Goal: Task Accomplishment & Management: Use online tool/utility

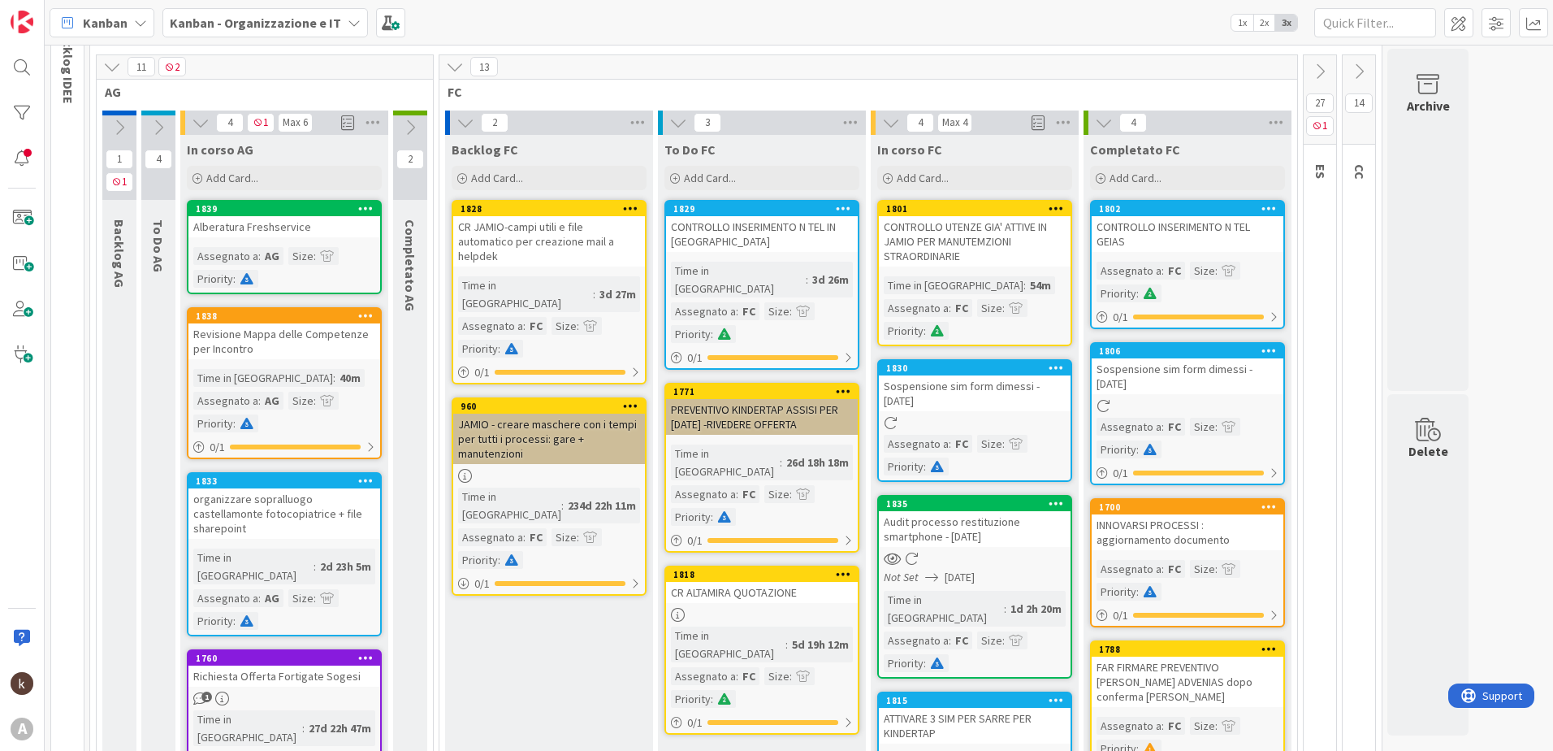
scroll to position [109, 0]
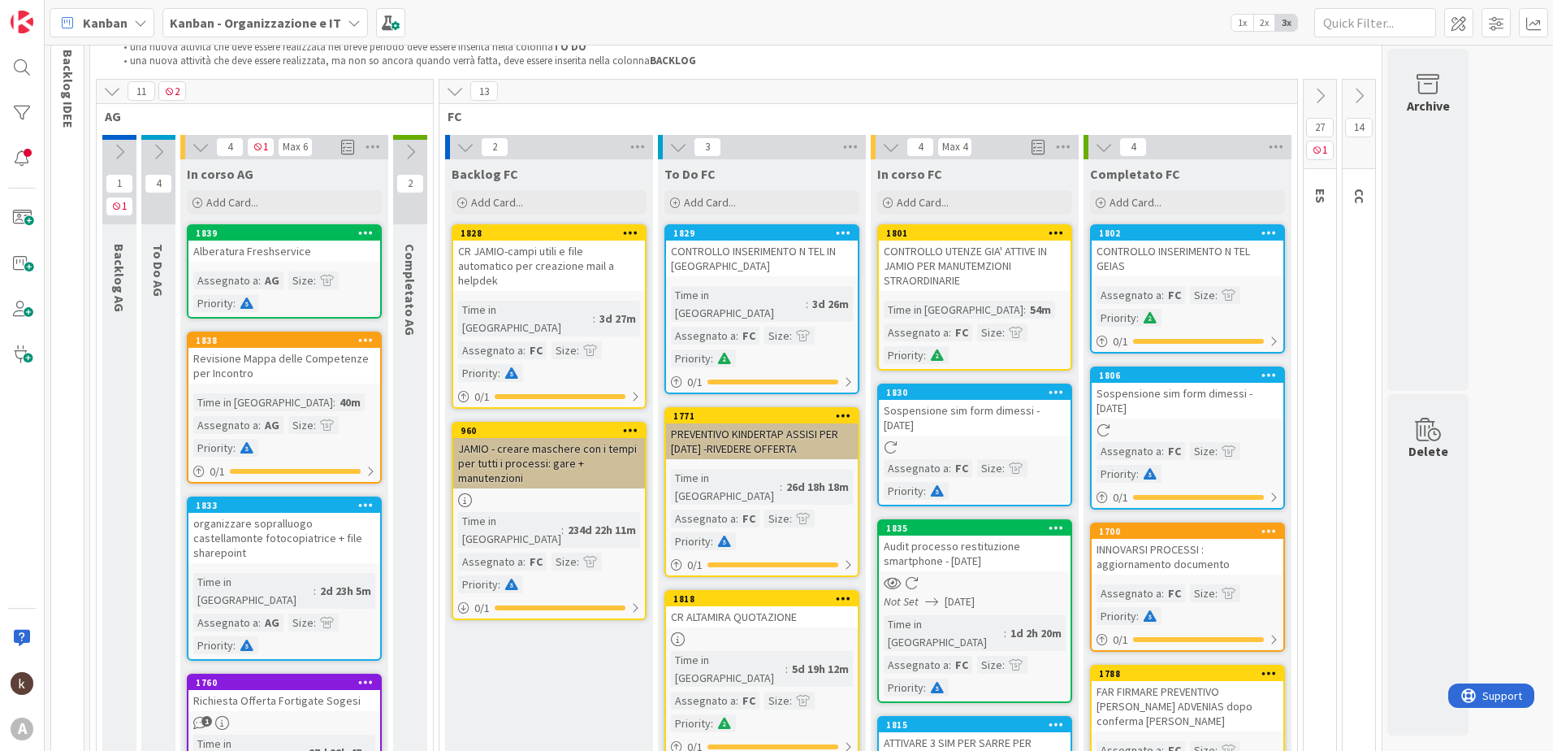
click at [1265, 378] on icon at bounding box center [1268, 374] width 15 height 11
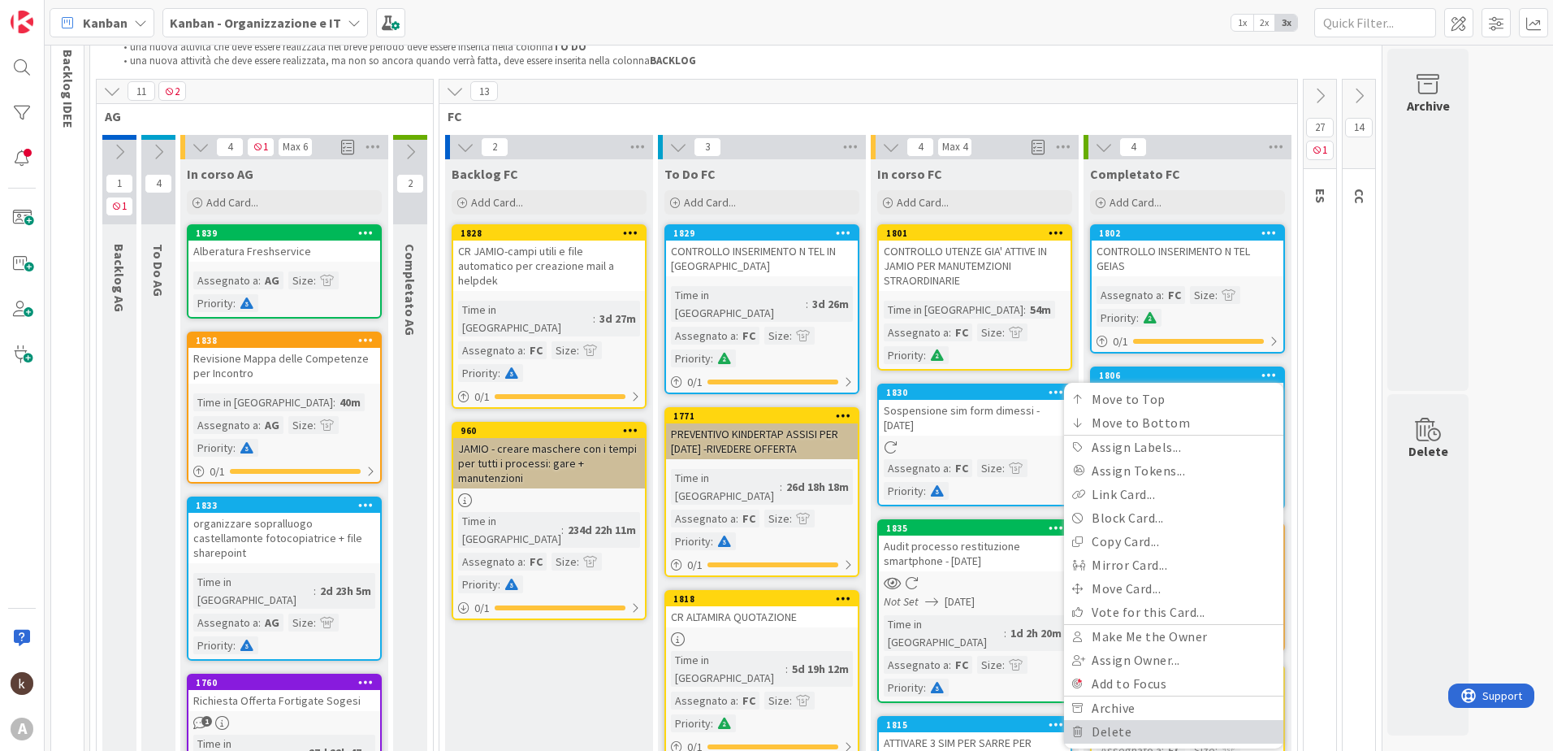
click at [1115, 725] on link "Delete" at bounding box center [1173, 732] width 219 height 24
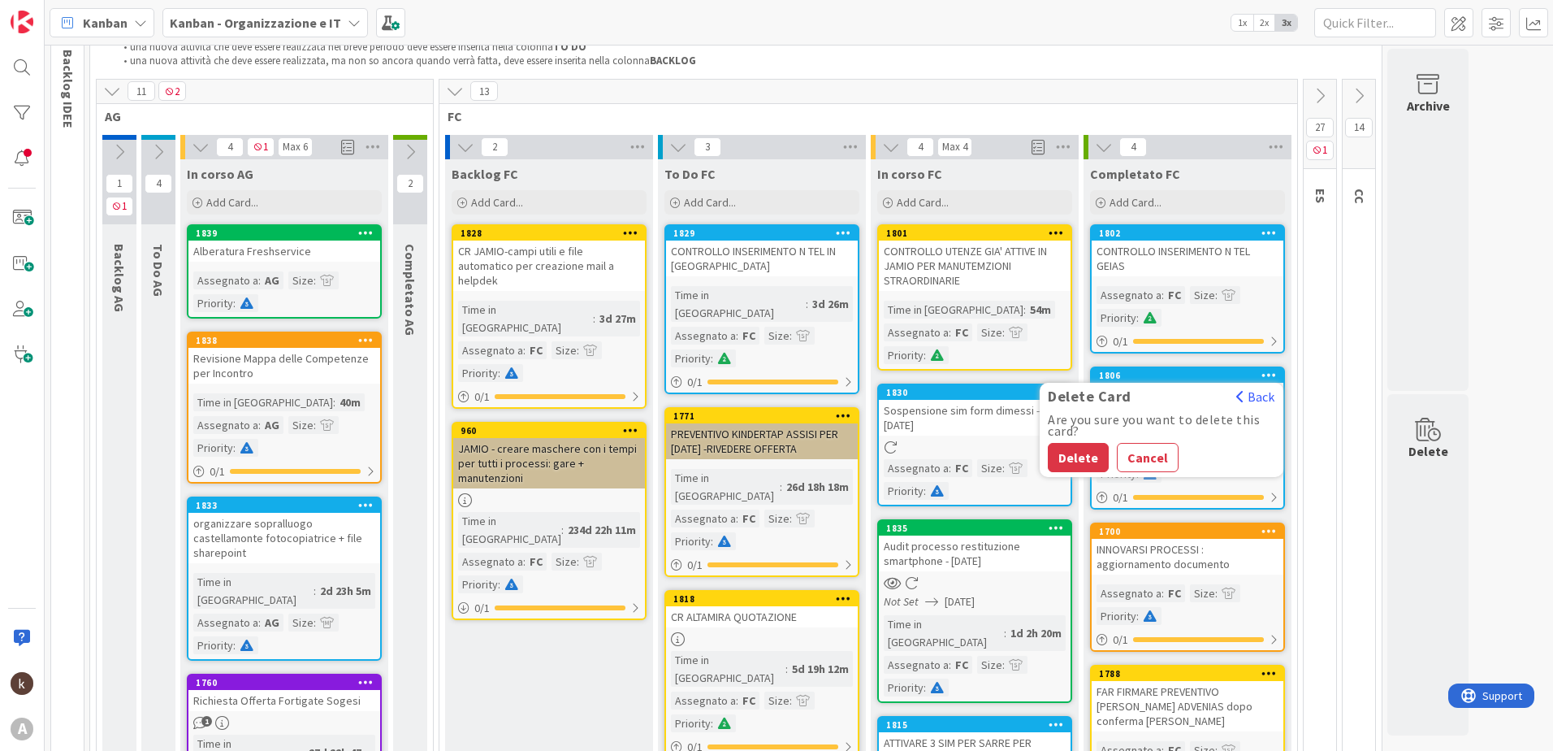
click at [1066, 454] on button "Delete" at bounding box center [1078, 457] width 61 height 29
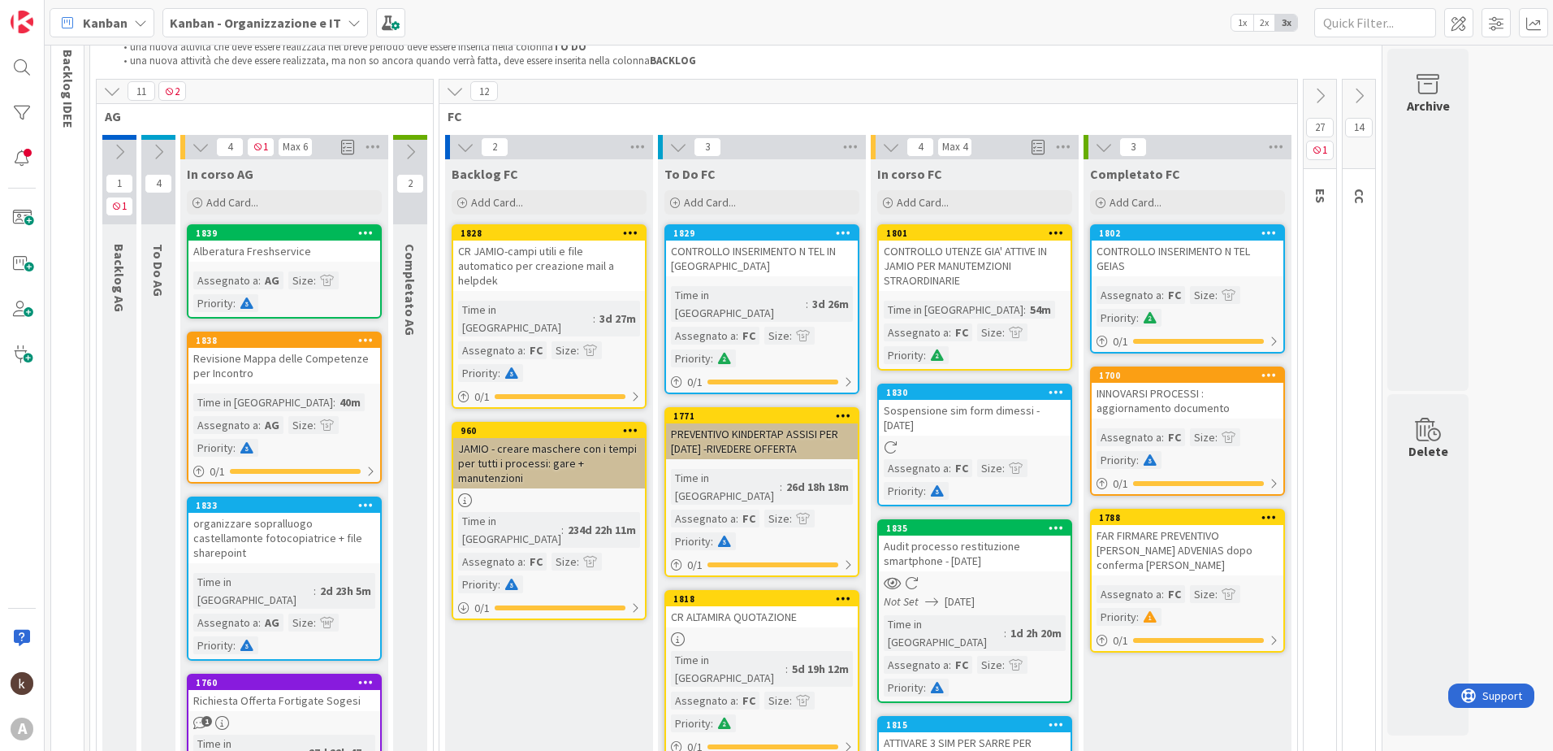
click at [732, 269] on div "CONTROLLO INSERIMENTO N TEL IN [GEOGRAPHIC_DATA]" at bounding box center [762, 258] width 192 height 36
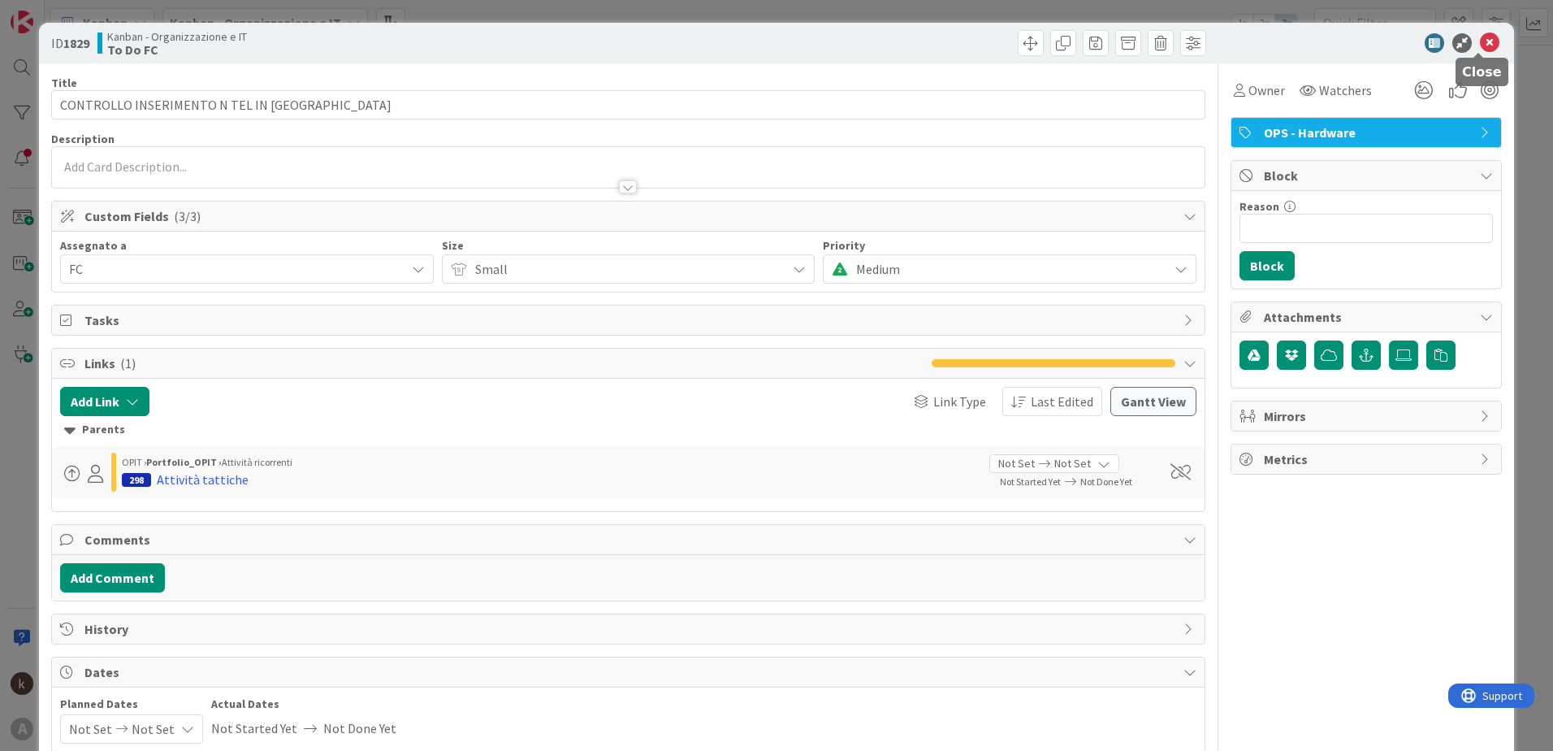
click at [1484, 44] on icon at bounding box center [1489, 42] width 19 height 19
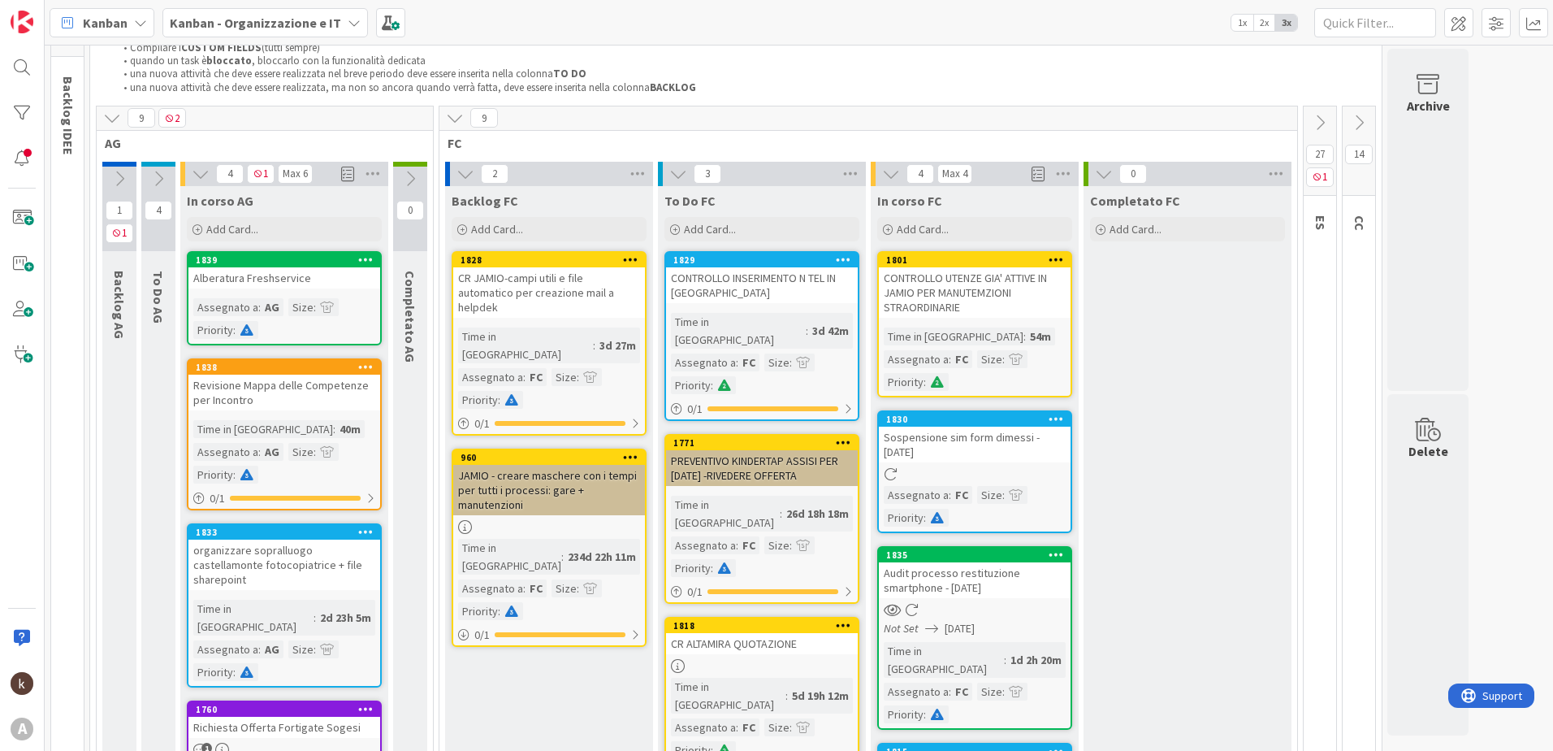
scroll to position [109, 0]
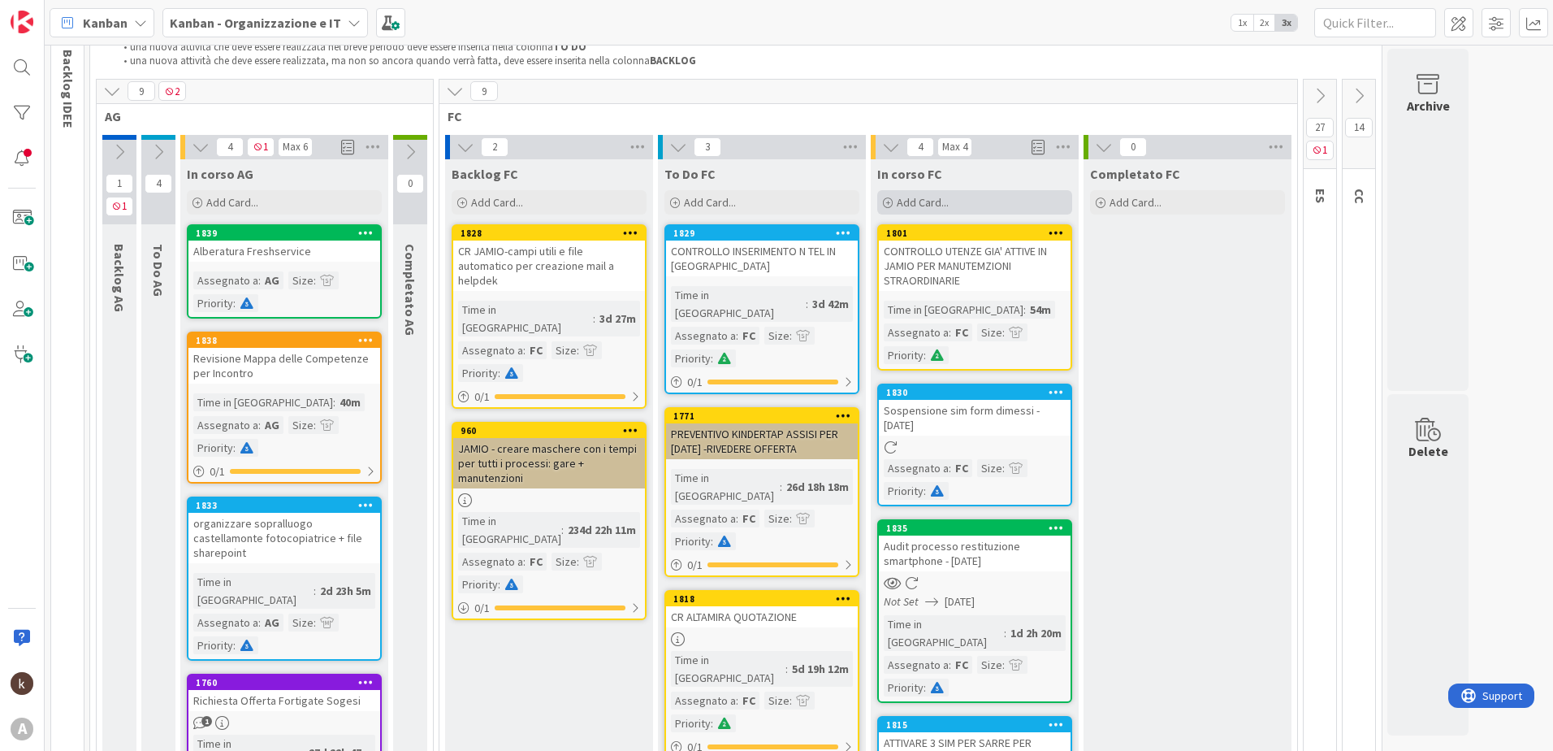
click at [935, 203] on span "Add Card..." at bounding box center [923, 202] width 52 height 15
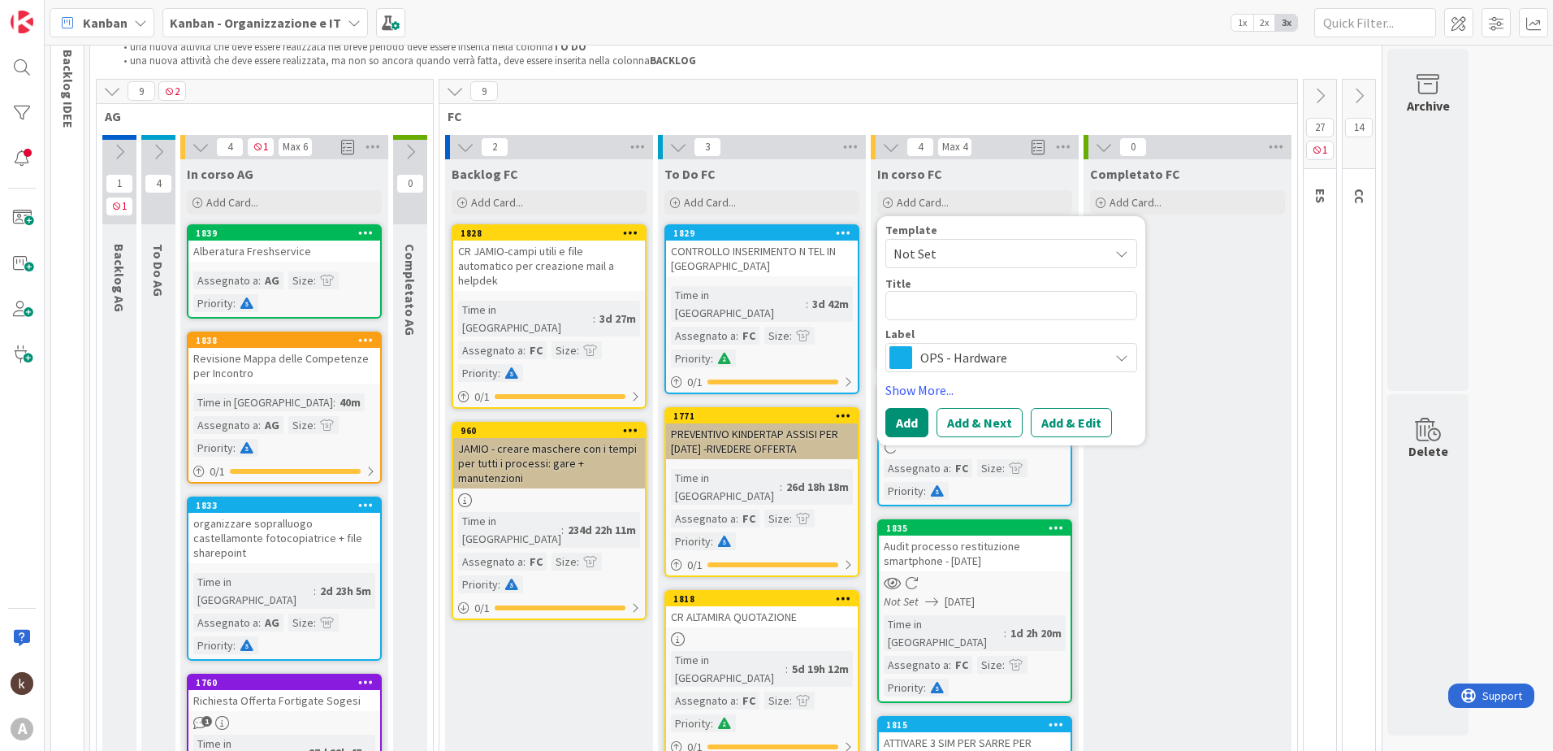
click at [937, 350] on span "OPS - Hardware" at bounding box center [1010, 357] width 180 height 23
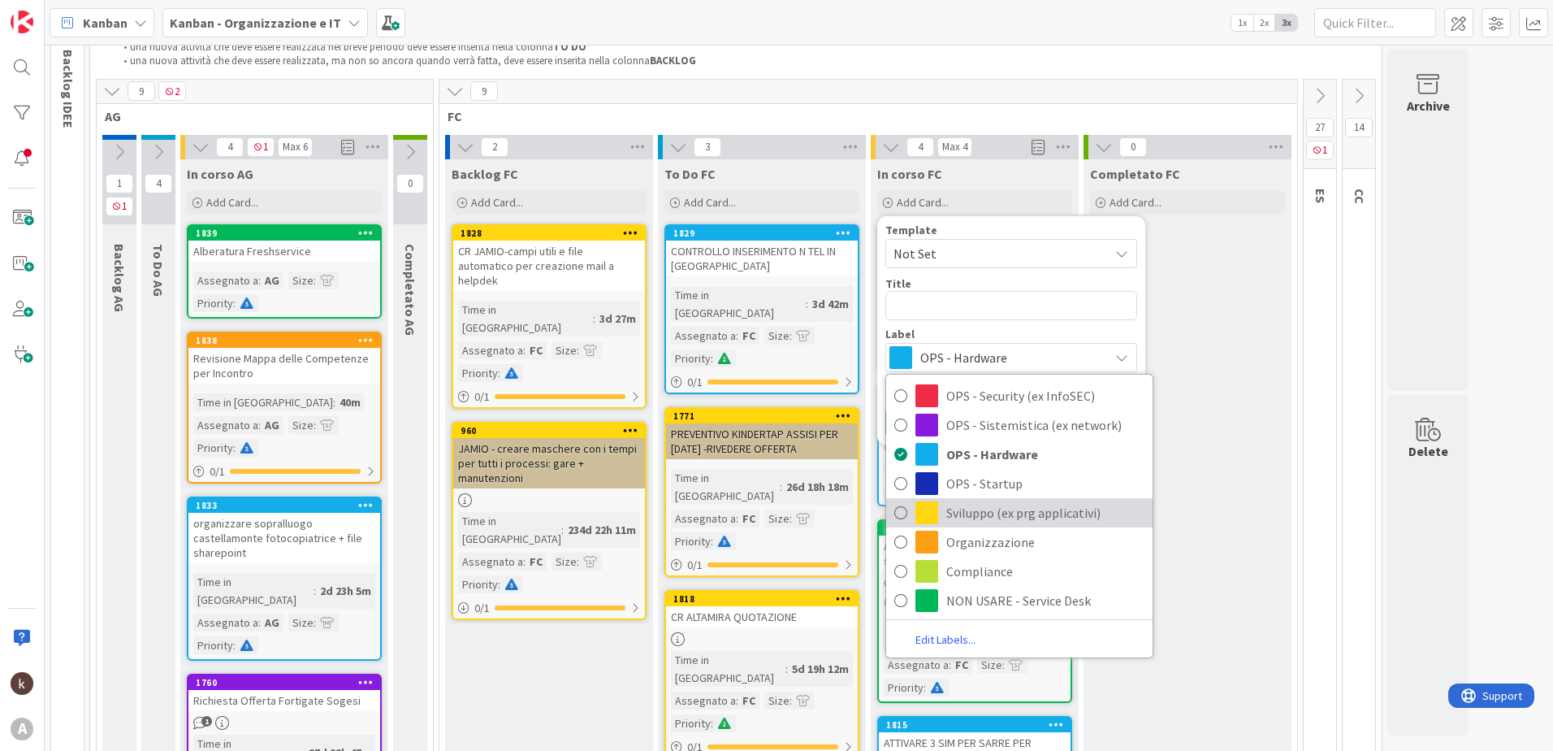
click at [963, 513] on span "Sviluppo (ex prg applicativi)" at bounding box center [1045, 512] width 198 height 24
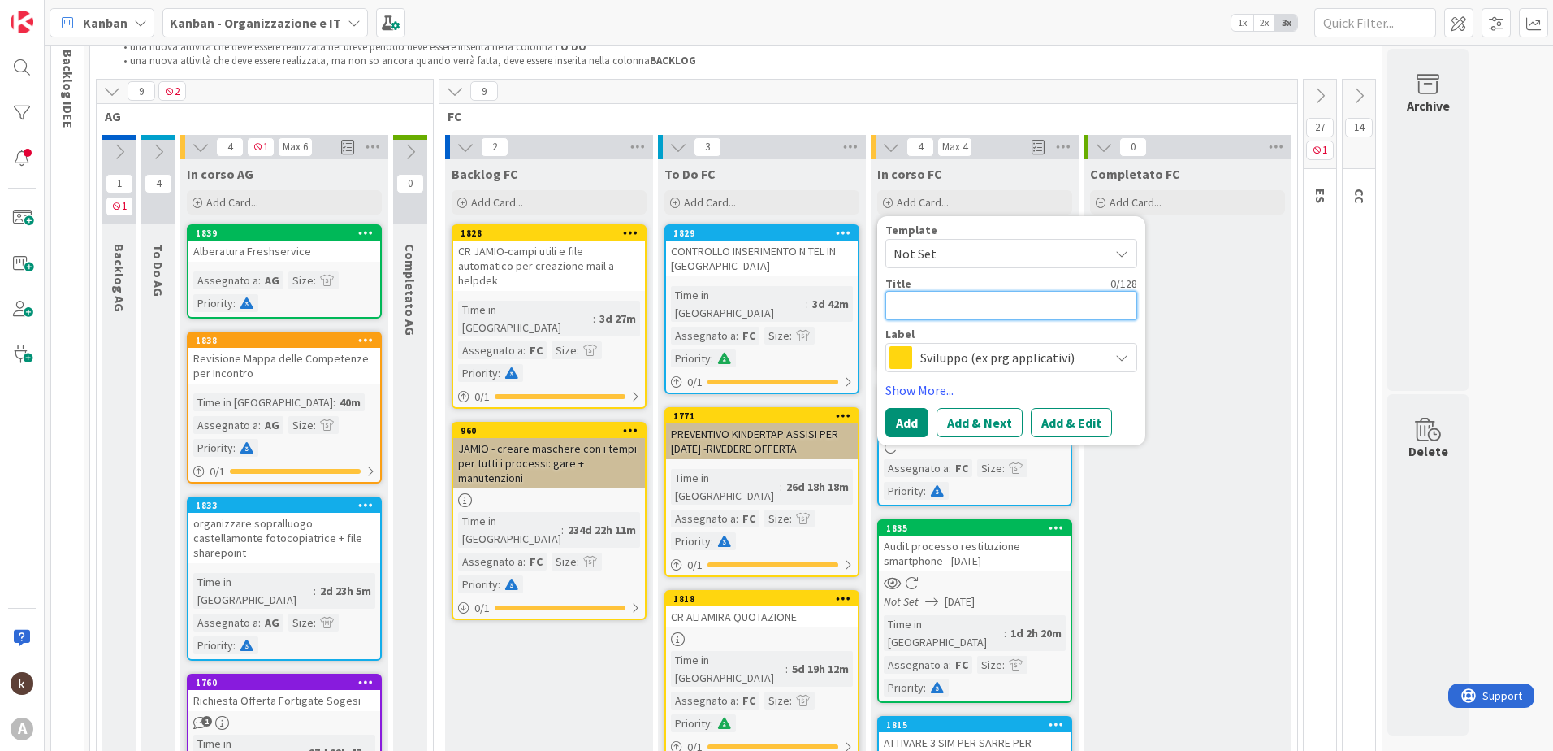
click at [955, 306] on textarea at bounding box center [1011, 305] width 252 height 29
type textarea "x"
type textarea "A"
type textarea "x"
type textarea "AG"
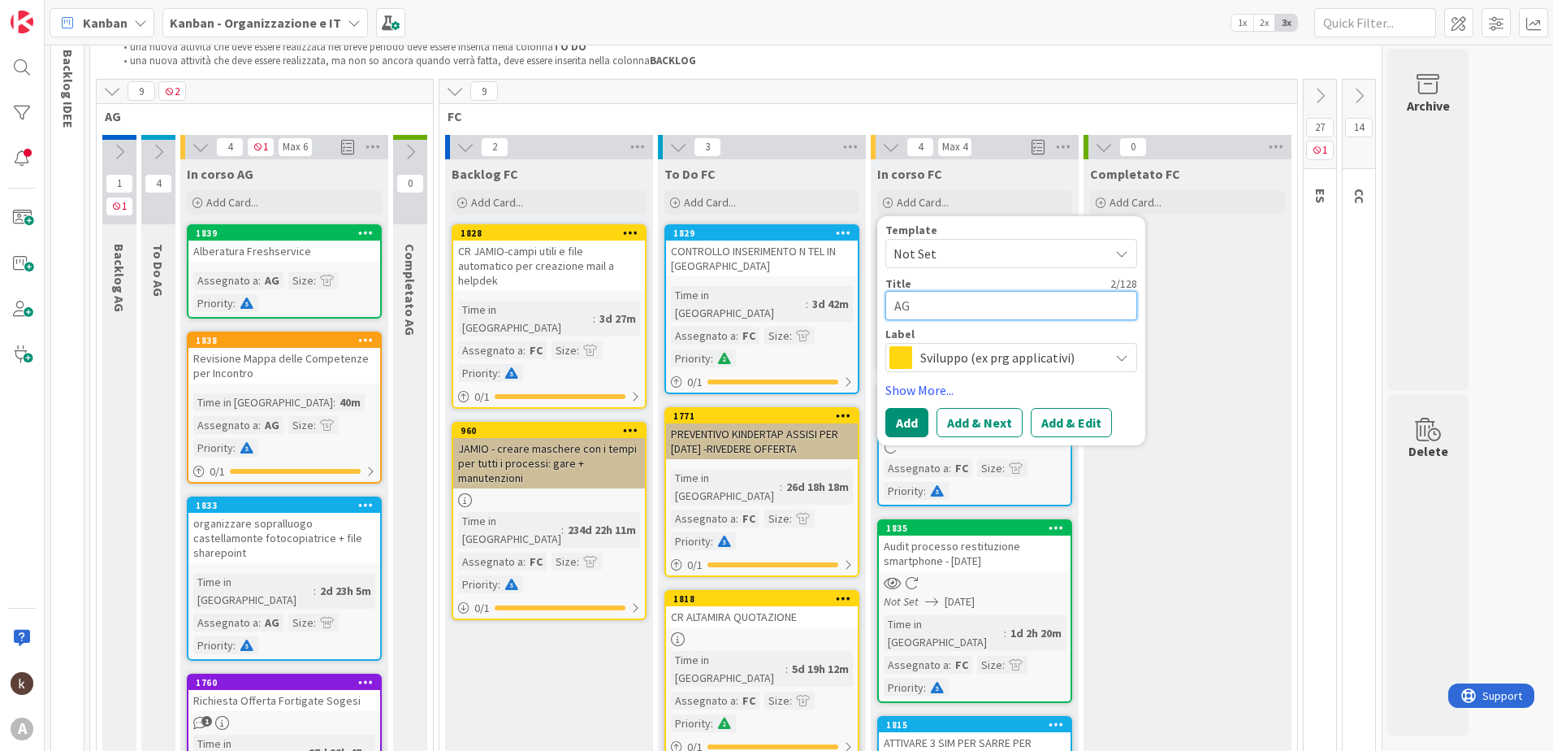
type textarea "x"
type textarea "AGG"
type textarea "x"
type textarea "AGGI"
type textarea "x"
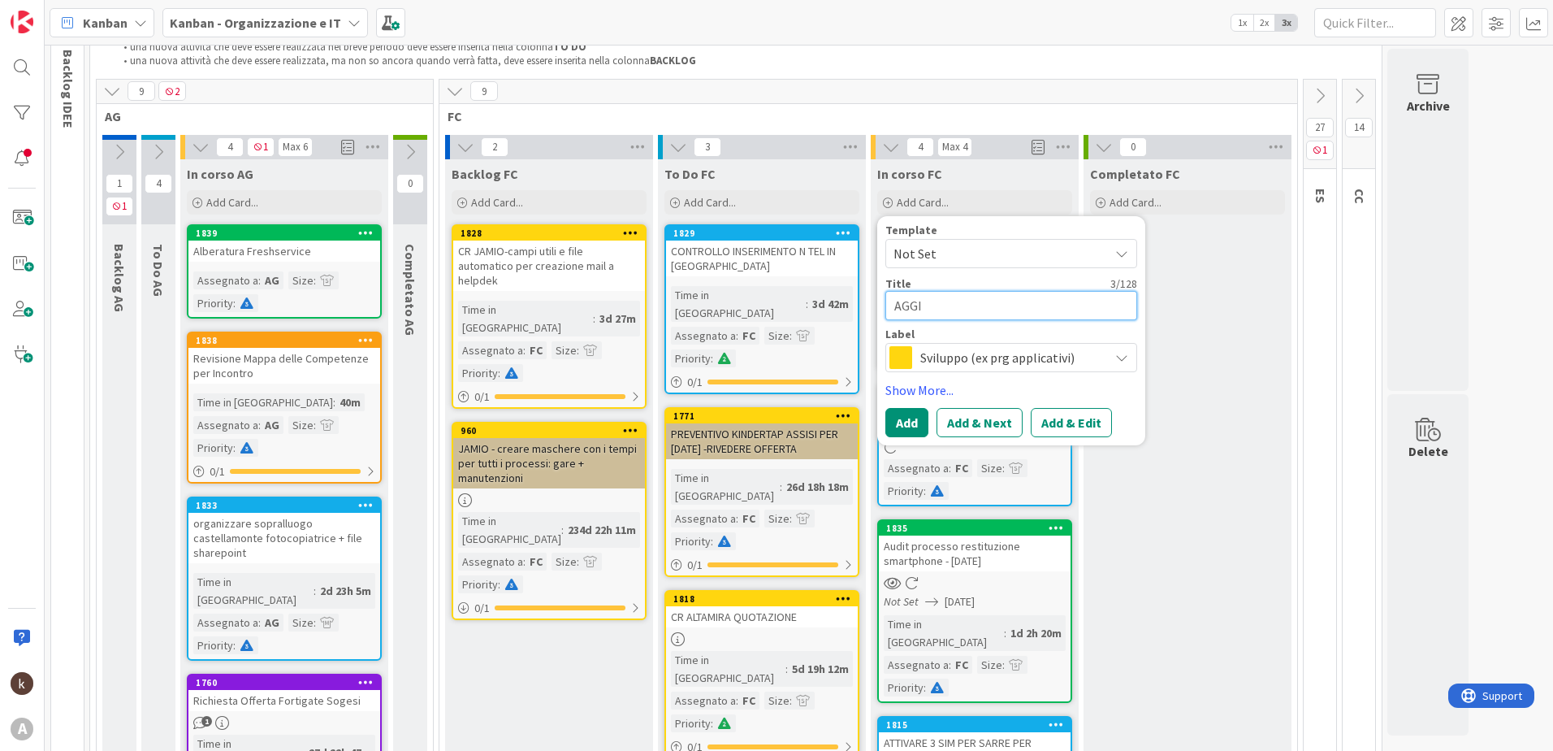
type textarea "AGGIO"
type textarea "x"
type textarea "AGGIOR"
type textarea "x"
type textarea "AGGIORN"
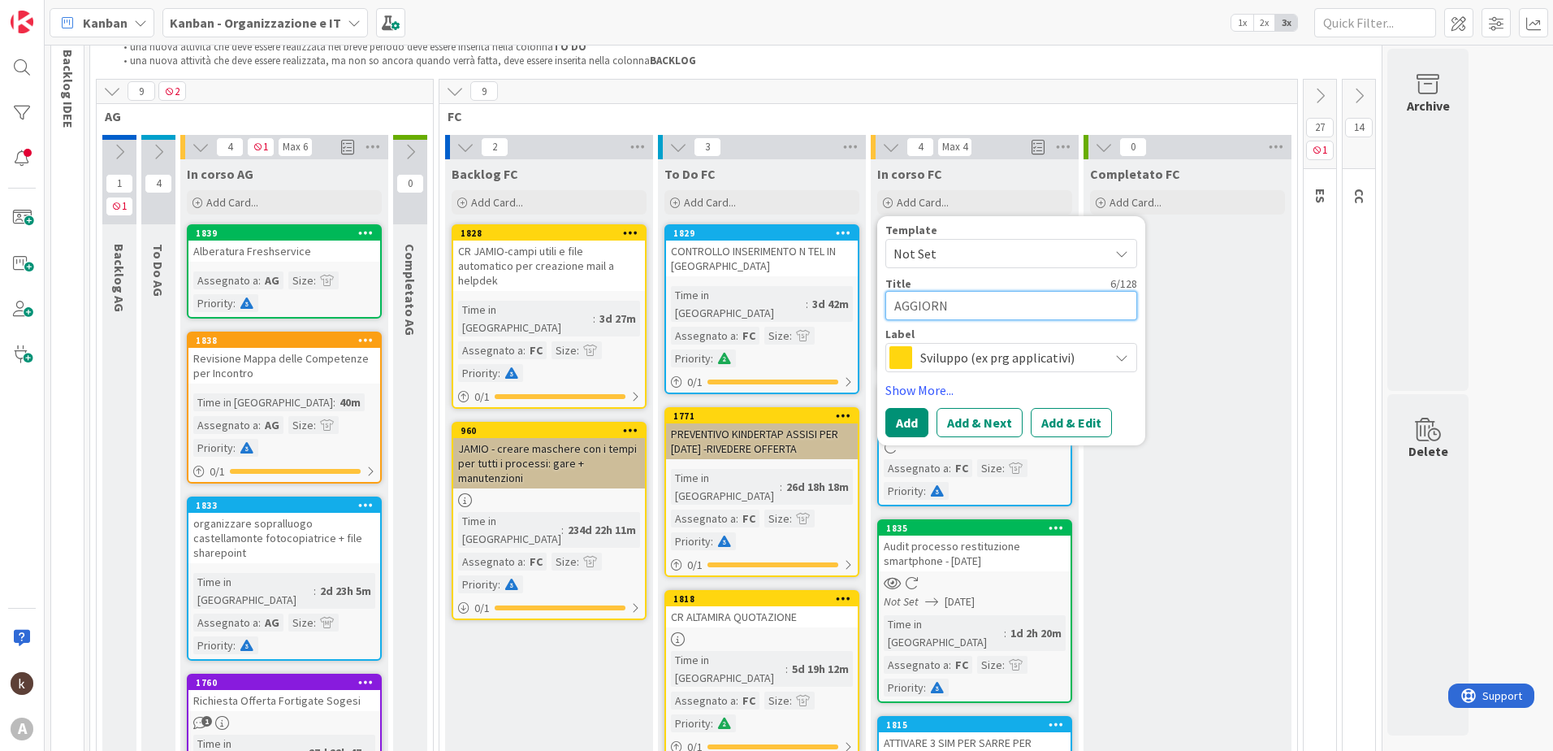
type textarea "x"
type textarea "AGGIORNA"
type textarea "x"
type textarea "AGGIORNAM"
type textarea "x"
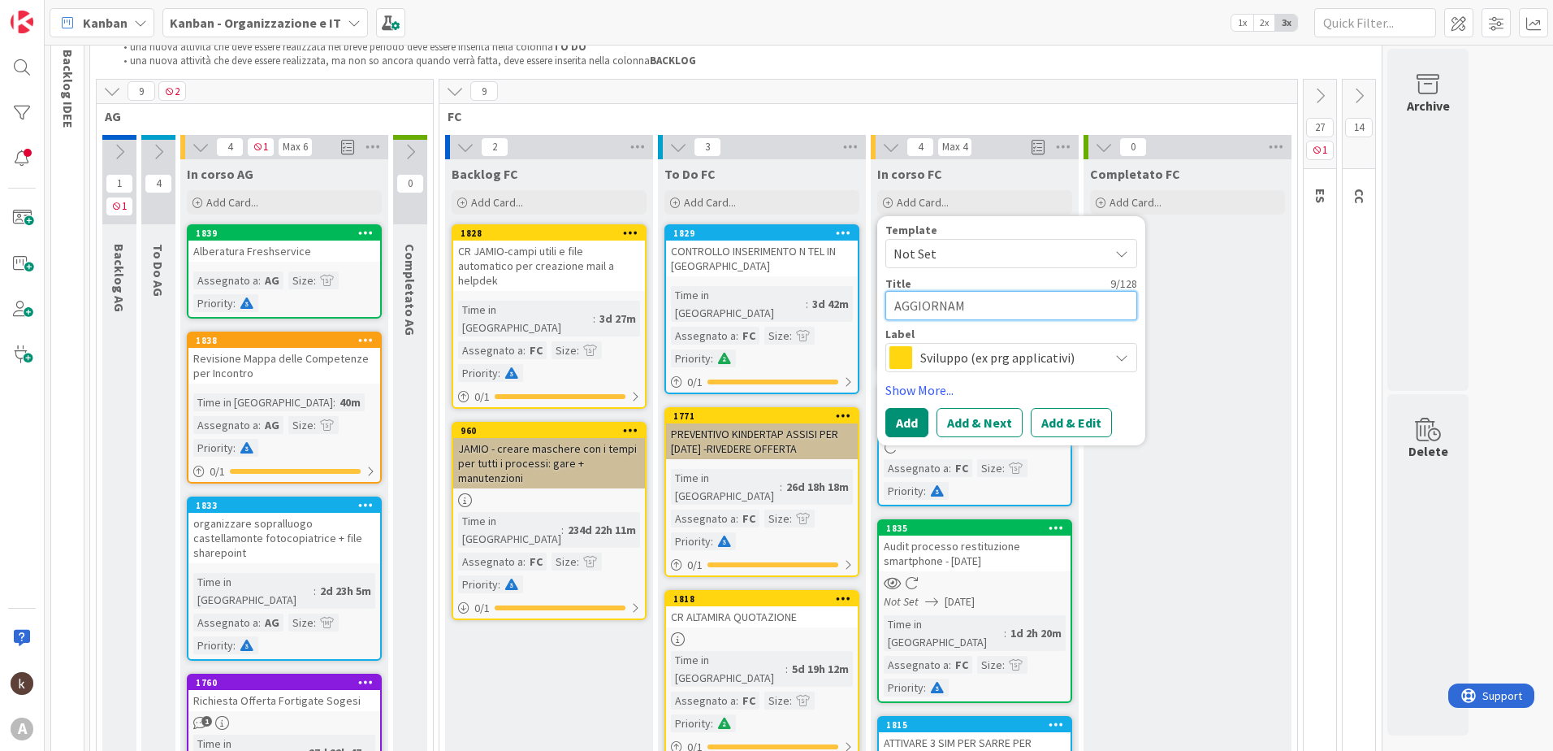
type textarea "AGGIORNAME"
type textarea "x"
type textarea "AGGIORNAMEN"
type textarea "x"
type textarea "AGGIORNAMENT"
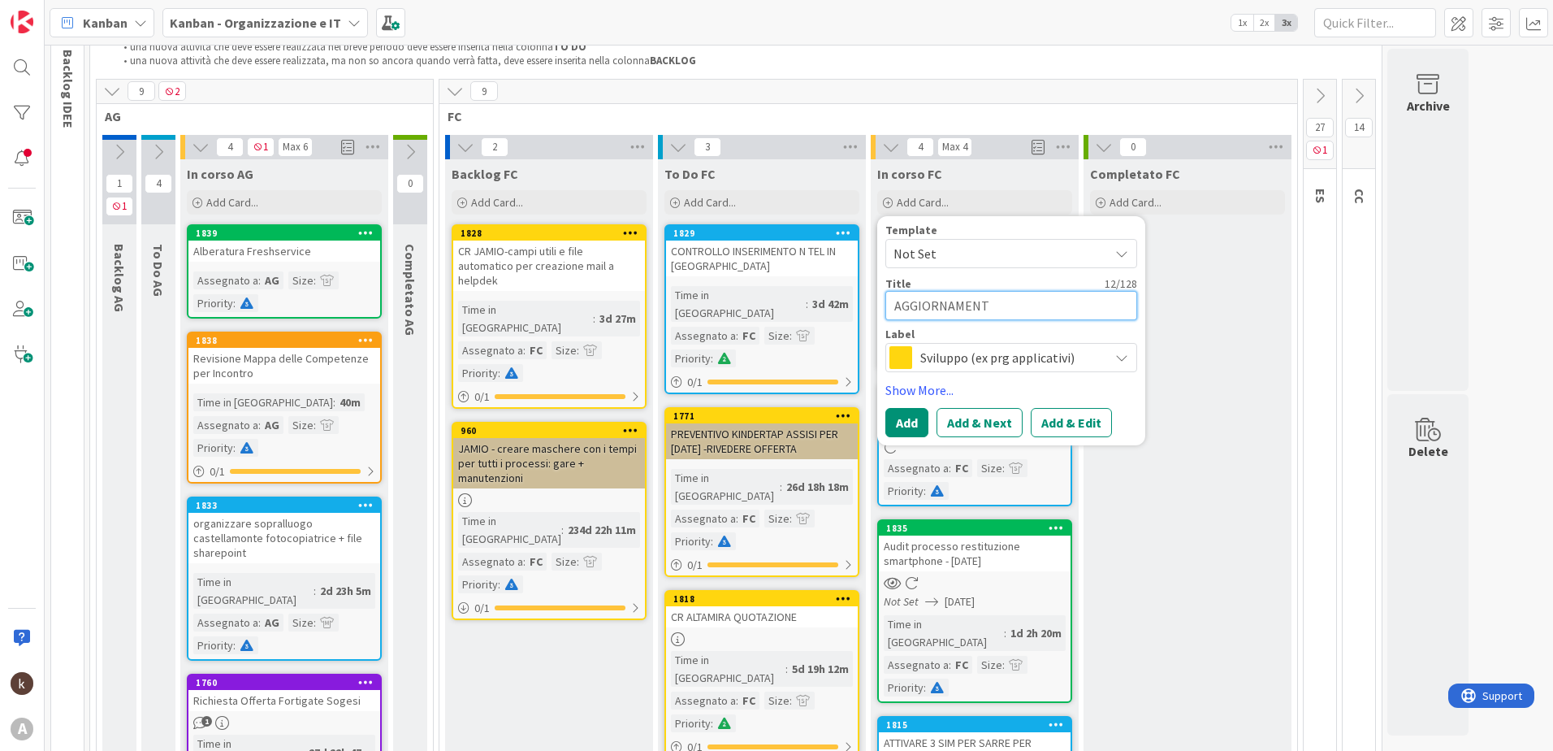
type textarea "x"
type textarea "AGGIORNAMENTO"
type textarea "x"
type textarea "AGGIORNAMENTO"
type textarea "x"
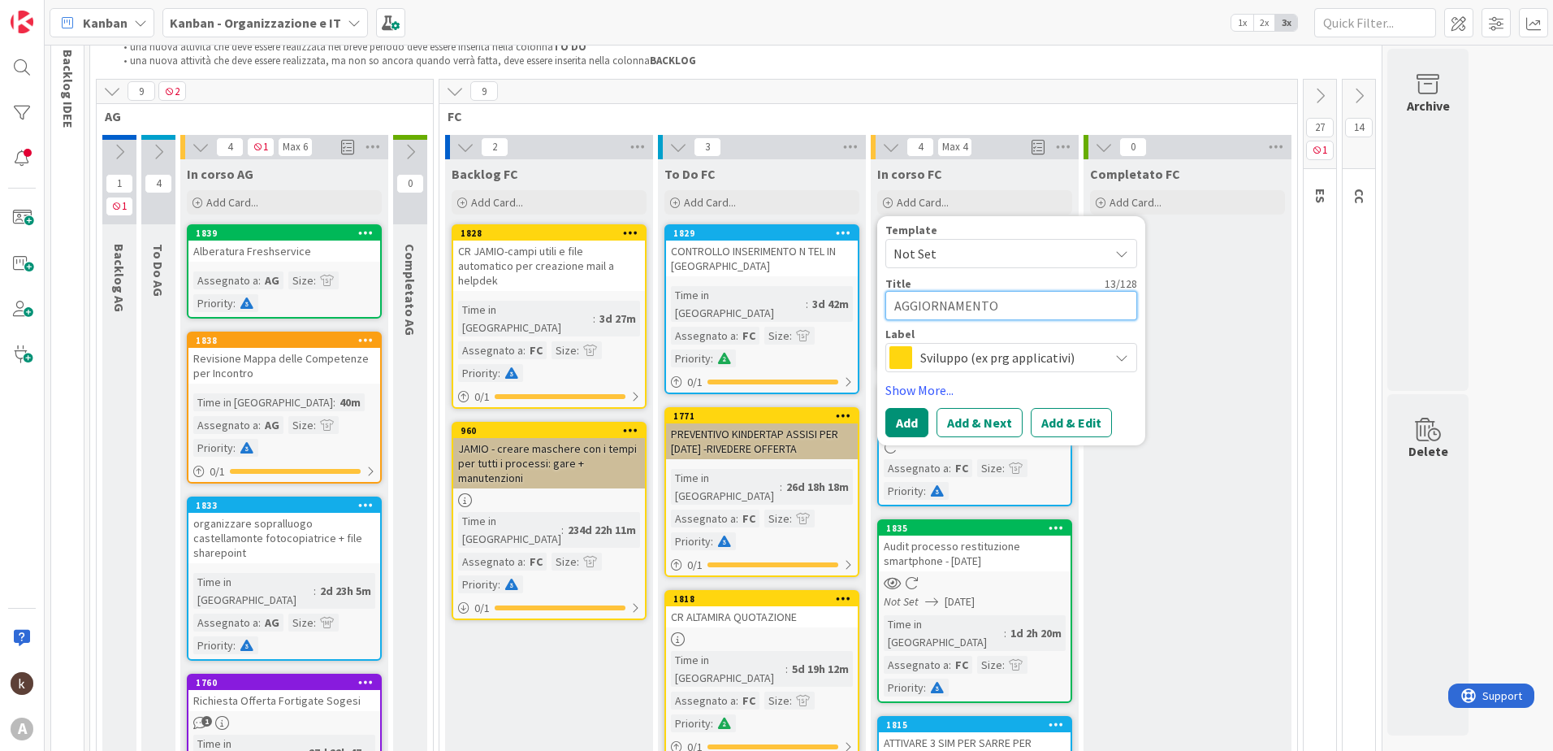
type textarea "AGGIORNAMENTO K"
type textarea "x"
type textarea "AGGIORNAMENTO KI"
type textarea "x"
type textarea "AGGIORNAMENTO KIN"
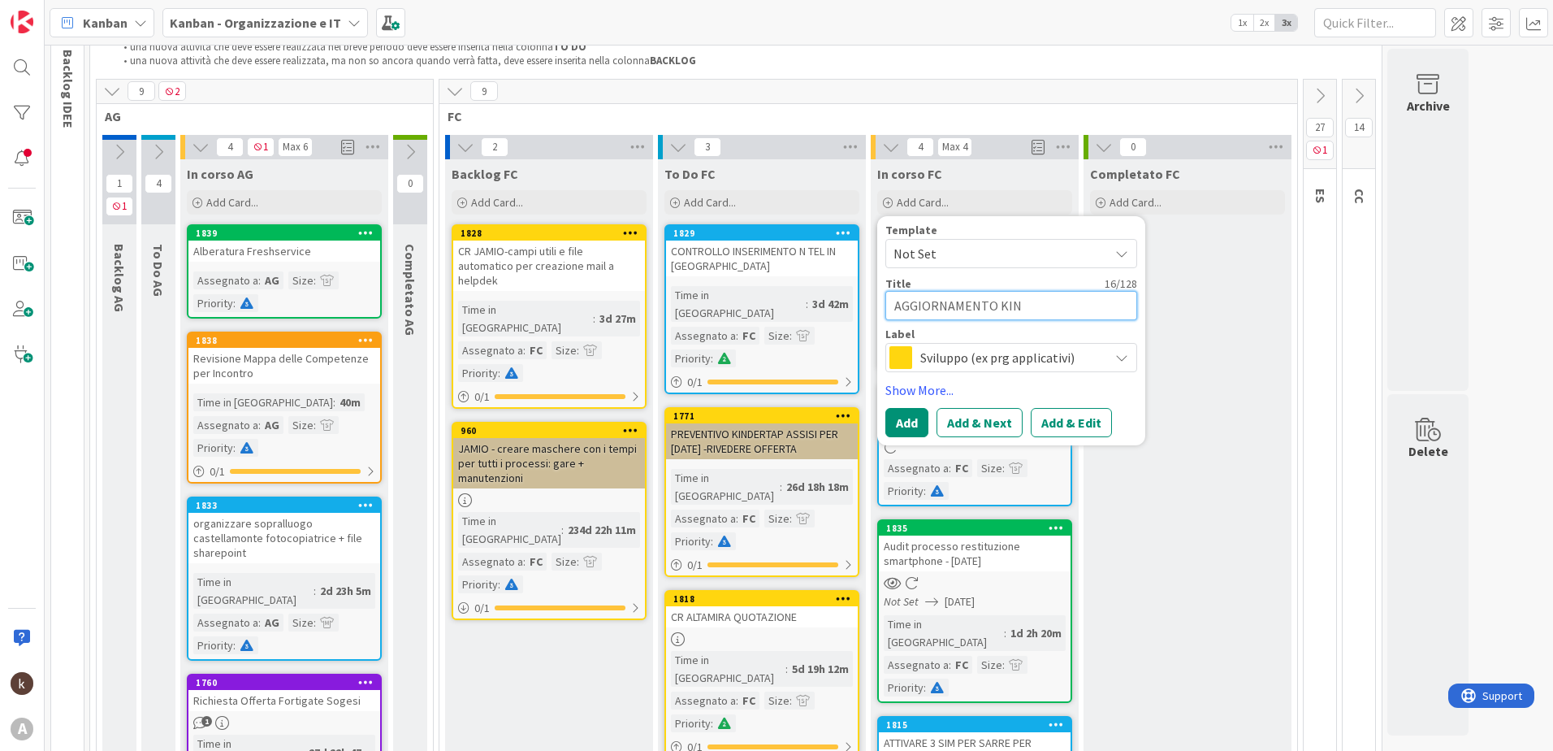
type textarea "x"
type textarea "AGGIORNAMENTO KIND"
type textarea "x"
type textarea "AGGIORNAMENTO KINDE"
type textarea "x"
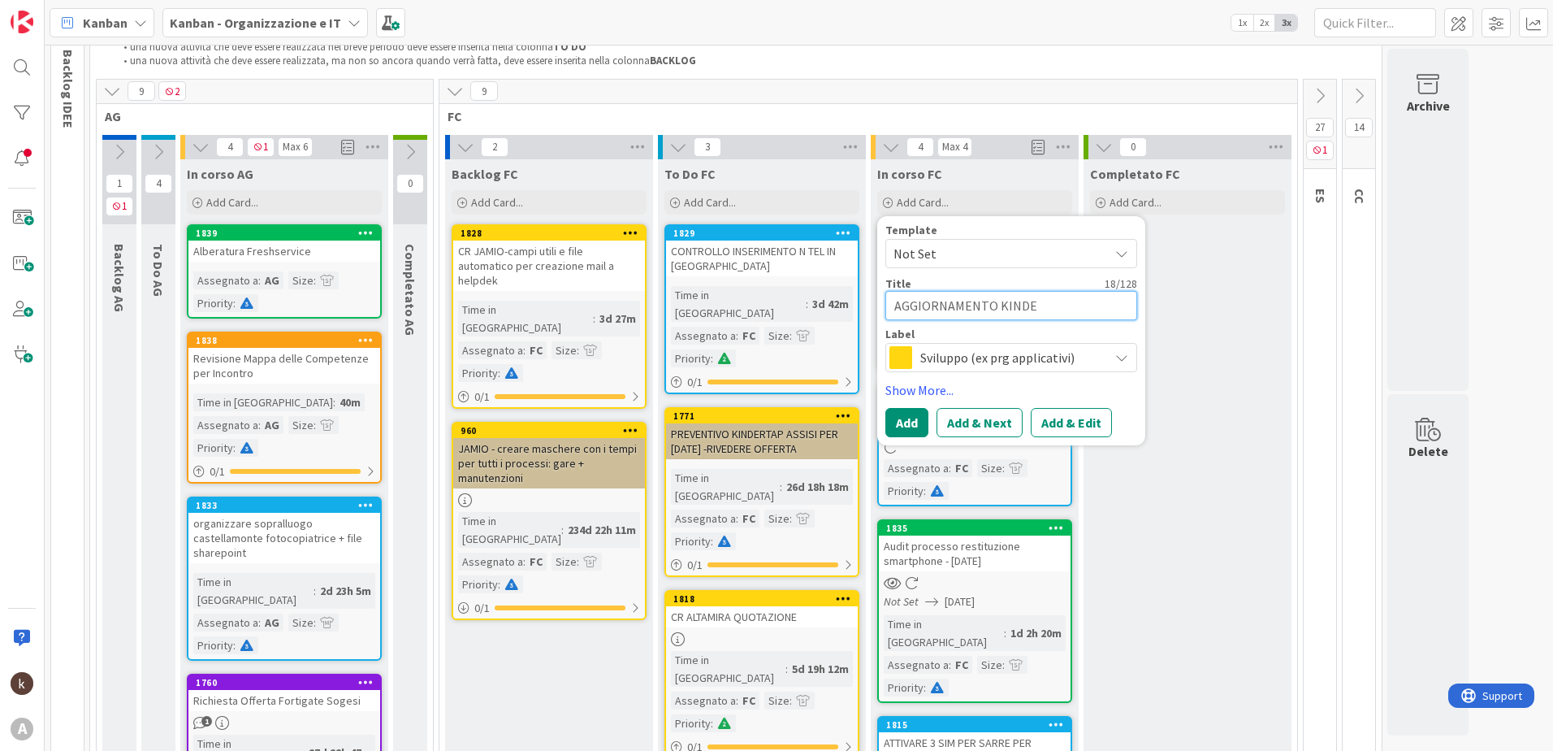
type textarea "AGGIORNAMENTO KINDER"
type textarea "x"
type textarea "AGGIORNAMENTO KINDERT"
type textarea "x"
type textarea "AGGIORNAMENTO KINDERTA"
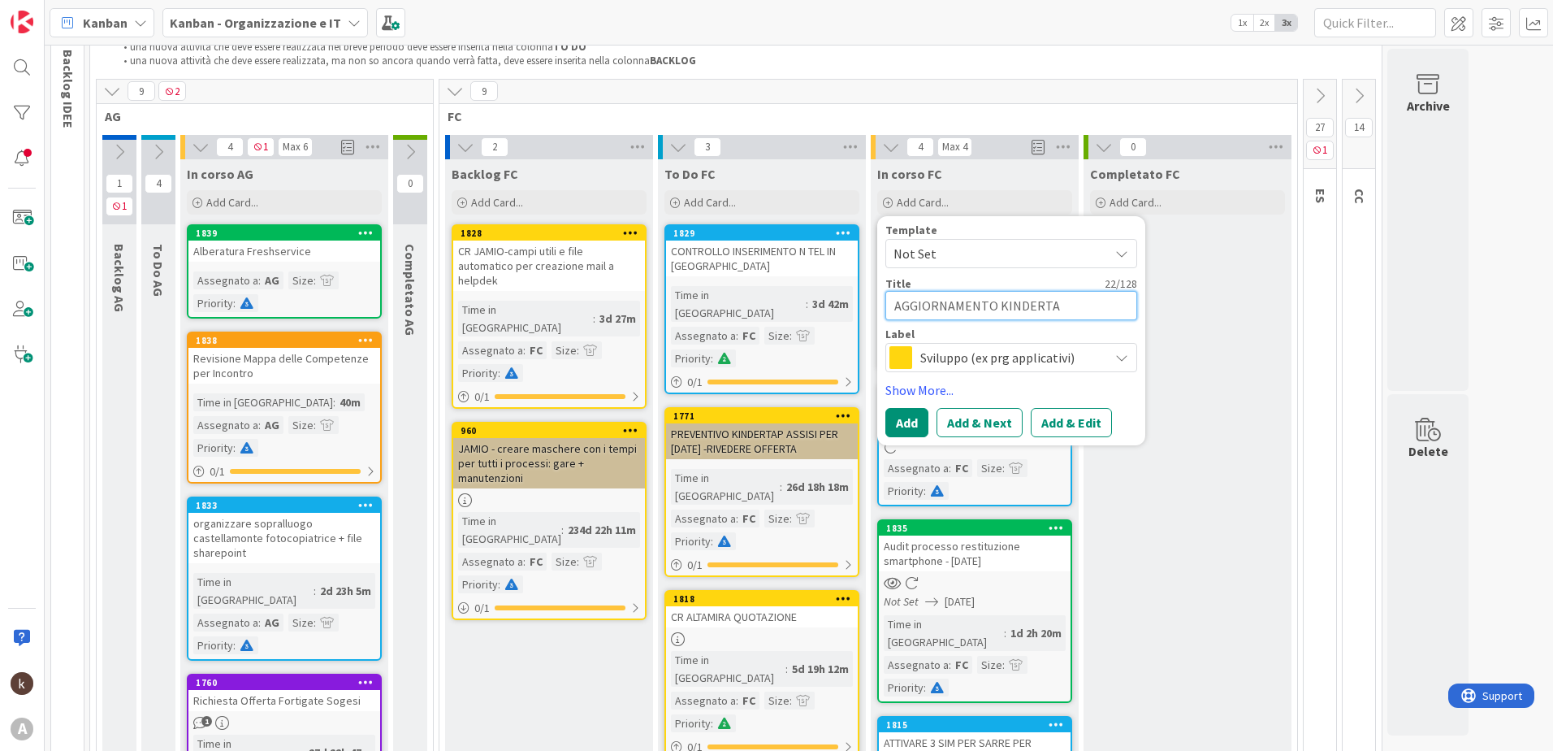
type textarea "x"
type textarea "AGGIORNAMENTO KINDERTAP"
type textarea "x"
type textarea "AGGIORNAMENTO KINDERTAP"
type textarea "x"
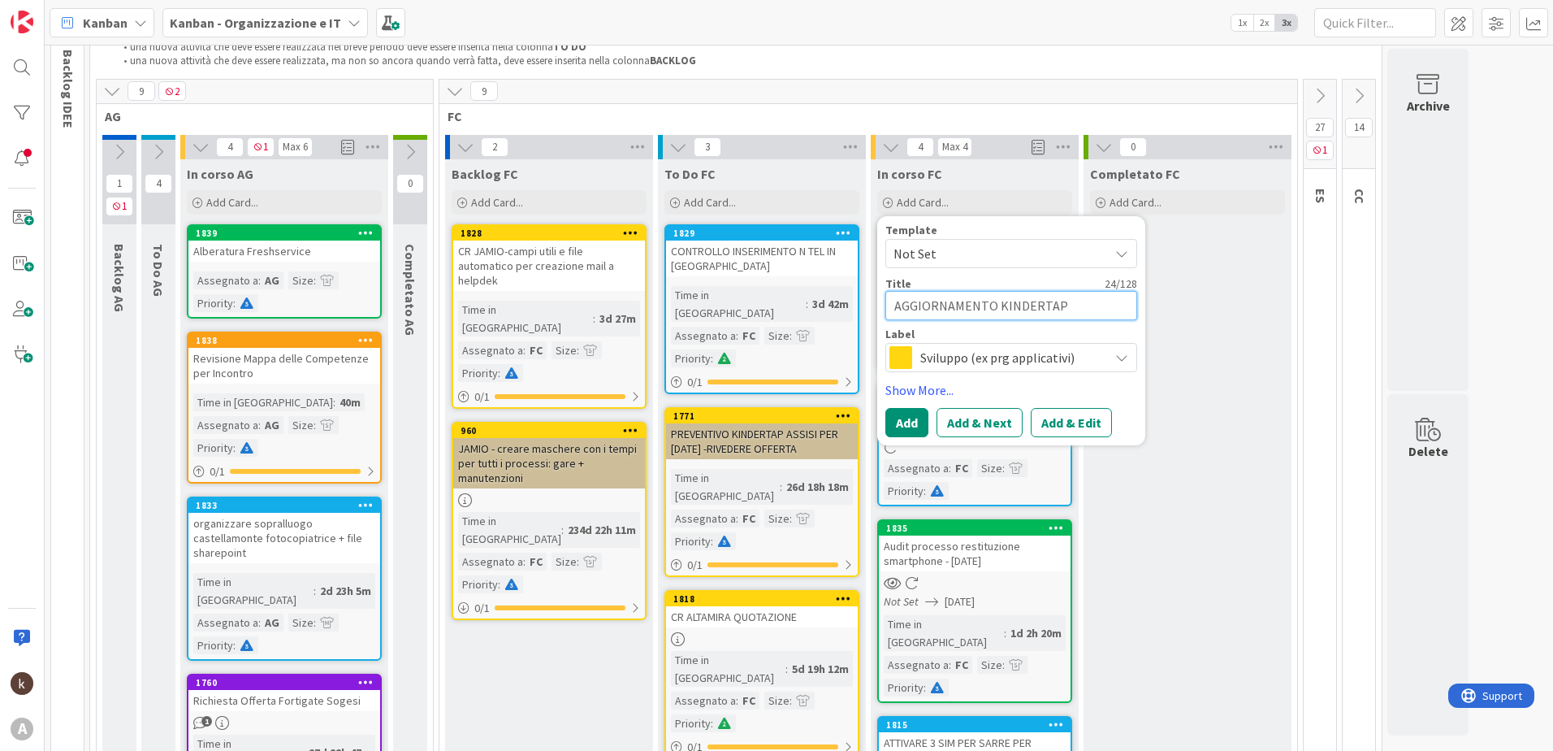
type textarea "AGGIORNAMENTO KINDERTAP A"
type textarea "x"
type textarea "AGGIORNAMENTO KINDERTAP AN"
type textarea "x"
type textarea "AGGIORNAMENTO KINDERTAP AND"
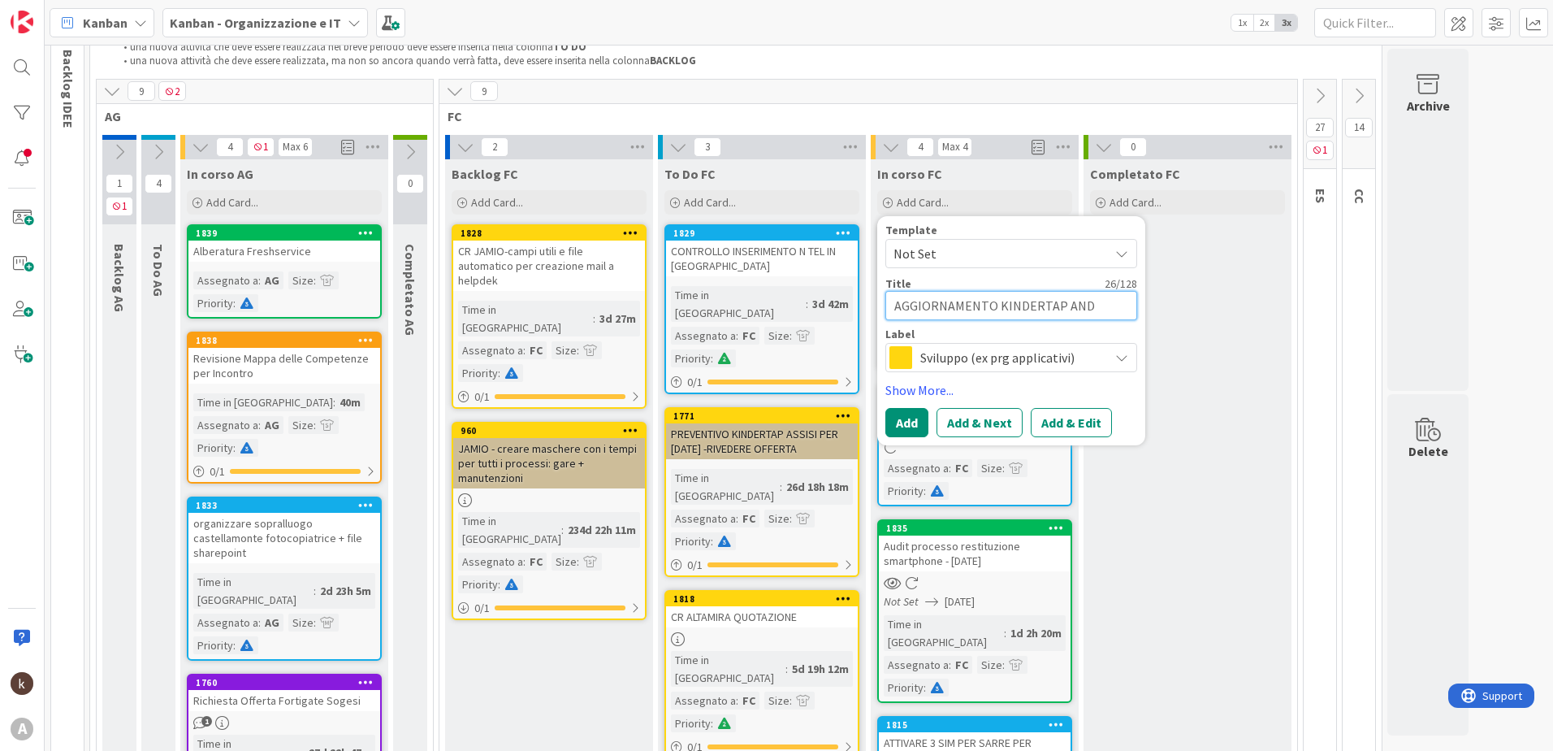
type textarea "x"
type textarea "AGGIORNAMENTO KINDERTAP ANDA"
type textarea "x"
type textarea "AGGIORNAMENTO KINDERTAP ANDAM"
type textarea "x"
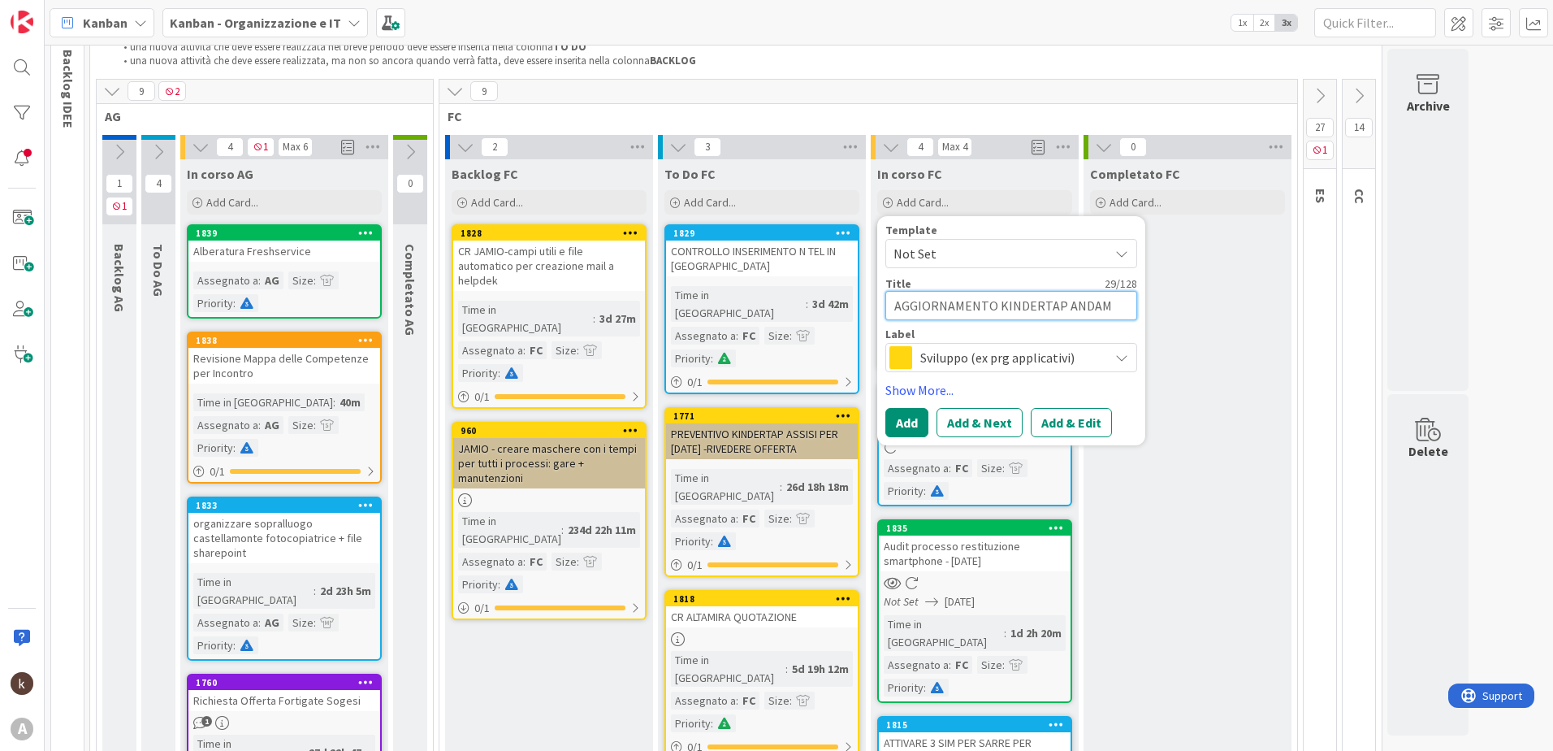
type textarea "AGGIORNAMENTO KINDERTAP ANDAME"
type textarea "x"
type textarea "AGGIORNAMENTO KINDERTAP ANDAMEN"
type textarea "x"
type textarea "AGGIORNAMENTO KINDERTAP ANDAMENT"
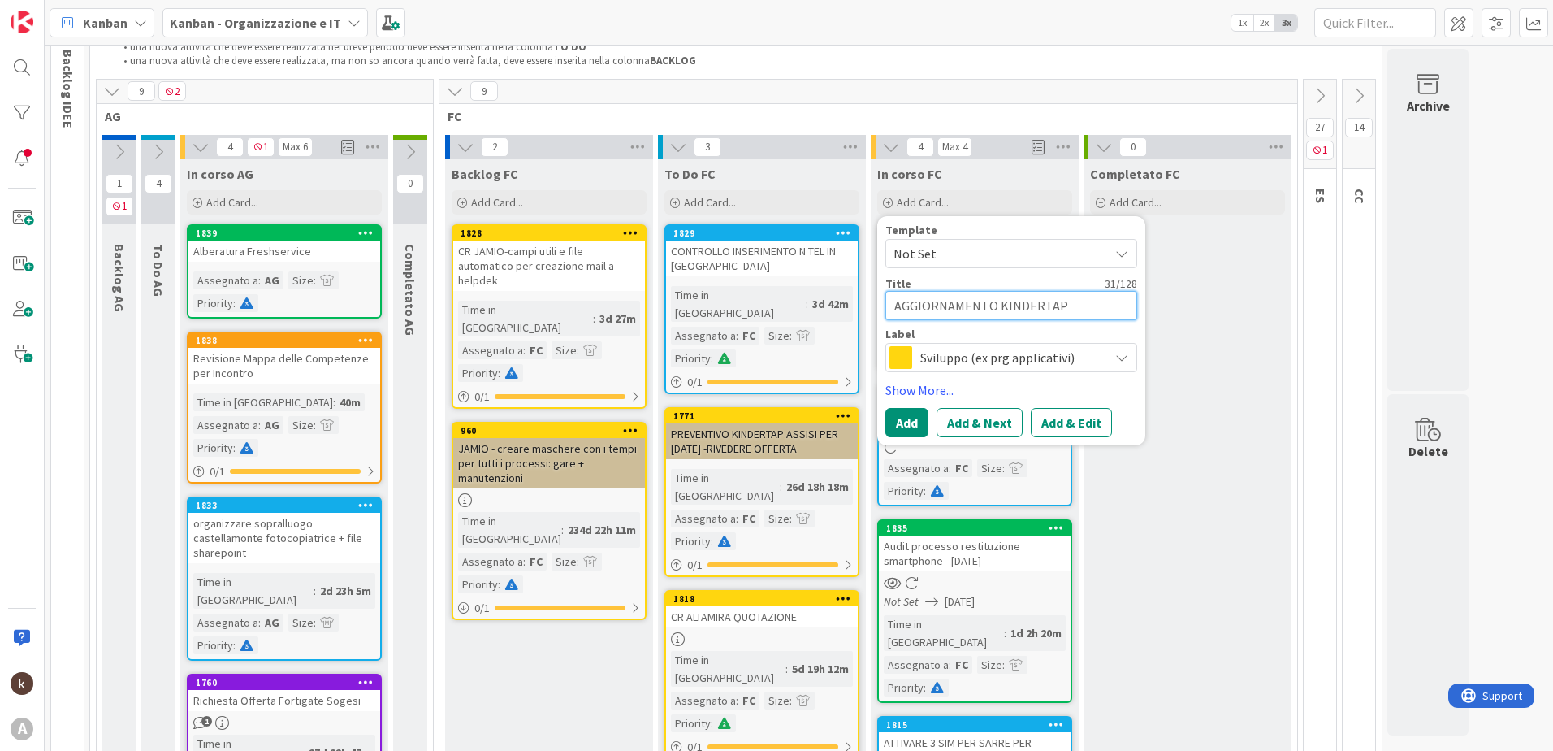
type textarea "x"
type textarea "AGGIORNAMENTO KINDERTAP ANDAMENTO"
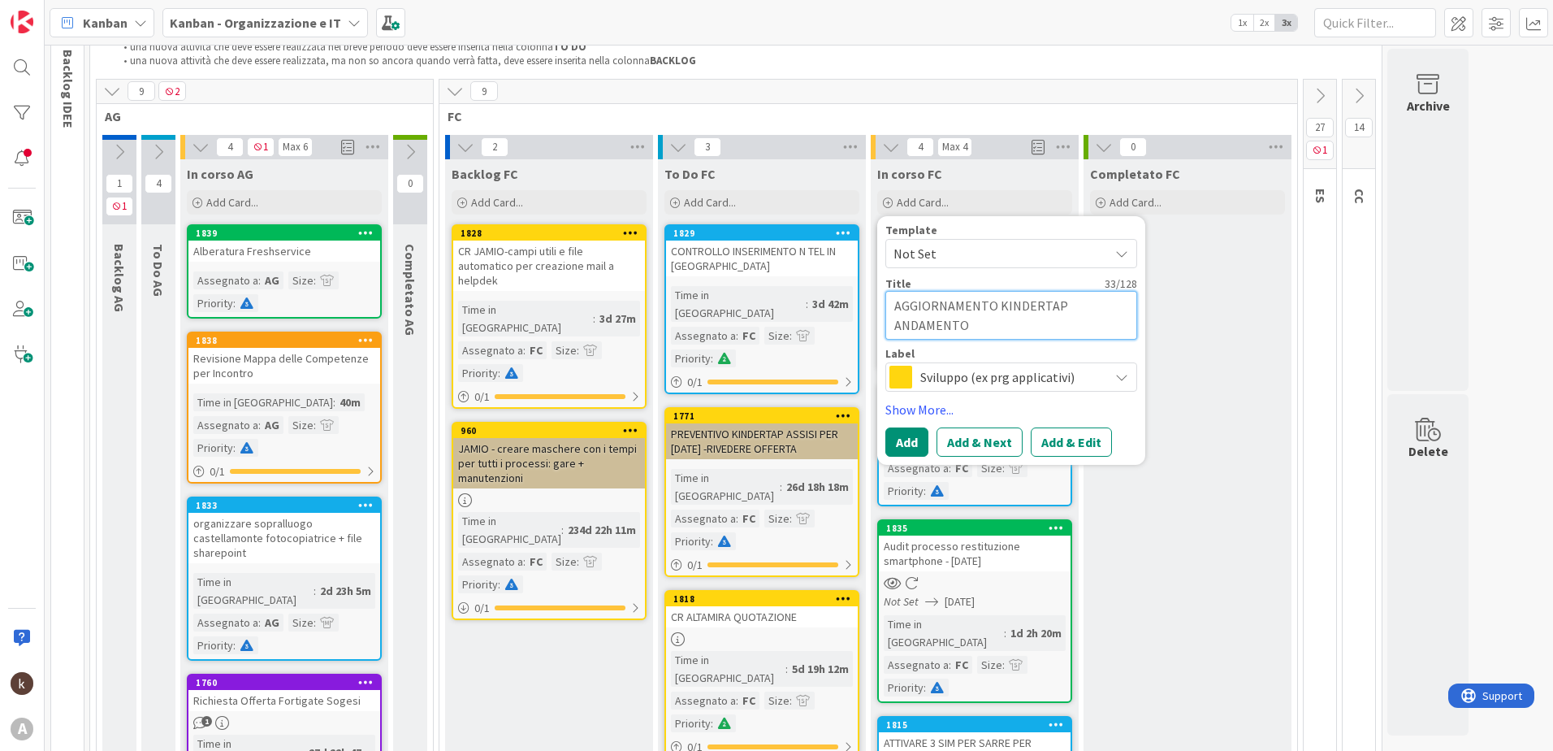
type textarea "x"
type textarea "AGGIORNAMENTO KINDERTAP ANDAMENTO"
type textarea "x"
type textarea "AGGIORNAMENTO KINDERTAP ANDAMENTO"
type textarea "x"
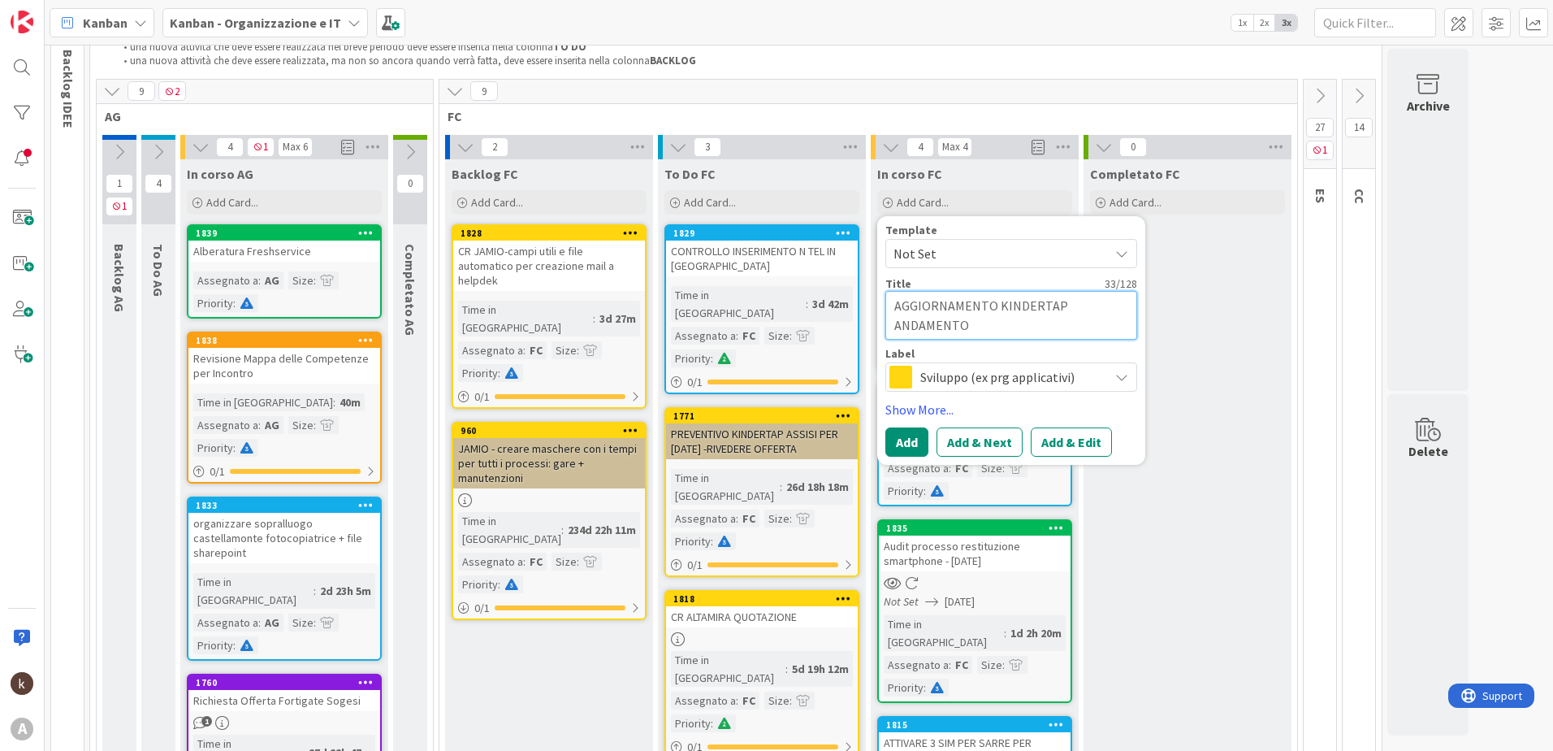
type textarea "AGGIORNAMENTO KINDERTAP ANDAMENTO"
type textarea "x"
type textarea "AGGIORNAMENTO KINDERTAP ANDAMENTO M"
type textarea "x"
type textarea "AGGIORNAMENTO KINDERTAP ANDAMENTO MO"
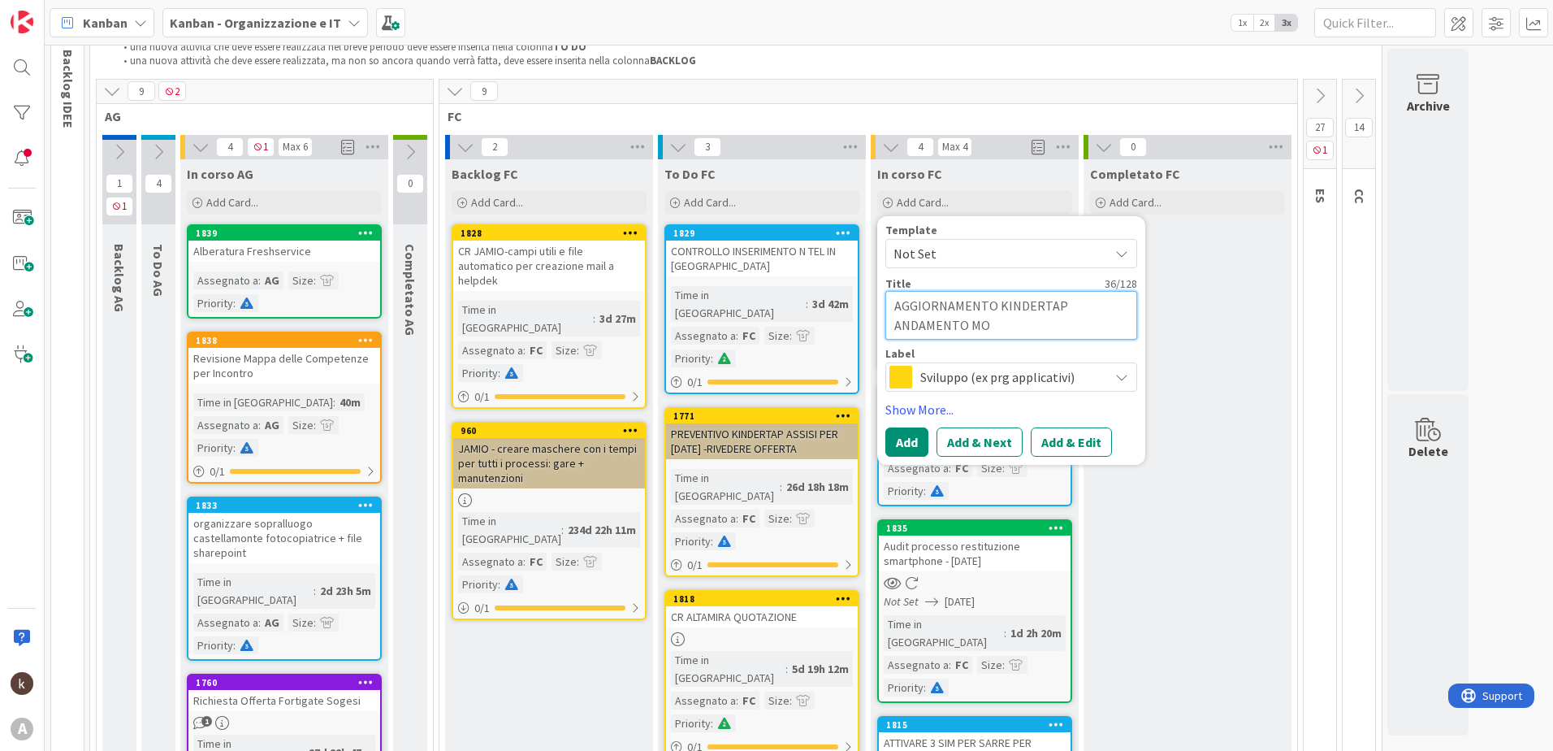
type textarea "x"
type textarea "AGGIORNAMENTO KINDERTAP ANDAMENTO MOR"
type textarea "x"
type textarea "AGGIORNAMENTO KINDERTAP ANDAMENTO MORT"
type textarea "x"
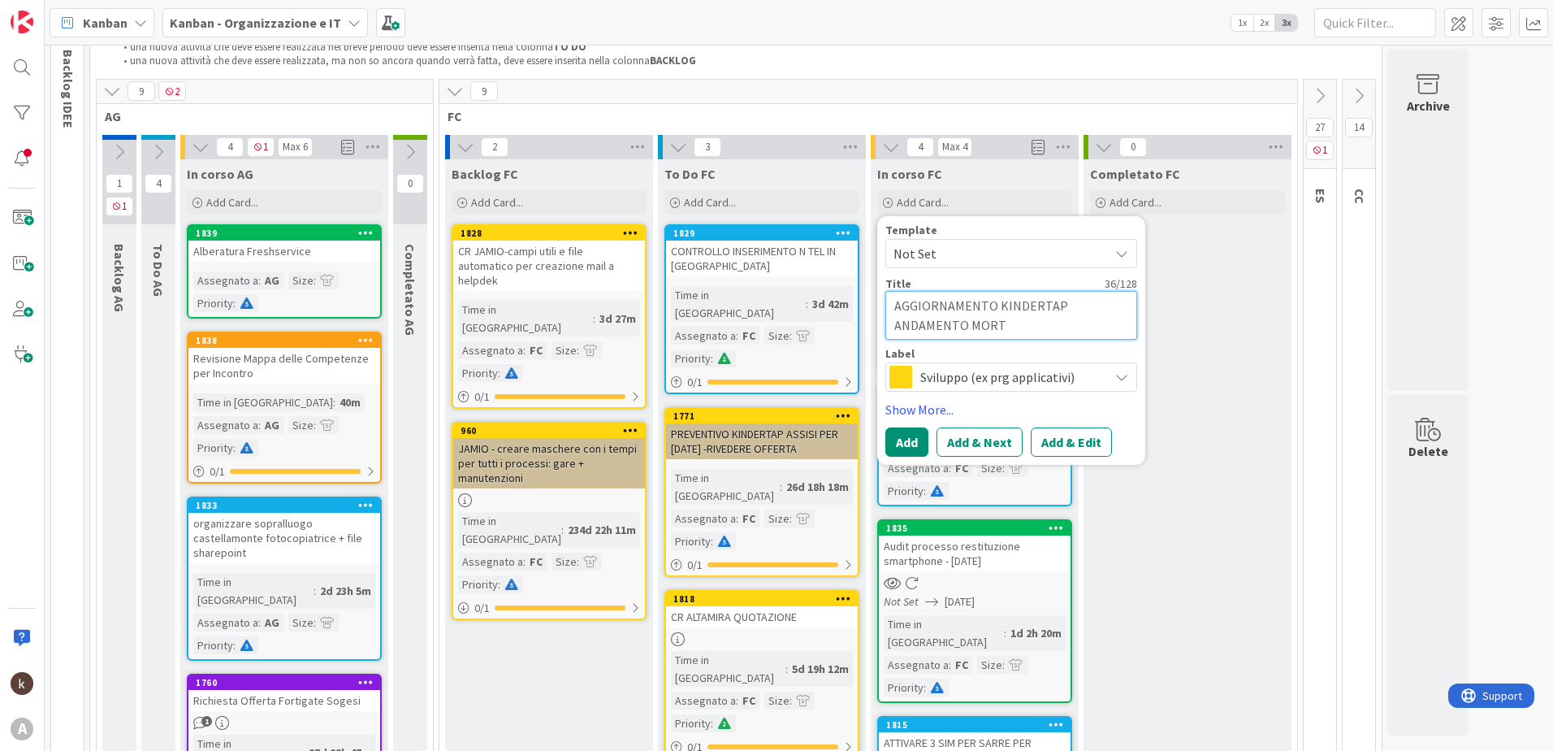
type textarea "AGGIORNAMENTO KINDERTAP ANDAMENTO MORTA"
type textarea "x"
type textarea "AGGIORNAMENTO KINDERTAP ANDAMENTO MORTAR"
type textarea "x"
type textarea "AGGIORNAMENTO KINDERTAP ANDAMENTO MORTARA"
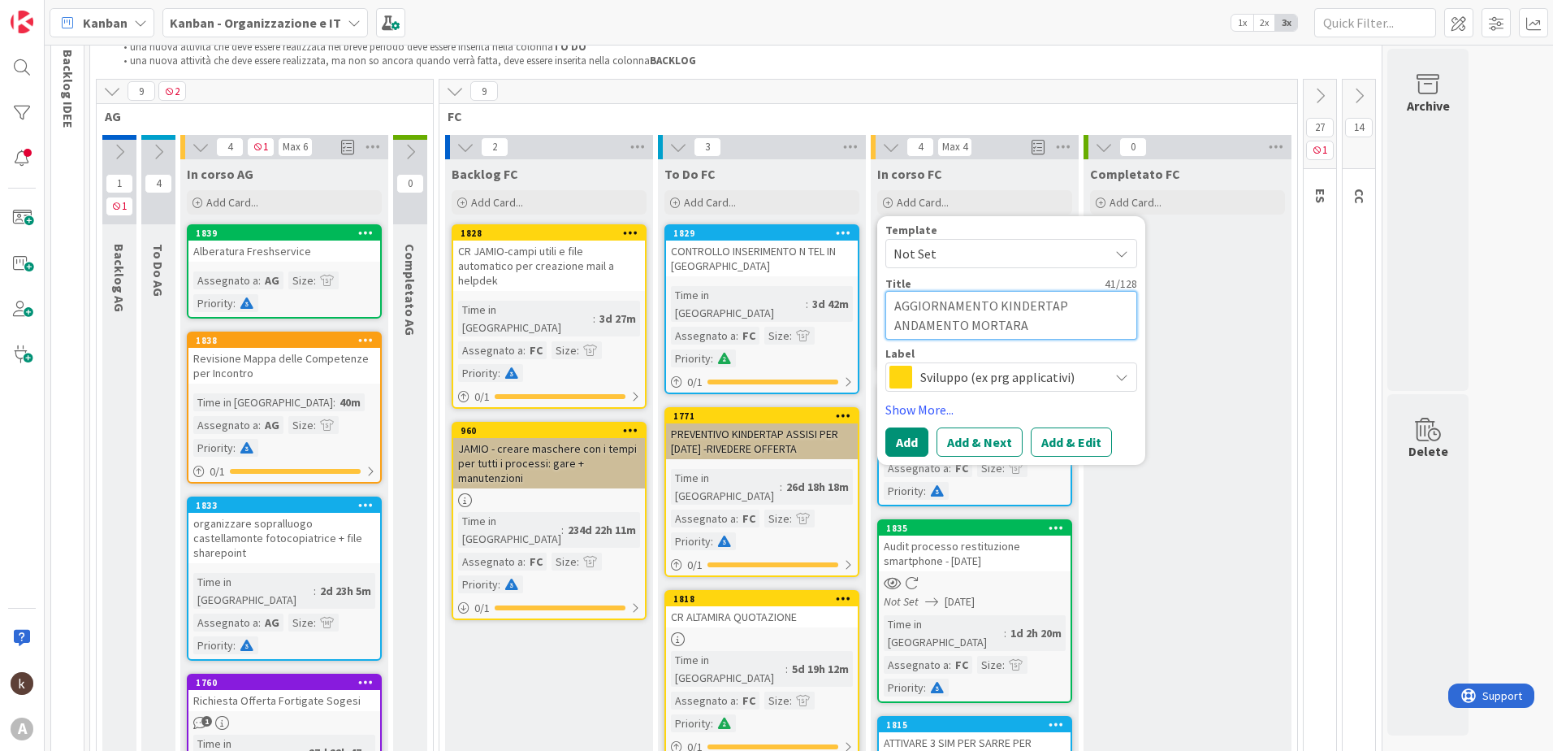
type textarea "x"
type textarea "AGGIORNAMENTO KINDERTAP ANDAMENTO MORTARA-"
type textarea "x"
type textarea "AGGIORNAMENTO KINDERTAP ANDAMENTO MORTARA-S"
type textarea "x"
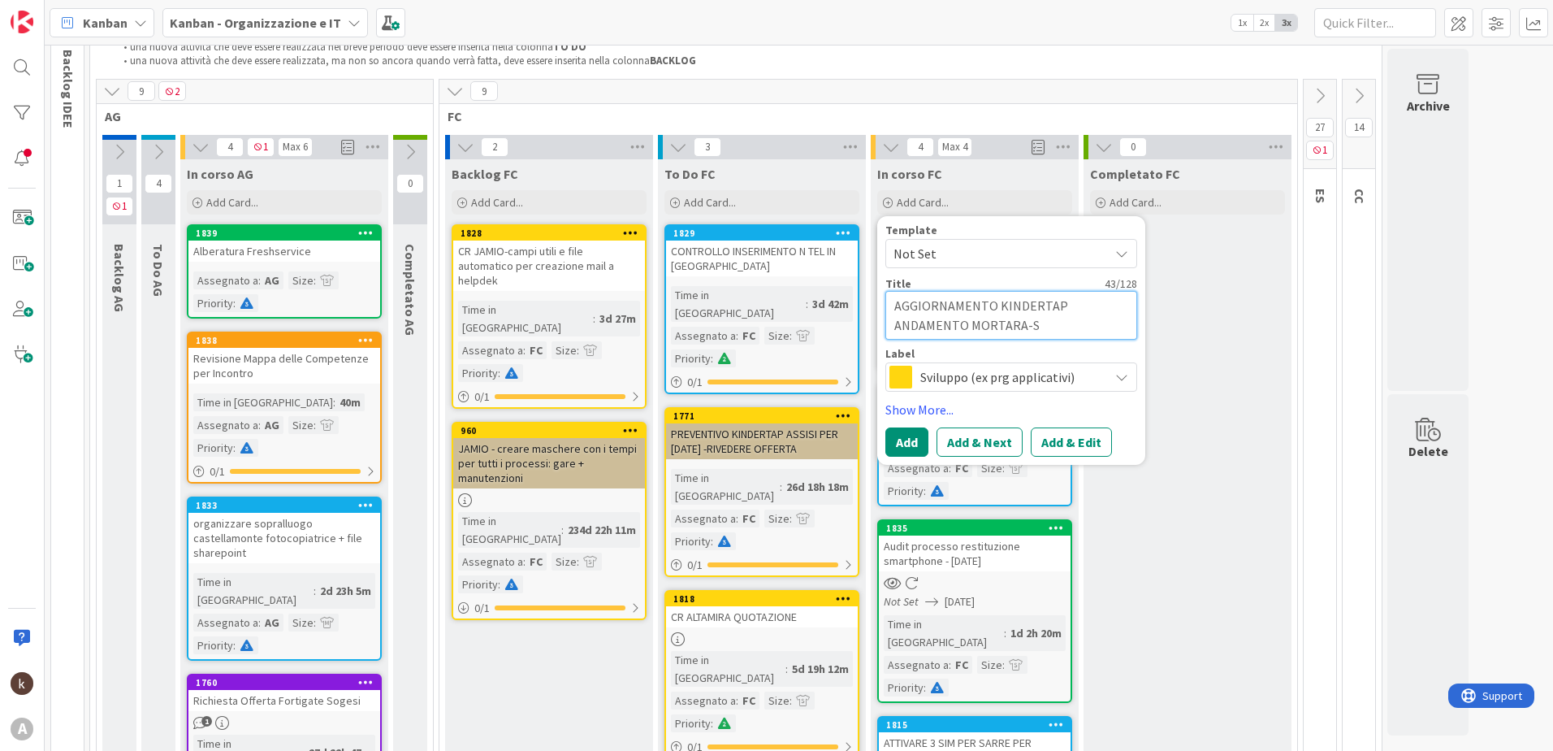
type textarea "AGGIORNAMENTO KINDERTAP ANDAMENTO MORTARA-SA"
type textarea "x"
type textarea "AGGIORNAMENTO KINDERTAP ANDAMENTO MORTARA-SAR"
type textarea "x"
type textarea "AGGIORNAMENTO KINDERTAP ANDAMENTO MORTARA-SARR"
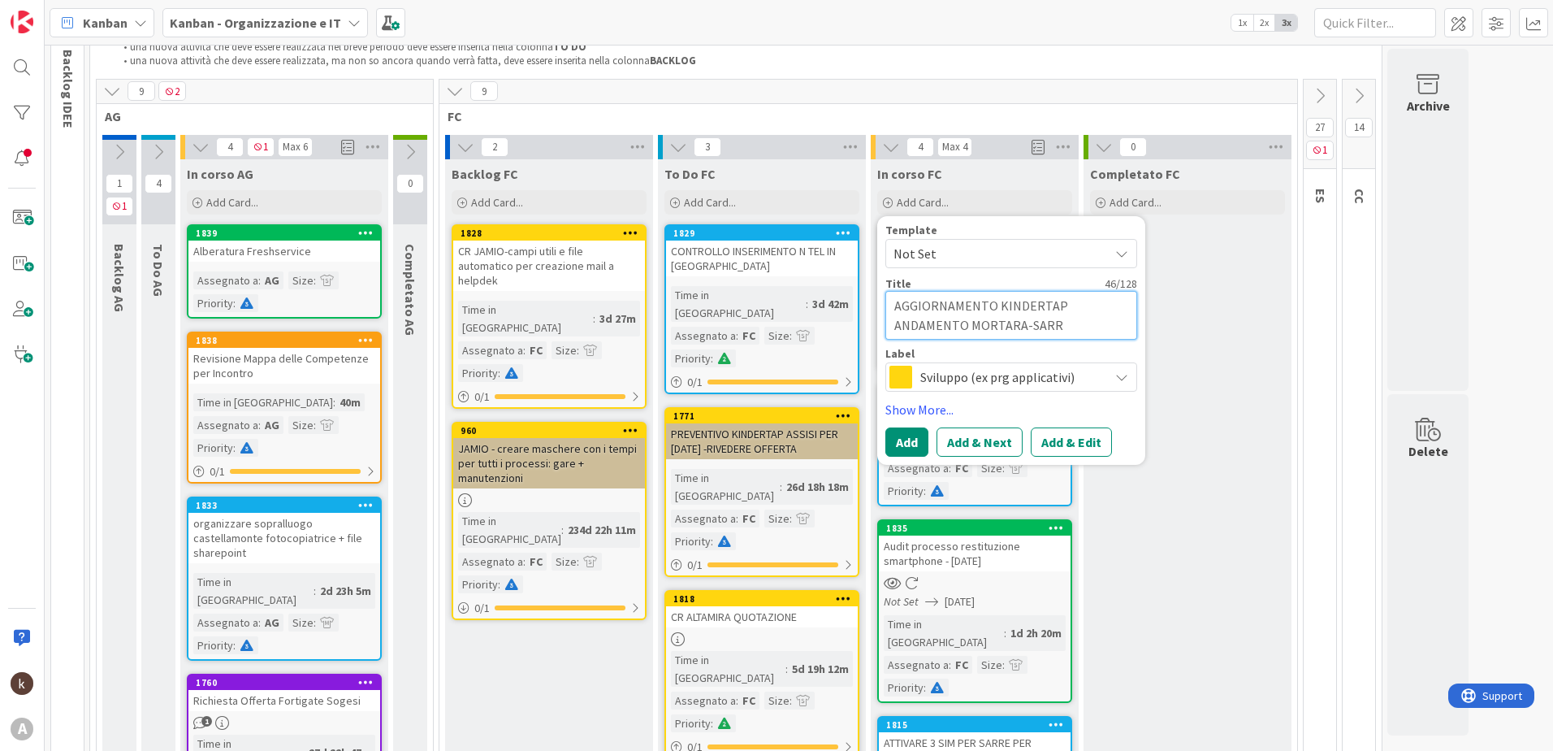
type textarea "x"
type textarea "AGGIORNAMENTO KINDERTAP ANDAMENTO MORTARA-SARRE"
click at [909, 402] on link "Show More..." at bounding box center [1011, 409] width 252 height 19
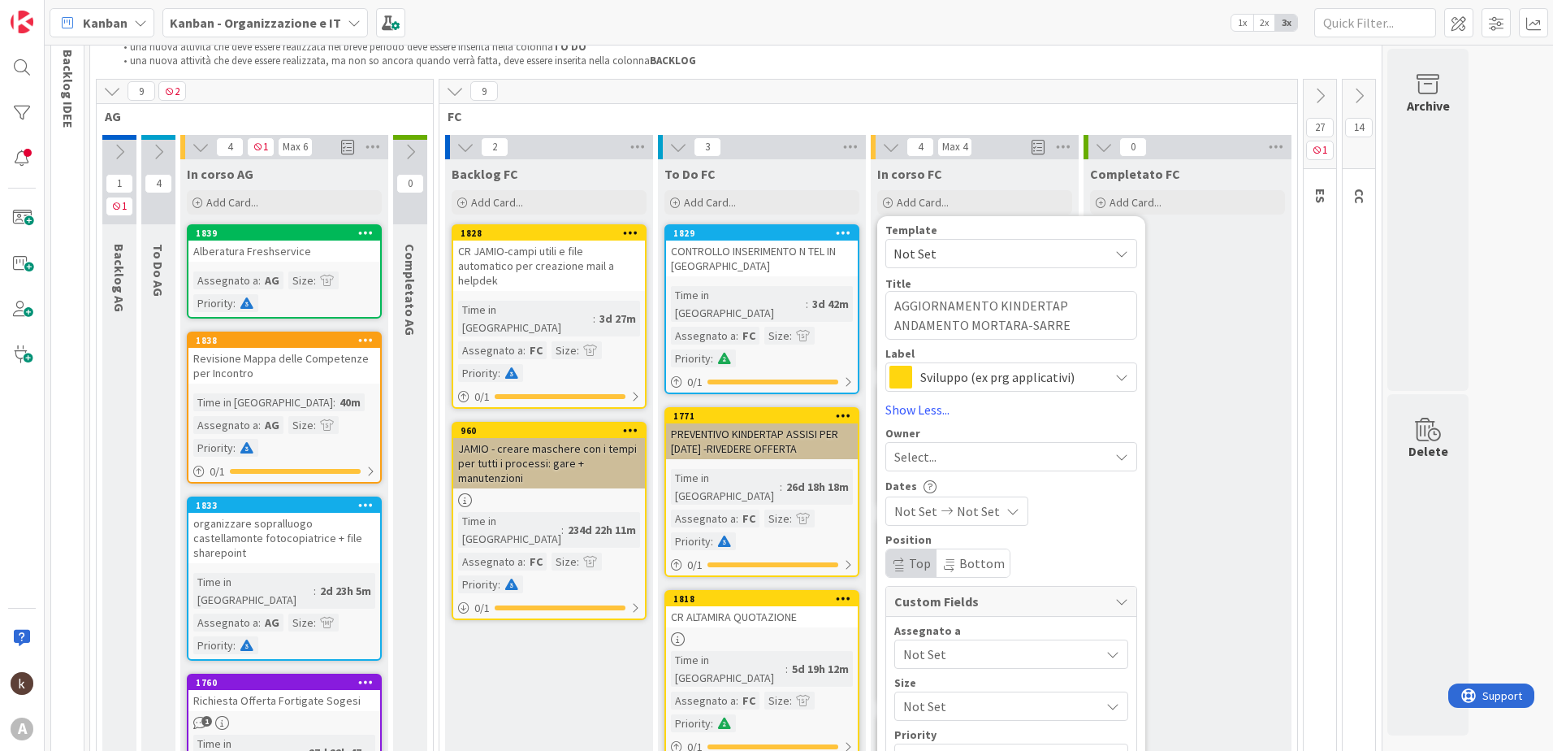
scroll to position [271, 0]
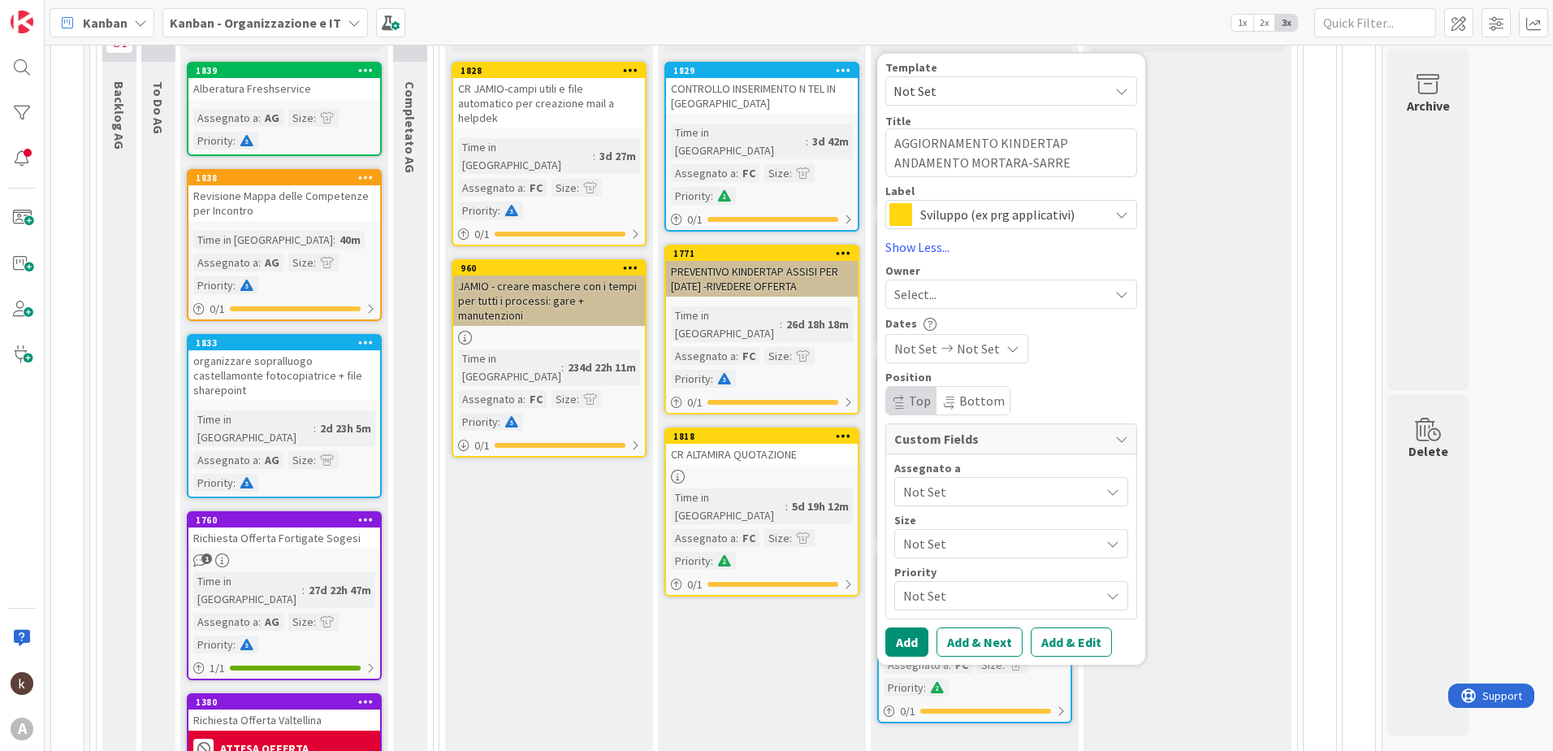
click at [937, 489] on span "Not Set" at bounding box center [1001, 491] width 197 height 19
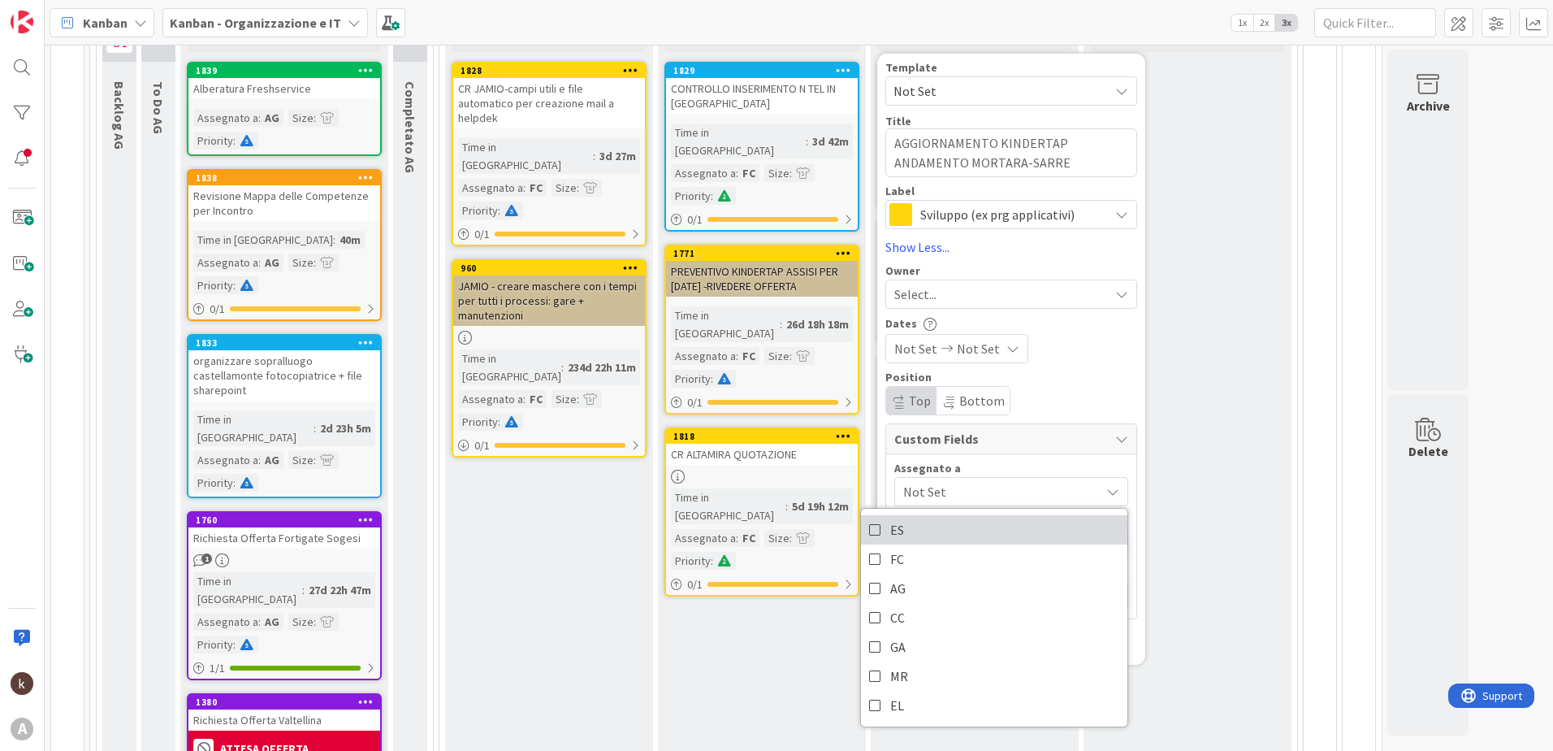
click at [916, 525] on link "ES" at bounding box center [994, 529] width 266 height 29
drag, startPoint x: 1032, startPoint y: 389, endPoint x: 981, endPoint y: 467, distance: 93.3
click at [1032, 389] on div "Position Top Bottom" at bounding box center [1011, 393] width 252 height 44
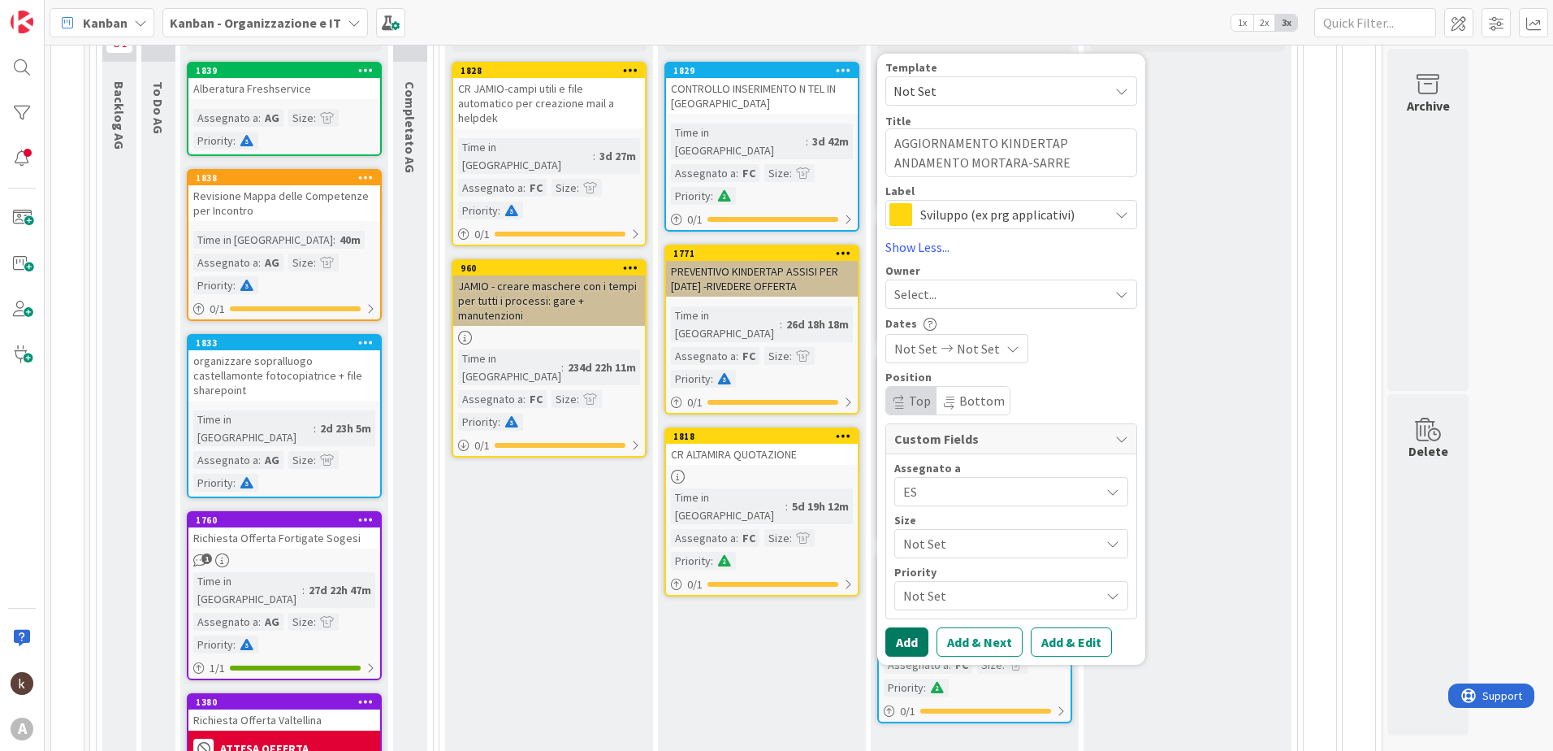
click at [902, 641] on button "Add" at bounding box center [906, 641] width 43 height 29
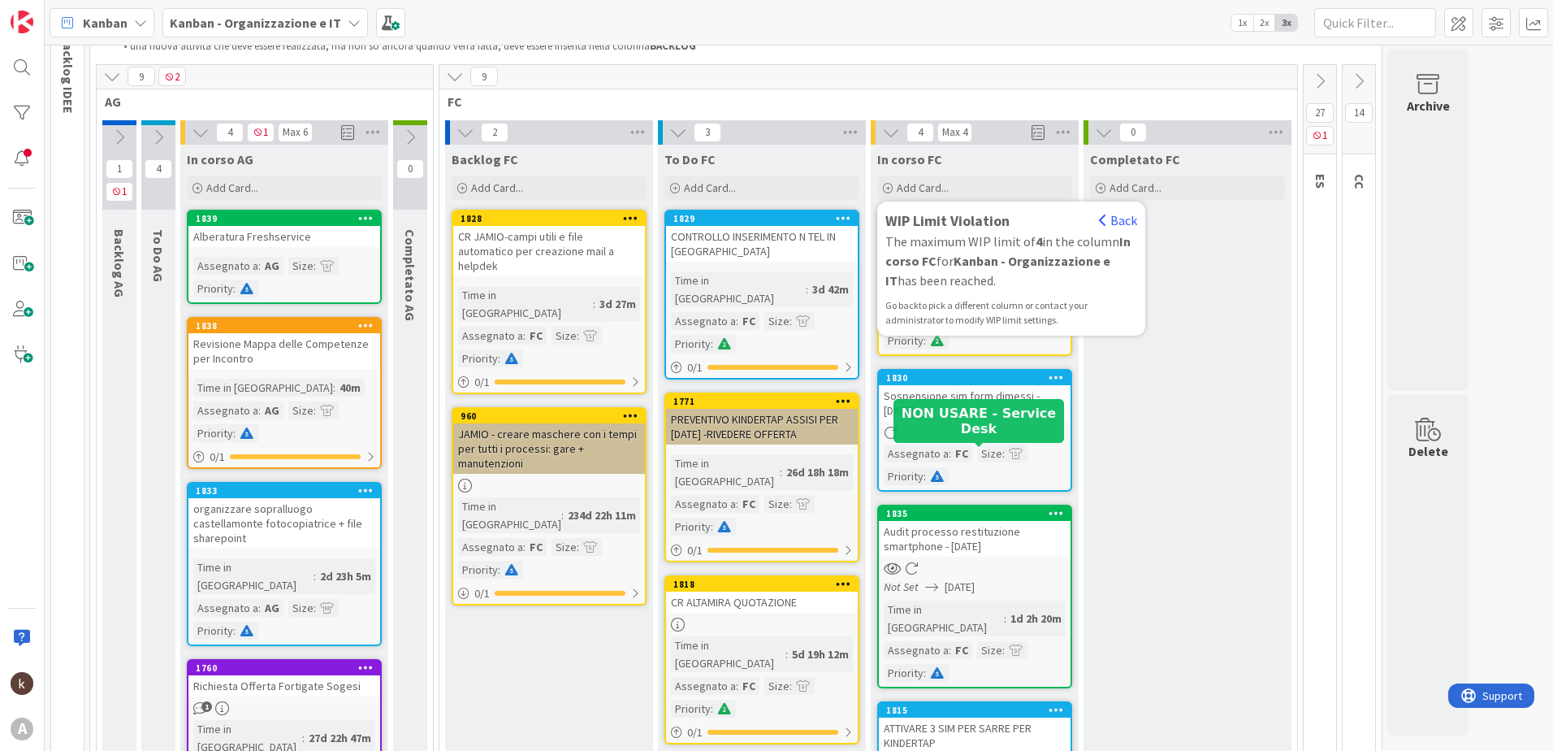
scroll to position [109, 0]
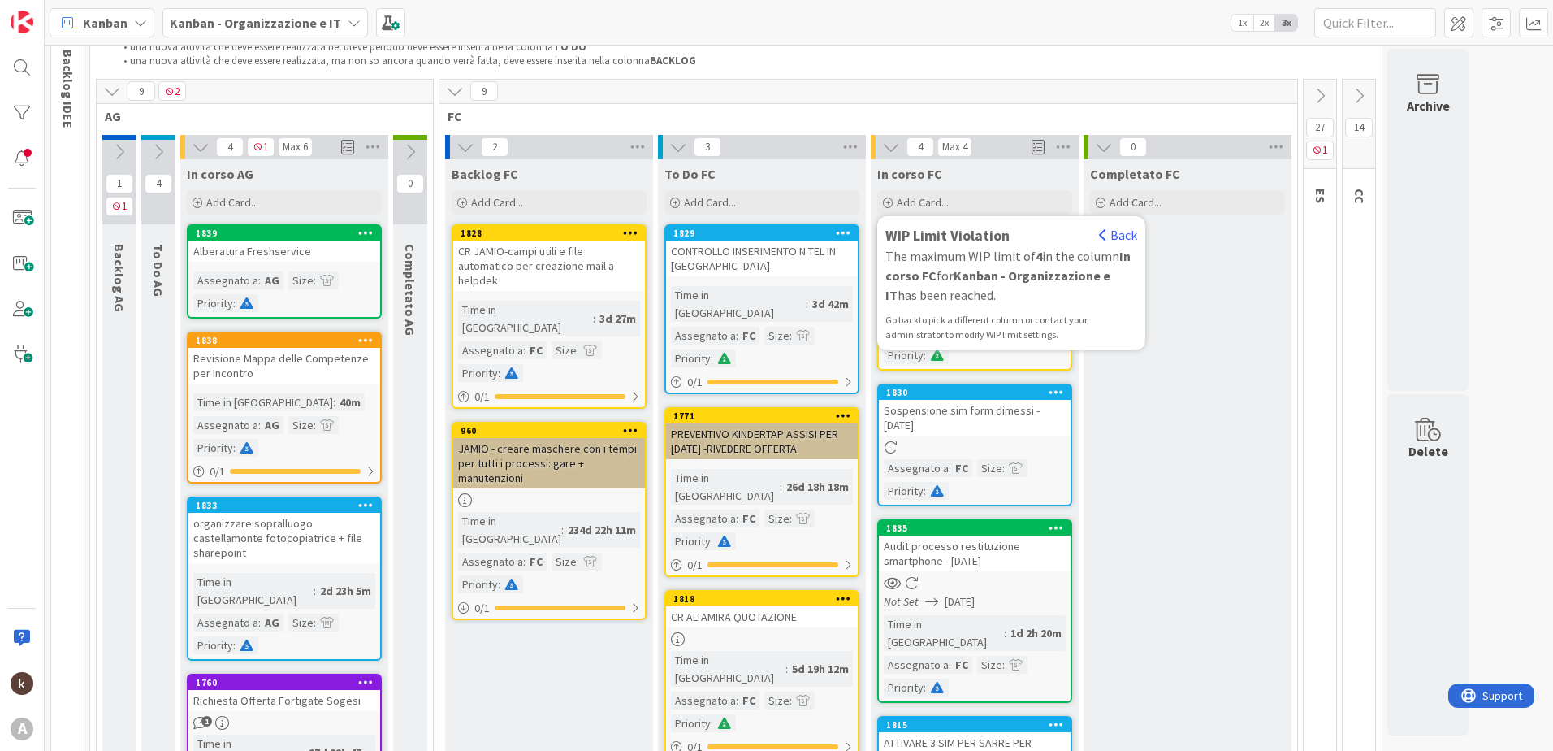
click at [1143, 430] on div "Completato FC Add Card..." at bounding box center [1188, 635] width 208 height 952
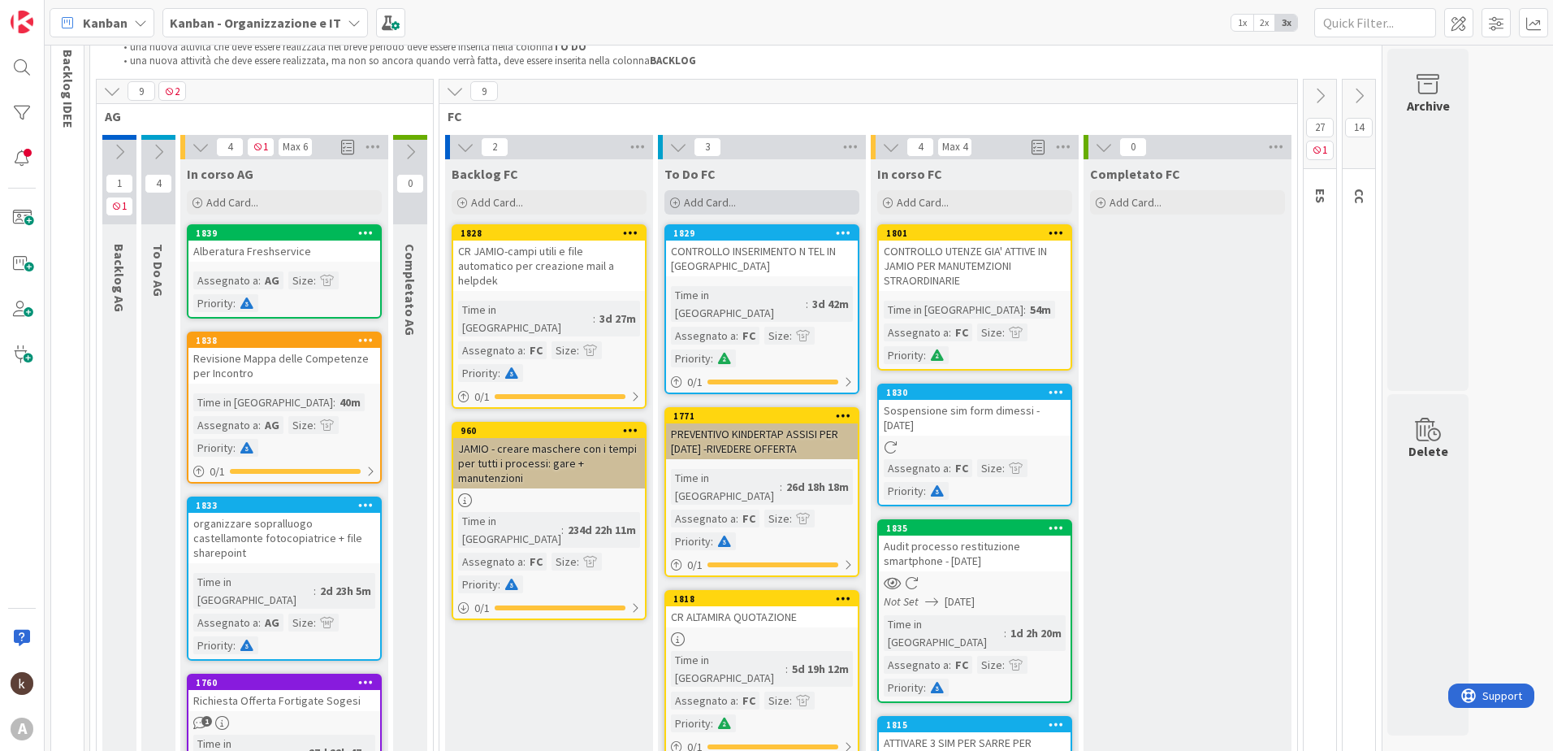
click at [782, 207] on div "Add Card..." at bounding box center [761, 202] width 195 height 24
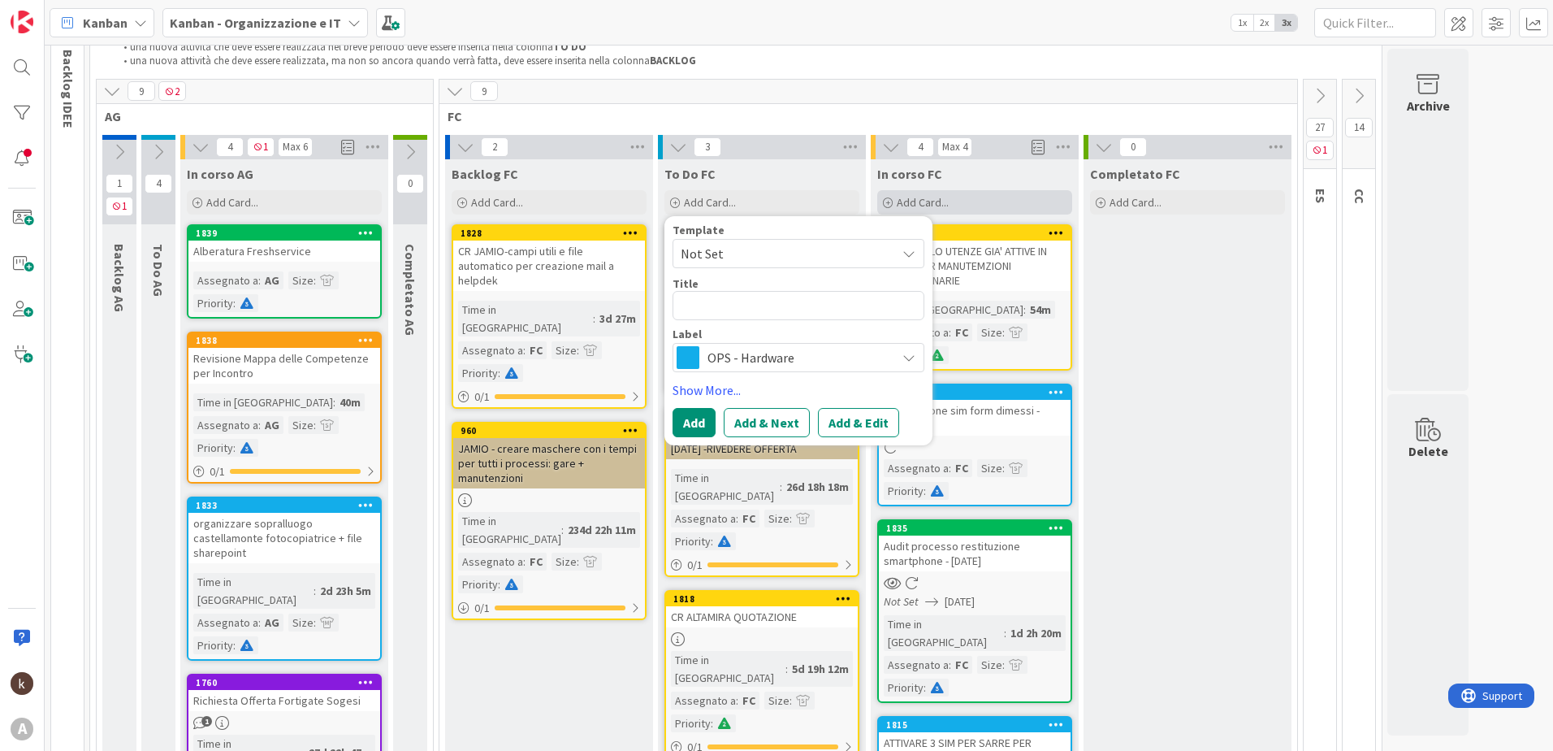
click at [995, 209] on div "Add Card..." at bounding box center [974, 202] width 195 height 24
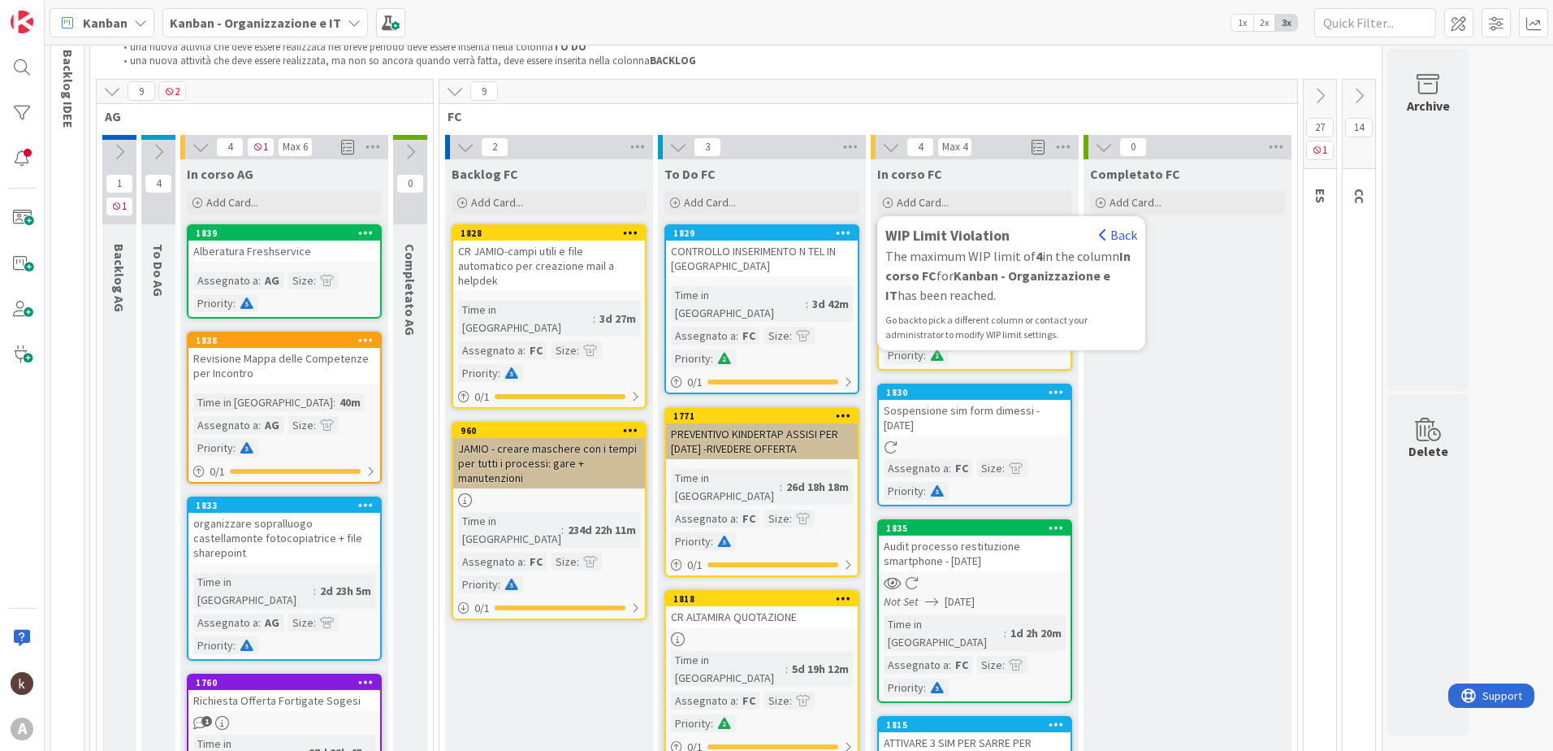
click at [1171, 381] on div "Completato FC Add Card..." at bounding box center [1188, 635] width 208 height 952
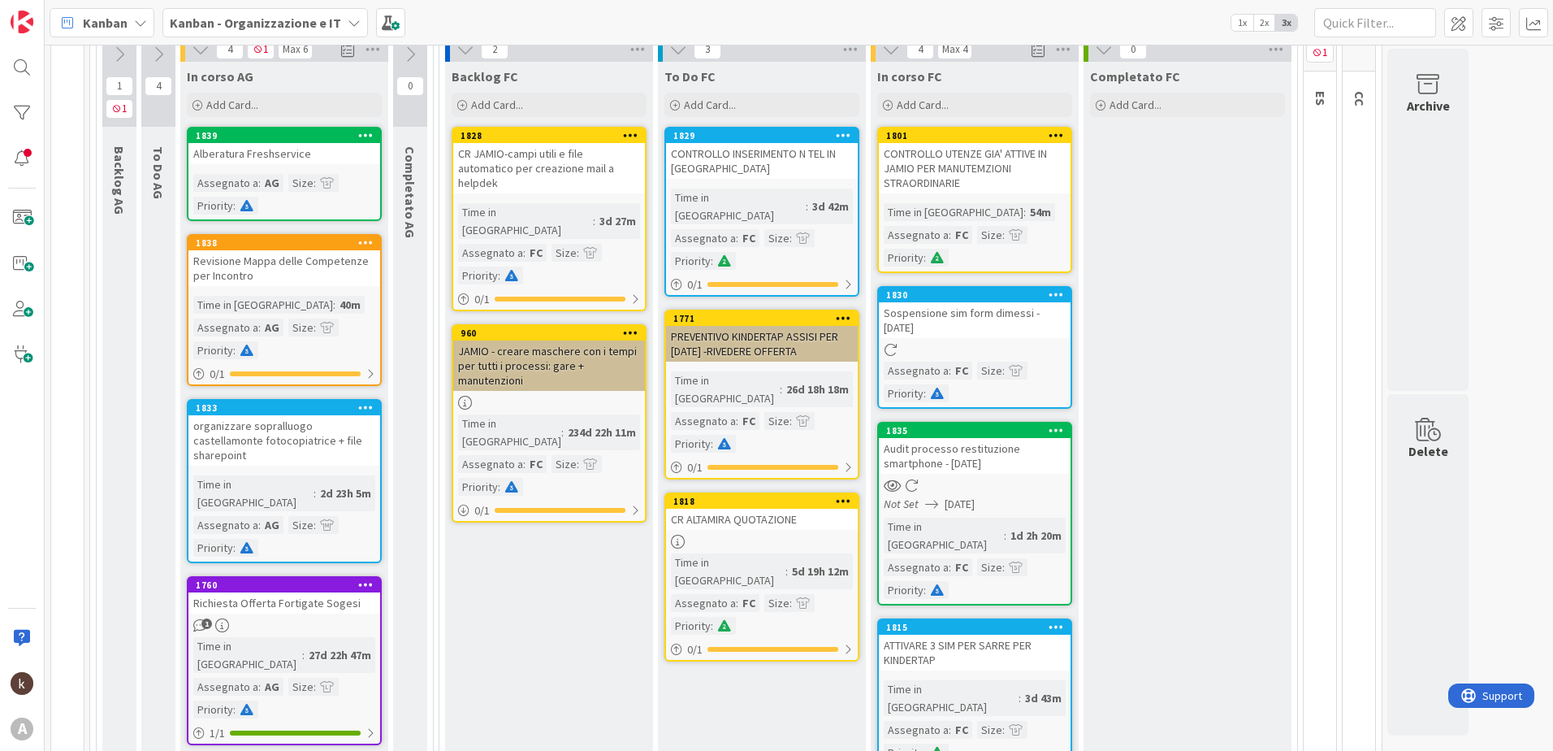
scroll to position [0, 0]
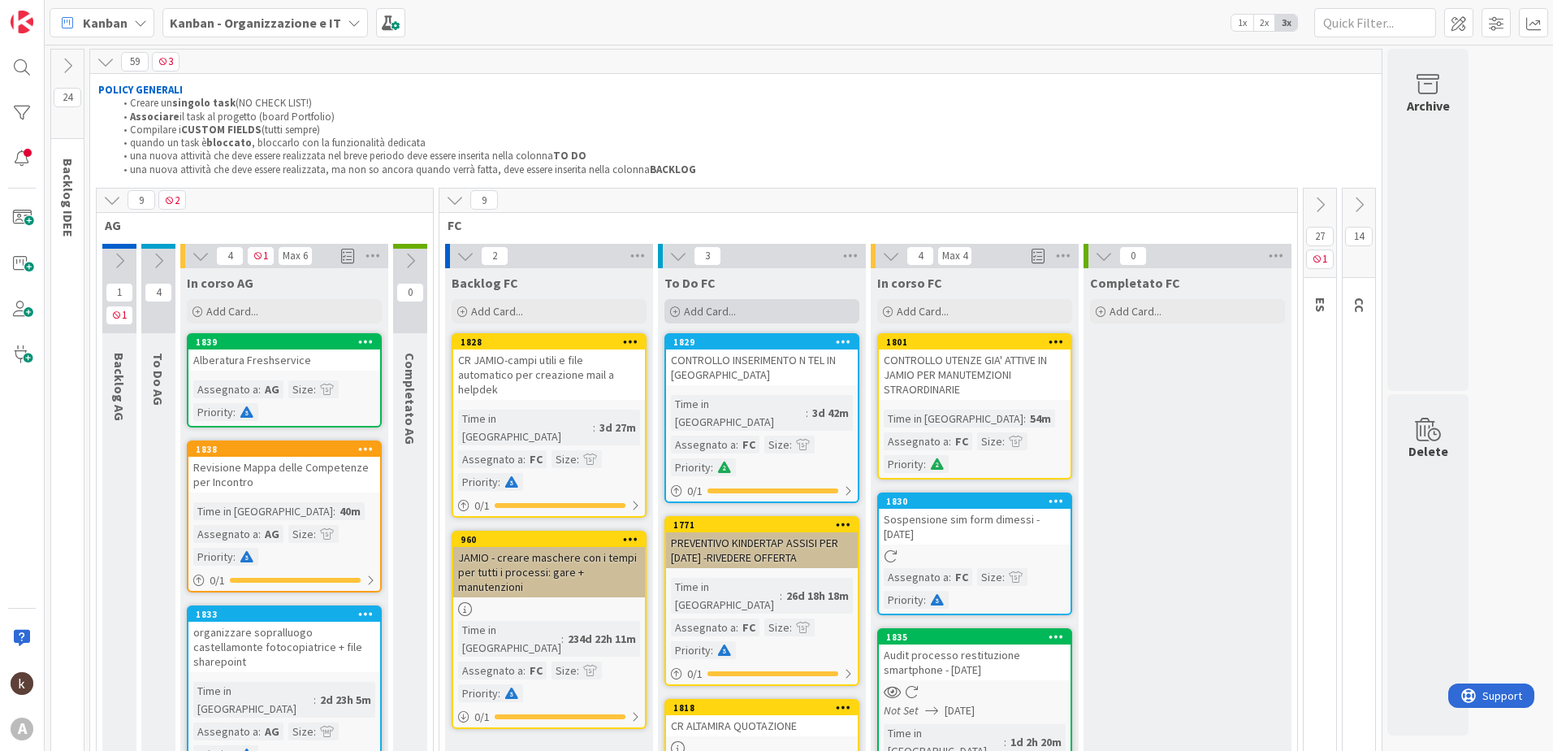
click at [767, 314] on div "Add Card..." at bounding box center [761, 311] width 195 height 24
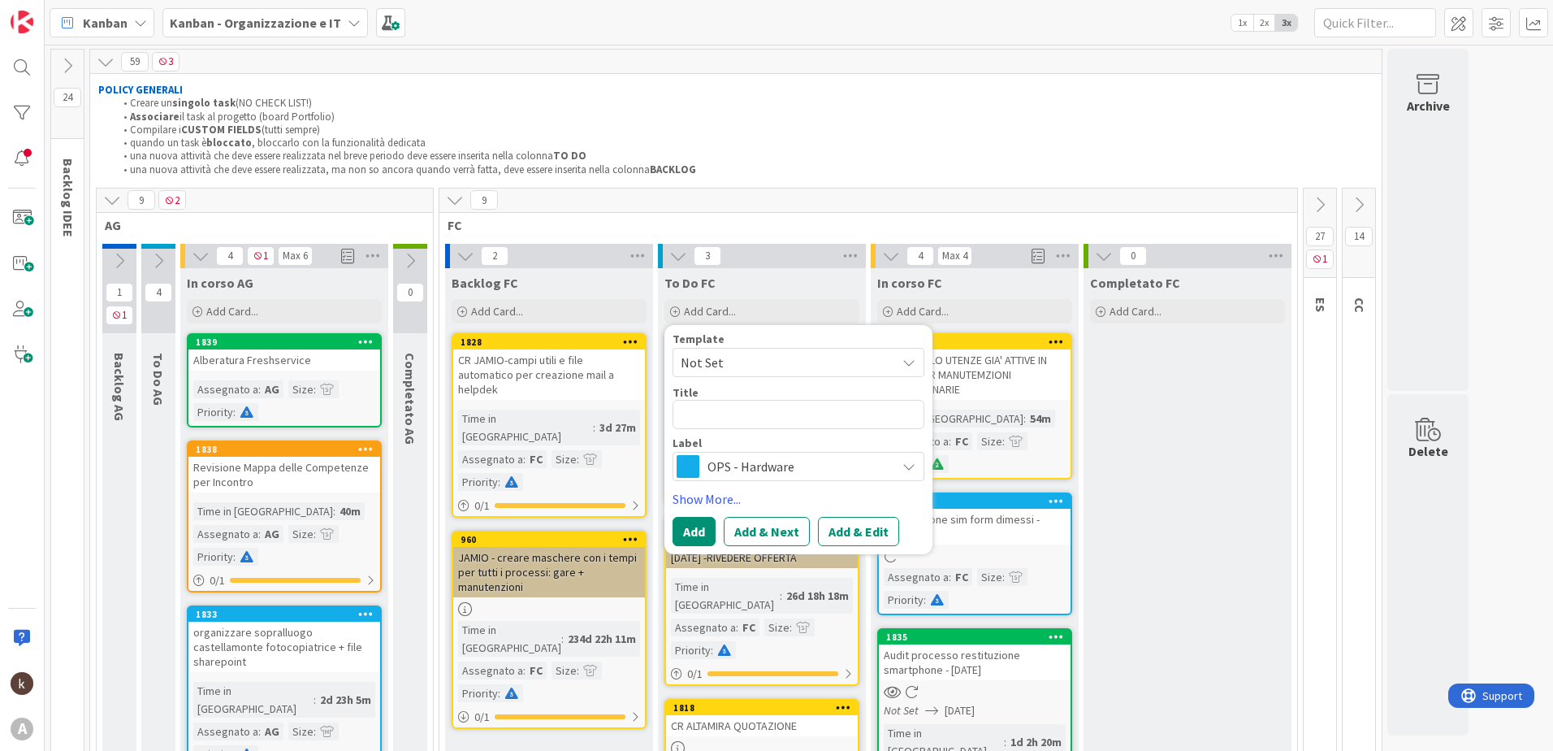
click at [767, 468] on span "OPS - Hardware" at bounding box center [797, 466] width 180 height 23
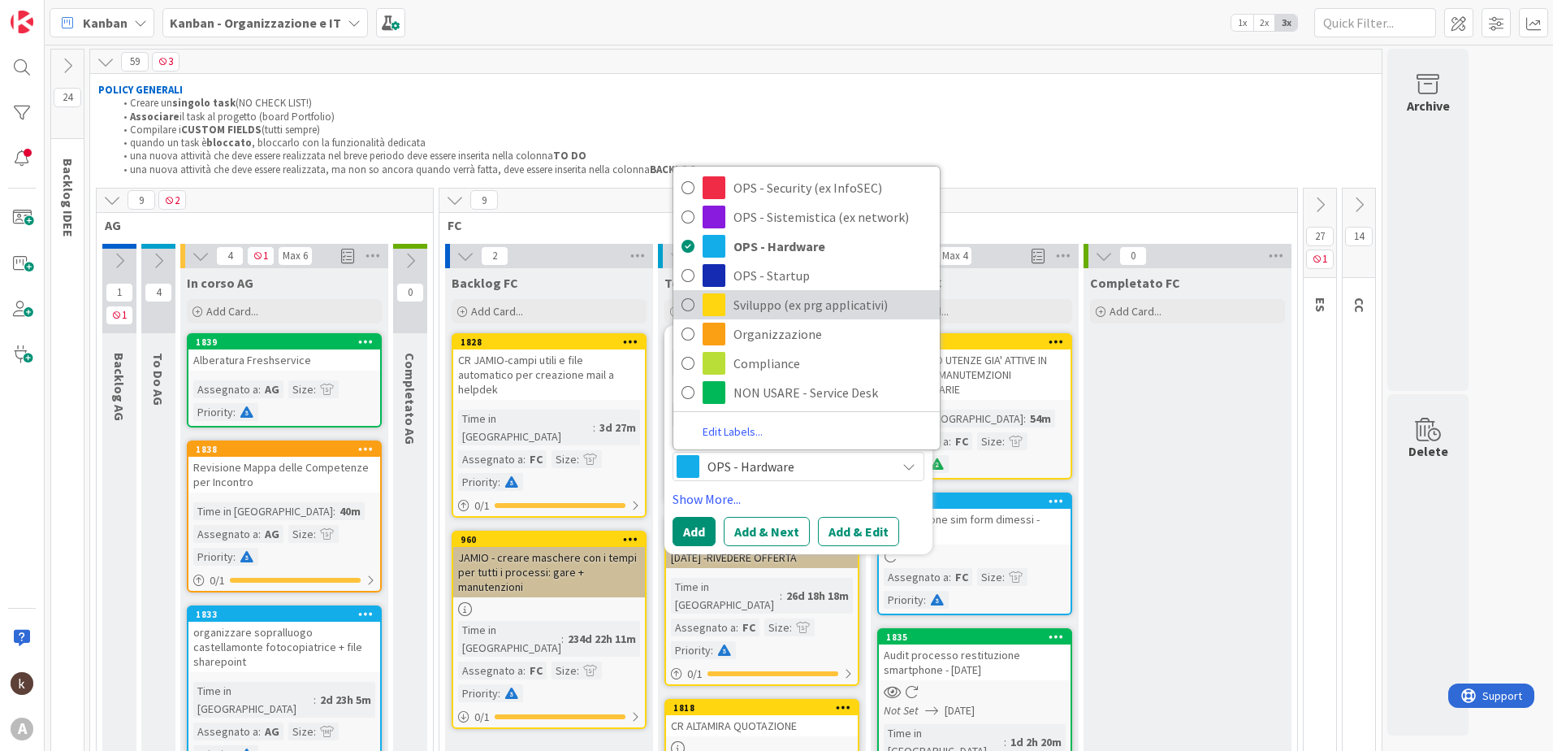
click at [837, 312] on span "Sviluppo (ex prg applicativi)" at bounding box center [832, 304] width 198 height 24
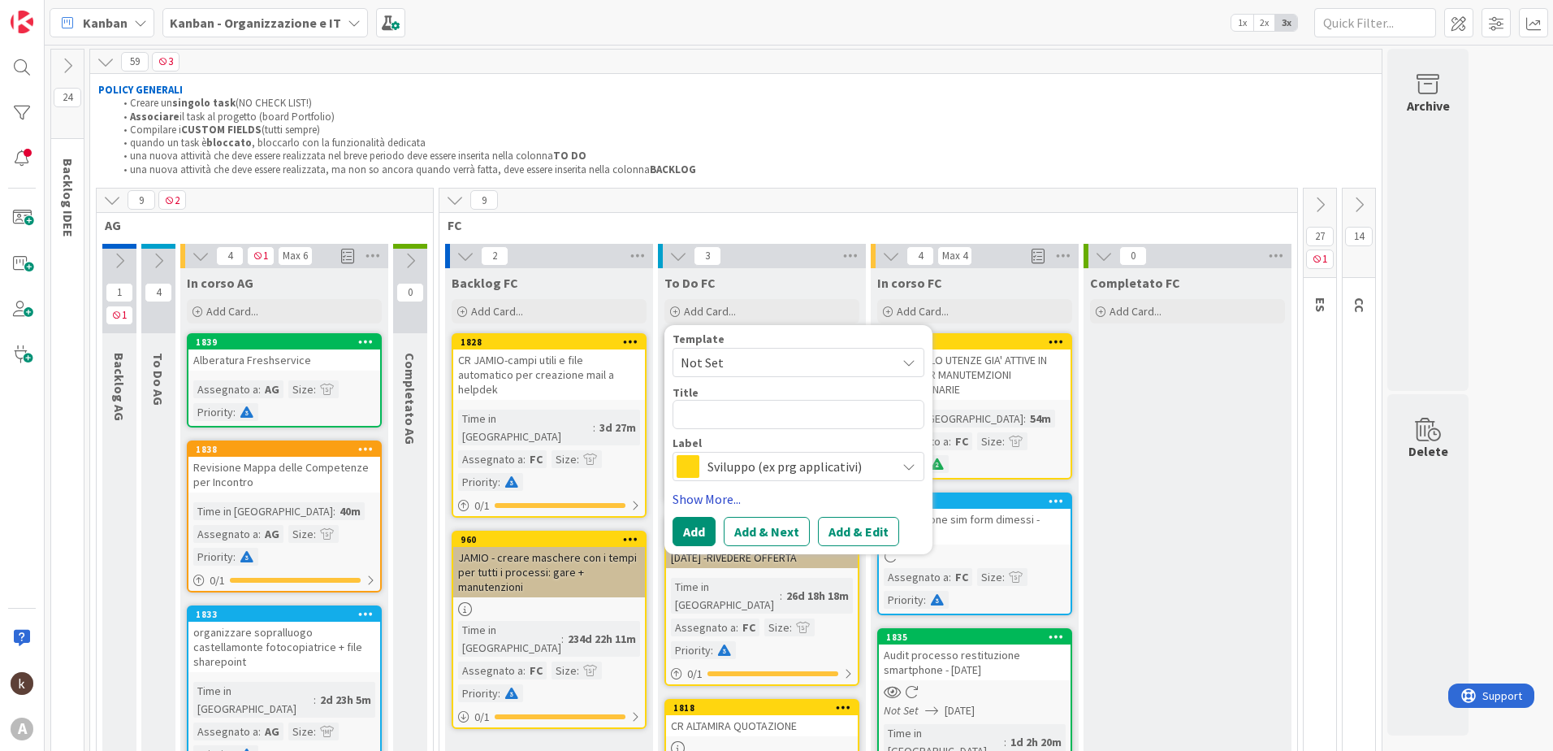
click at [722, 500] on link "Show More..." at bounding box center [799, 498] width 252 height 19
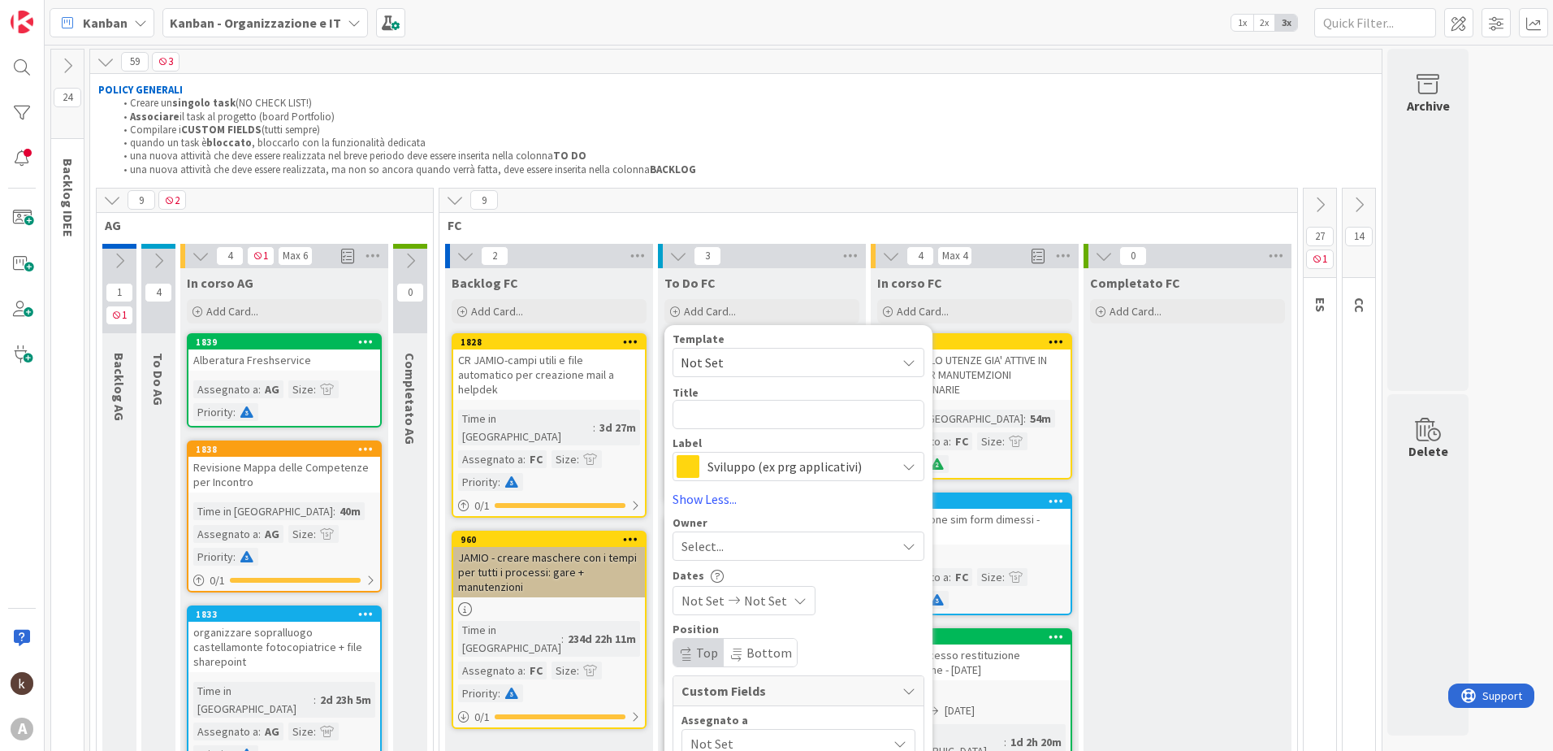
scroll to position [81, 0]
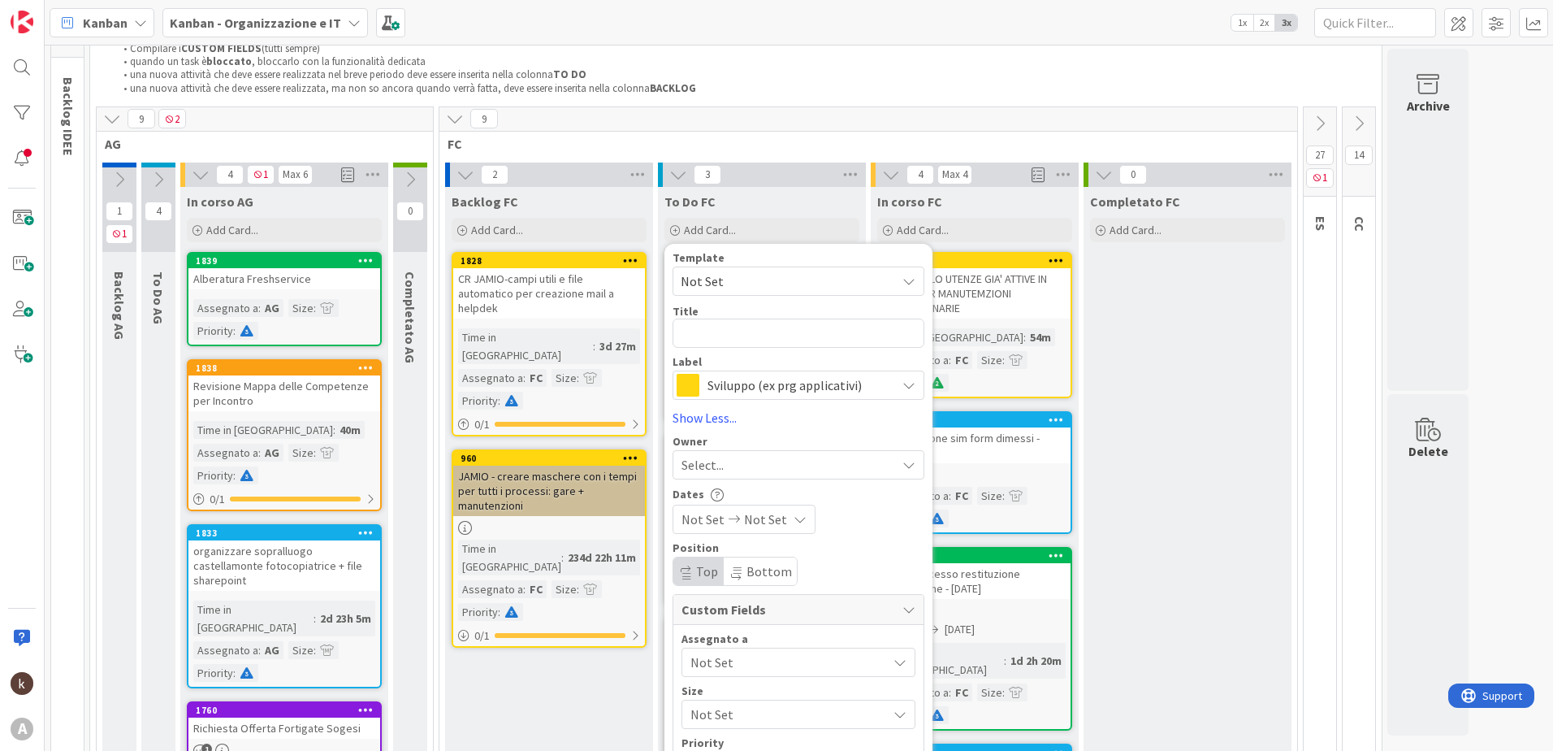
click at [714, 656] on span "Not Set" at bounding box center [788, 661] width 197 height 19
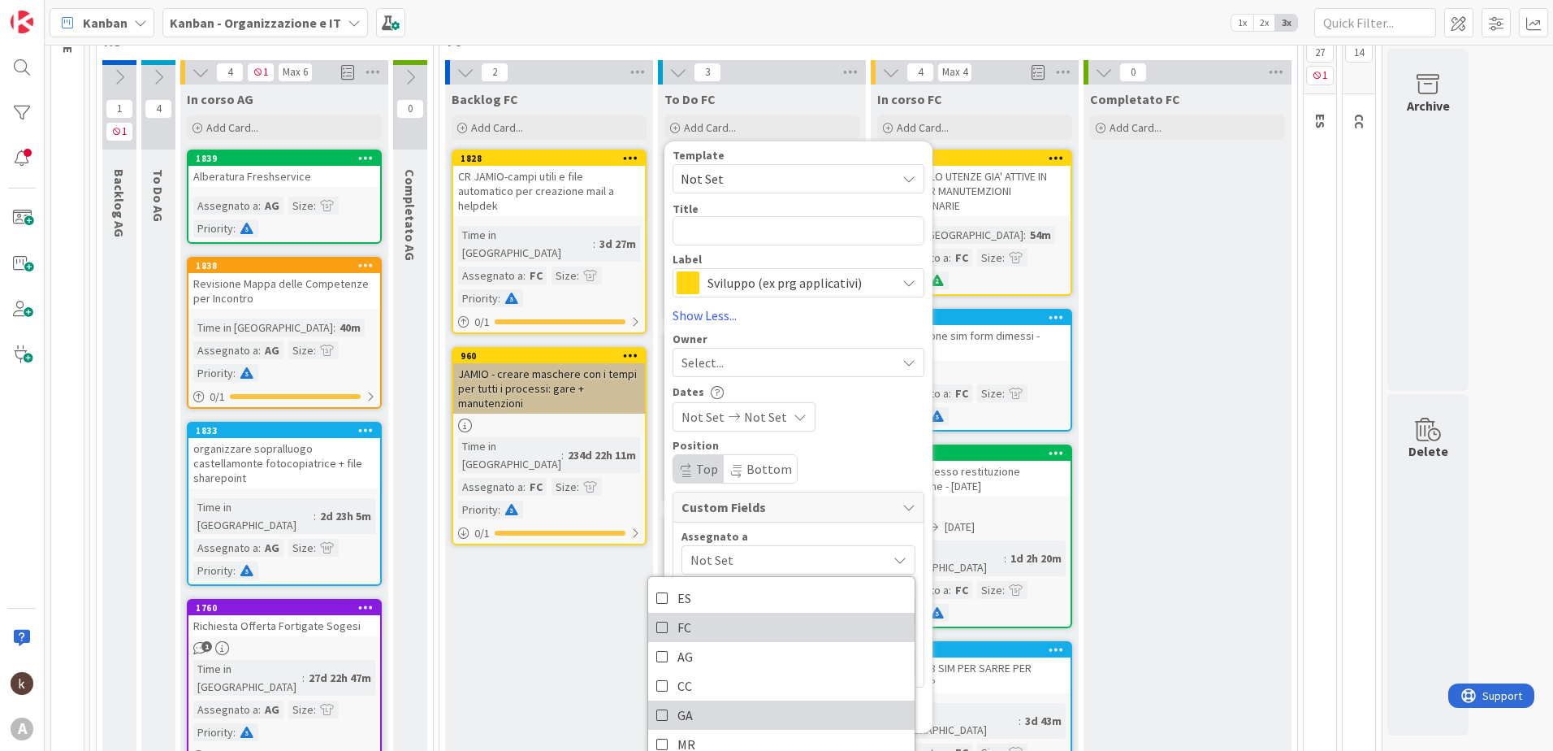
scroll to position [406, 0]
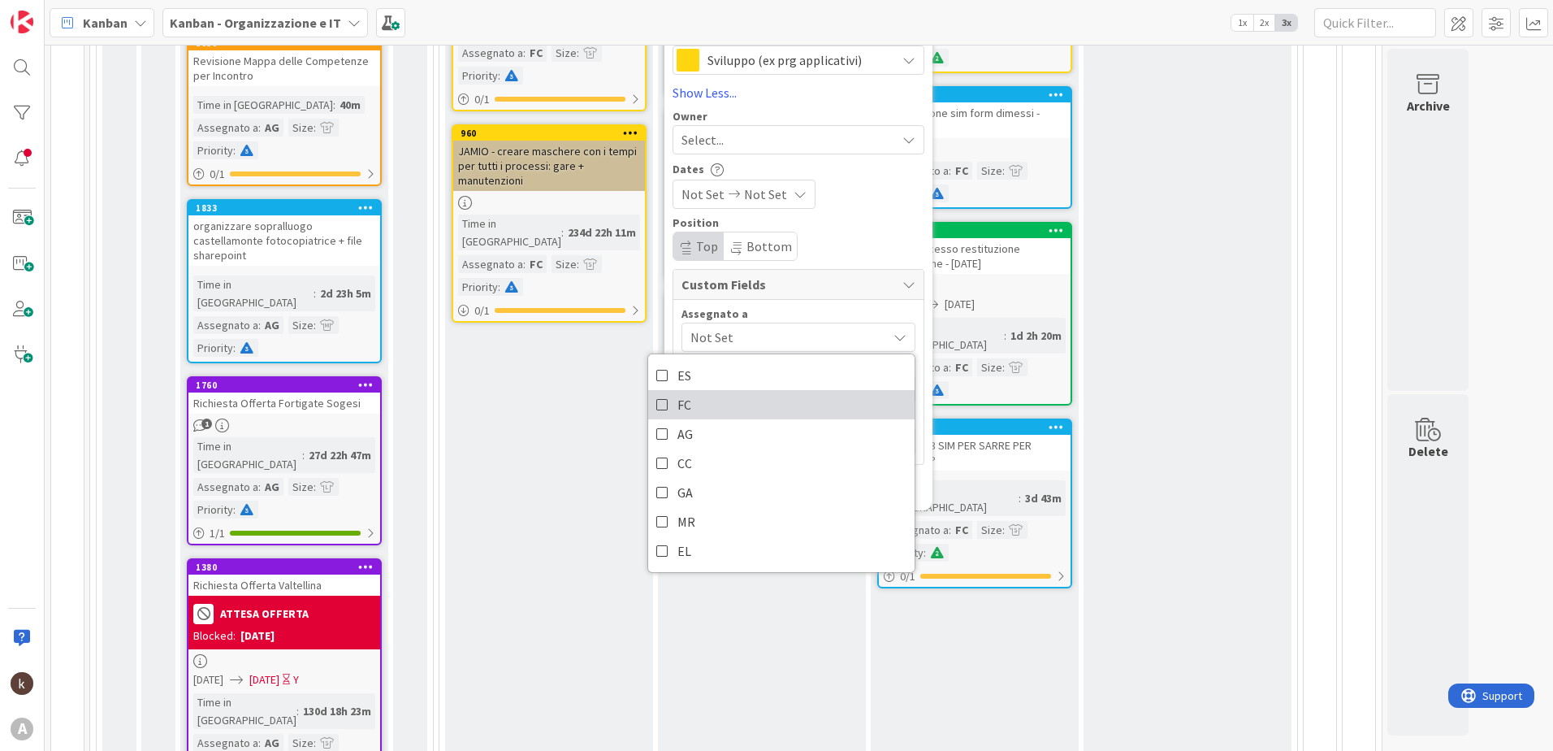
click at [658, 405] on icon at bounding box center [662, 404] width 13 height 24
click at [768, 312] on div "Assegnato a" at bounding box center [799, 313] width 234 height 11
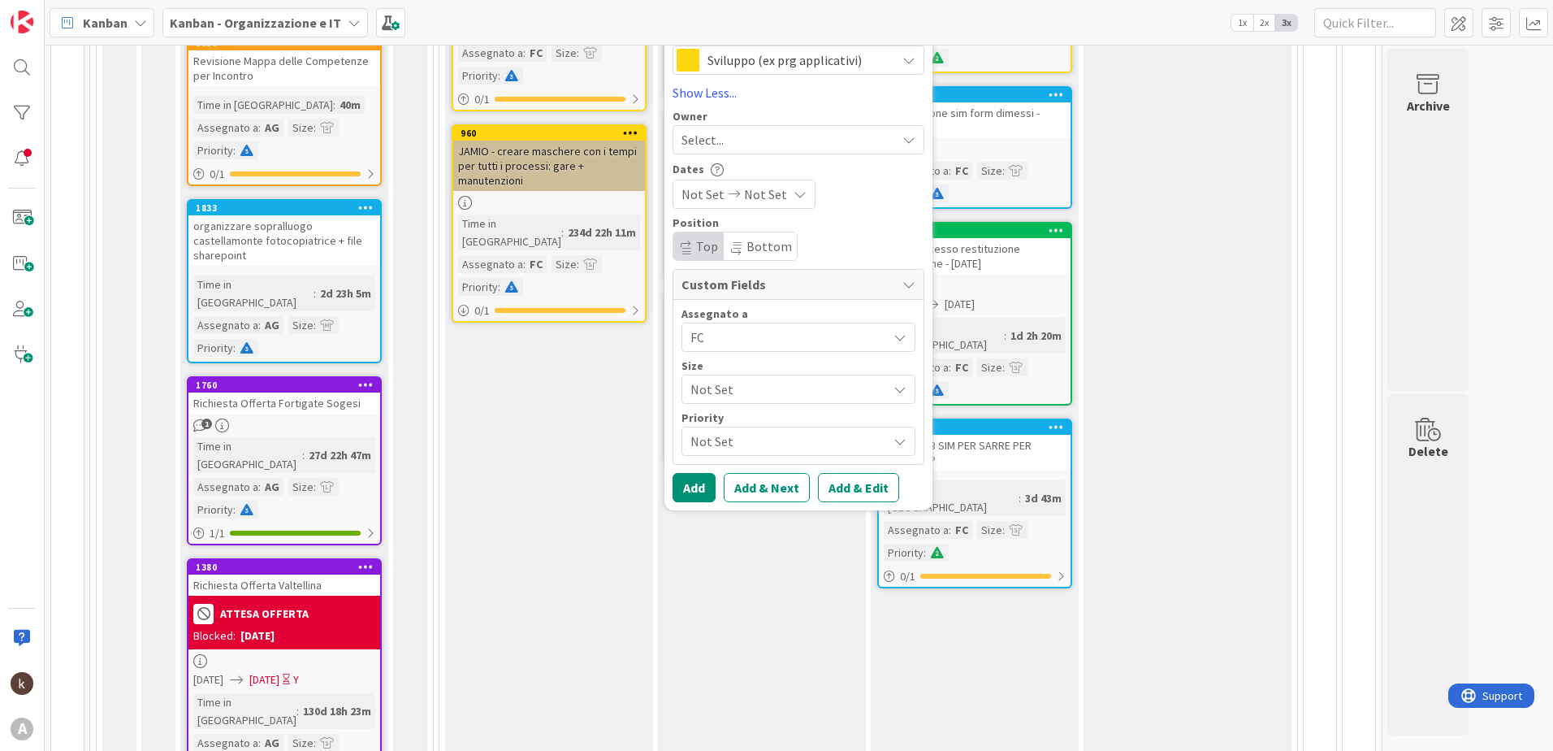
click at [718, 382] on span "Not Set" at bounding box center [784, 389] width 188 height 23
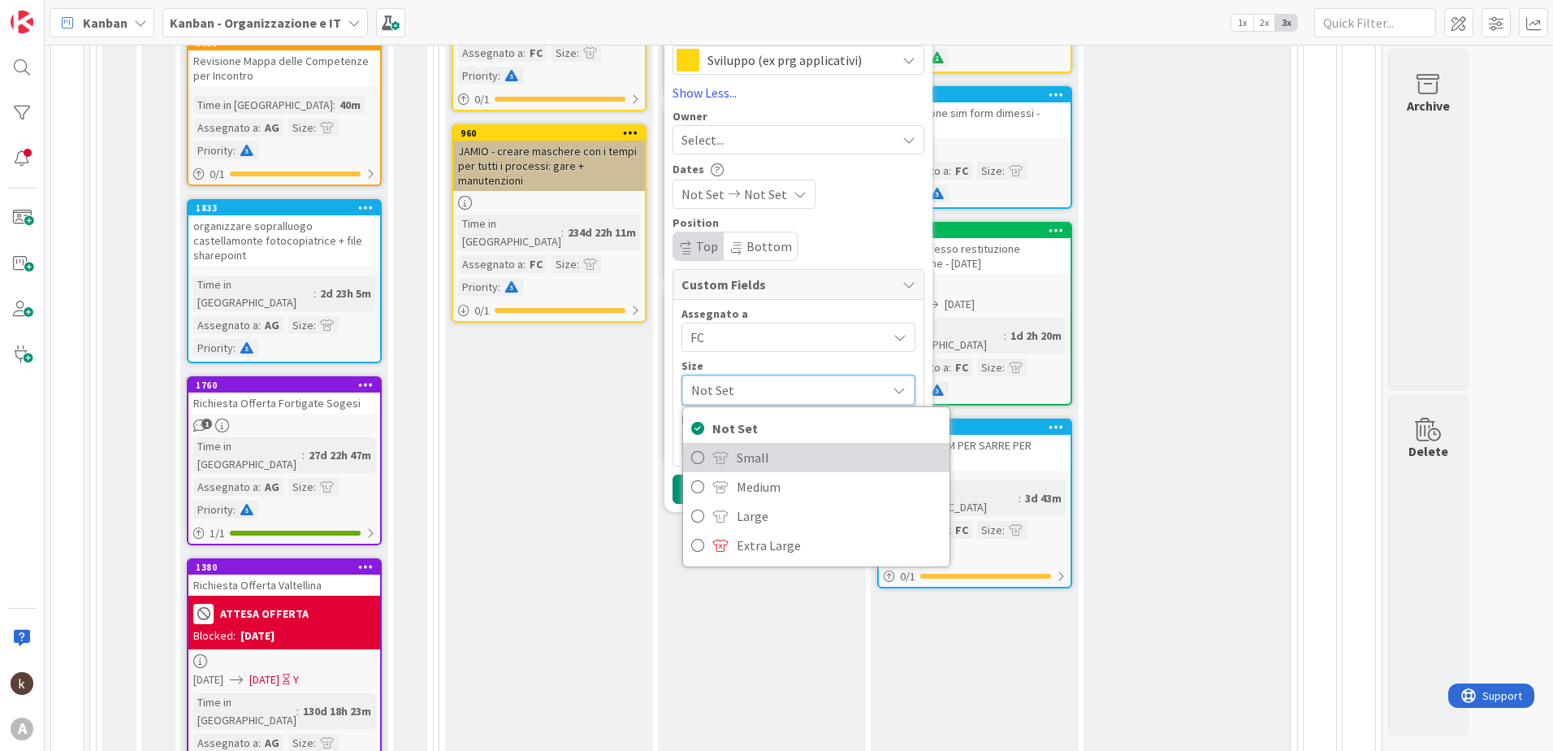
click at [742, 463] on span "Small" at bounding box center [839, 457] width 205 height 24
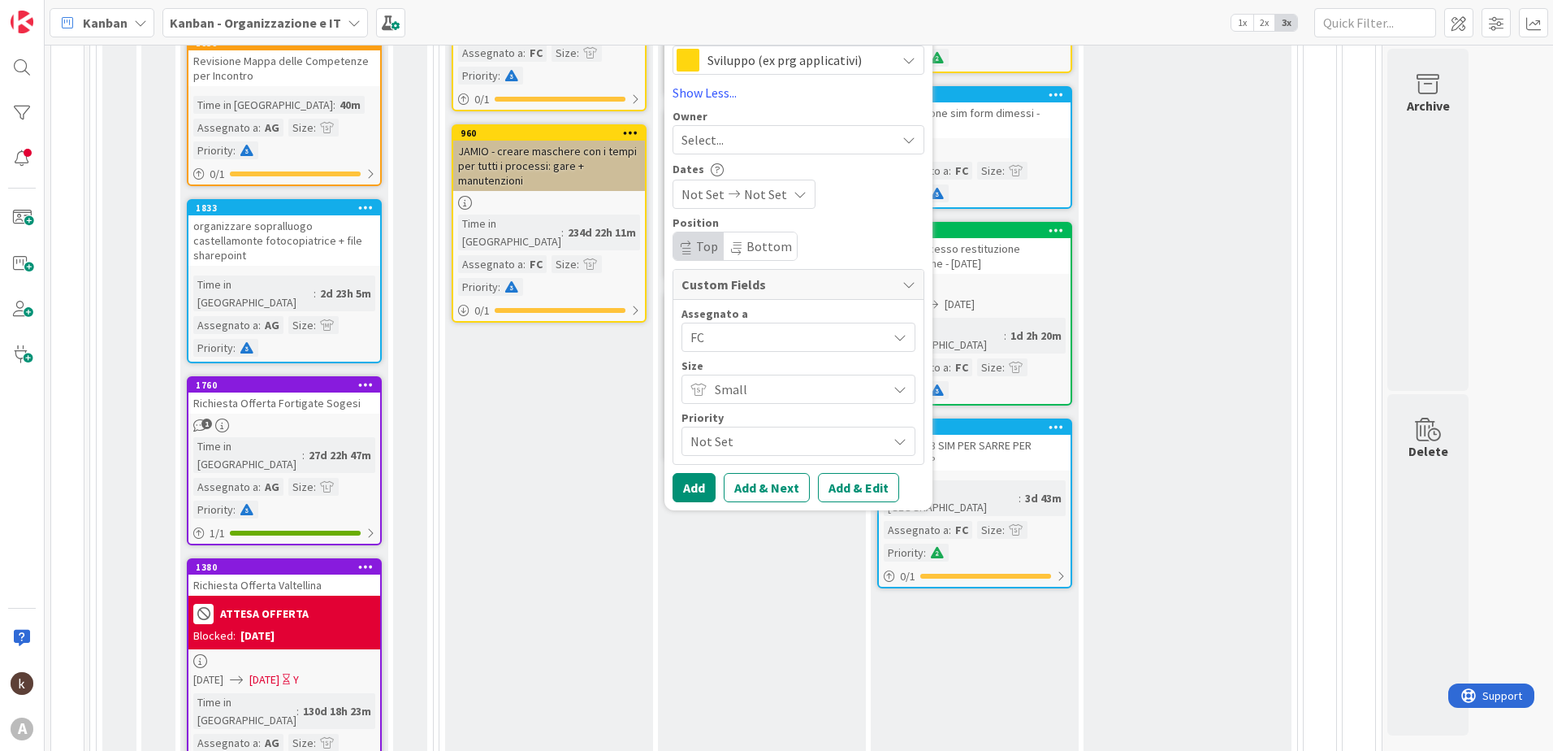
click at [723, 446] on span "Not Set" at bounding box center [784, 441] width 188 height 23
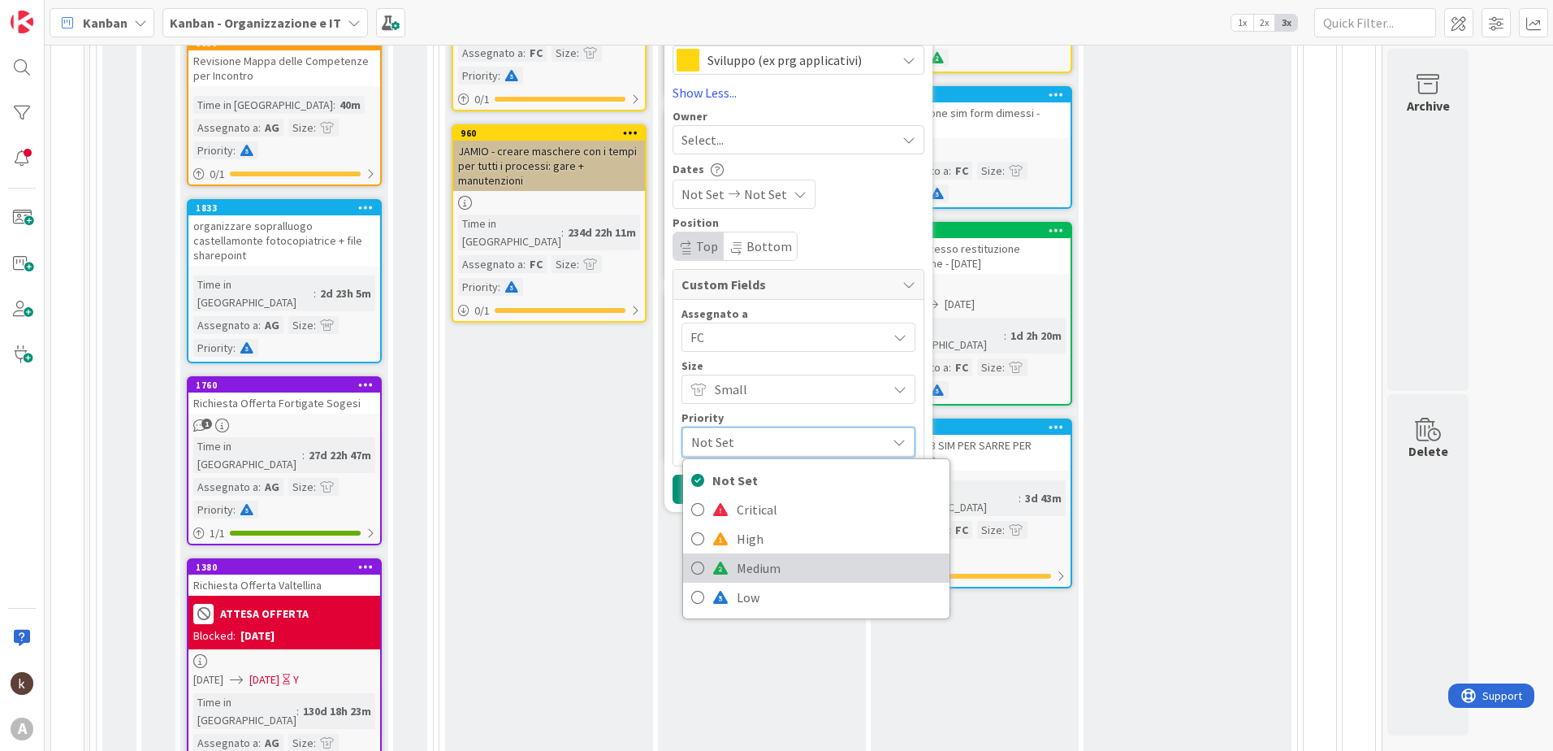
click at [761, 569] on span "Medium" at bounding box center [839, 568] width 205 height 24
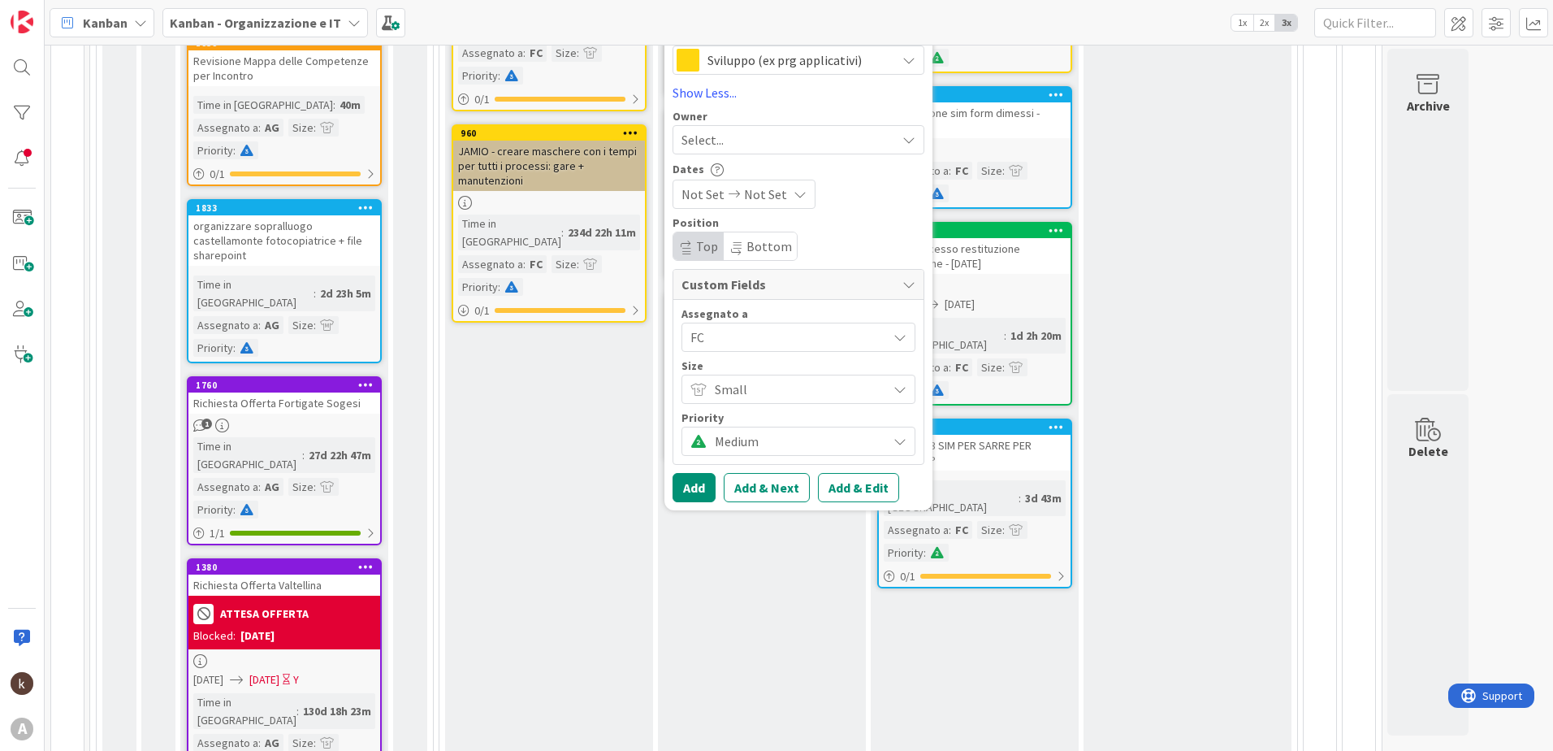
scroll to position [162, 0]
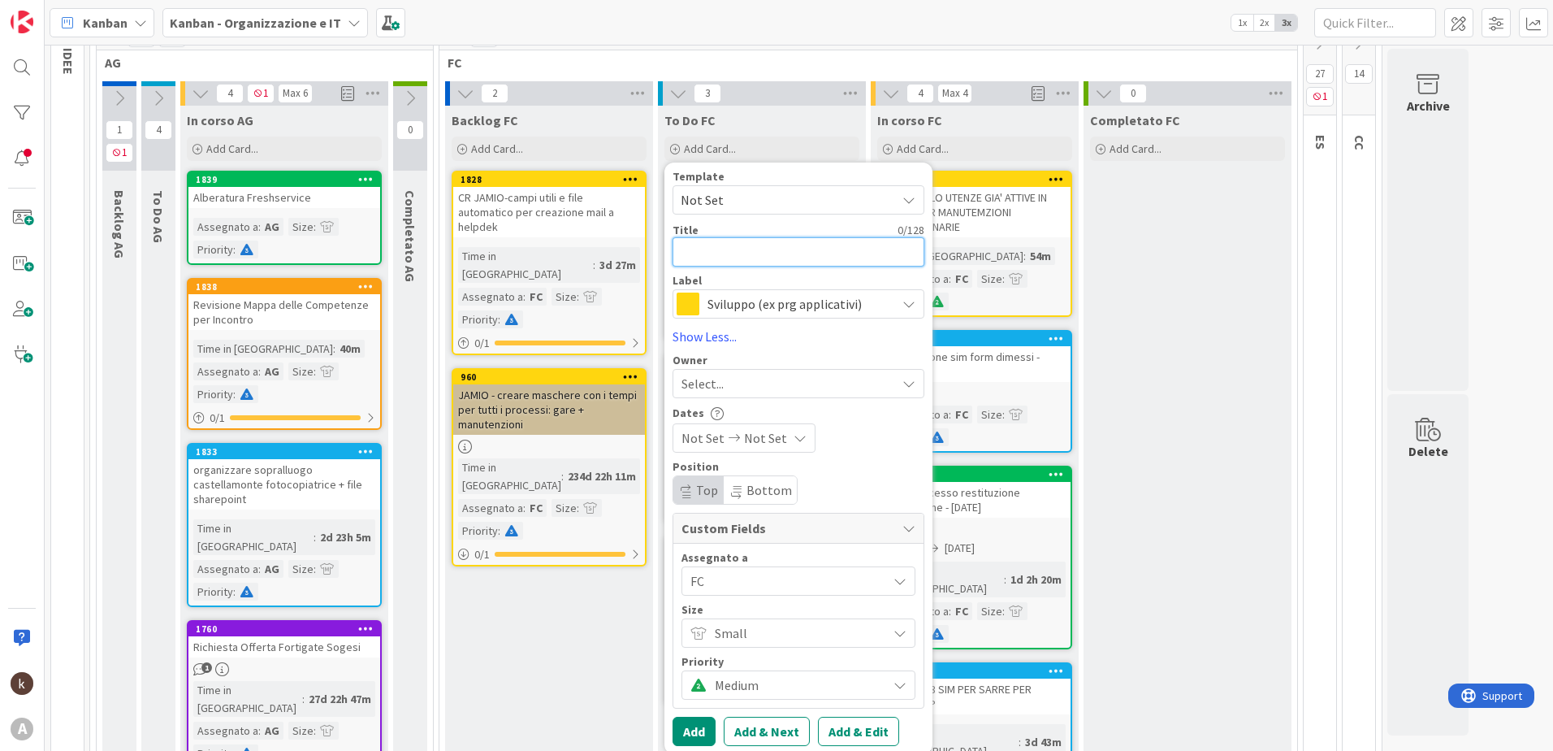
click at [724, 255] on textarea at bounding box center [799, 251] width 252 height 29
type textarea "x"
type textarea "M"
type textarea "x"
type textarea "MO"
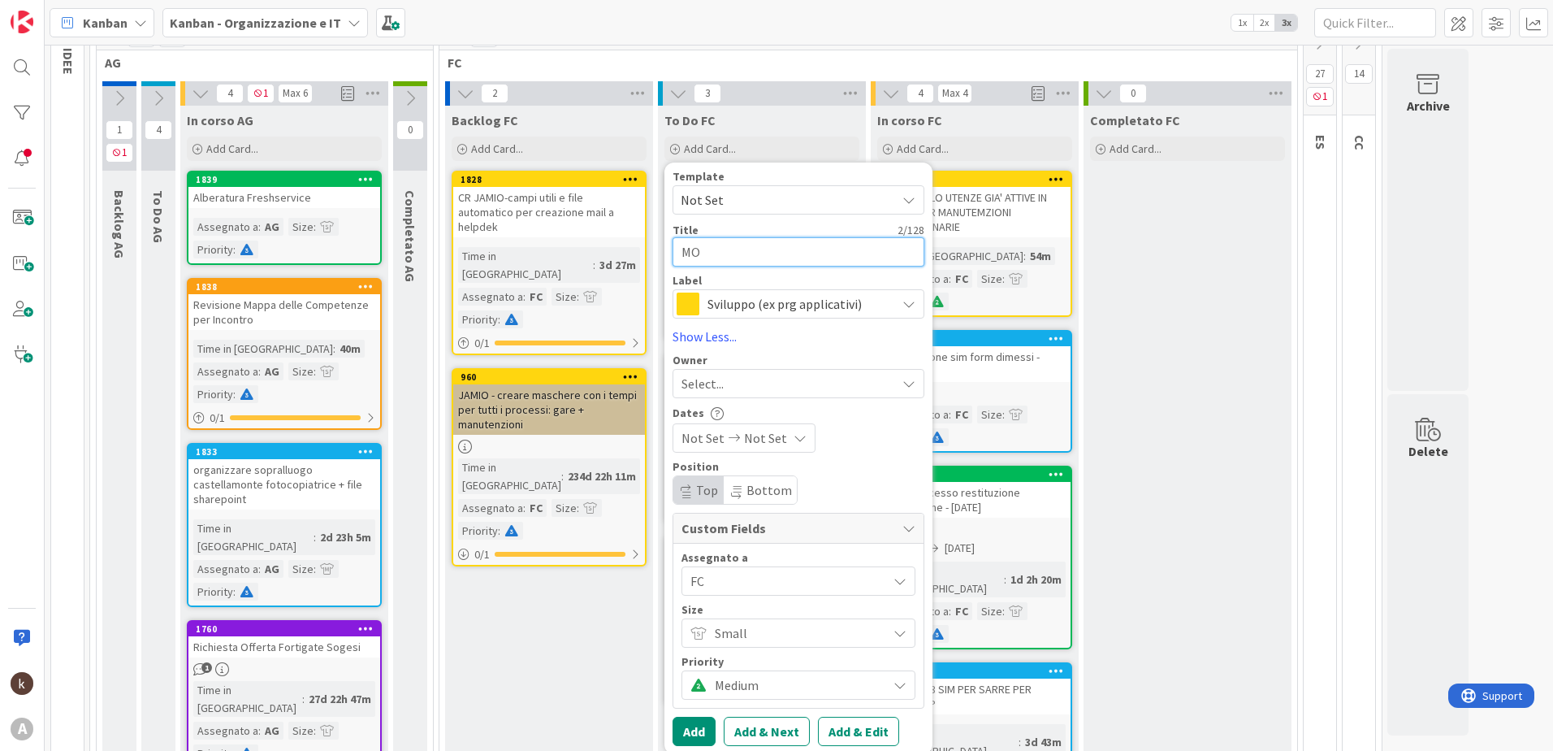
type textarea "x"
type textarea "MON"
type textarea "x"
type textarea "MONI"
type textarea "x"
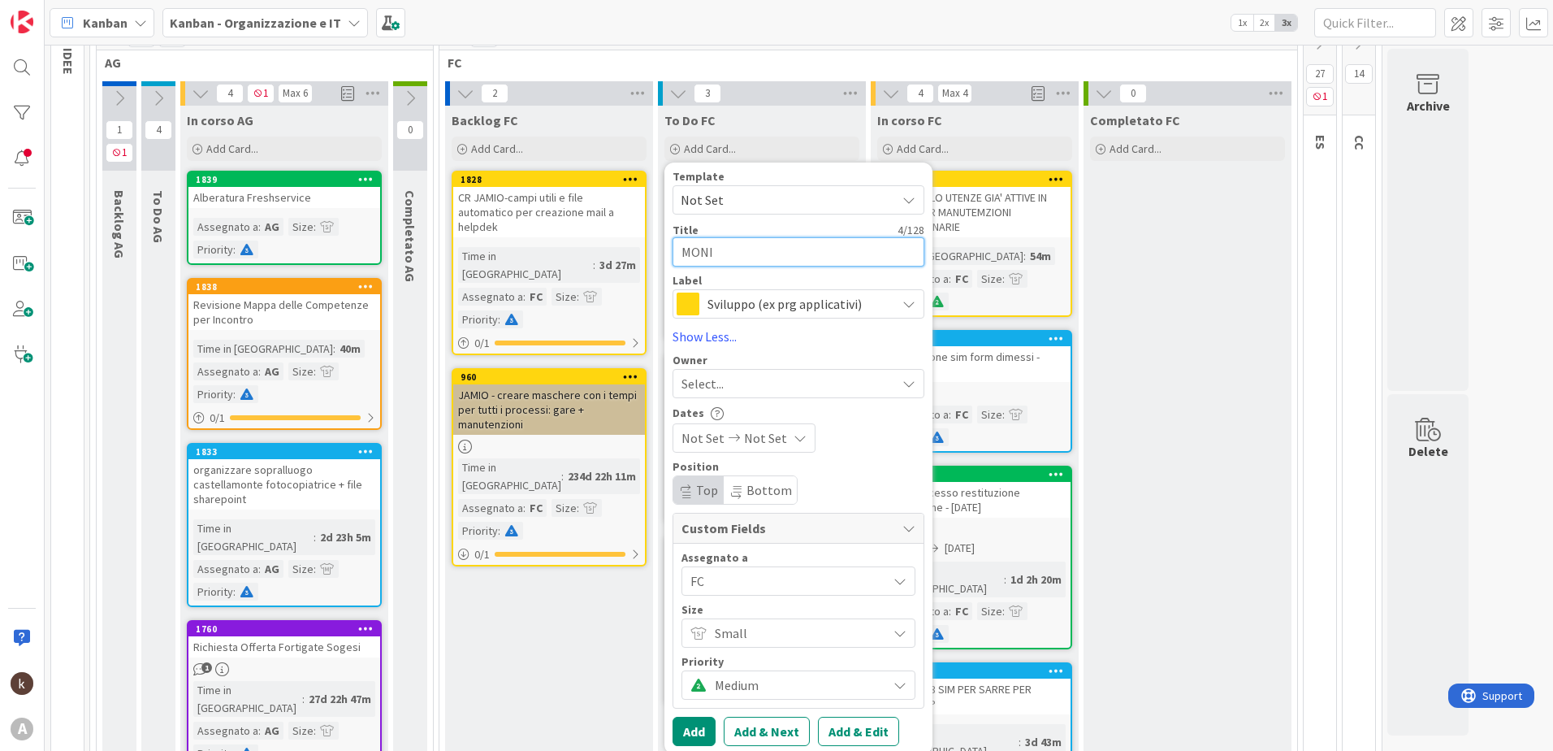
type textarea "MONIT"
type textarea "x"
type textarea "MONITO"
type textarea "x"
type textarea "MONITOR"
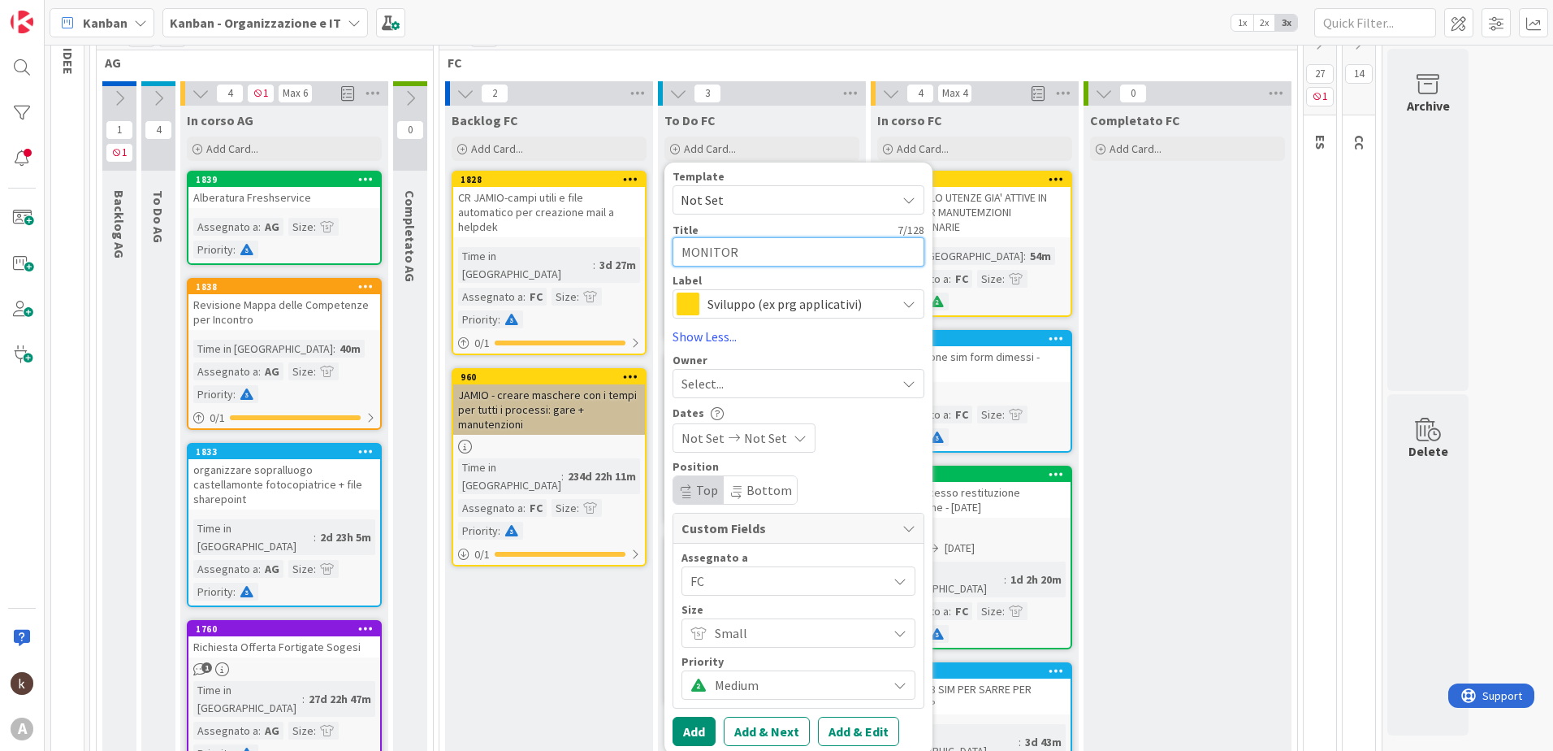
type textarea "x"
type textarea "MONITORA"
type textarea "x"
type textarea "MONITORAG"
type textarea "x"
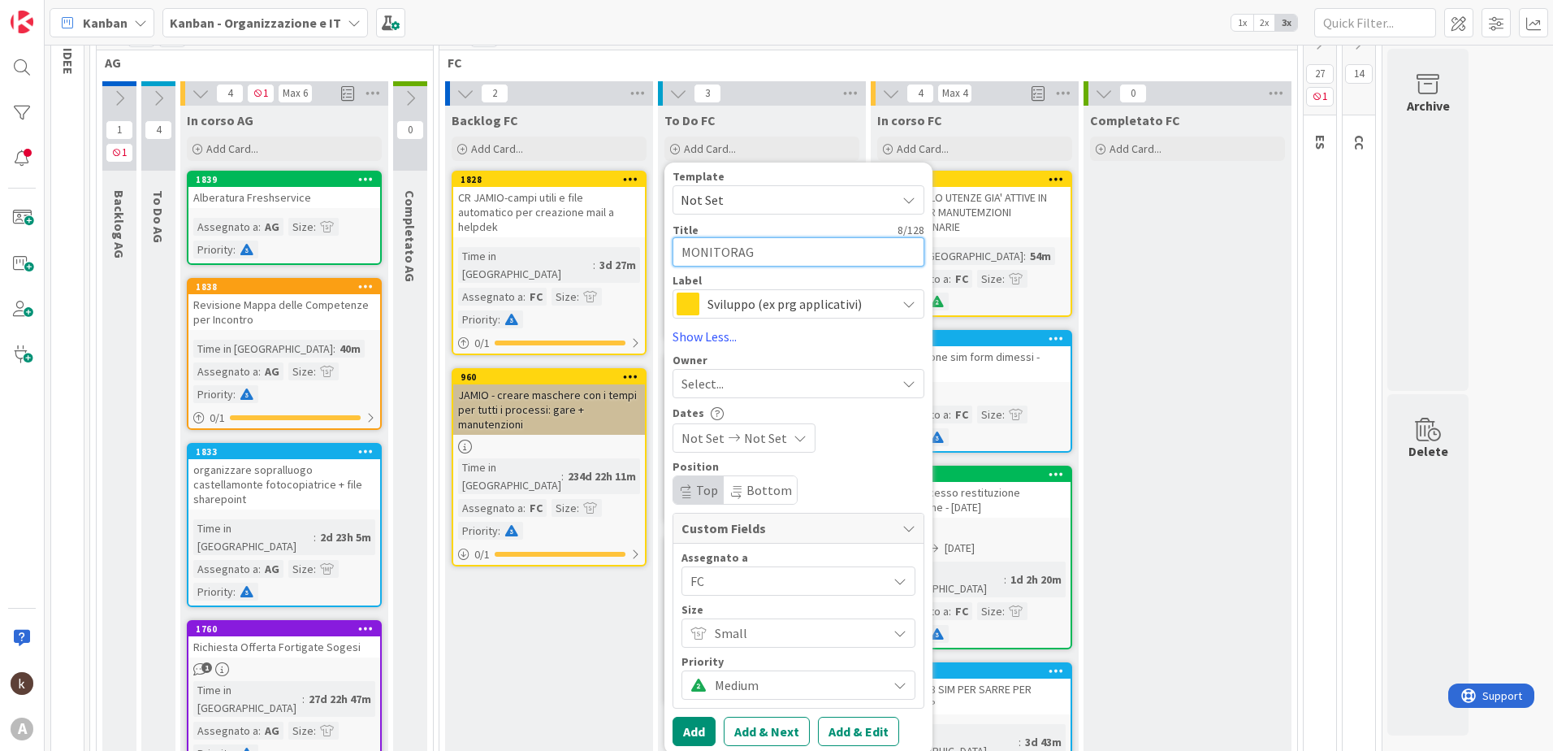
type textarea "MONITORAGG"
type textarea "x"
type textarea "MONITORAGGI"
type textarea "x"
type textarea "MONITORAGGIO"
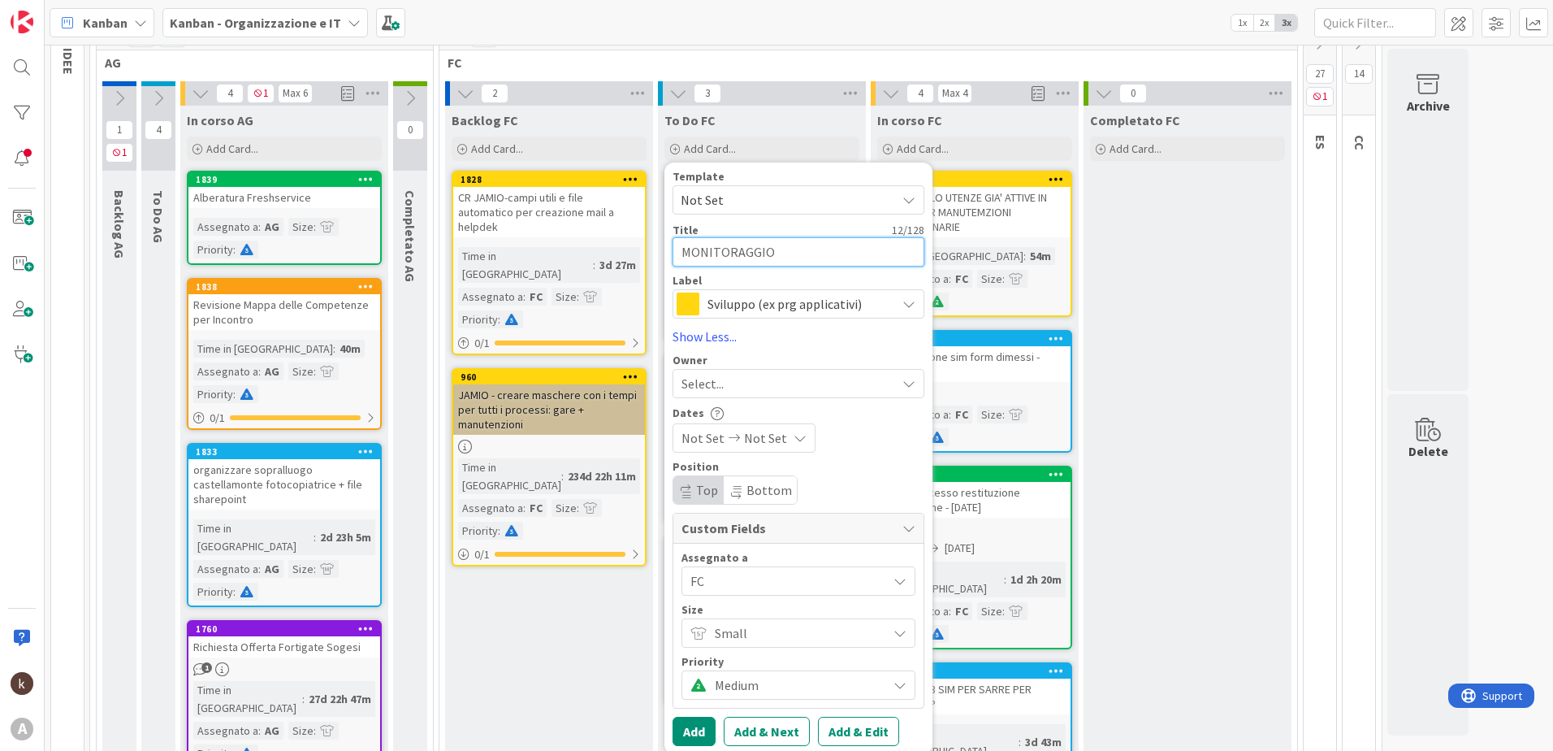
type textarea "x"
type textarea "MONITORAGGIO"
type textarea "x"
type textarea "MONITORAGGIO K"
type textarea "x"
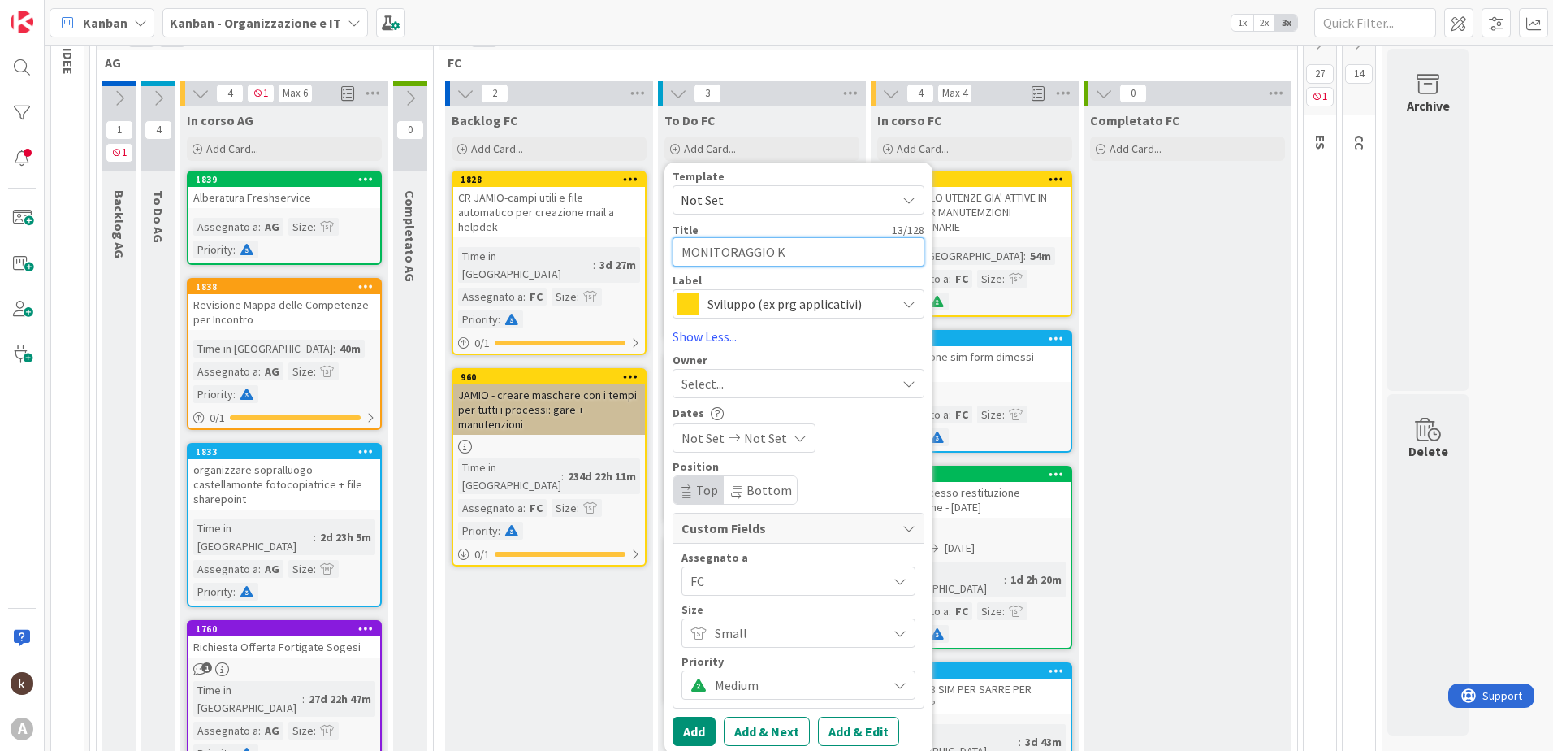
type textarea "MONITORAGGIO KI"
type textarea "x"
type textarea "MONITORAGGIO KIN"
type textarea "x"
type textarea "MONITORAGGIO KIND"
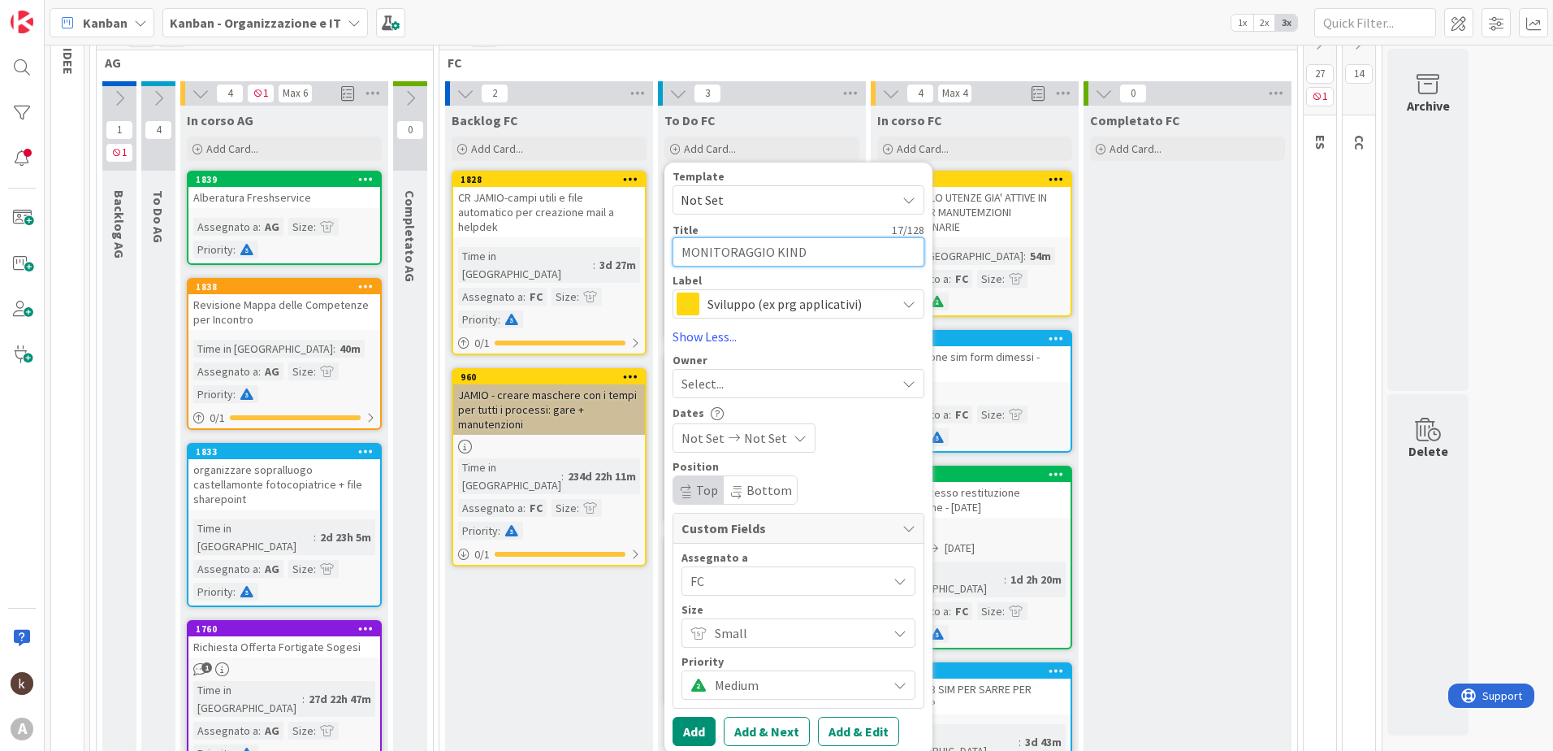
type textarea "x"
type textarea "MONITORAGGIO KINDE"
type textarea "x"
type textarea "MONITORAGGIO KINDER"
type textarea "x"
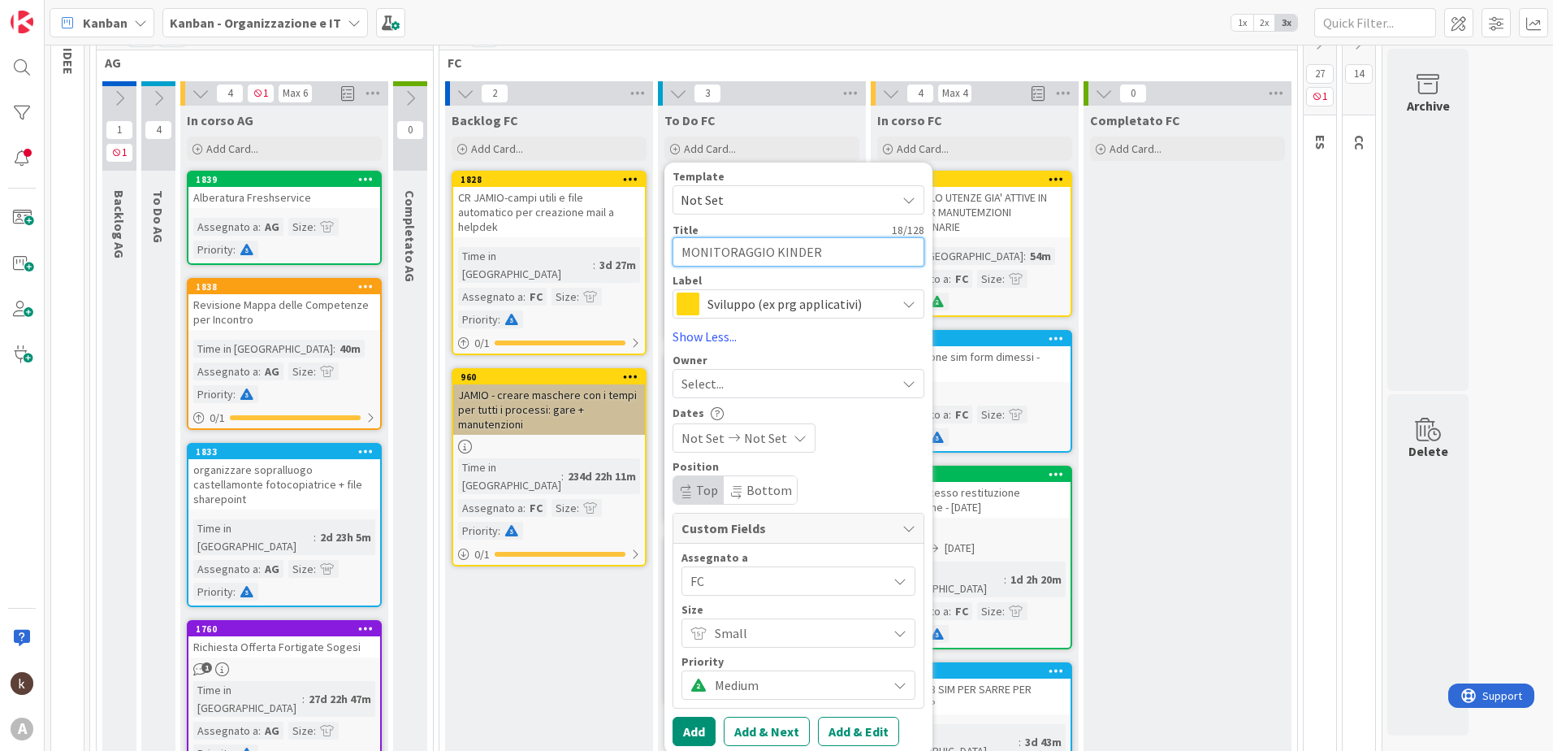
type textarea "MONITORAGGIO KINDERT"
type textarea "x"
type textarea "MONITORAGGIO KINDERTP"
type textarea "x"
type textarea "MONITORAGGIO KINDERT"
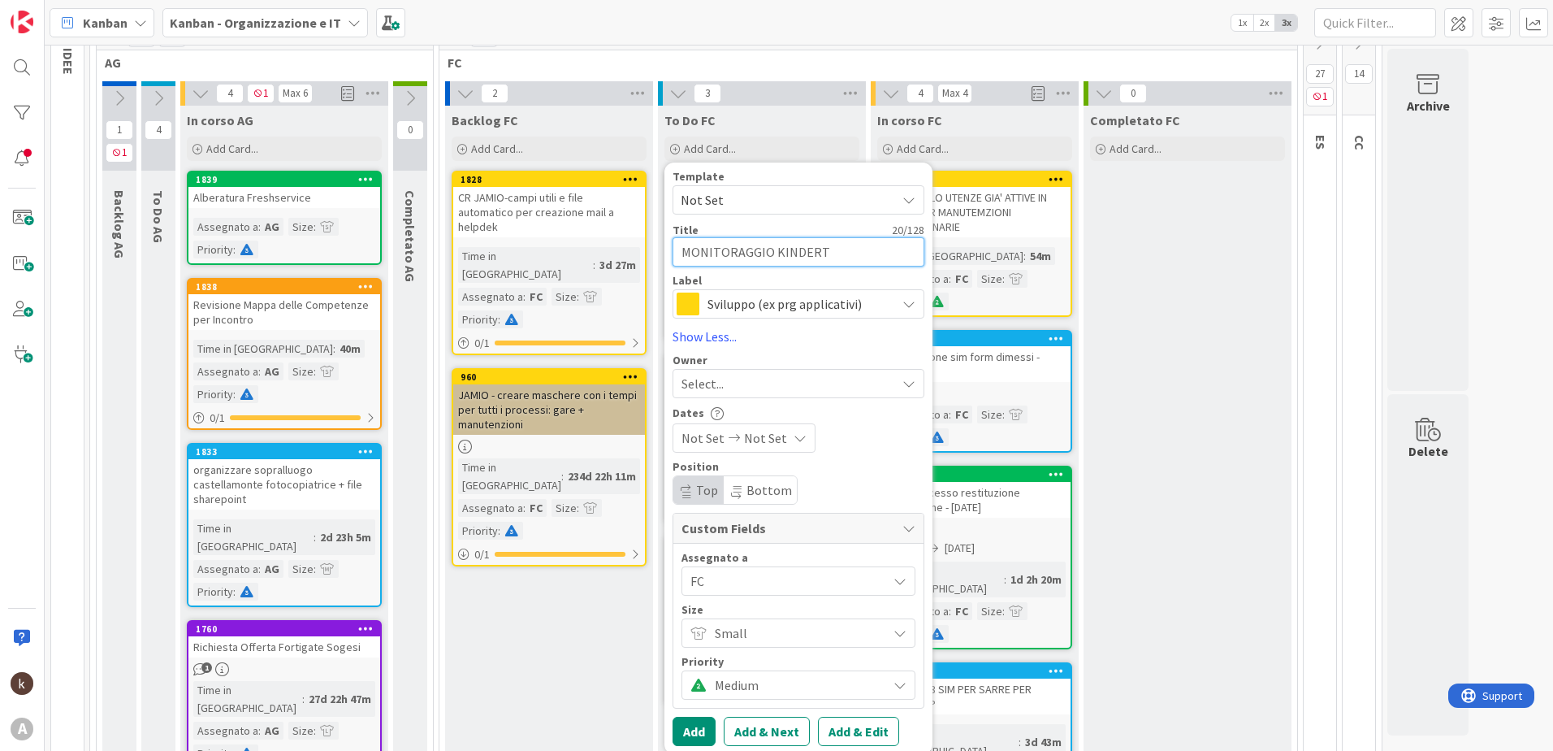
type textarea "x"
type textarea "MONITORAGGIO KINDERTA"
type textarea "x"
type textarea "MONITORAGGIO KINDERTAP"
type textarea "x"
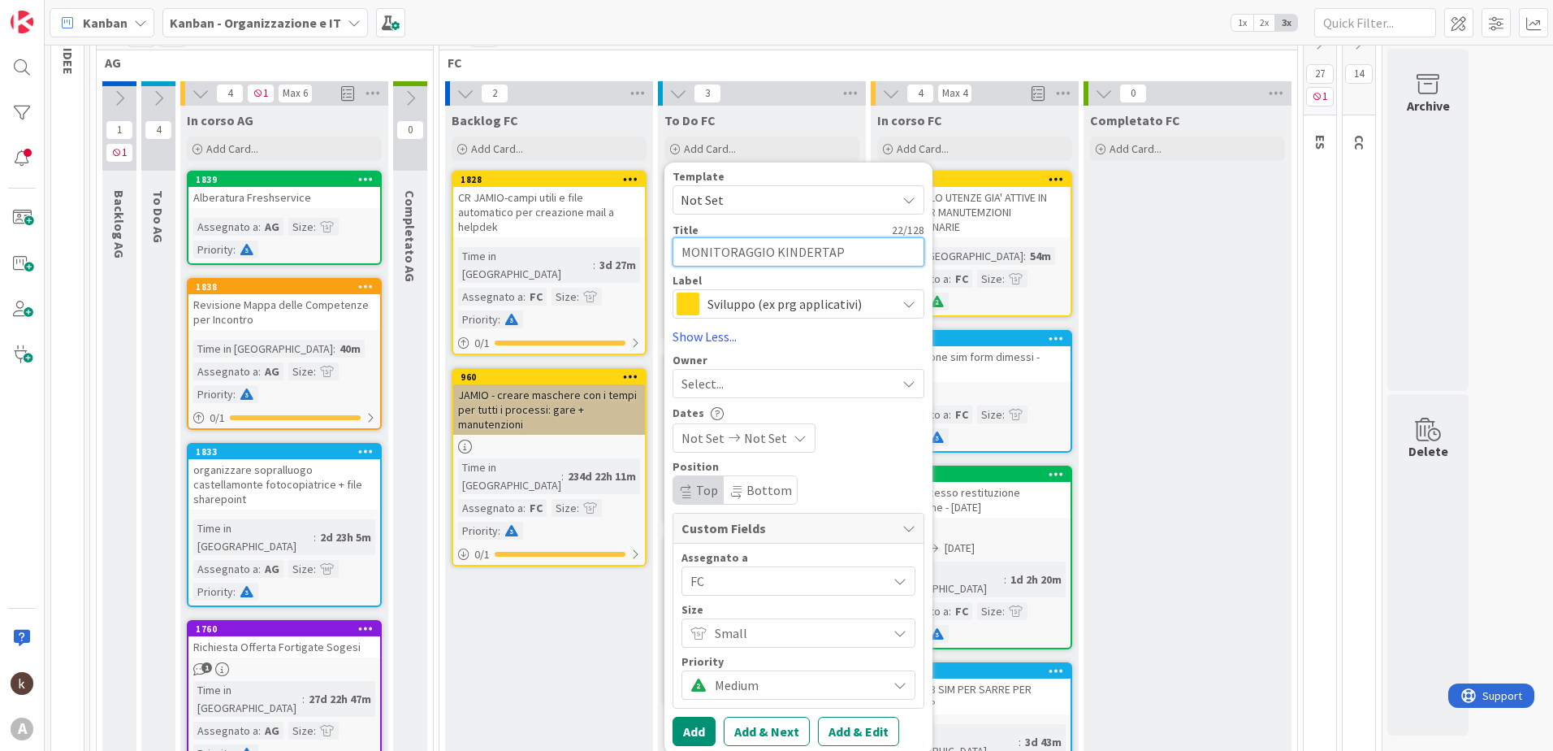
type textarea "MONITORAGGIO KINDERTAP"
type textarea "x"
type textarea "MONITORAGGIO KINDERTAP S"
type textarea "x"
type textarea "MONITORAGGIO KINDERTAP SA"
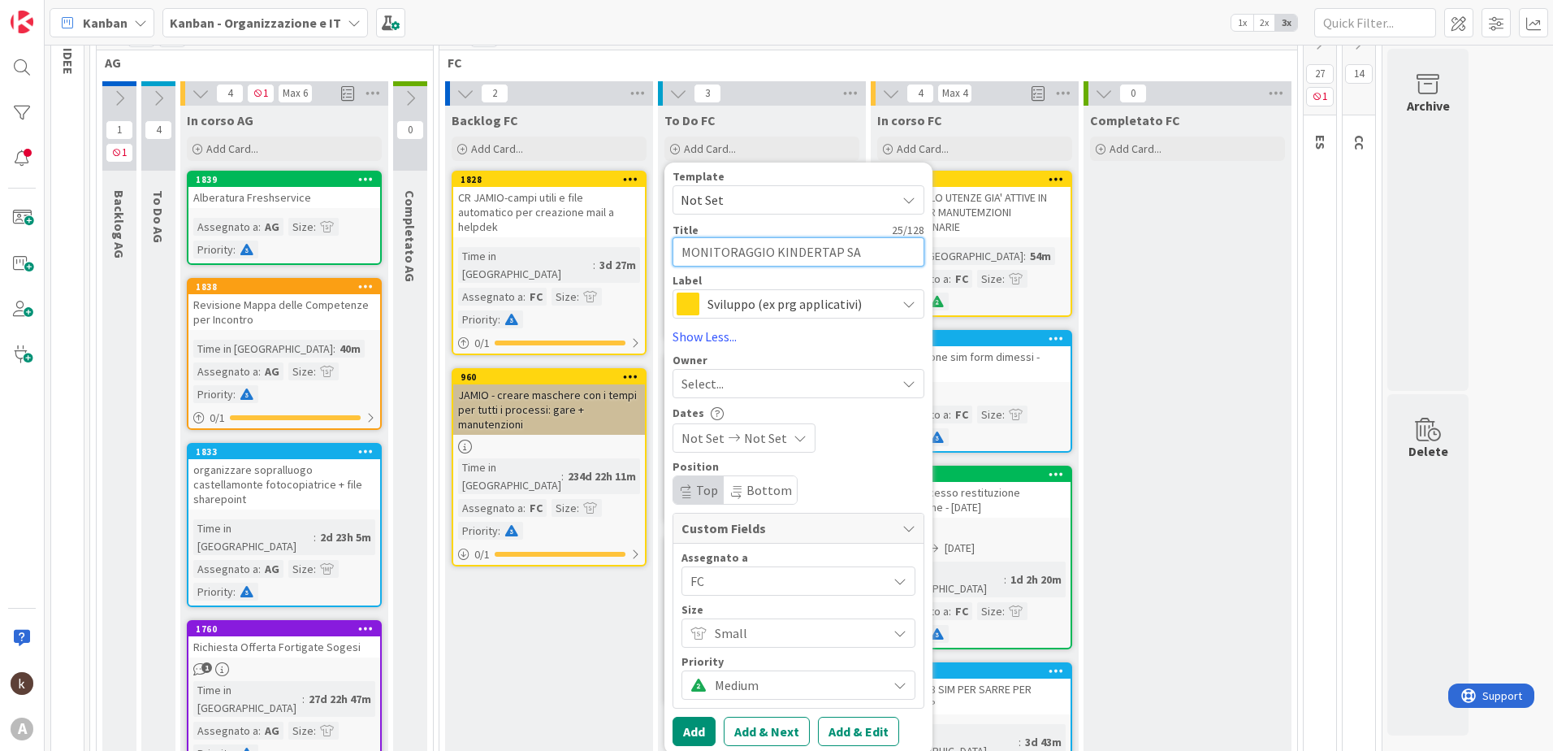
type textarea "x"
type textarea "MONITORAGGIO KINDERTAP SAR"
type textarea "x"
type textarea "MONITORAGGIO KINDERTAP SARR"
type textarea "x"
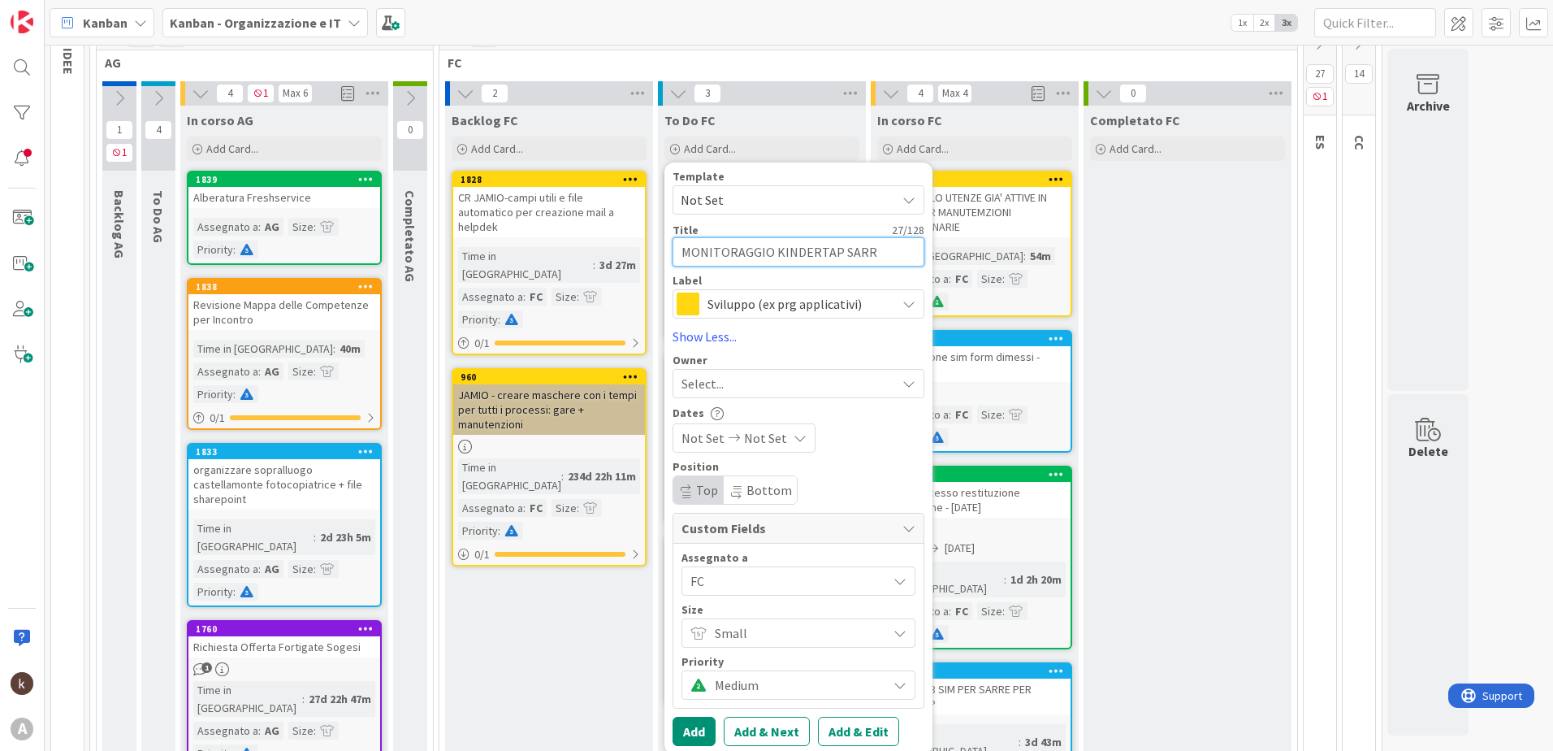
type textarea "MONITORAGGIO KINDERTAP SARRE"
type textarea "x"
type textarea "MONITORAGGIO KINDERTAP SARRE-"
type textarea "x"
type textarea "MONITORAGGIO KINDERTAP SARRE-M"
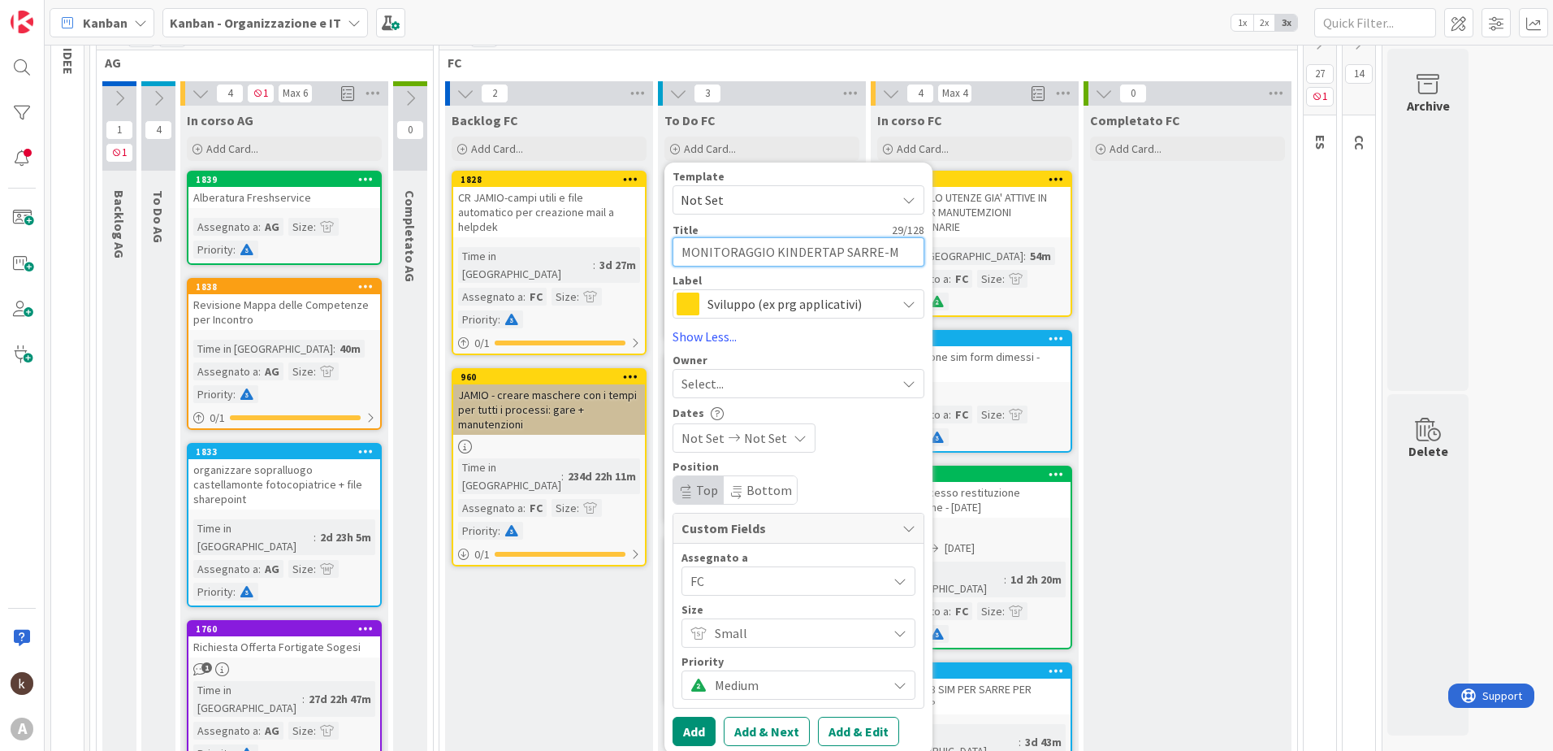
type textarea "x"
type textarea "MONITORAGGIO KINDERTAP SARRE-[GEOGRAPHIC_DATA]"
type textarea "x"
type textarea "MONITORAGGIO KINDERTAP SARRE-MOR"
type textarea "x"
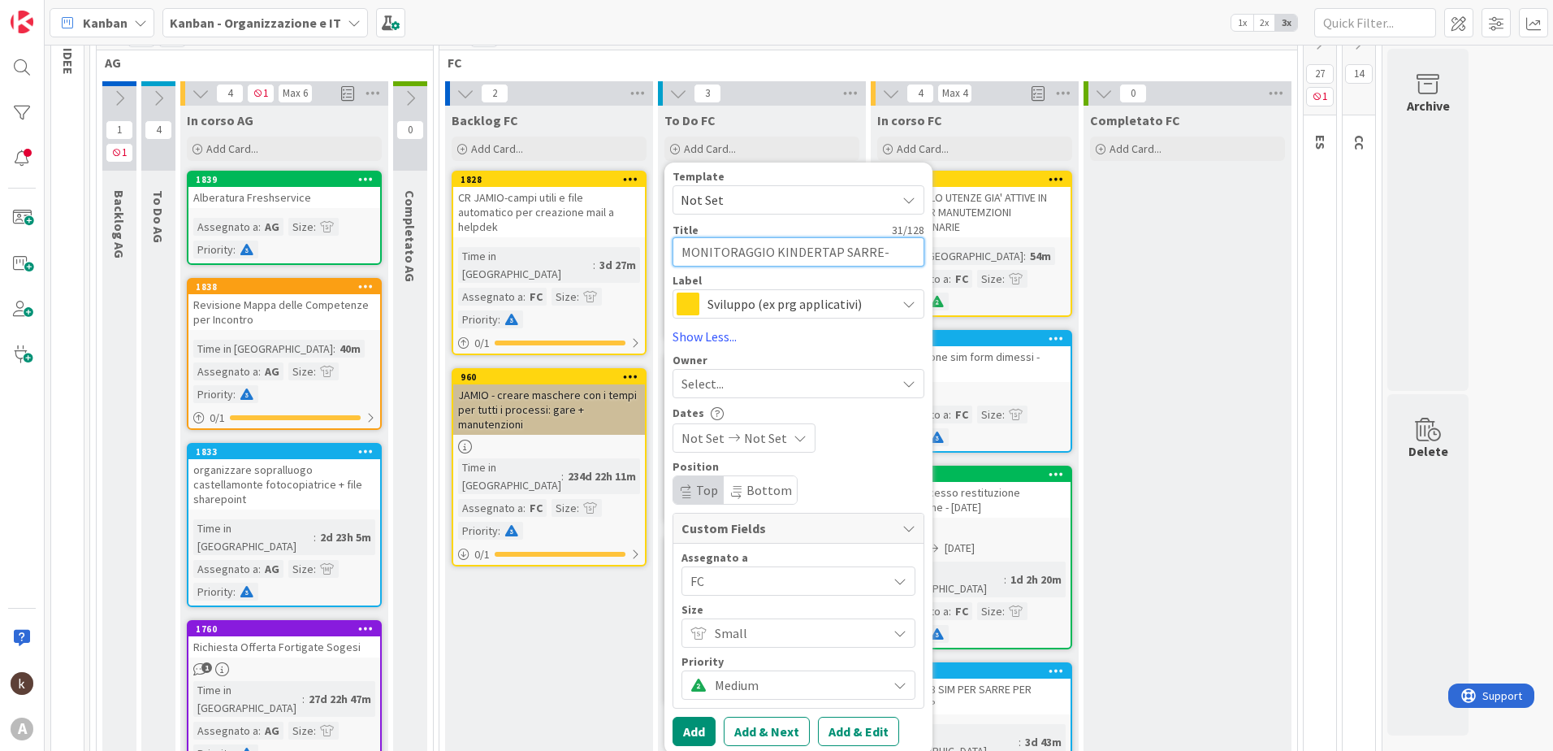
type textarea "MONITORAGGIO KINDERTAP SARRE-MORT"
type textarea "x"
type textarea "MONITORAGGIO KINDERTAP SARRE-MORTA"
type textarea "x"
type textarea "MONITORAGGIO KINDERTAP SARRE-MORTARA"
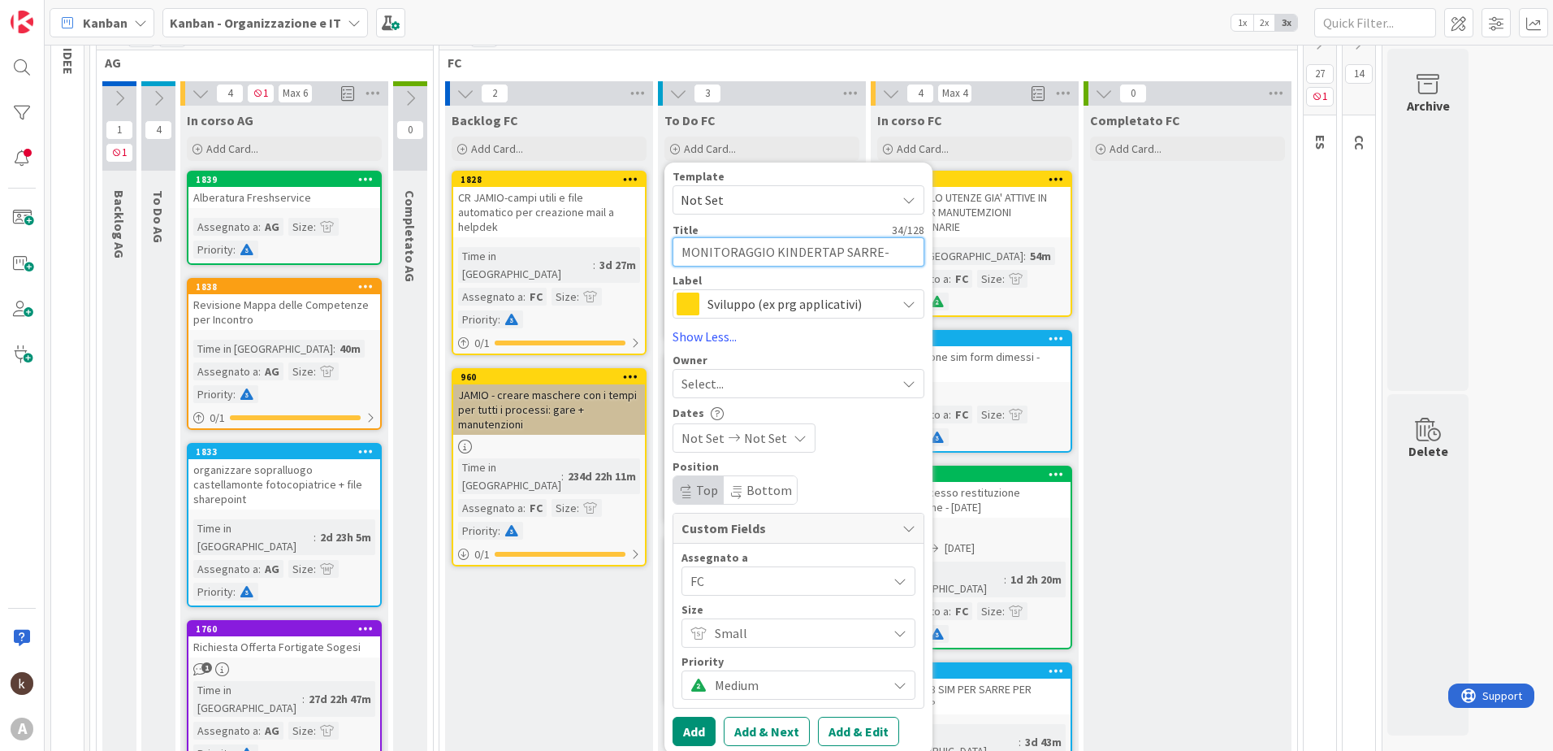
type textarea "x"
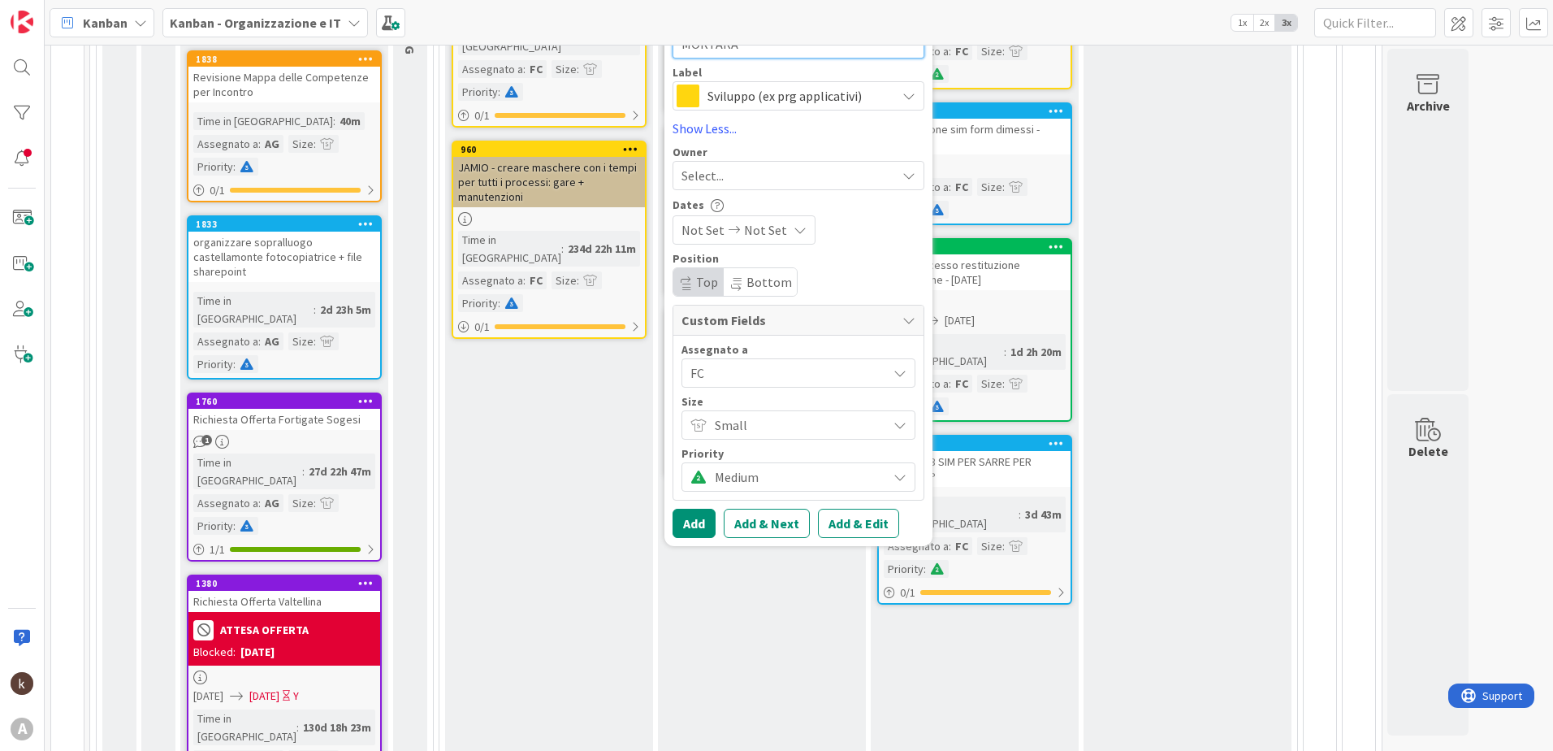
scroll to position [406, 0]
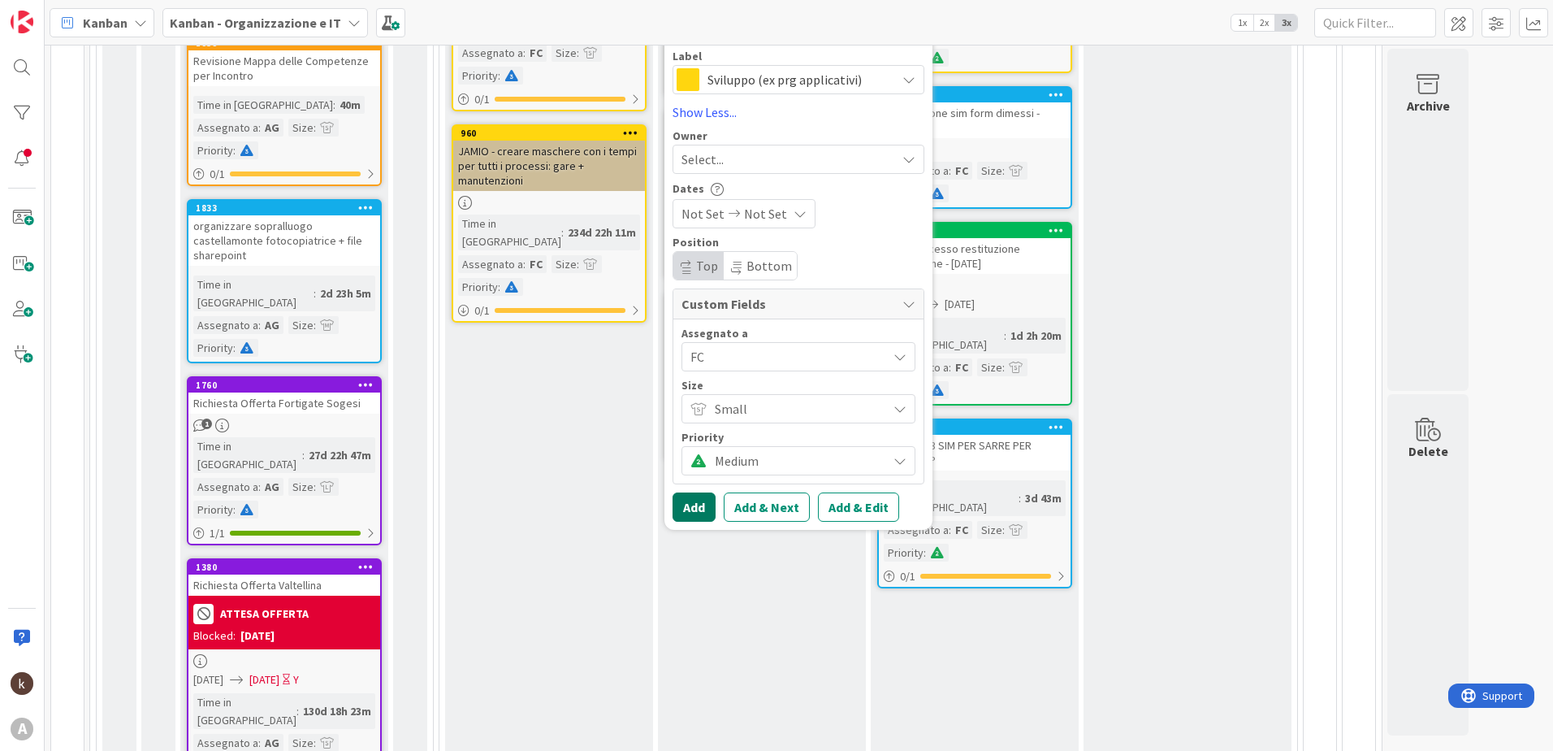
type textarea "MONITORAGGIO KINDERTAP SARRE-MORTARA"
click at [704, 510] on button "Add" at bounding box center [694, 506] width 43 height 29
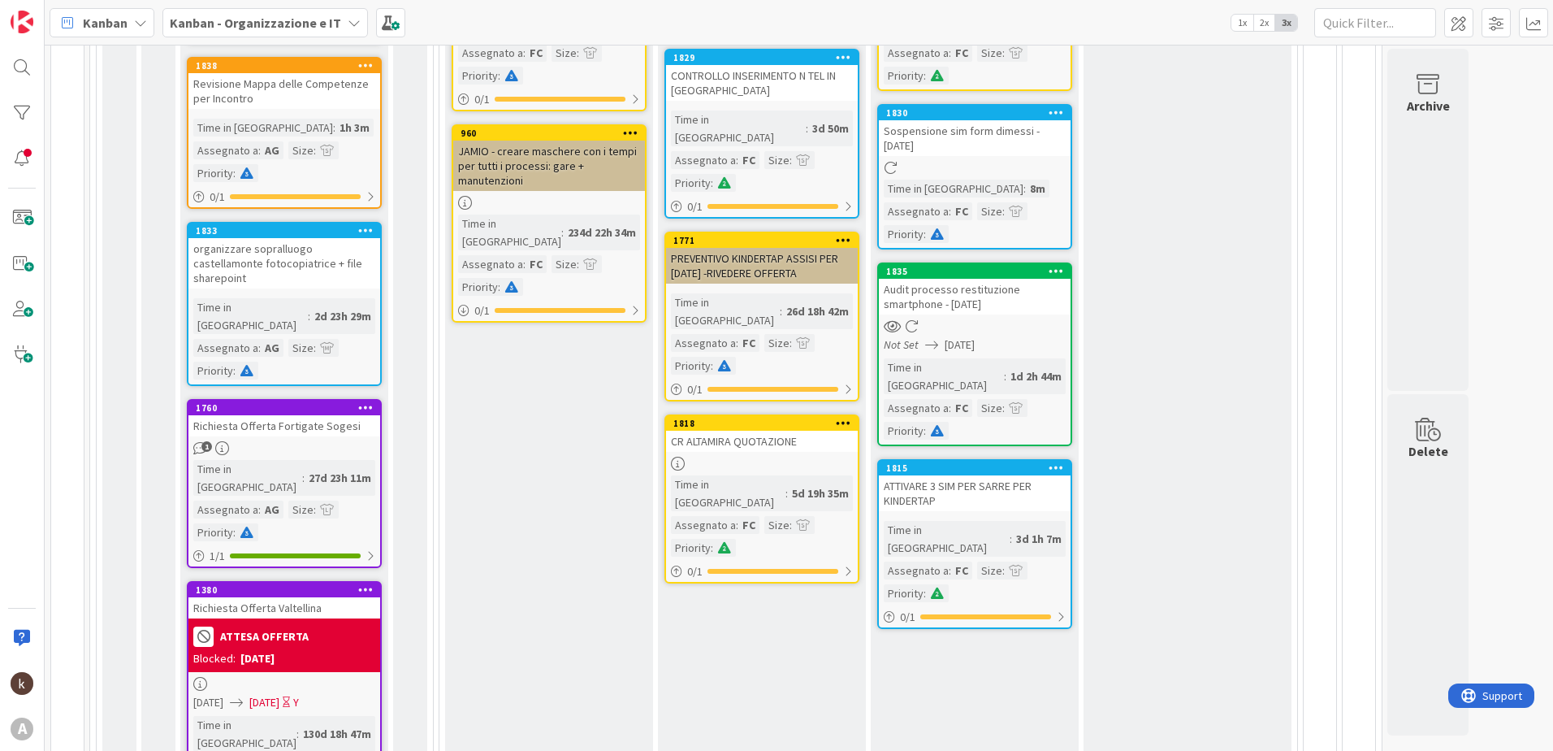
scroll to position [81, 0]
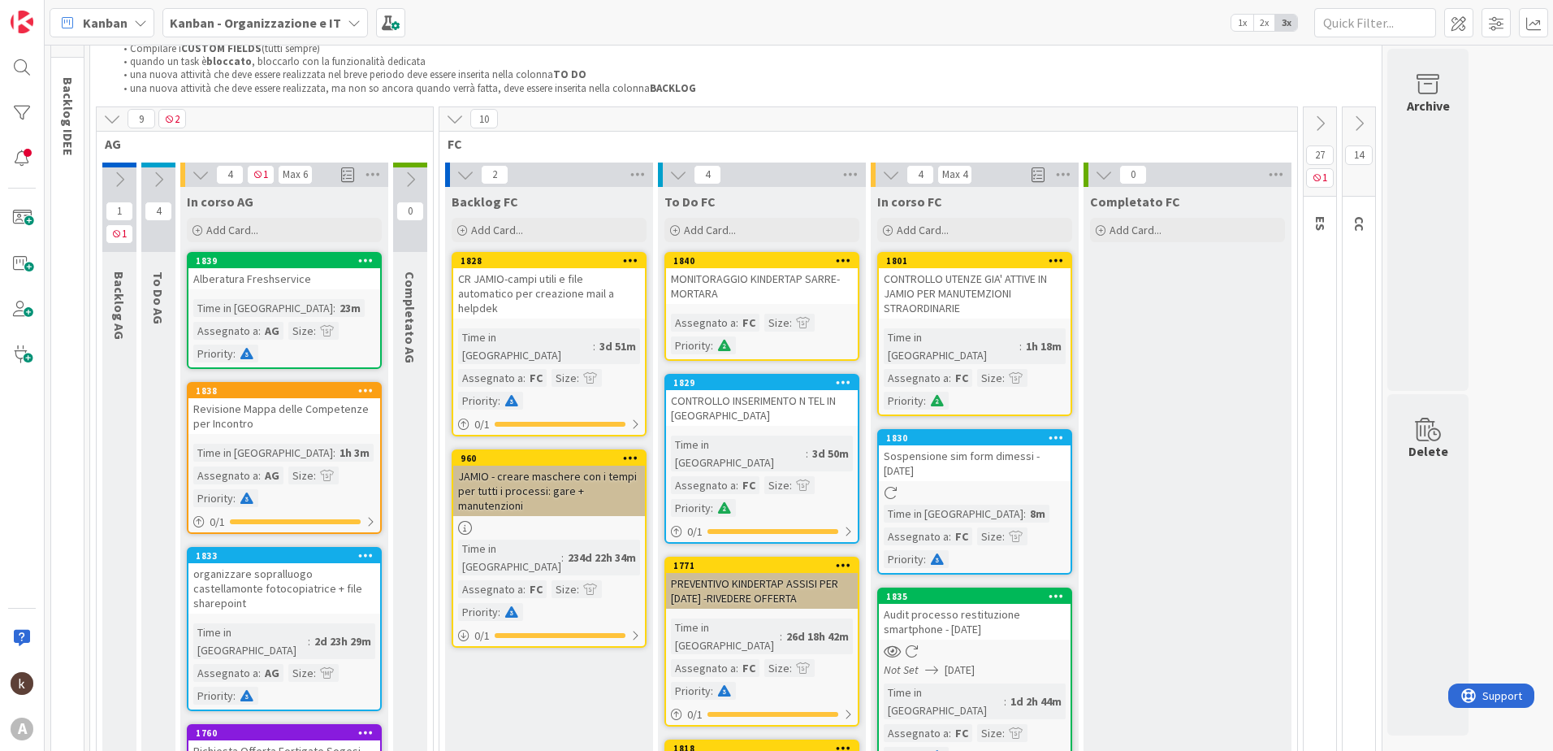
click at [751, 289] on div "MONITORAGGIO KINDERTAP SARRE-MORTARA" at bounding box center [762, 286] width 192 height 36
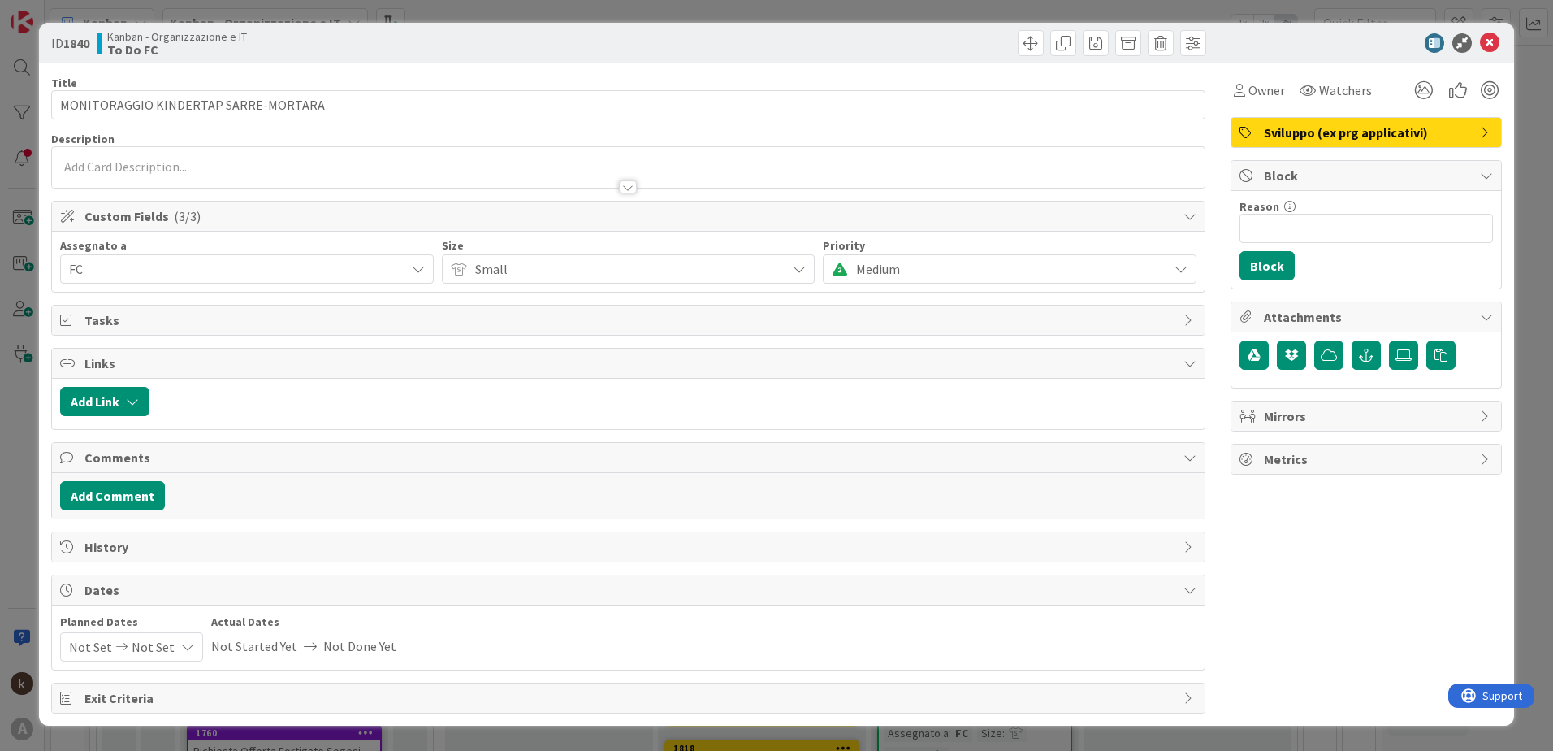
type textarea "x"
click at [118, 397] on button "Add Link" at bounding box center [104, 401] width 89 height 29
click at [136, 491] on span "Current Board" at bounding box center [168, 502] width 182 height 23
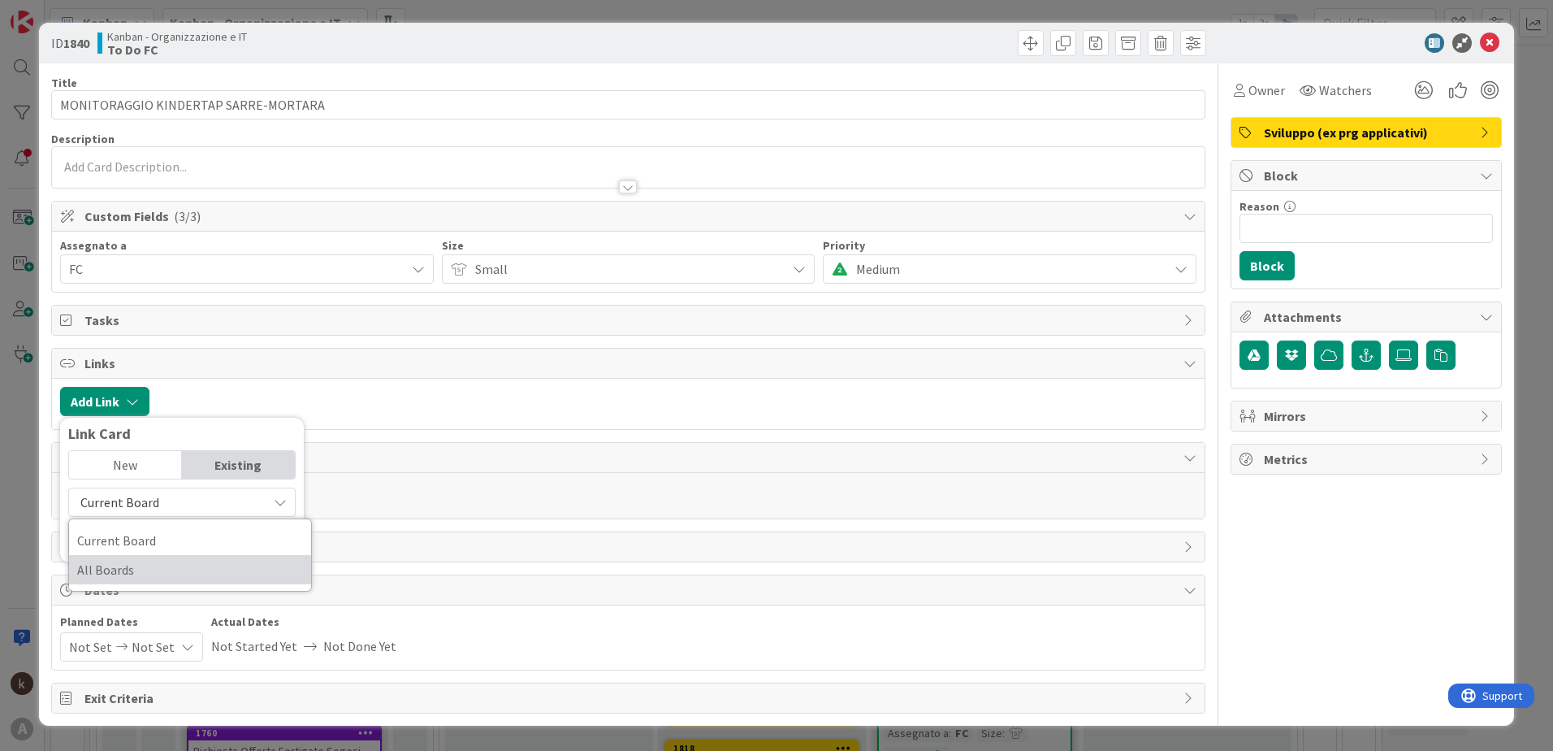
click at [134, 570] on span "All Boards" at bounding box center [190, 569] width 226 height 24
click at [131, 544] on input "text" at bounding box center [181, 539] width 227 height 29
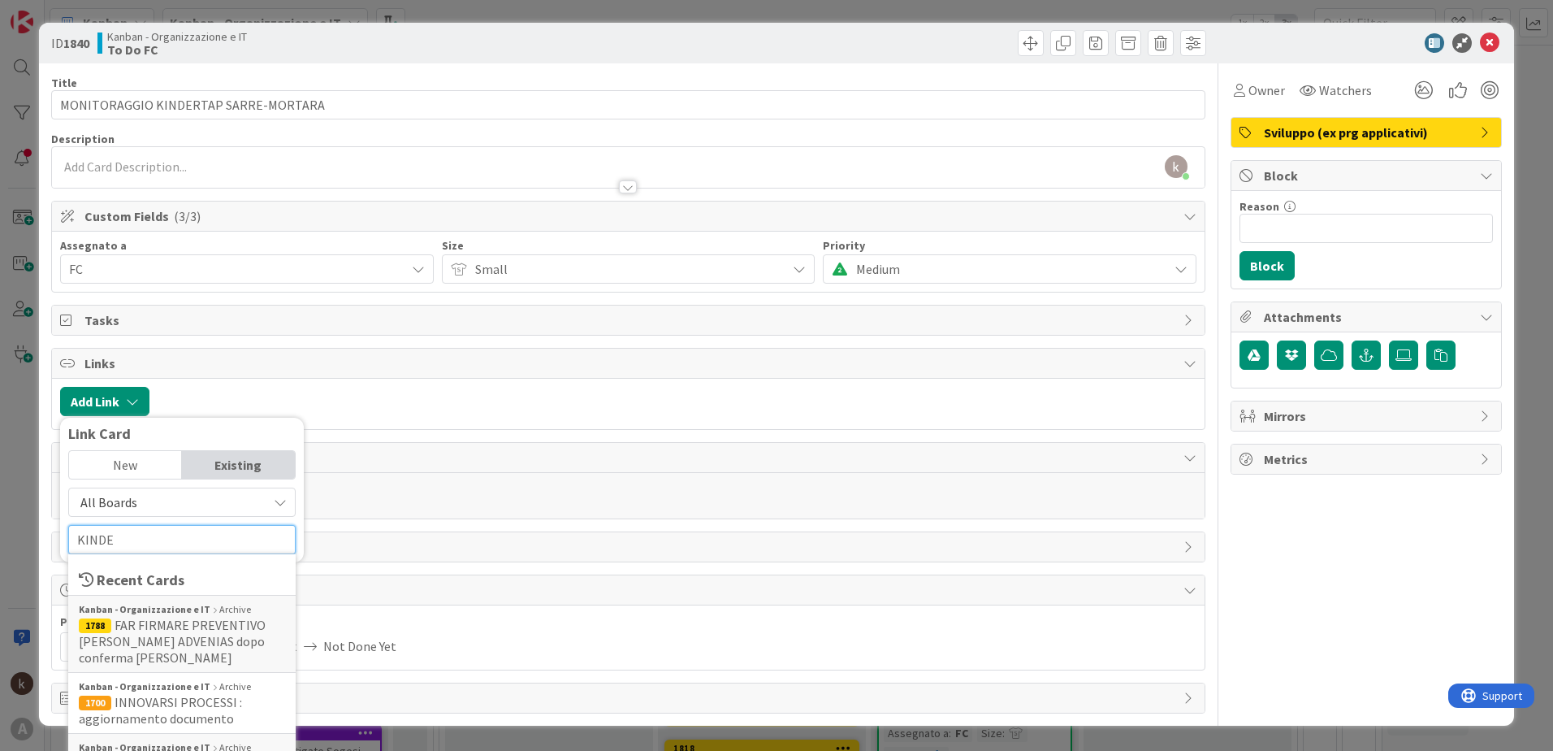
type input "KINDER"
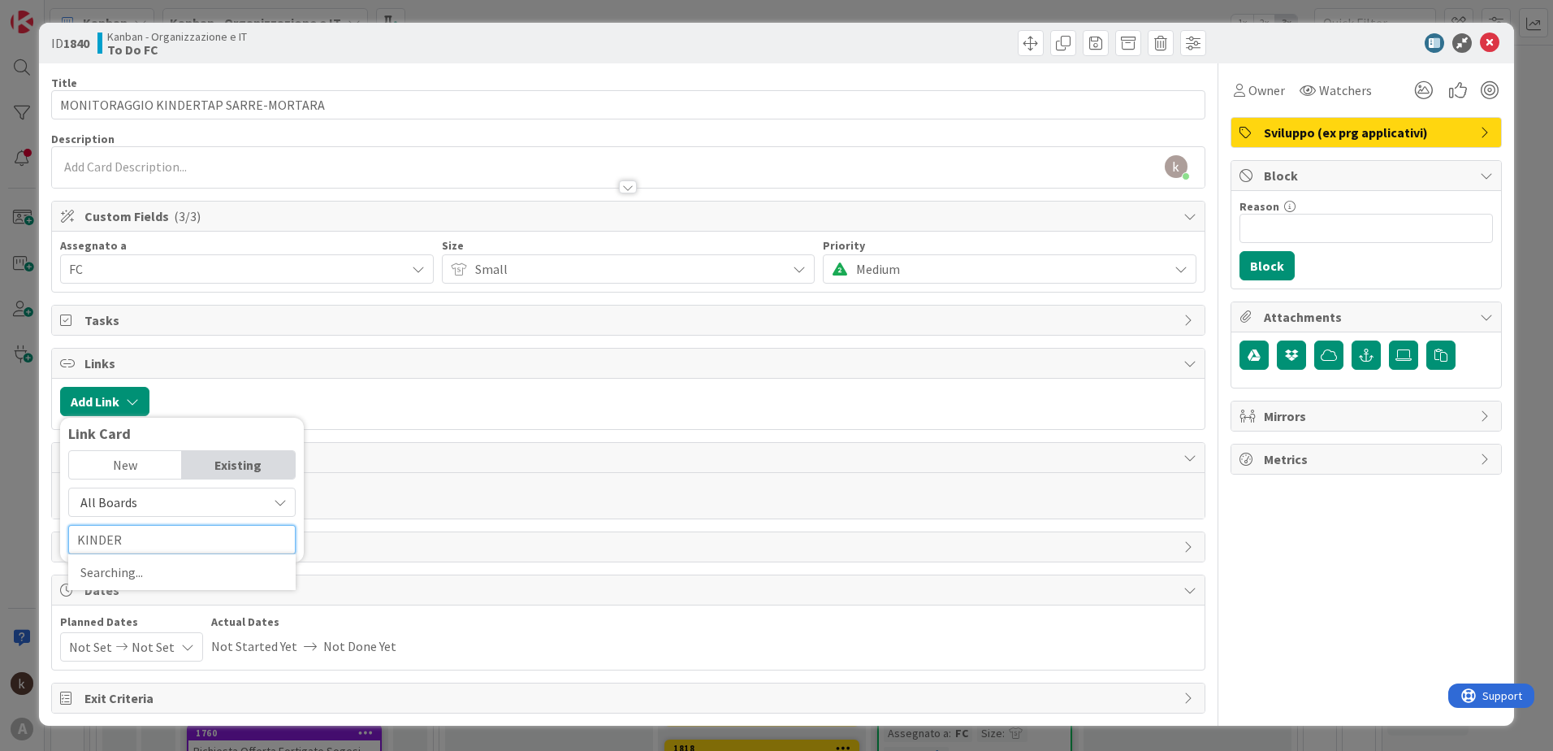
type textarea "x"
type input "KINDER"
click at [167, 494] on span "All Boards" at bounding box center [168, 502] width 182 height 23
click at [170, 572] on span "All Boards" at bounding box center [190, 569] width 226 height 24
type textarea "x"
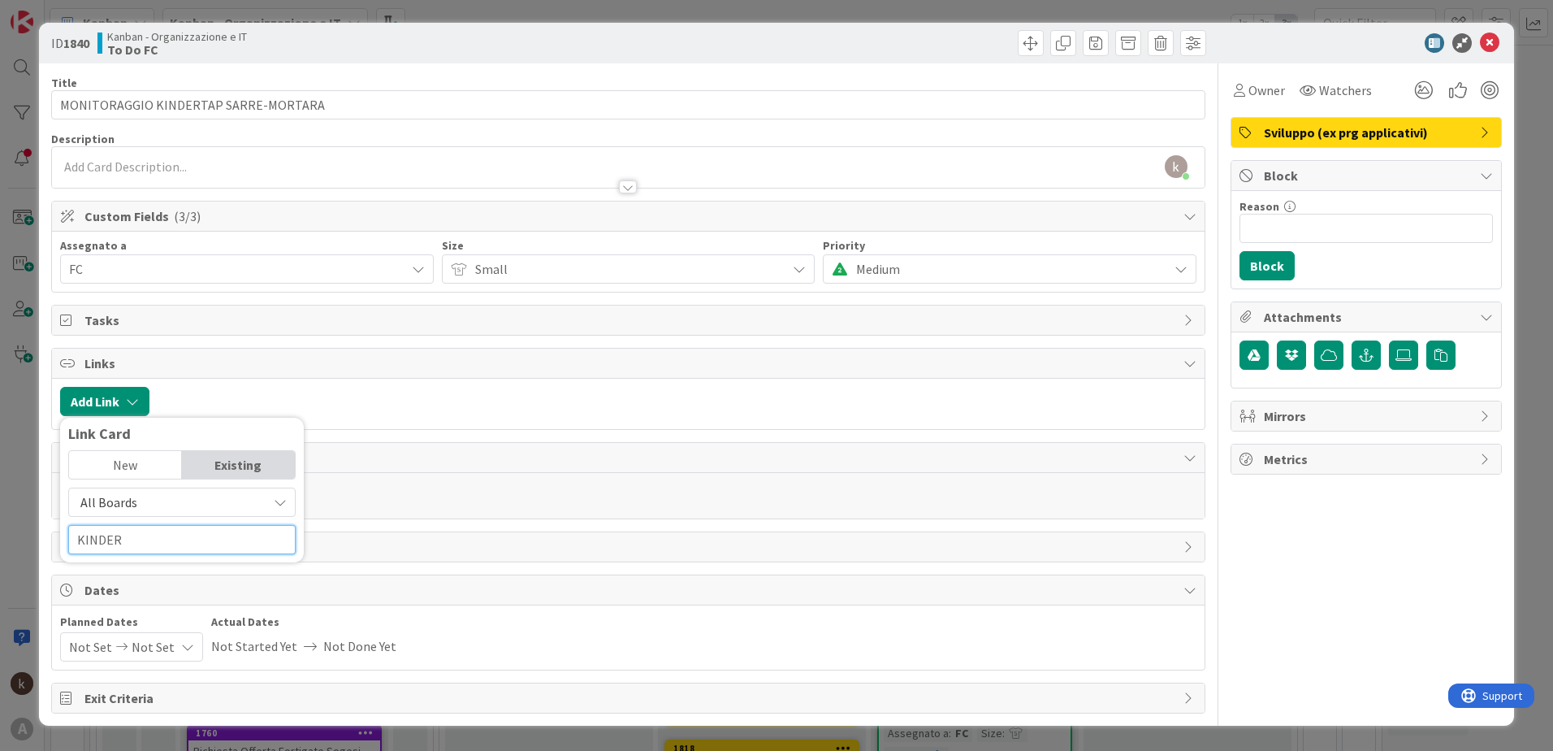
click at [157, 537] on input "KINDER" at bounding box center [181, 539] width 227 height 29
type input "KINDERTAP"
type textarea "x"
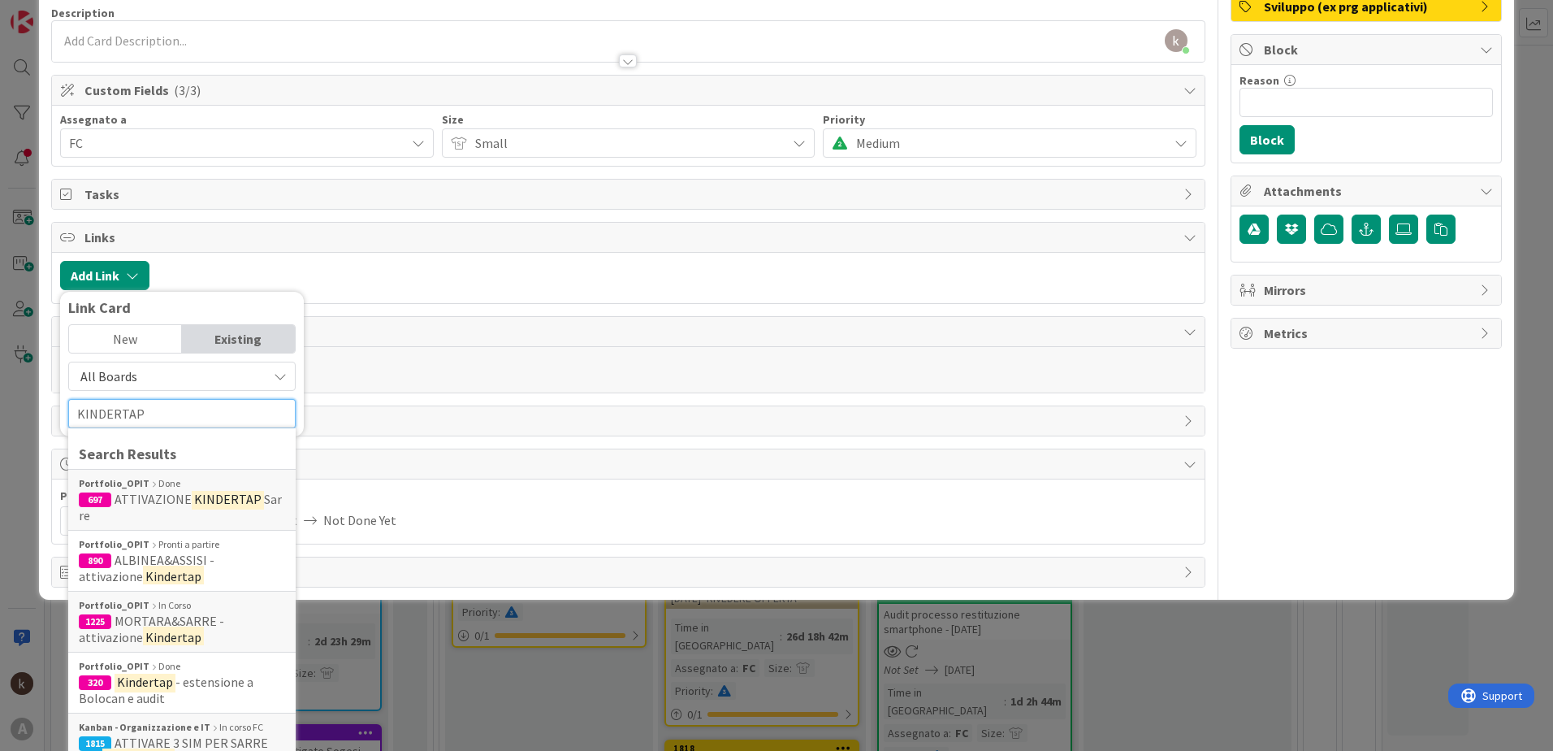
scroll to position [162, 0]
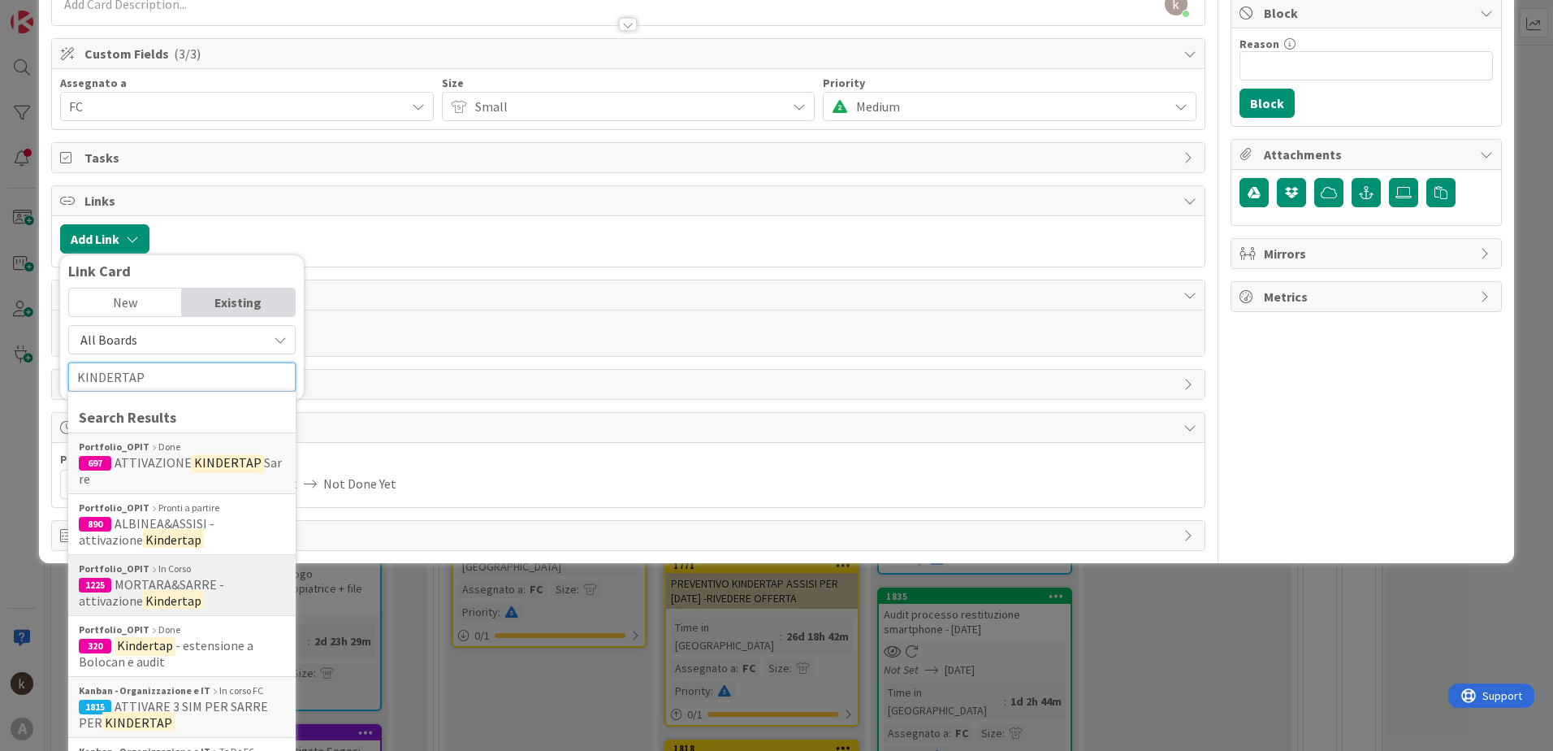
type input "KINDERTAP"
click at [186, 579] on span "MORTARA&SARRE - attivazione" at bounding box center [151, 592] width 145 height 32
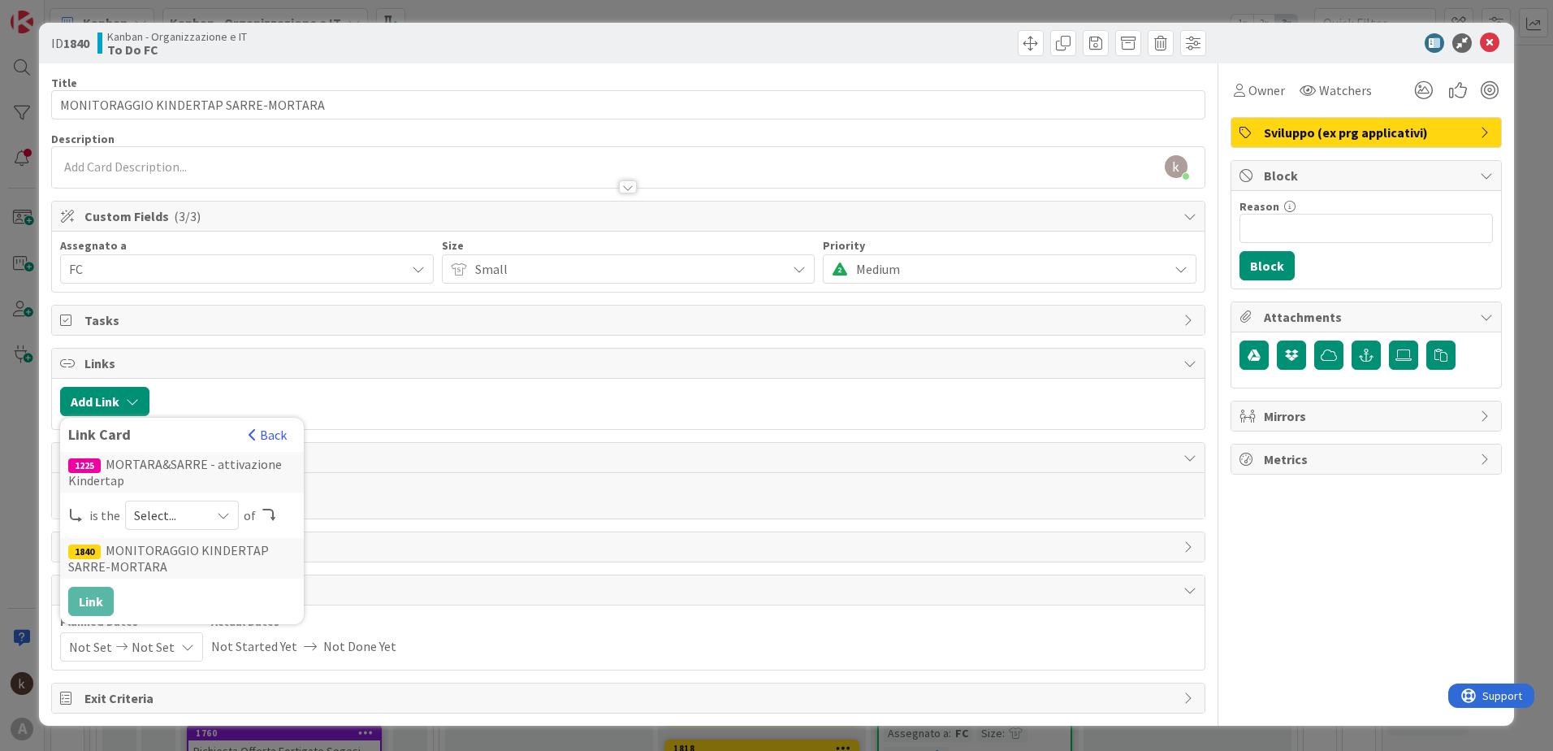
scroll to position [0, 0]
click at [208, 507] on div "Select..." at bounding box center [182, 514] width 114 height 29
drag, startPoint x: 173, startPoint y: 548, endPoint x: 139, endPoint y: 595, distance: 58.2
click at [174, 548] on link "parent" at bounding box center [247, 553] width 242 height 29
click at [93, 599] on button "Link" at bounding box center [90, 600] width 45 height 29
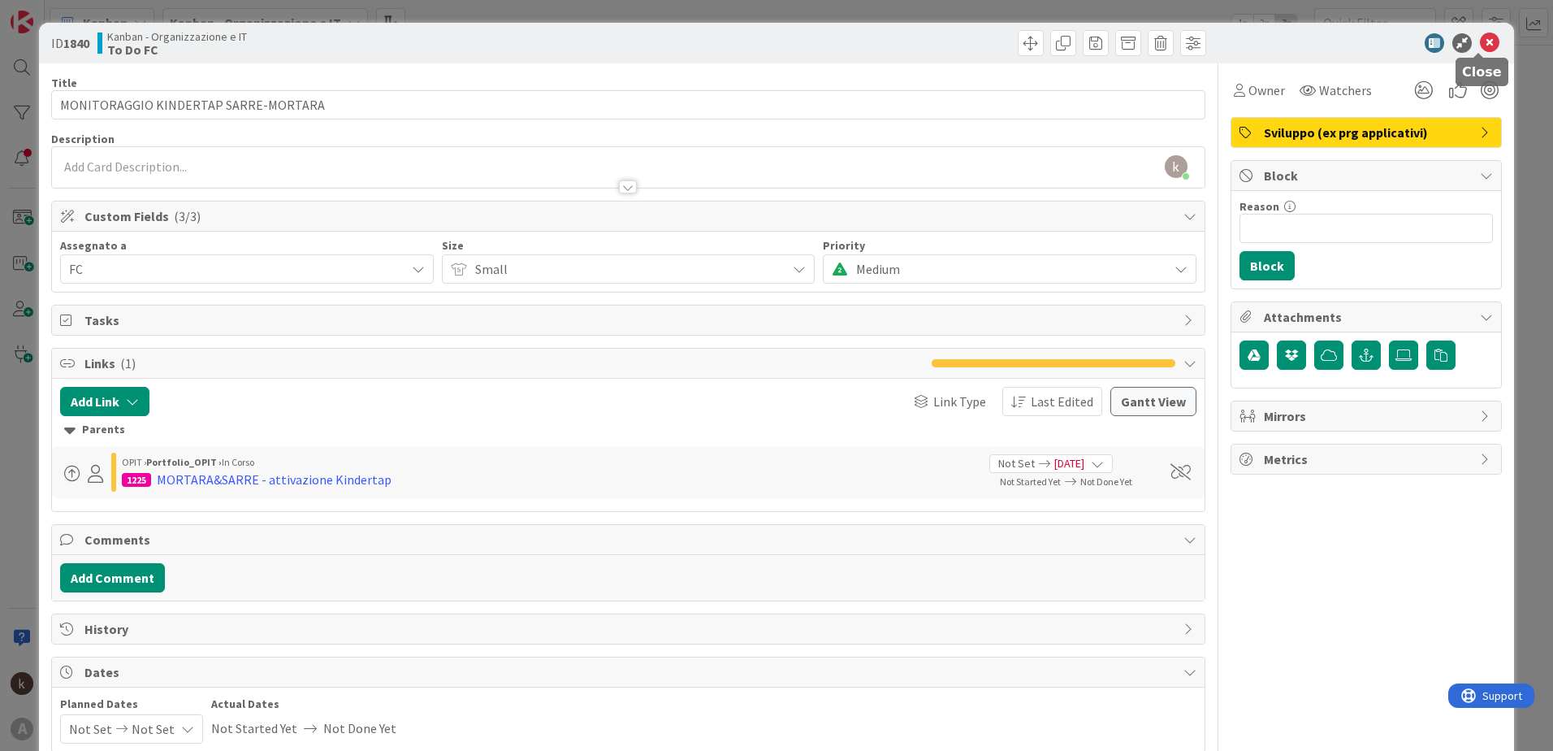
click at [1480, 43] on icon at bounding box center [1489, 42] width 19 height 19
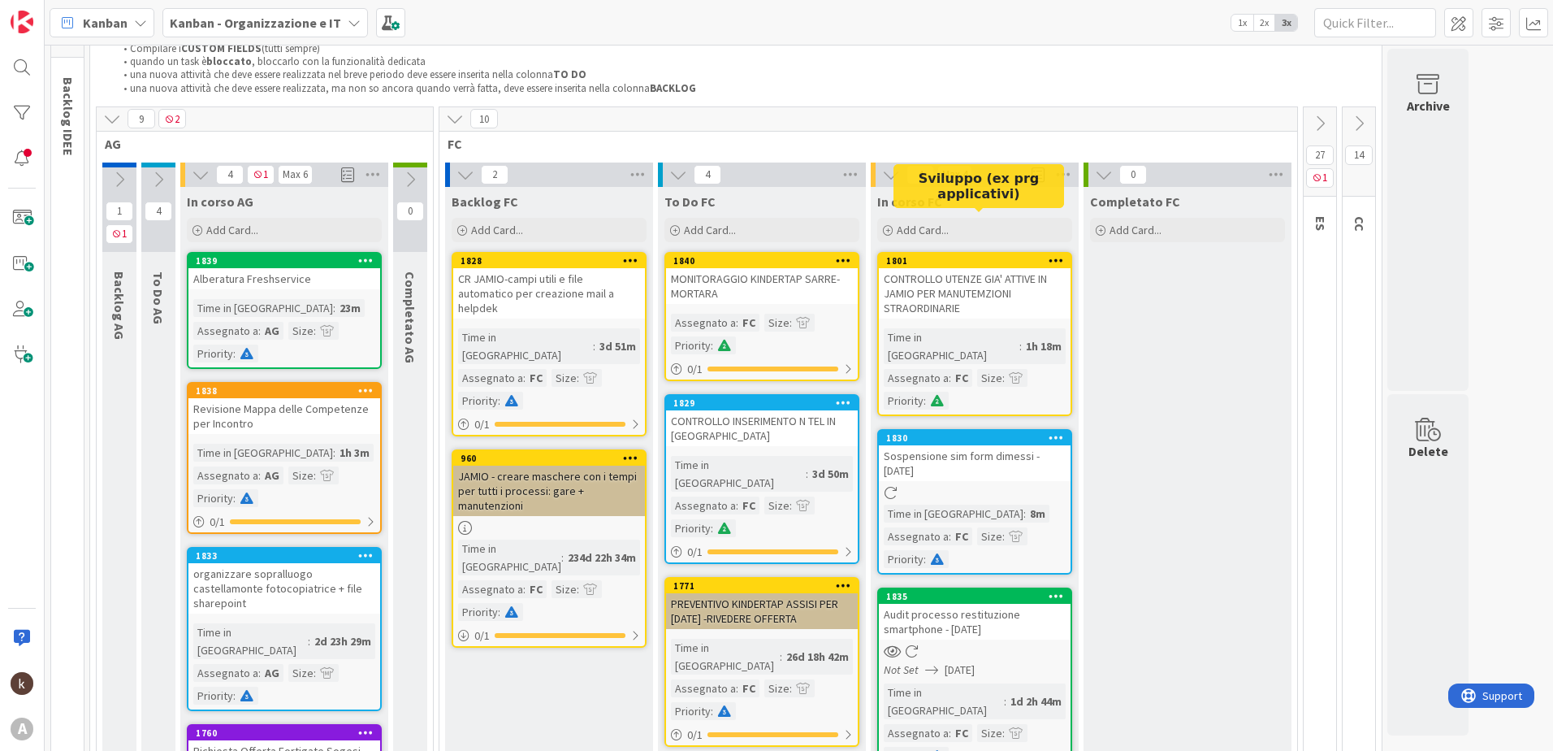
scroll to position [162, 0]
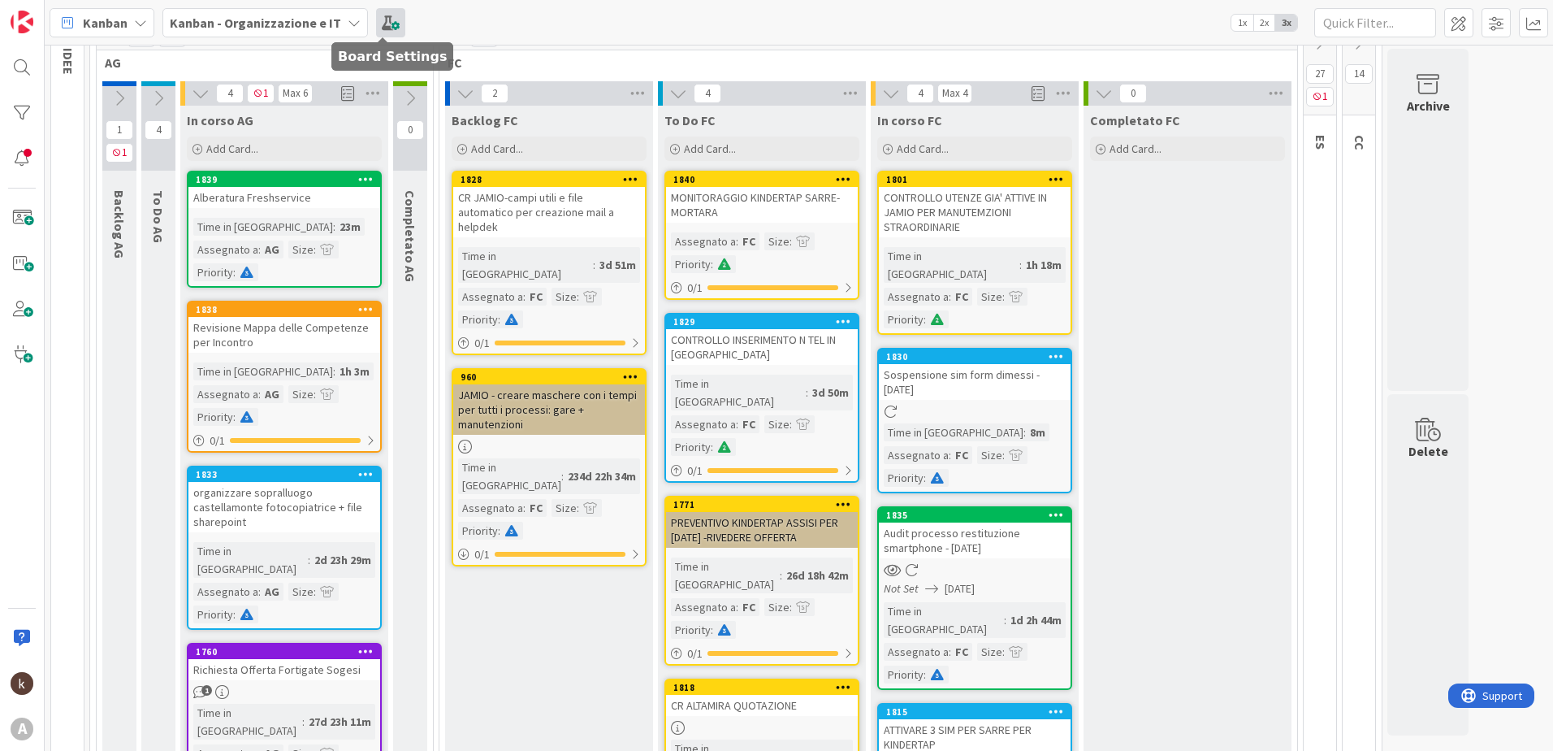
click at [384, 24] on span at bounding box center [390, 22] width 29 height 29
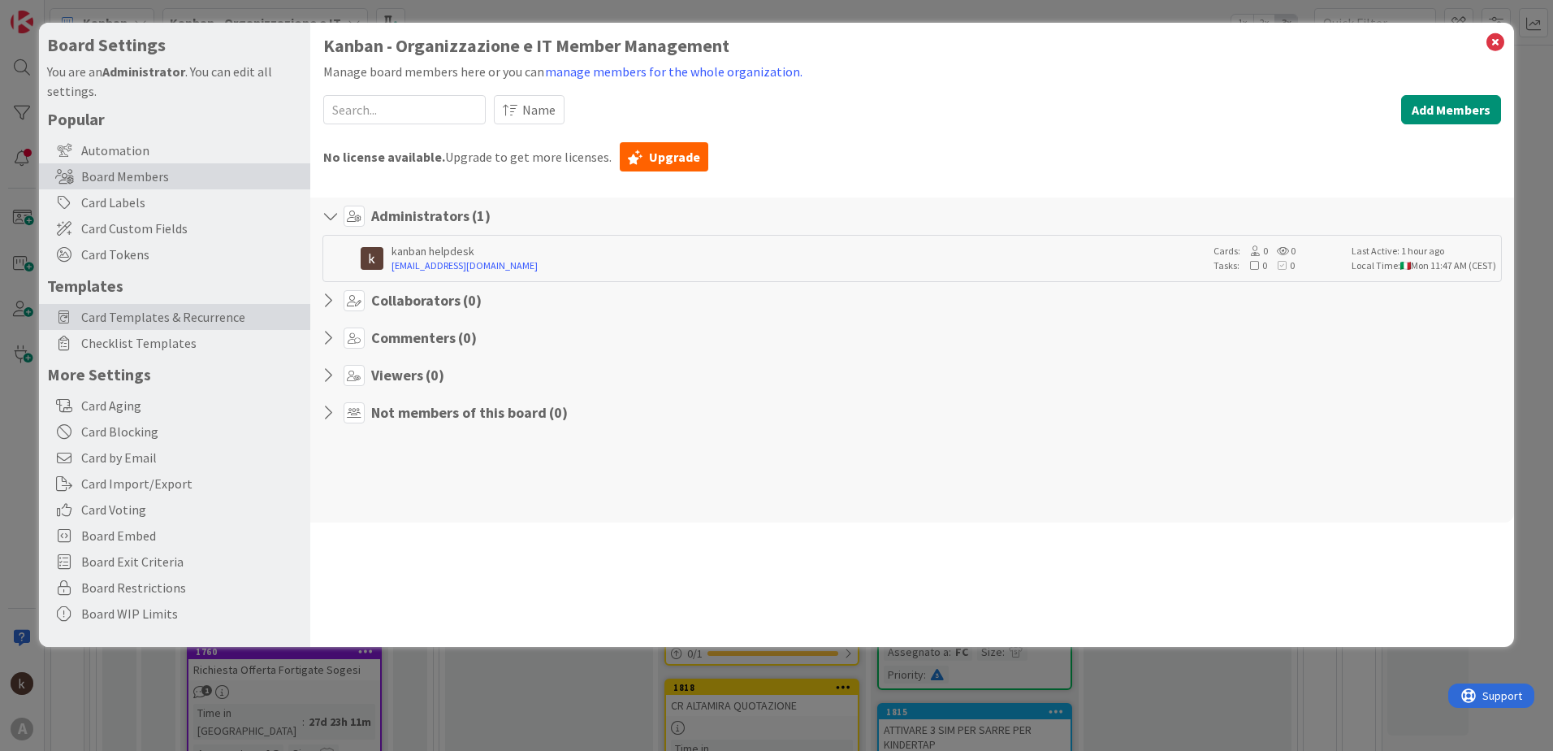
click at [193, 321] on span "Card Templates & Recurrence" at bounding box center [191, 316] width 221 height 19
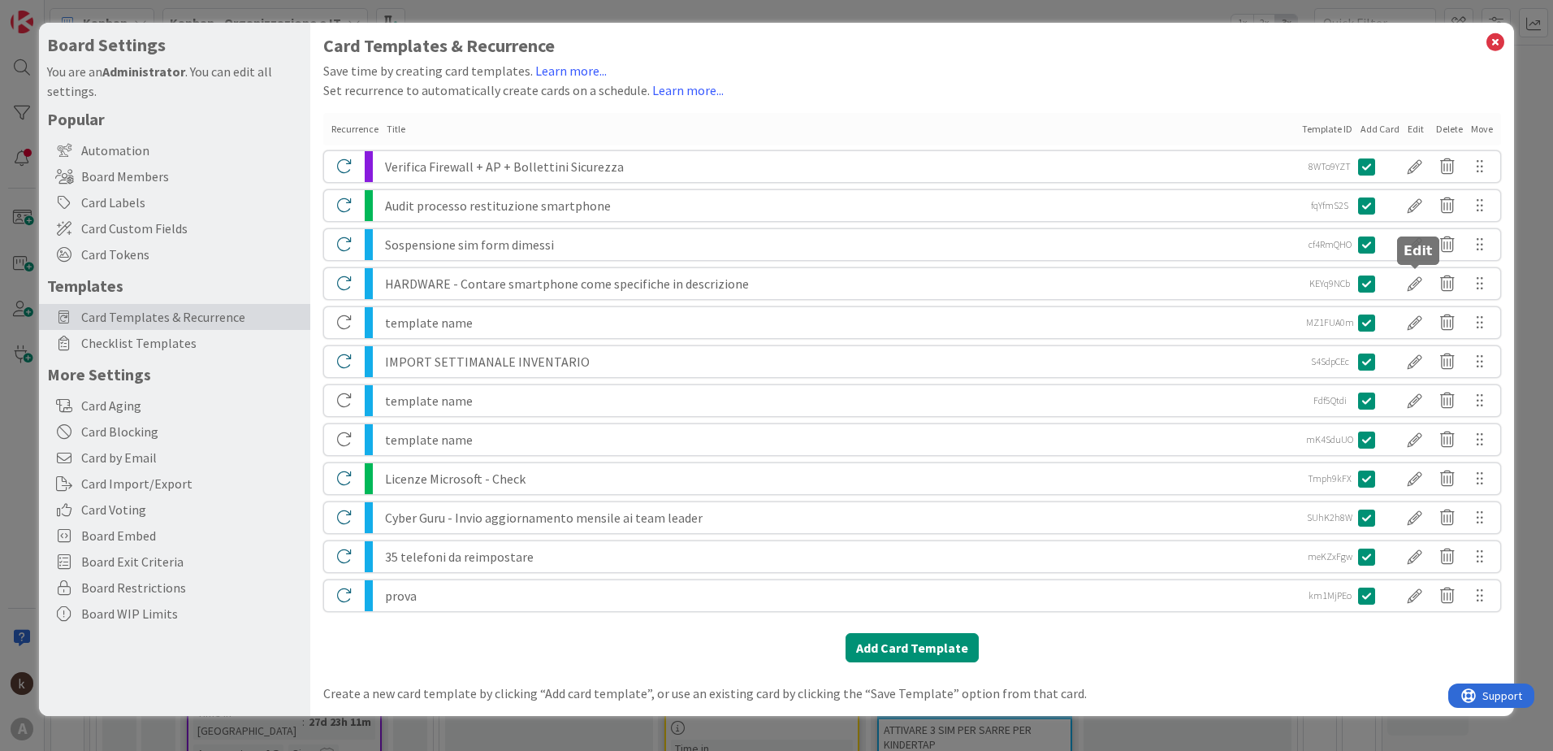
click at [1420, 280] on div at bounding box center [1415, 284] width 32 height 28
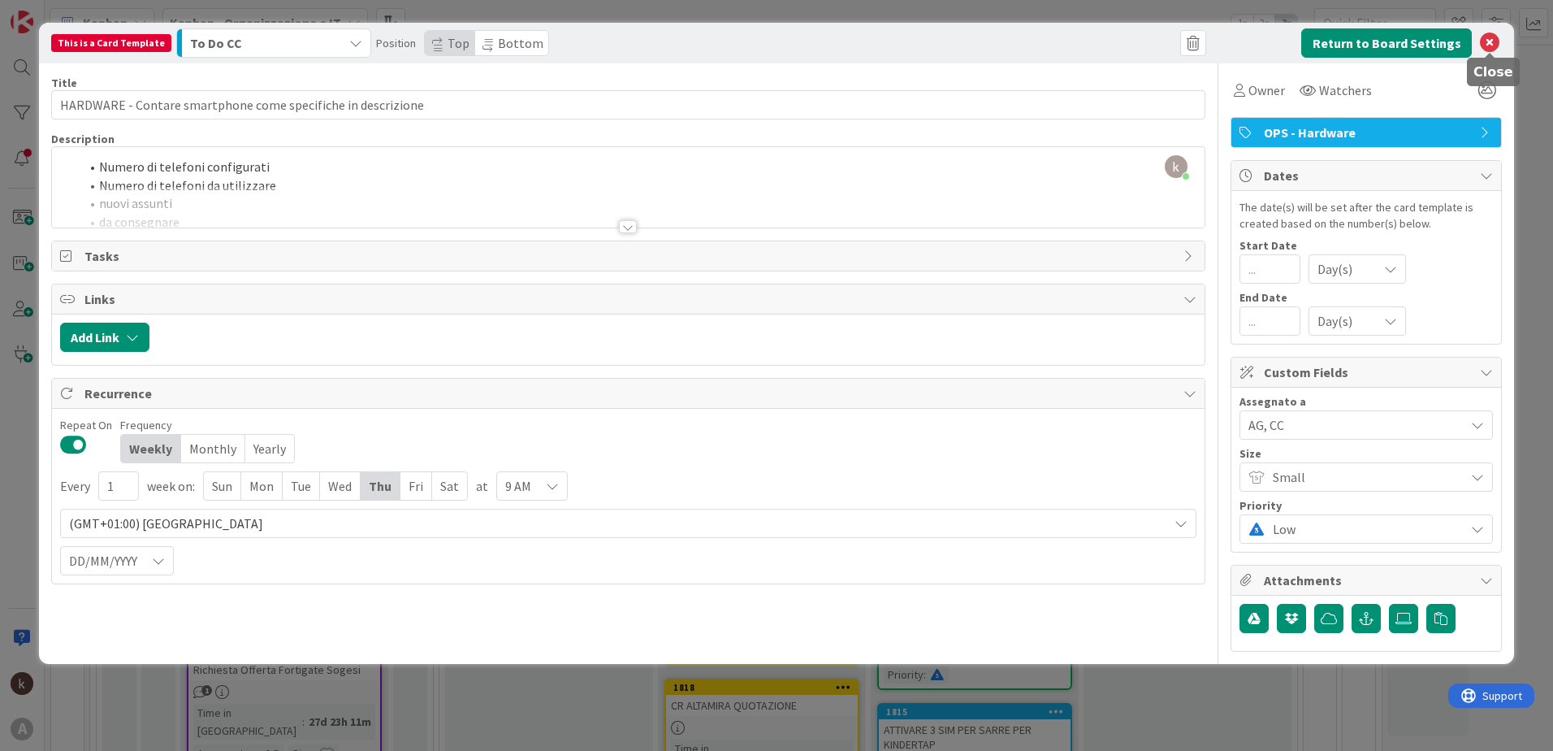
click at [1494, 45] on icon at bounding box center [1489, 42] width 19 height 19
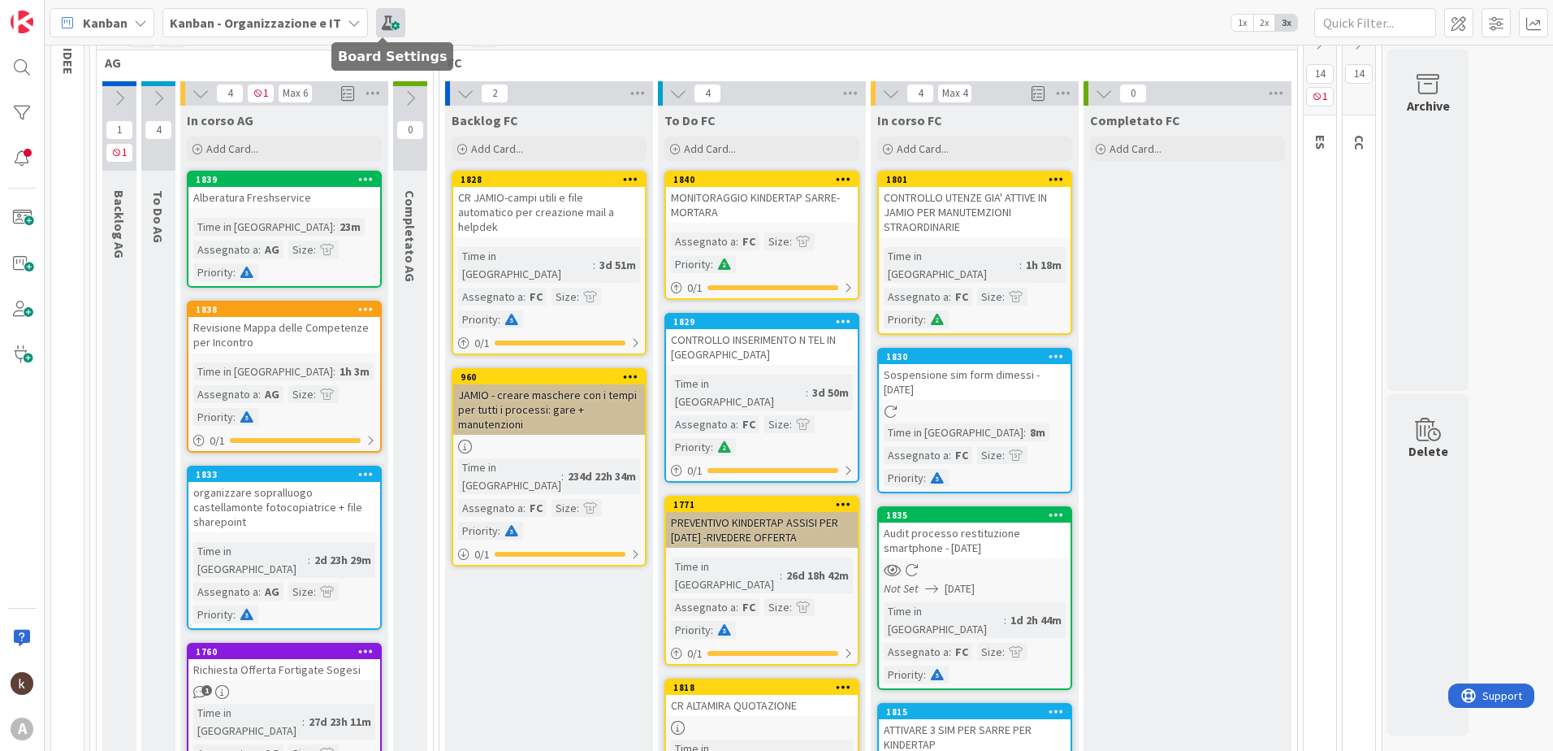
click at [380, 20] on span at bounding box center [390, 22] width 29 height 29
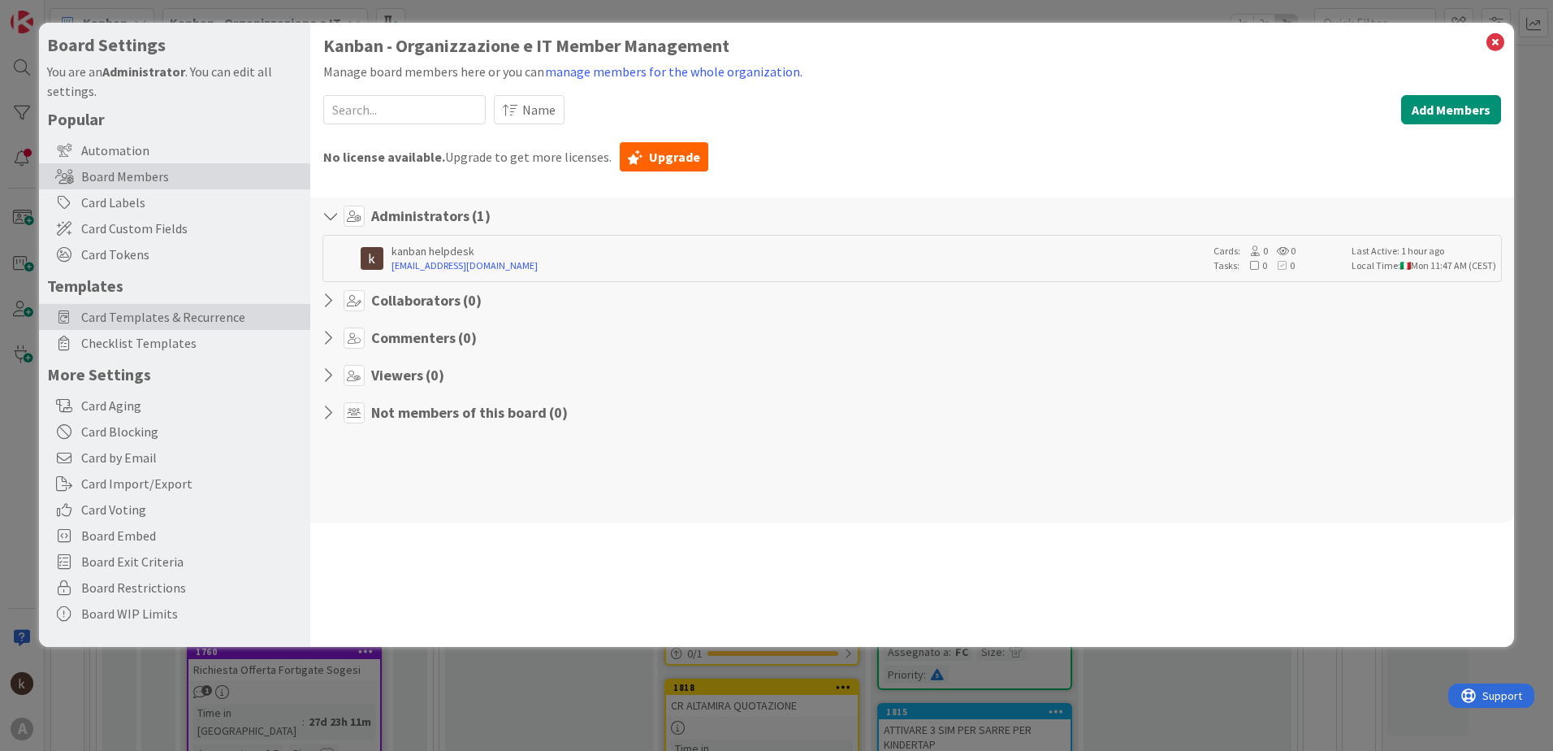
click at [167, 310] on span "Card Templates & Recurrence" at bounding box center [191, 316] width 221 height 19
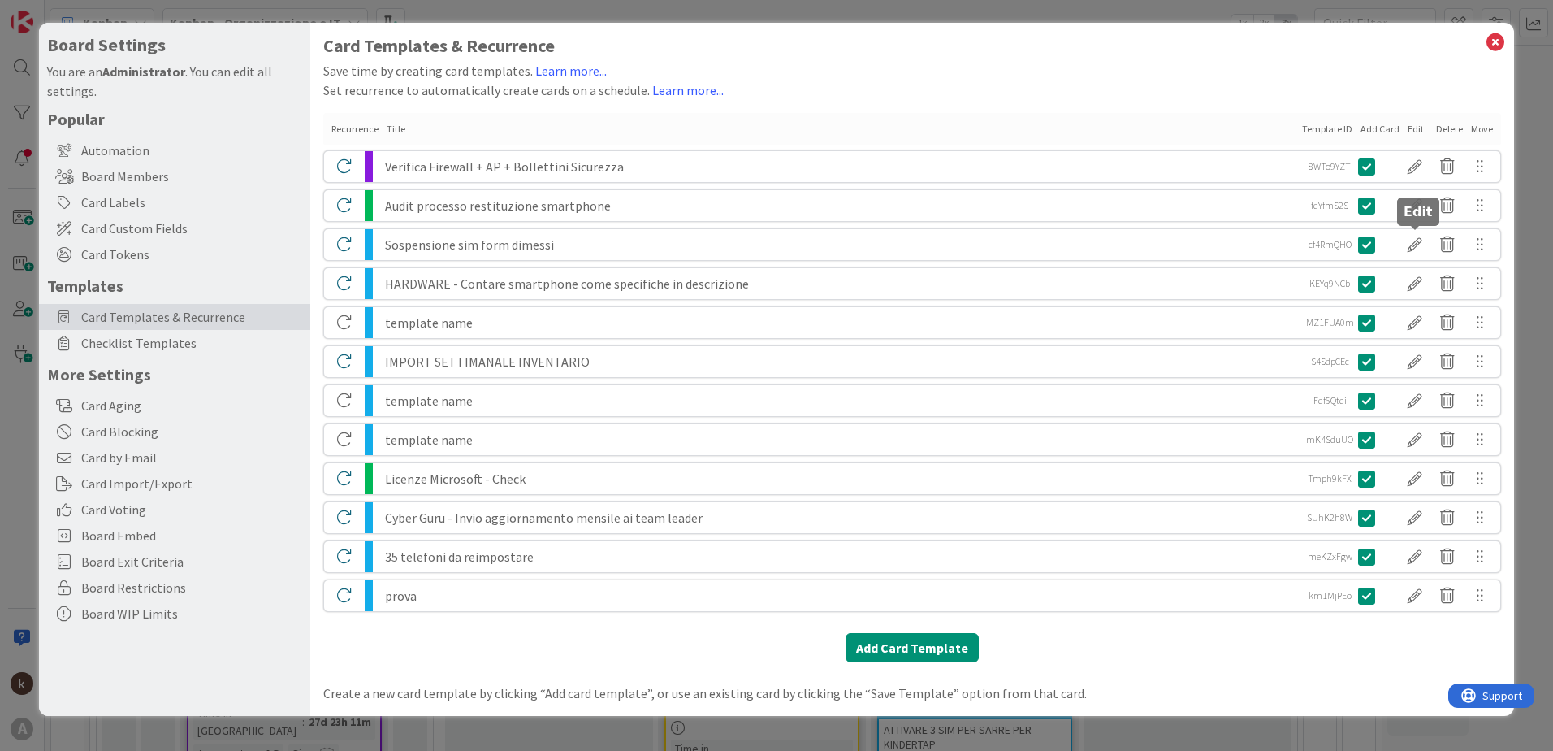
click at [1418, 243] on div at bounding box center [1415, 245] width 32 height 28
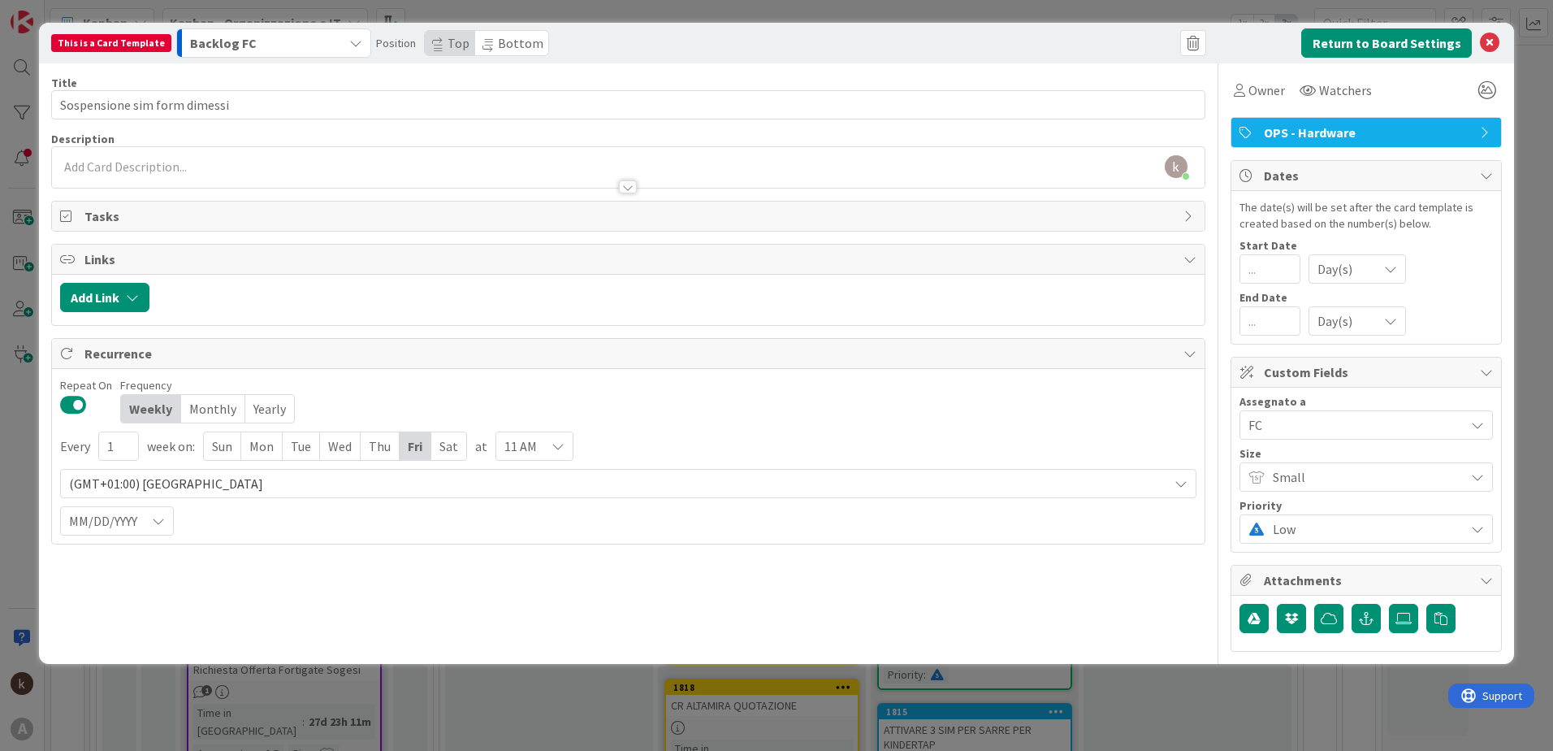
click at [1267, 422] on span "FC" at bounding box center [1356, 424] width 216 height 19
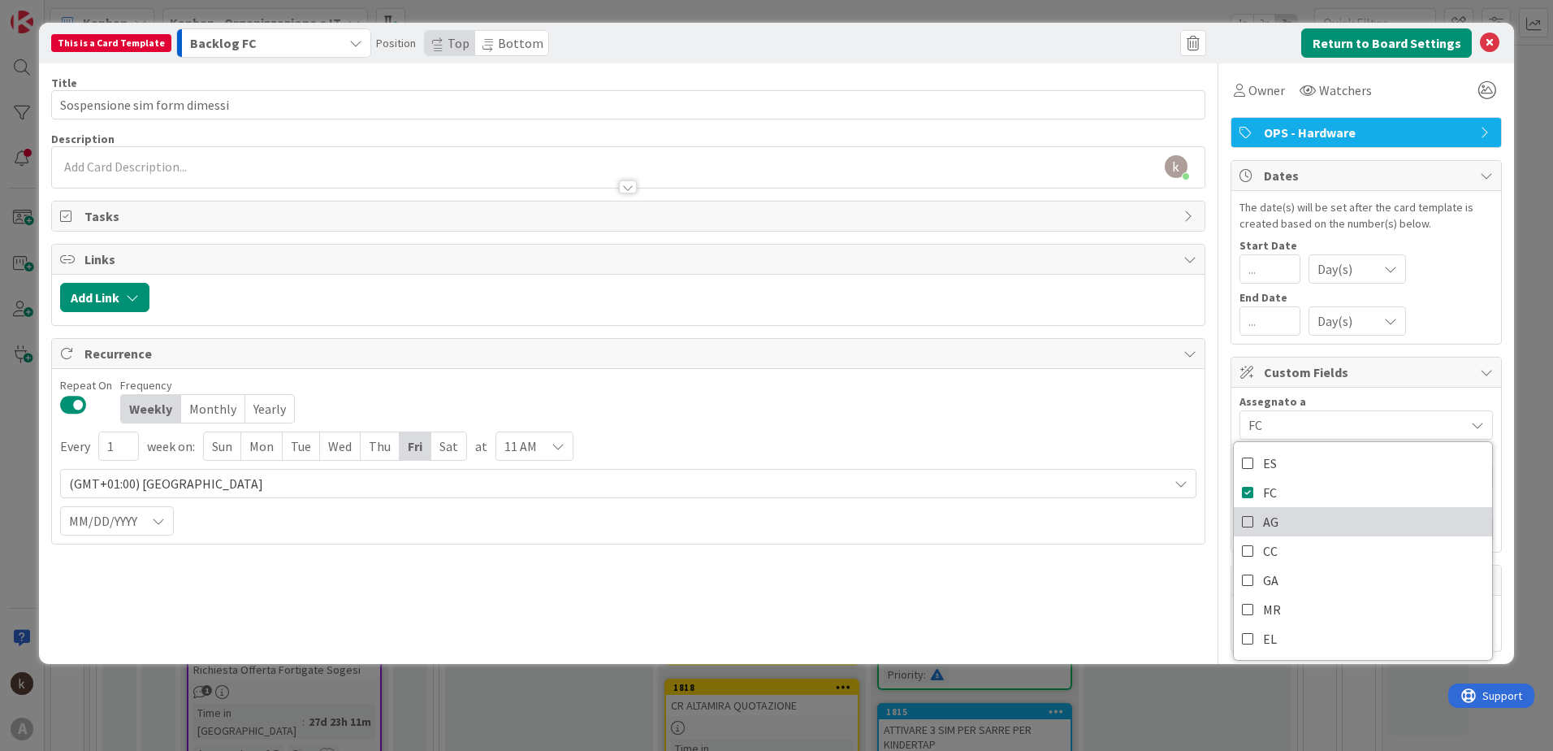
click at [1251, 522] on icon at bounding box center [1248, 521] width 13 height 24
click at [1248, 490] on icon at bounding box center [1248, 492] width 13 height 24
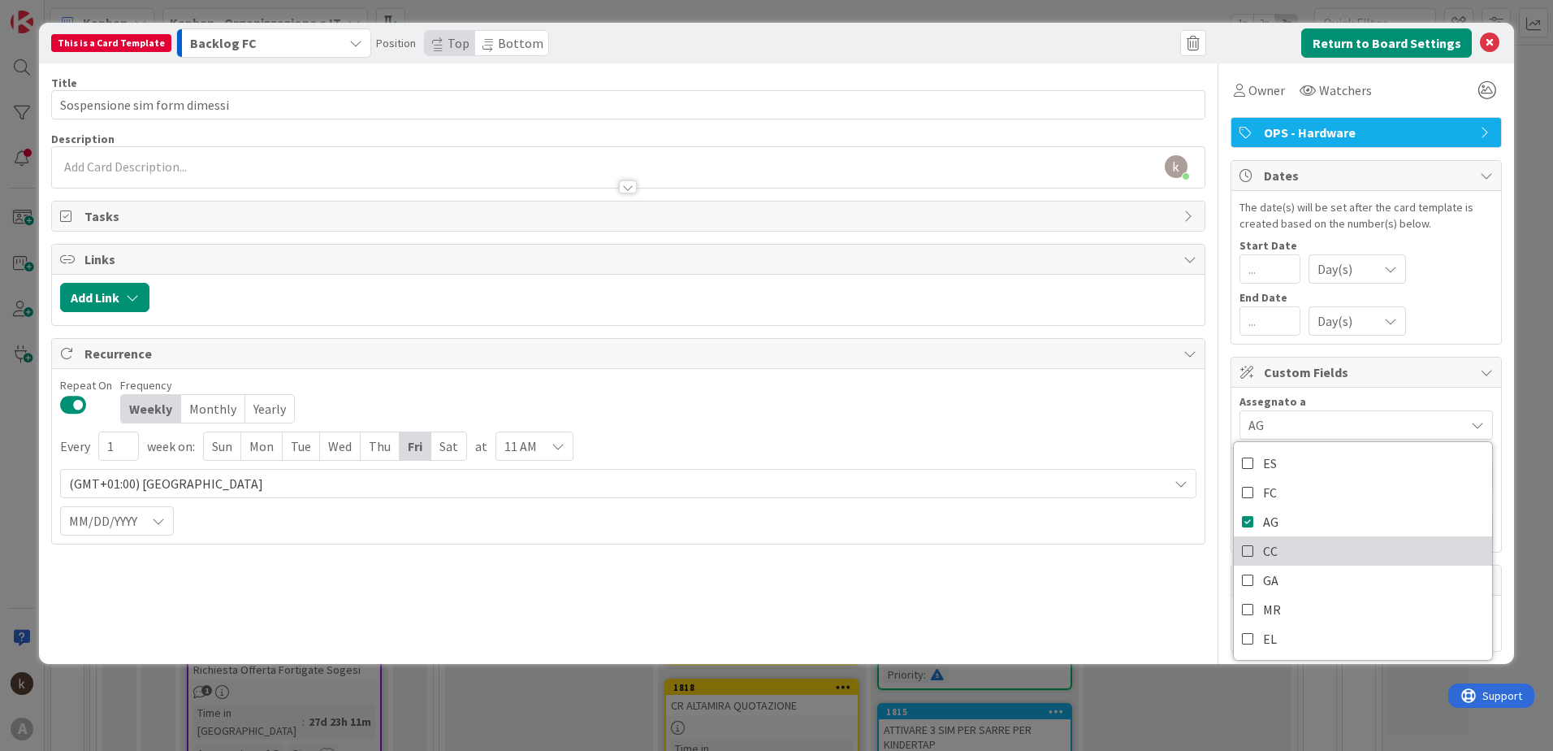
click at [1244, 558] on icon at bounding box center [1248, 551] width 13 height 24
click at [1431, 68] on div "Owner Watchers" at bounding box center [1366, 83] width 271 height 41
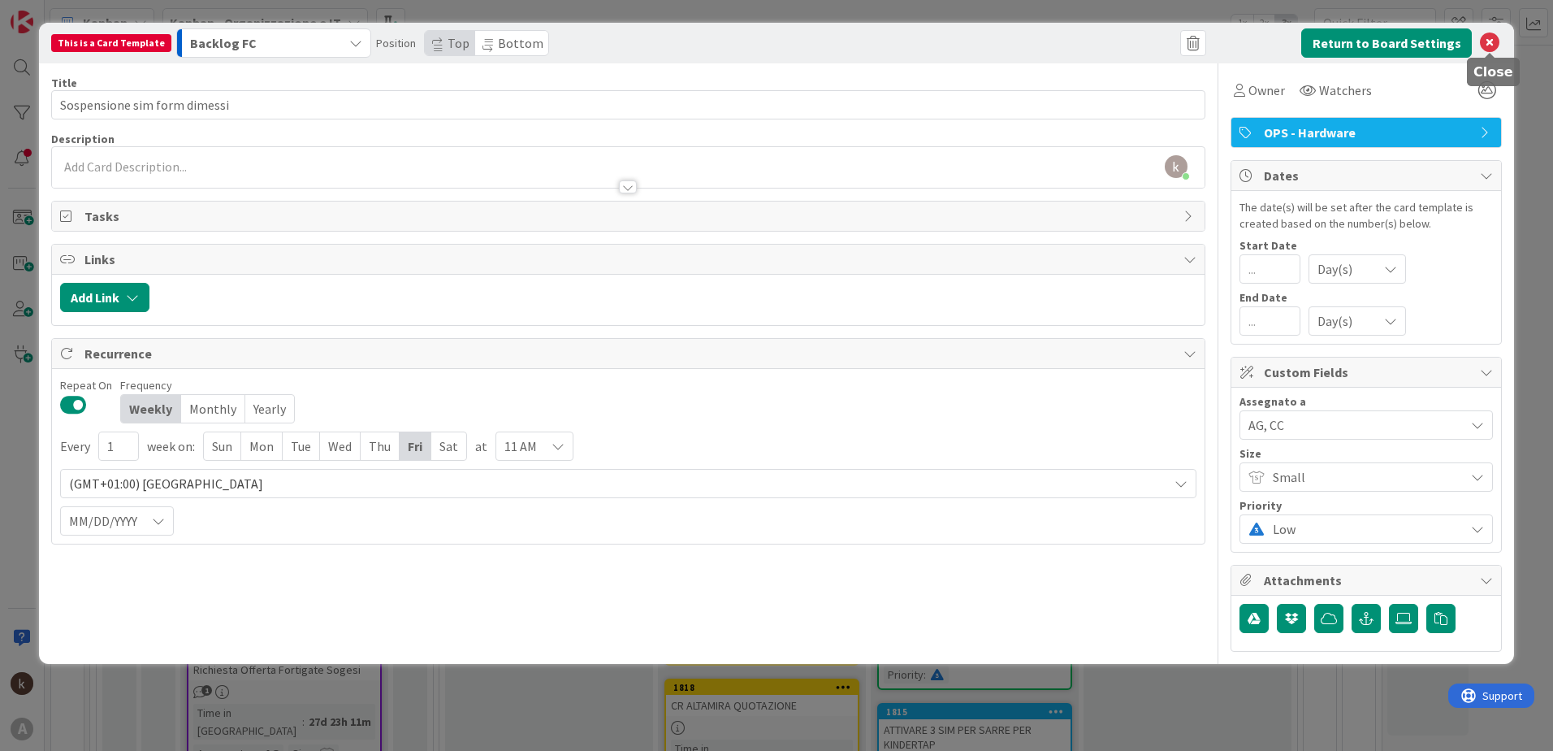
click at [1495, 42] on icon at bounding box center [1489, 42] width 19 height 19
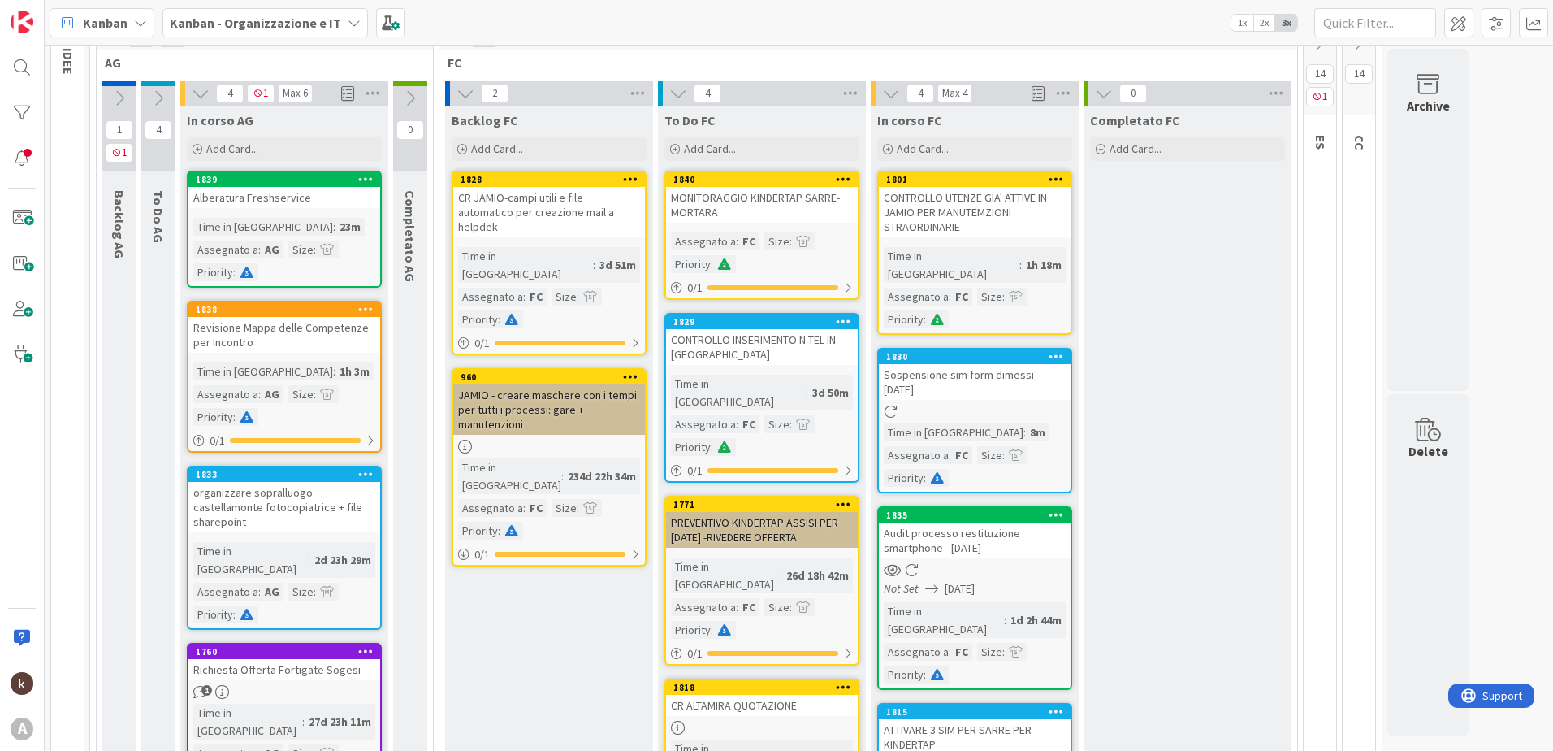
click at [947, 525] on div "Audit processo restituzione smartphone - [DATE]" at bounding box center [975, 540] width 192 height 36
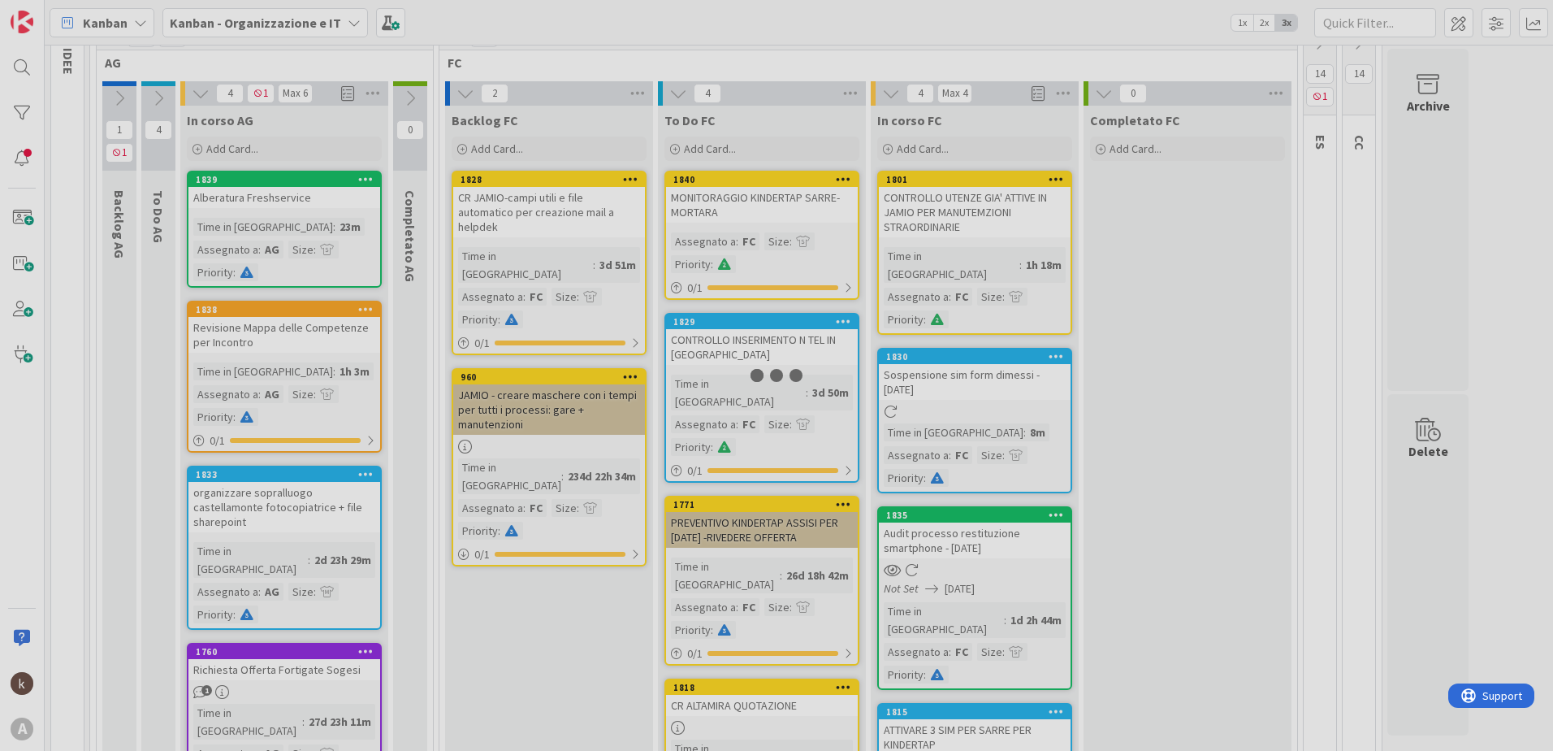
click at [947, 525] on div at bounding box center [776, 375] width 1553 height 751
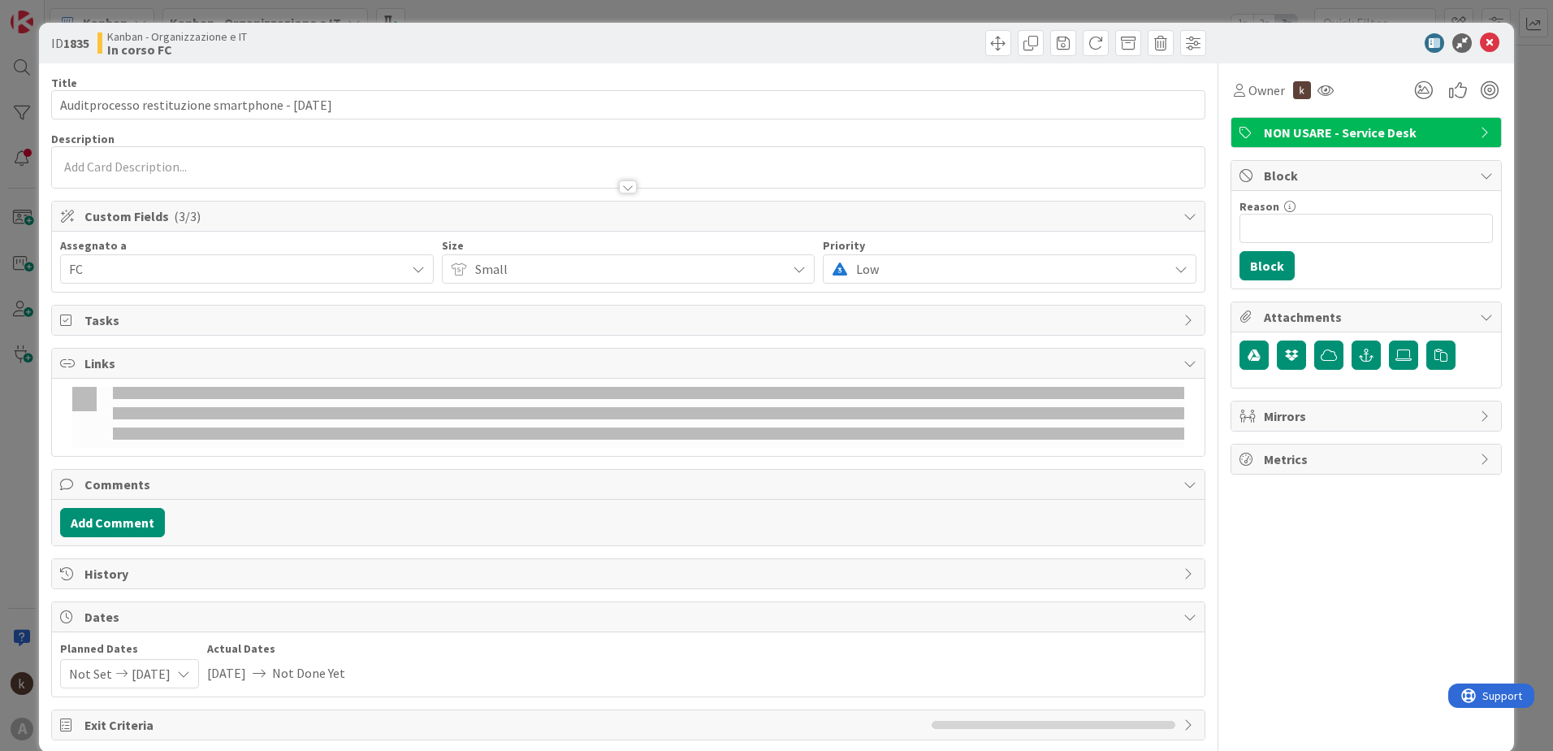
type textarea "x"
type input "Auditprocesso restituzione smartphone - [DATE]"
type textarea "x"
type input "Auditprocesso restituzione smartphone - [DATE]"
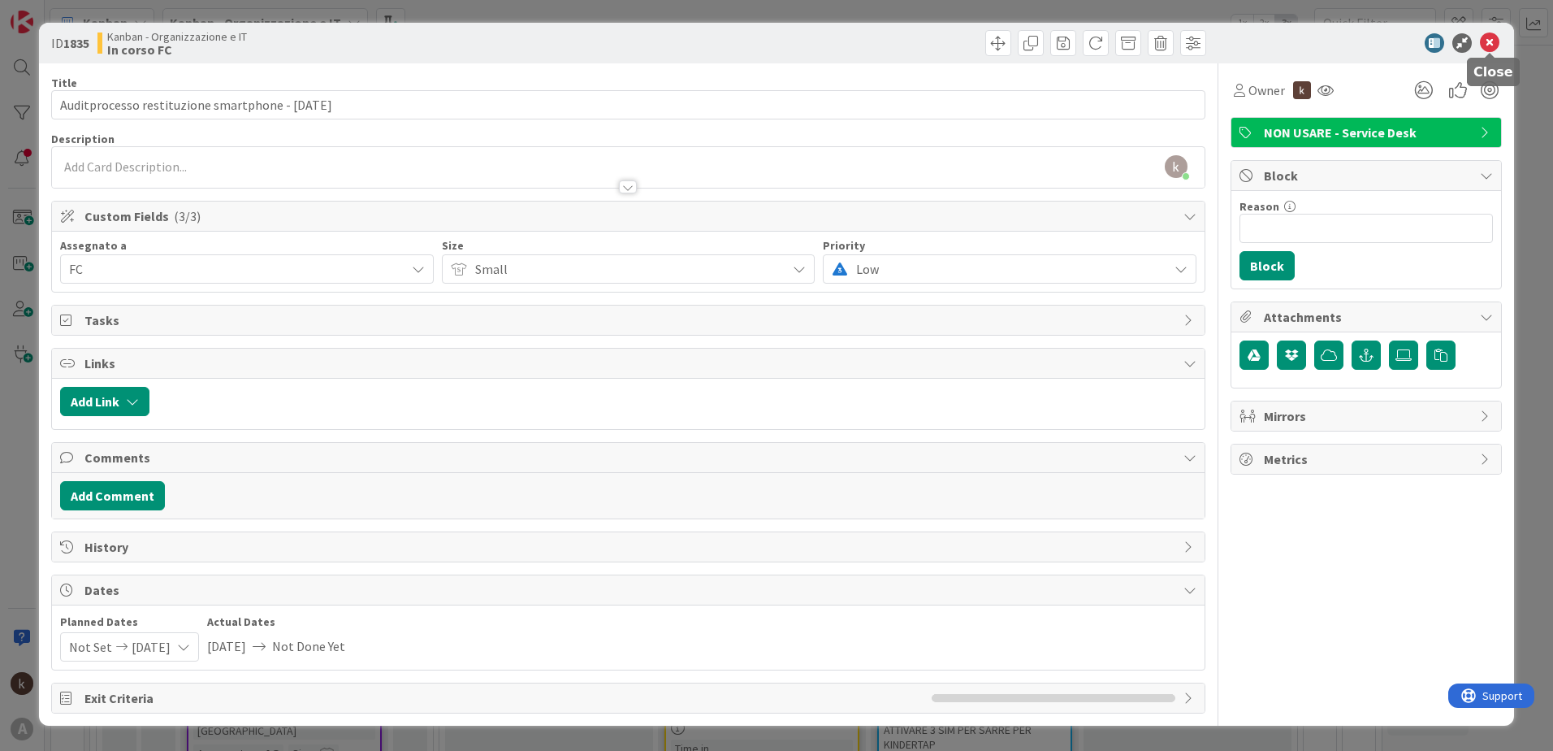
click at [1495, 41] on icon at bounding box center [1489, 42] width 19 height 19
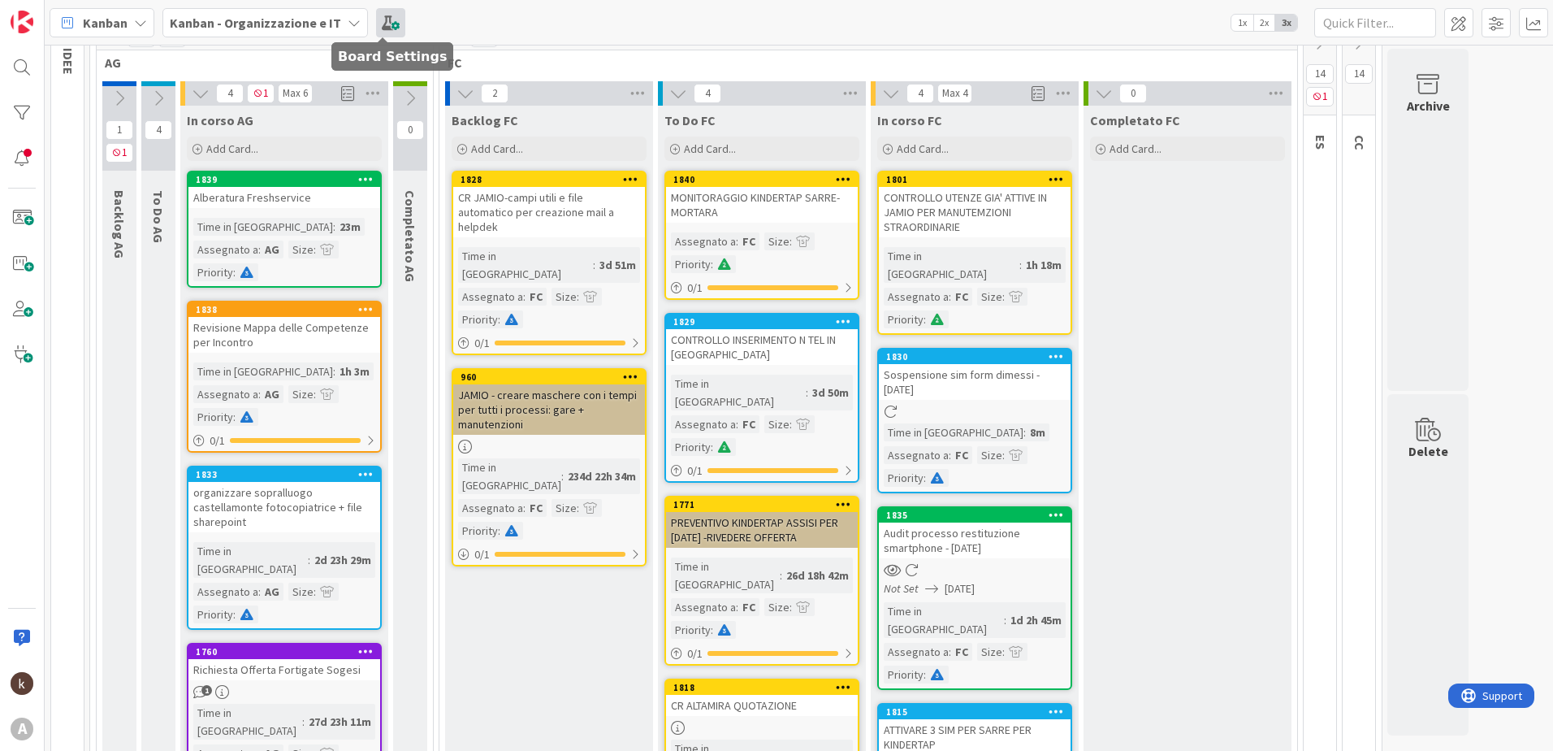
click at [389, 17] on span at bounding box center [390, 22] width 29 height 29
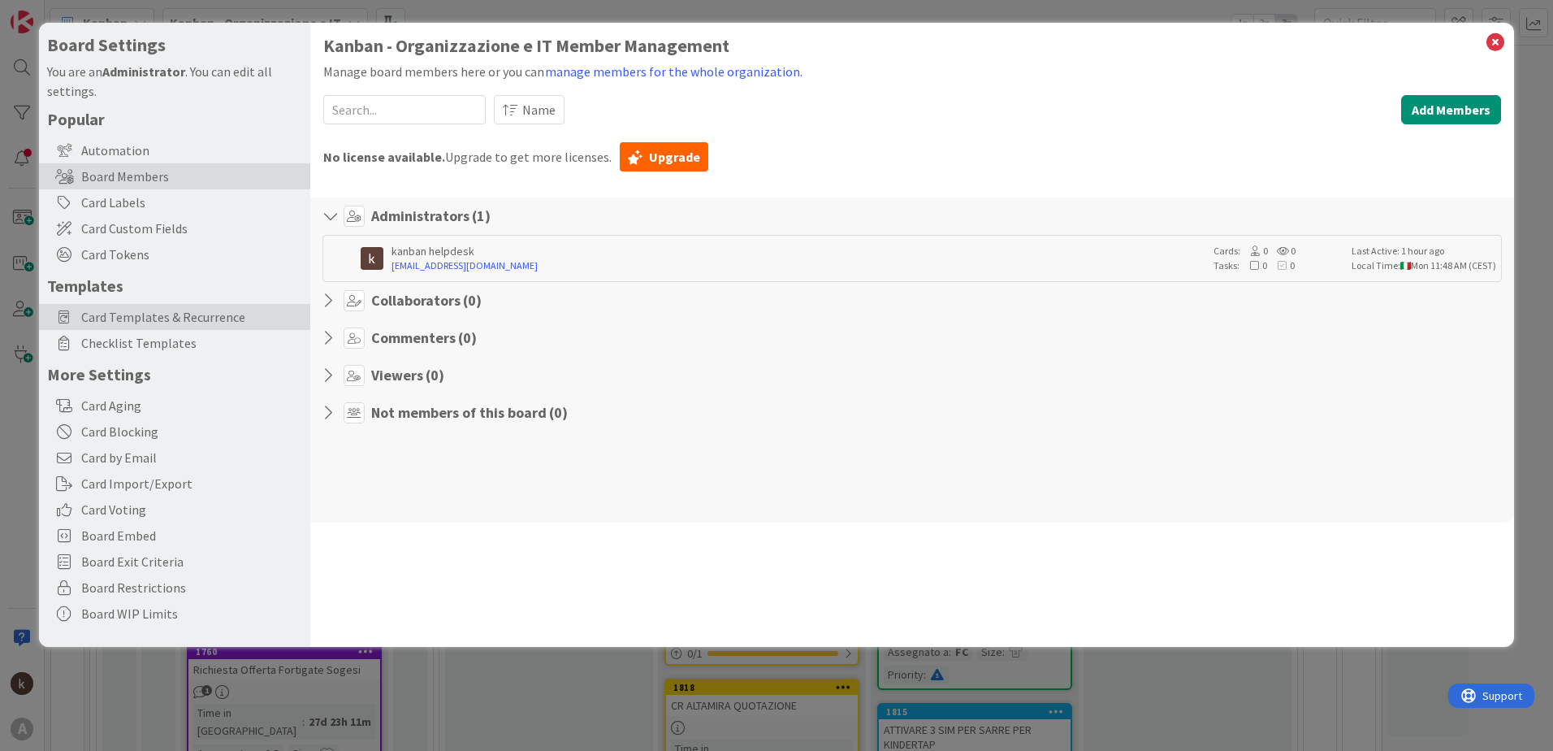
click at [144, 320] on span "Card Templates & Recurrence" at bounding box center [191, 316] width 221 height 19
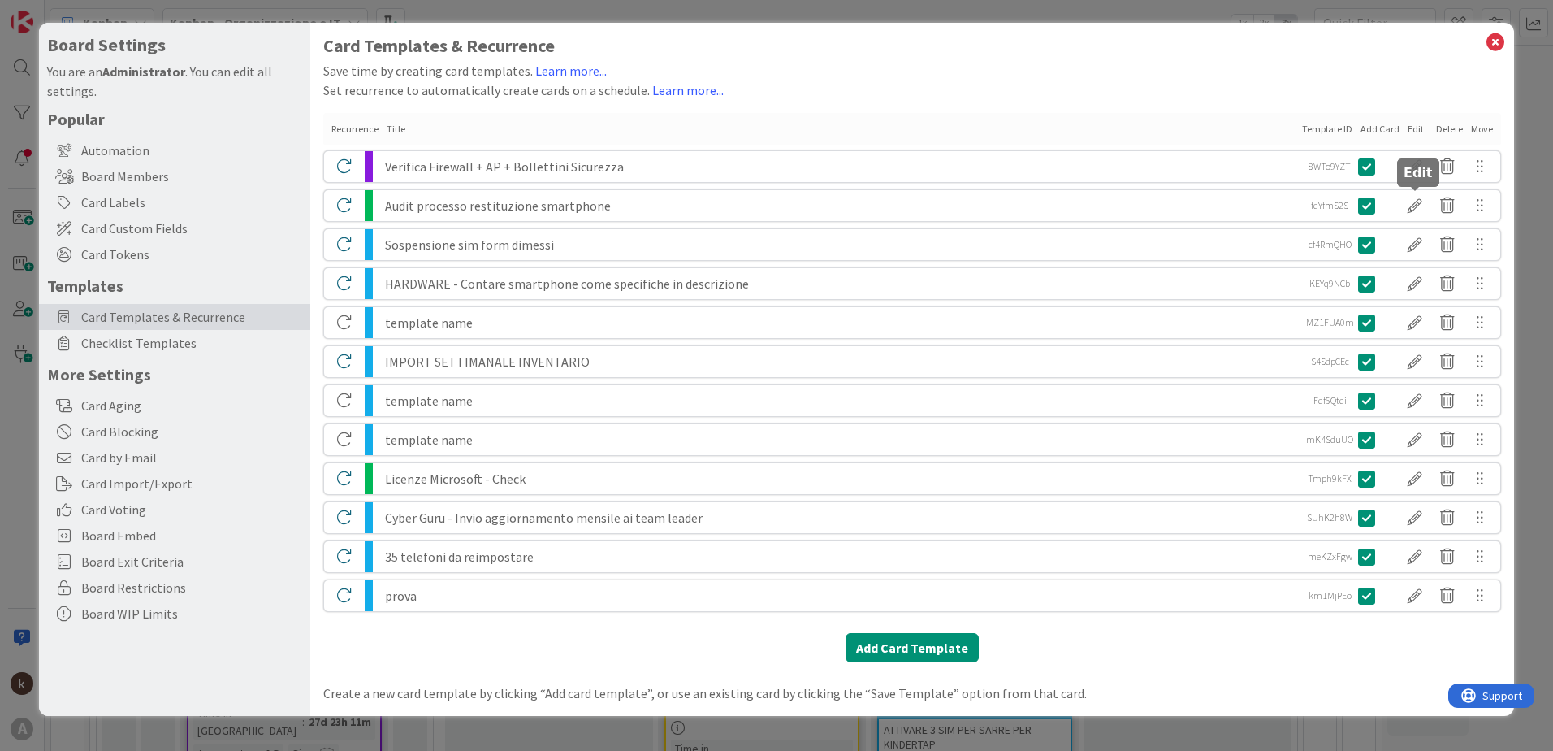
click at [1416, 206] on div at bounding box center [1415, 206] width 32 height 28
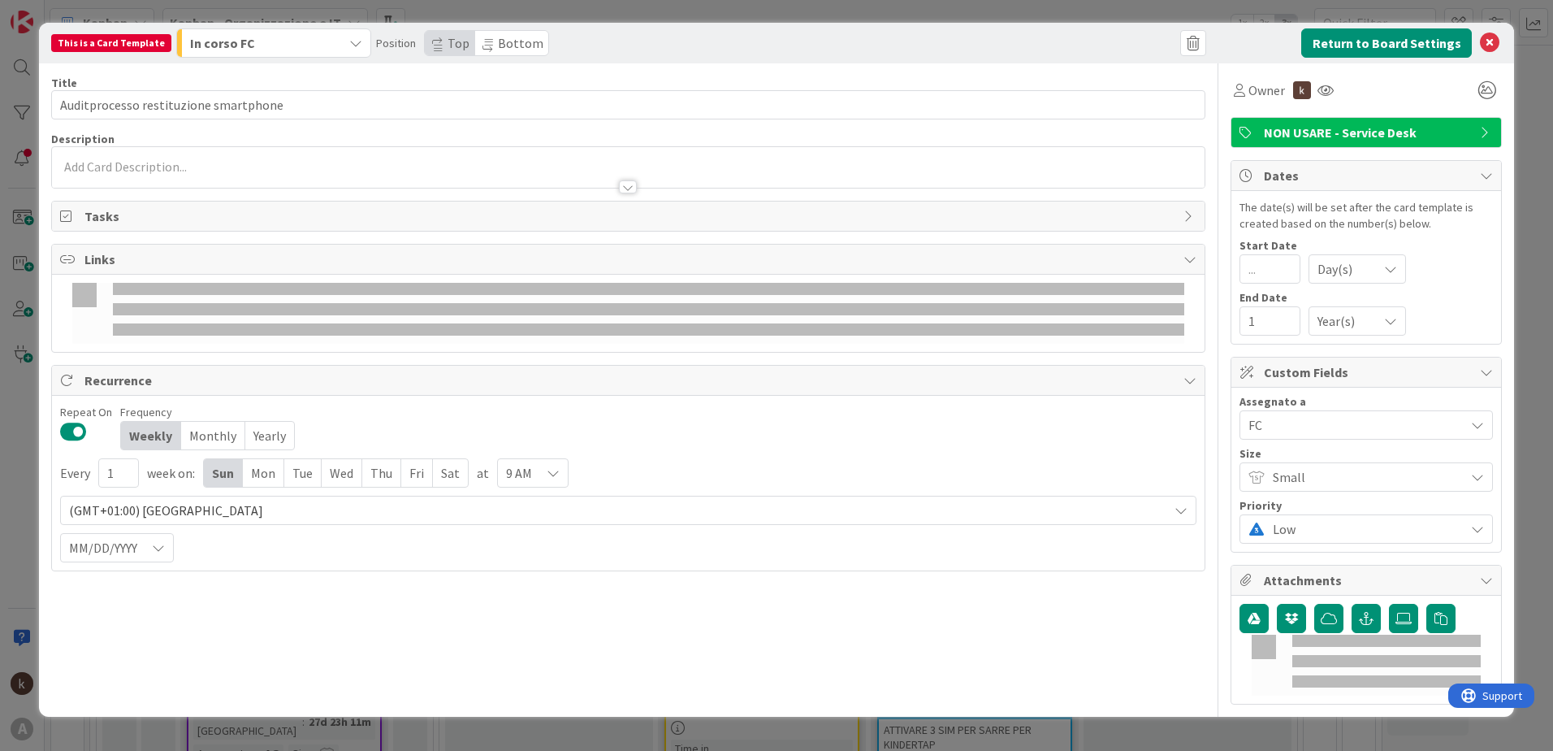
type textarea "x"
type input "Auditprocesso restituzione smartphone"
type textarea "x"
type input "Auditprocesso restituzione smartphone"
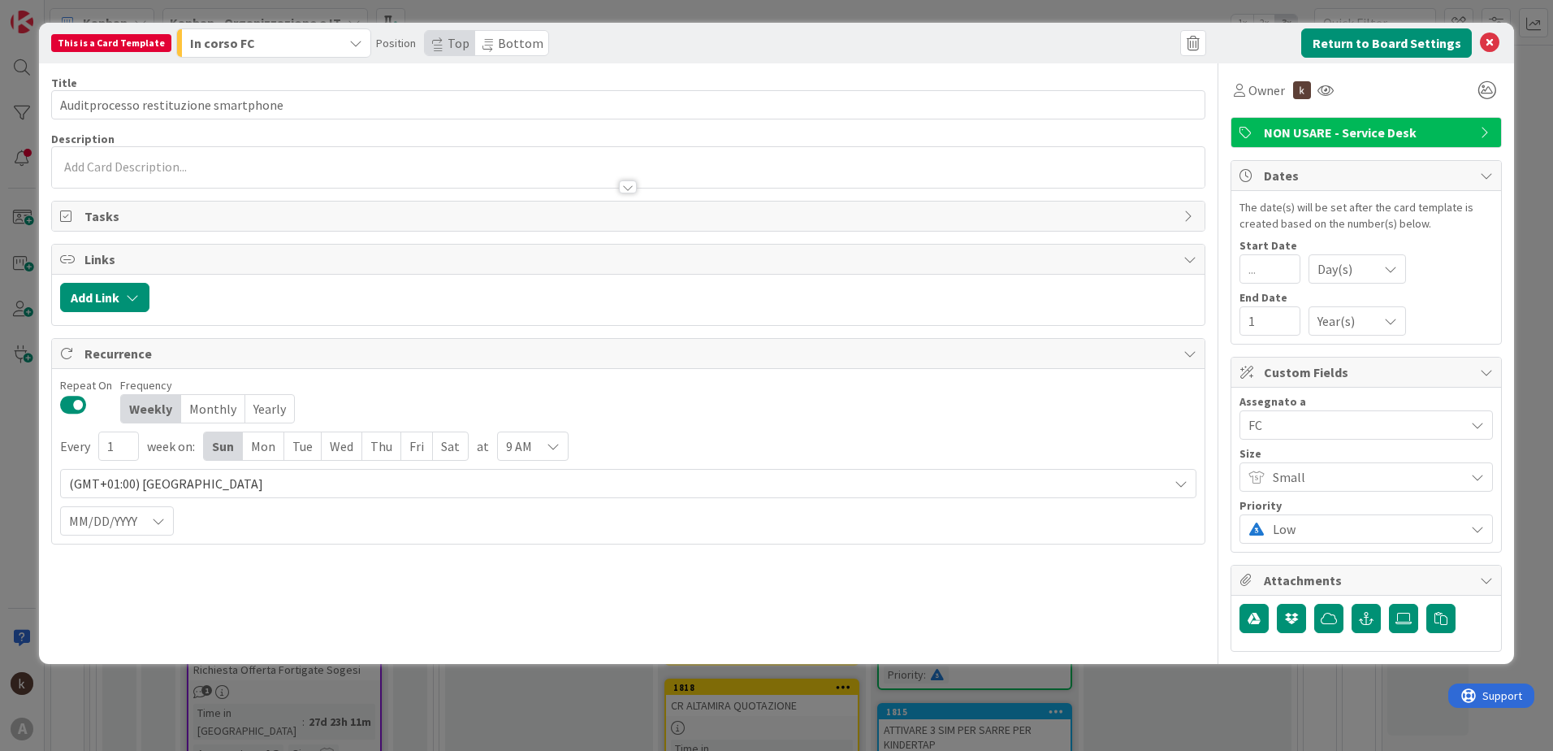
click at [1282, 421] on span "FC" at bounding box center [1356, 424] width 216 height 19
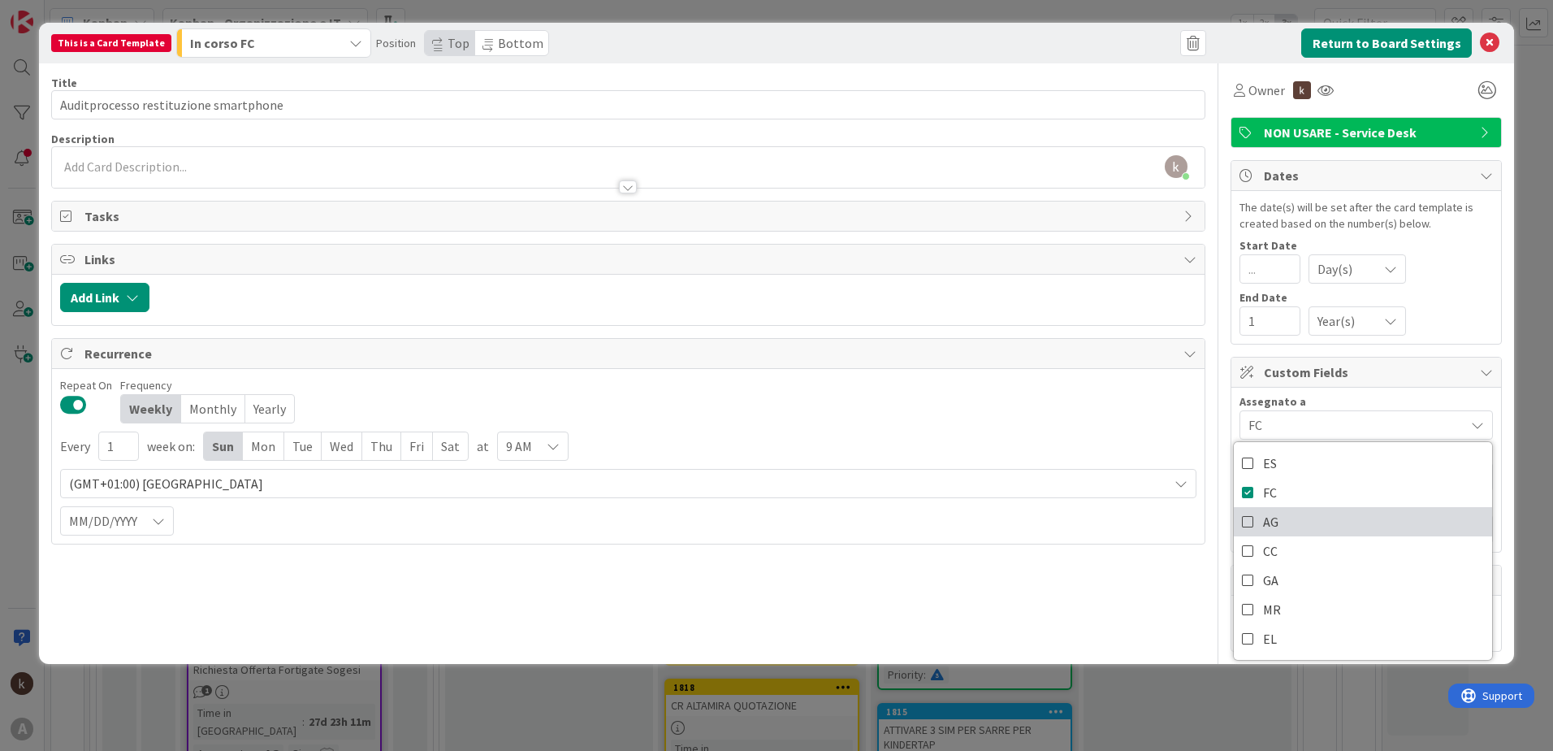
click at [1250, 519] on icon at bounding box center [1248, 521] width 13 height 24
type textarea "x"
type input "Auditprocesso restituzione smartphone"
click at [1250, 552] on icon at bounding box center [1248, 551] width 13 height 24
type textarea "x"
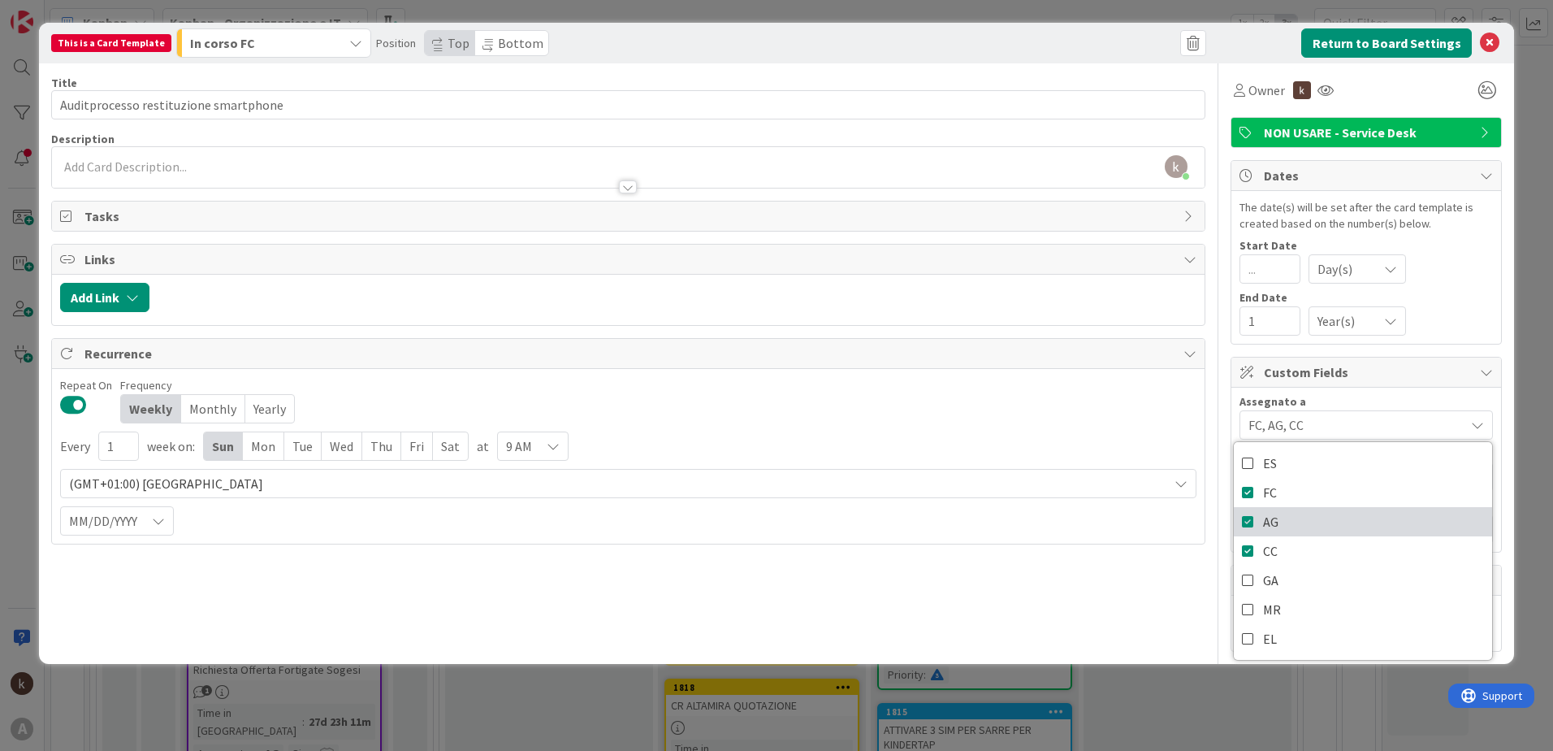
type input "Auditprocesso restituzione smartphone"
click at [1249, 487] on icon at bounding box center [1248, 492] width 13 height 24
type textarea "x"
type input "Auditprocesso restituzione smartphone"
click at [1456, 346] on div "Owner NON USARE - Service Desk Dates The date(s) will be set after the card tem…" at bounding box center [1366, 357] width 271 height 588
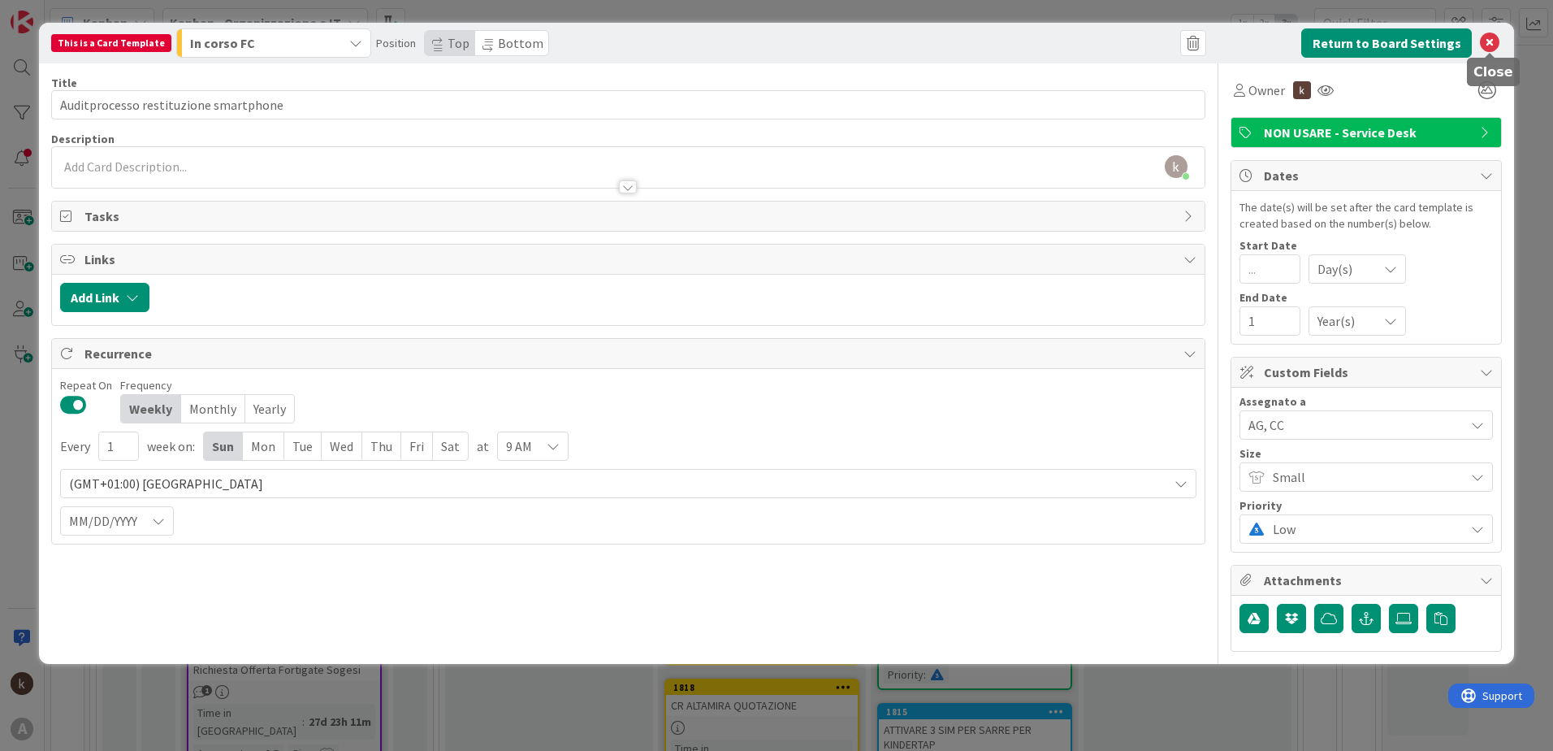
click at [1487, 45] on icon at bounding box center [1489, 42] width 19 height 19
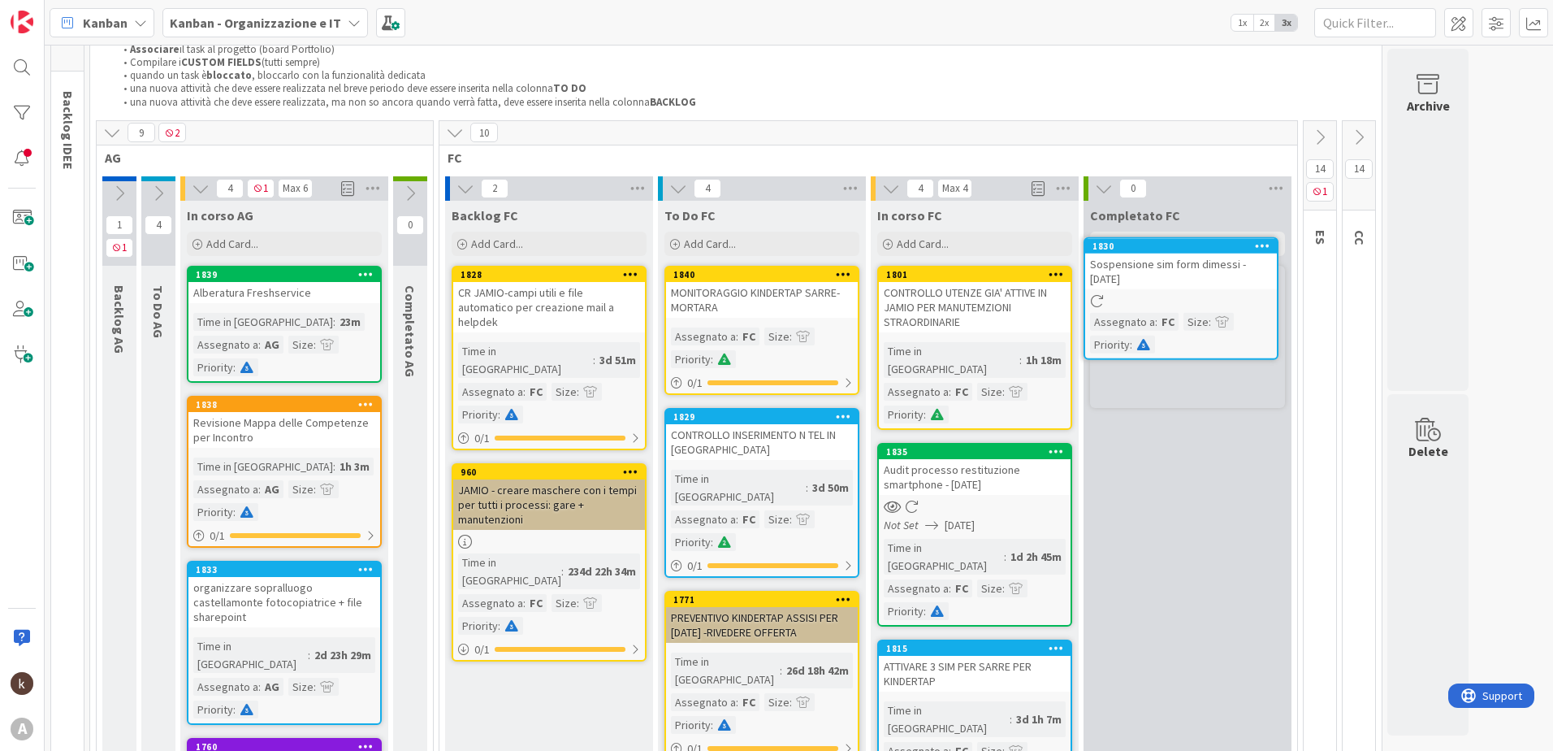
scroll to position [64, 0]
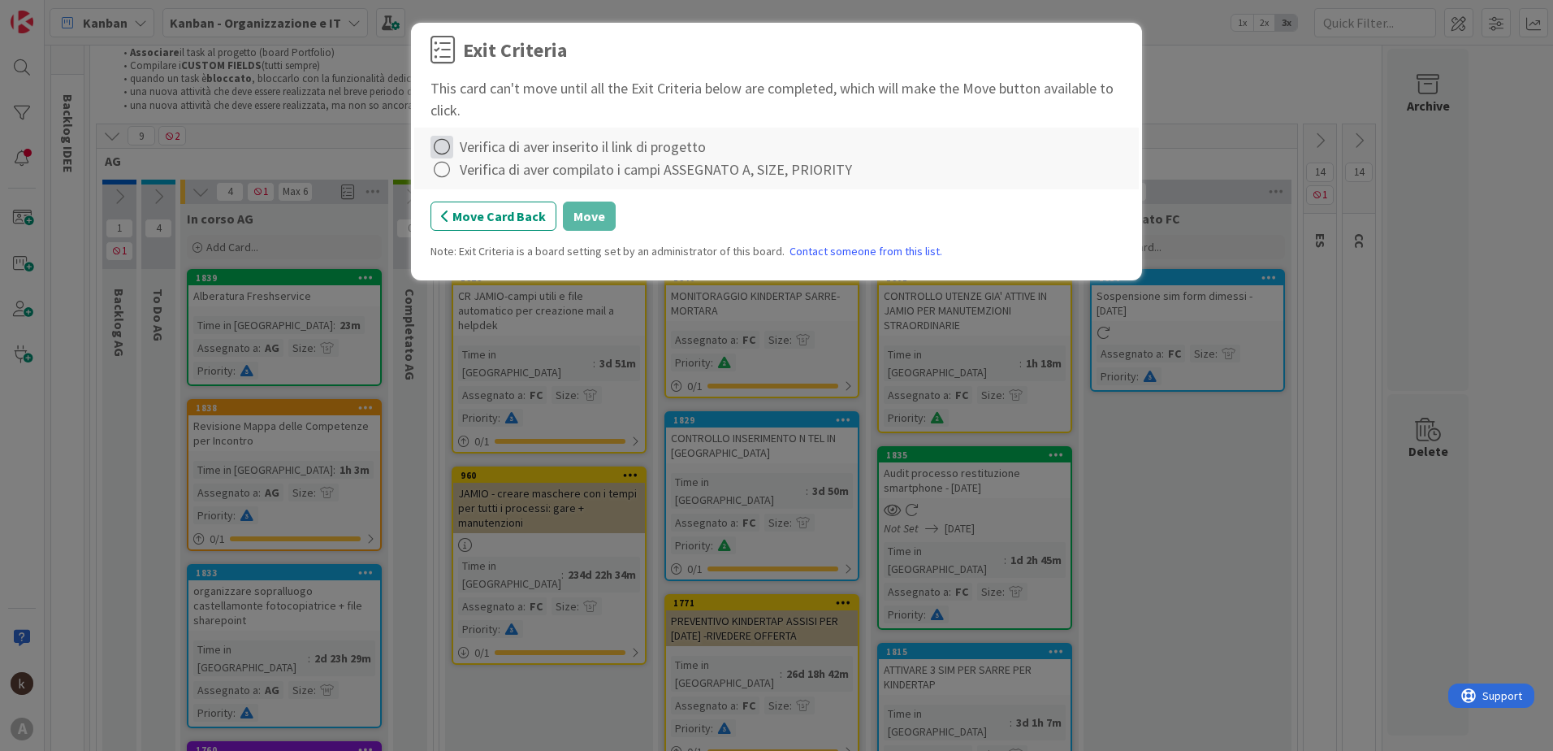
click at [436, 149] on icon at bounding box center [442, 147] width 23 height 23
click at [458, 177] on link "Complete" at bounding box center [532, 180] width 203 height 24
click at [444, 167] on icon at bounding box center [442, 169] width 23 height 23
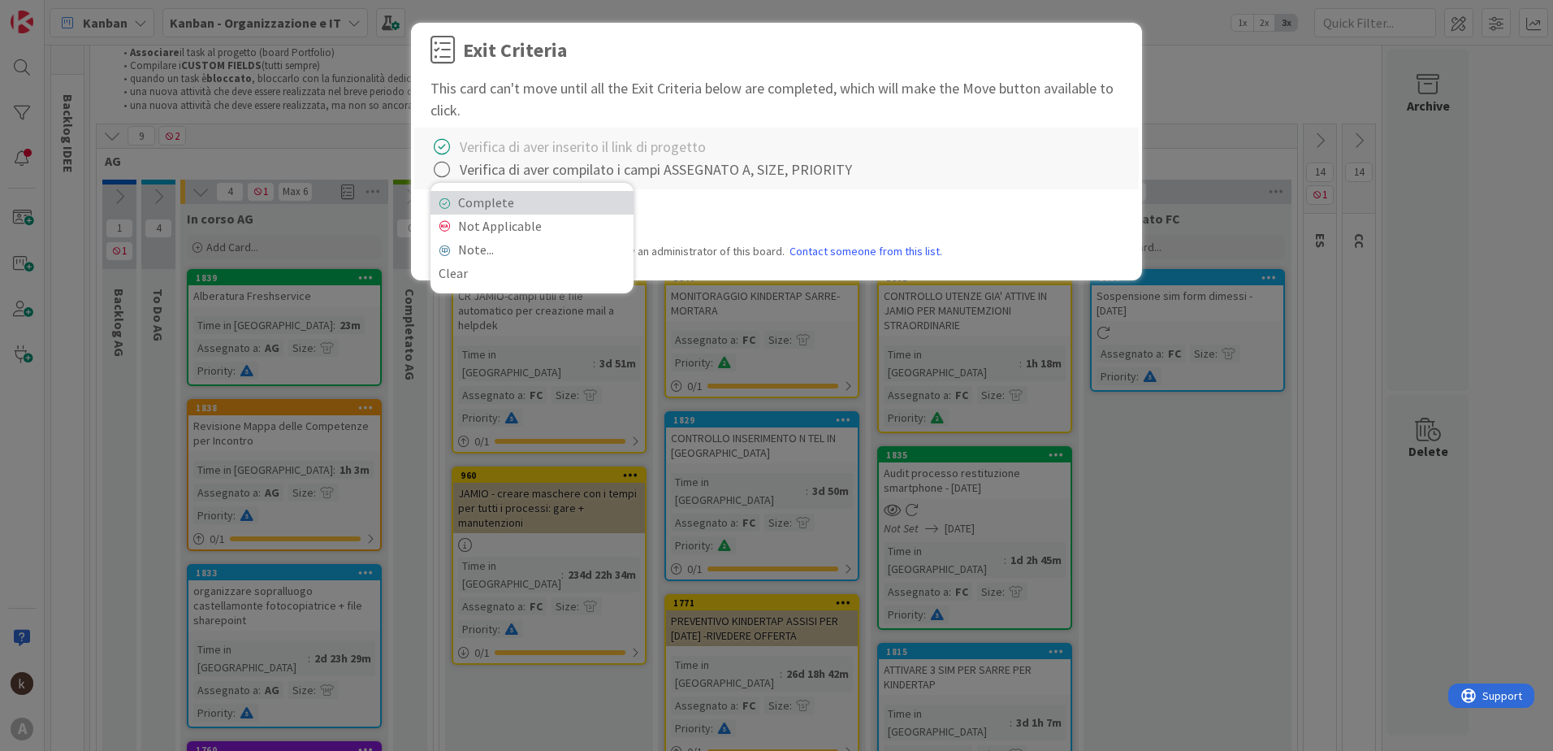
click at [459, 201] on link "Complete" at bounding box center [532, 203] width 203 height 24
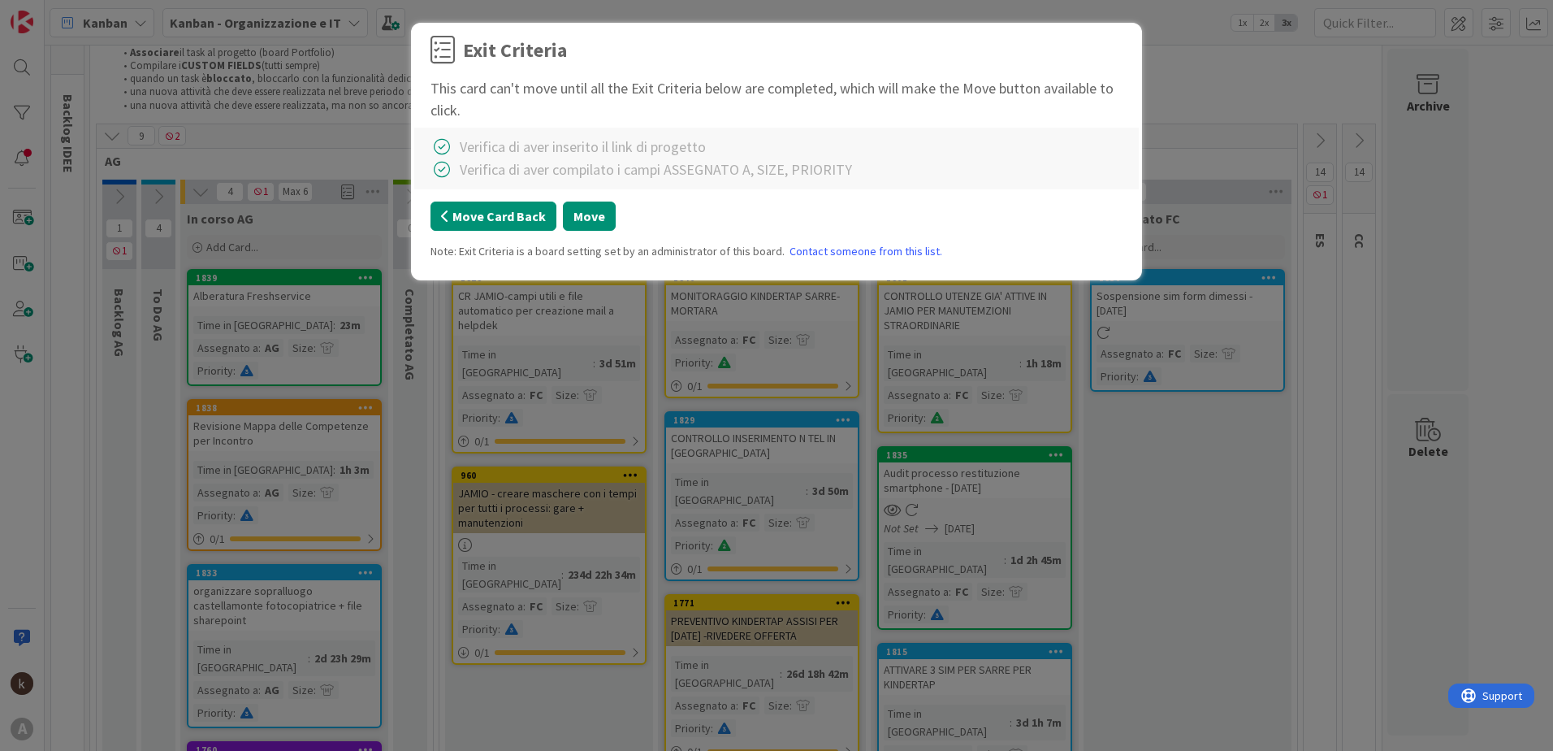
click at [466, 215] on button "Move Card Back" at bounding box center [494, 215] width 126 height 29
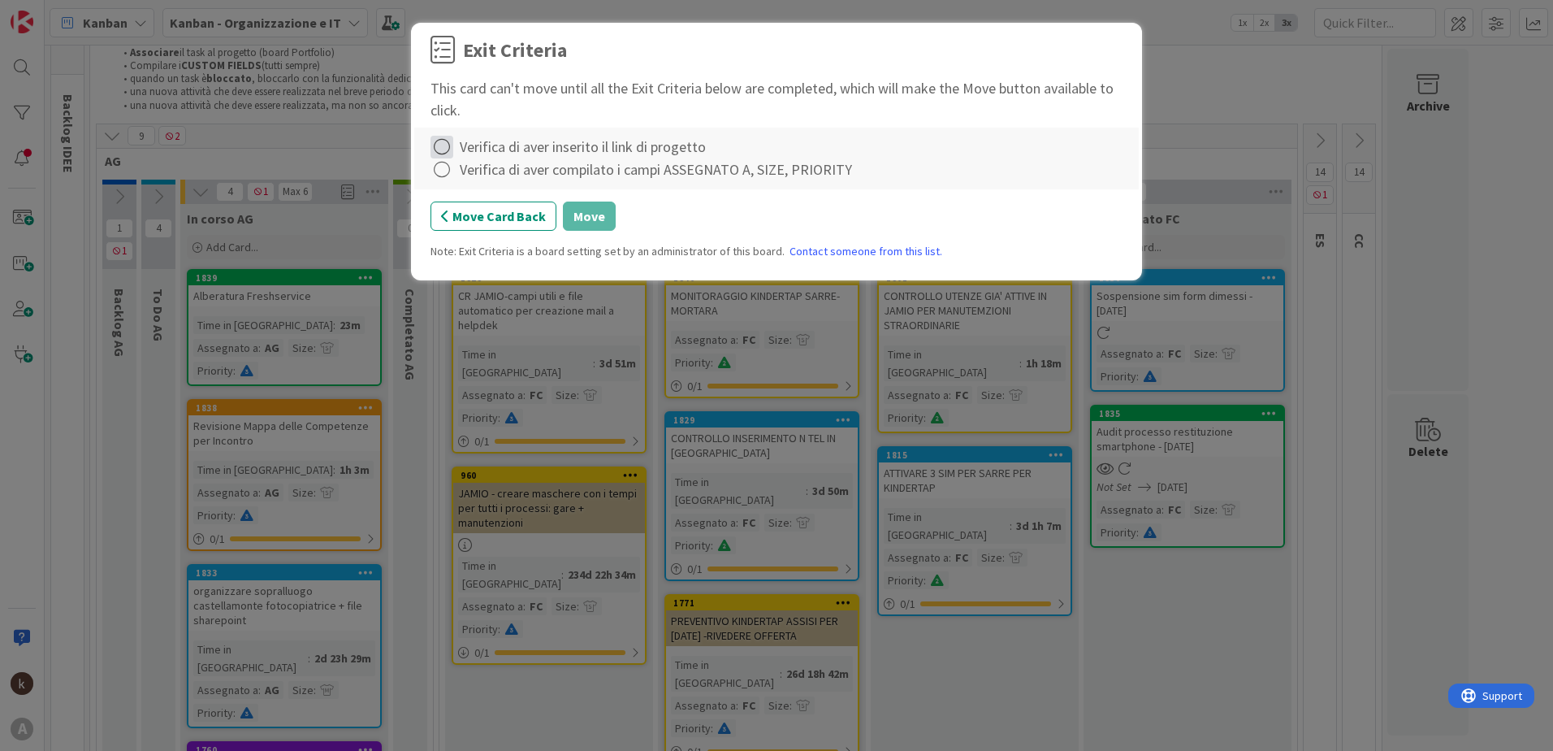
click at [435, 147] on icon at bounding box center [442, 147] width 23 height 23
click at [450, 175] on link "Complete" at bounding box center [532, 180] width 203 height 24
click at [441, 163] on icon at bounding box center [442, 169] width 23 height 23
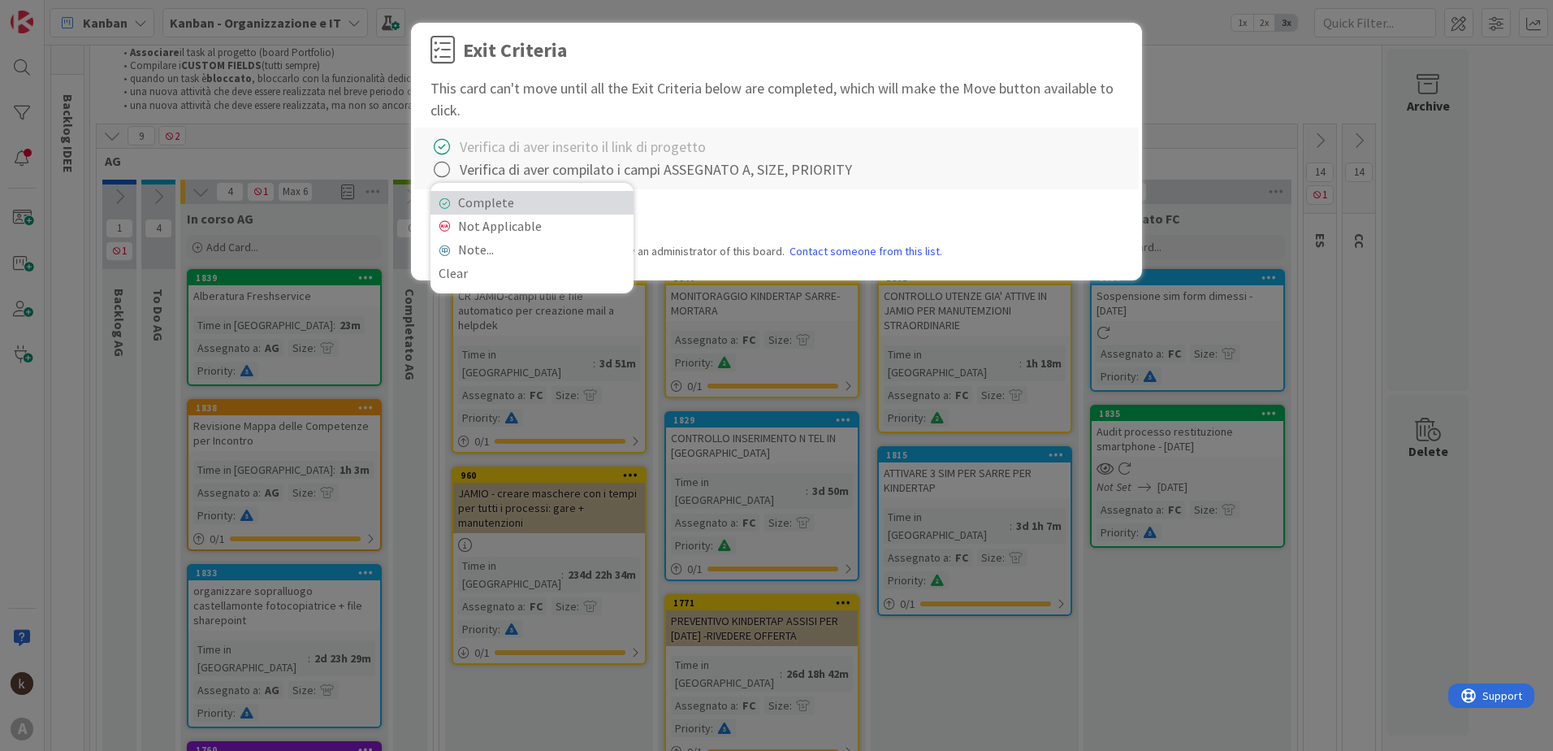
click at [464, 198] on link "Complete" at bounding box center [532, 203] width 203 height 24
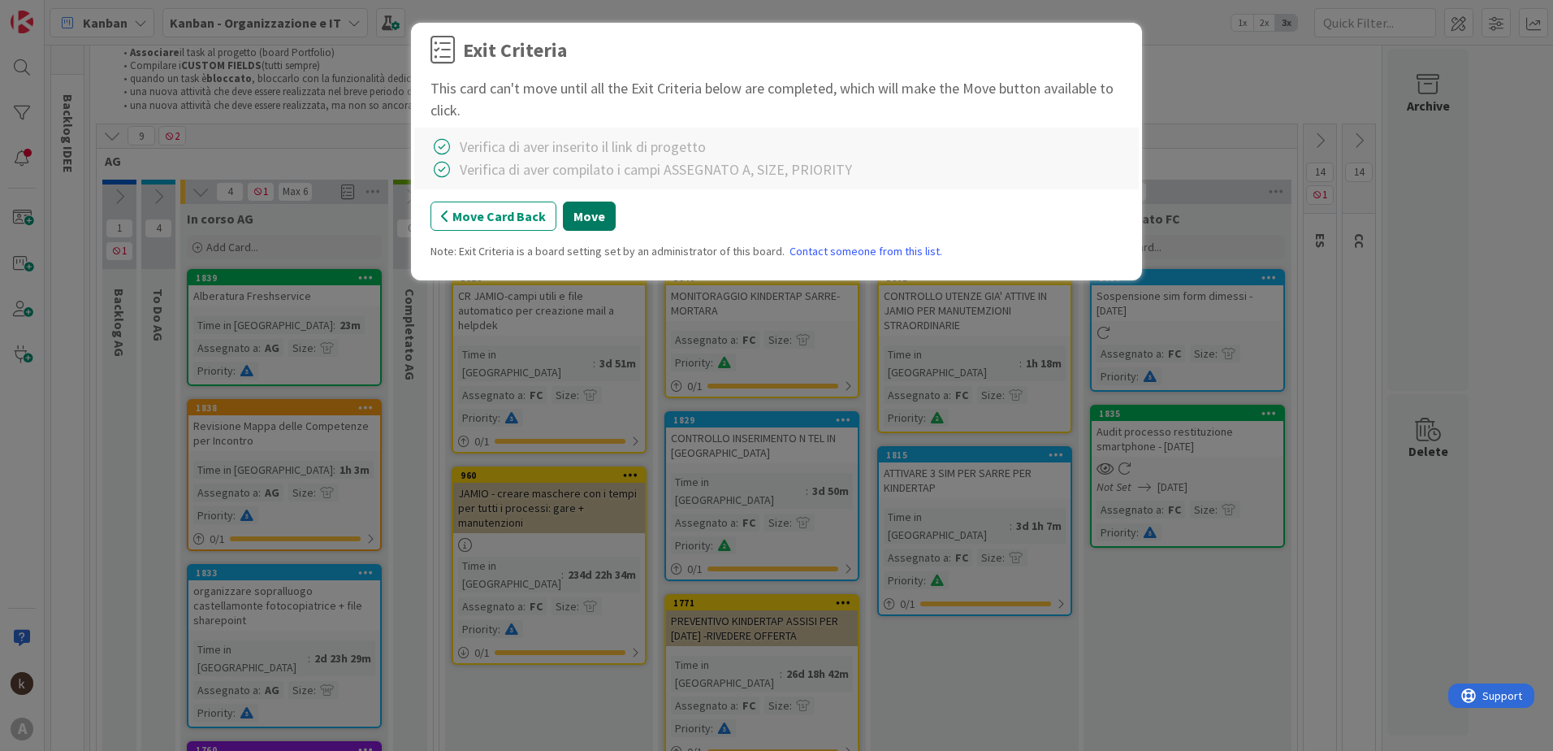
click at [578, 207] on button "Move" at bounding box center [589, 215] width 53 height 29
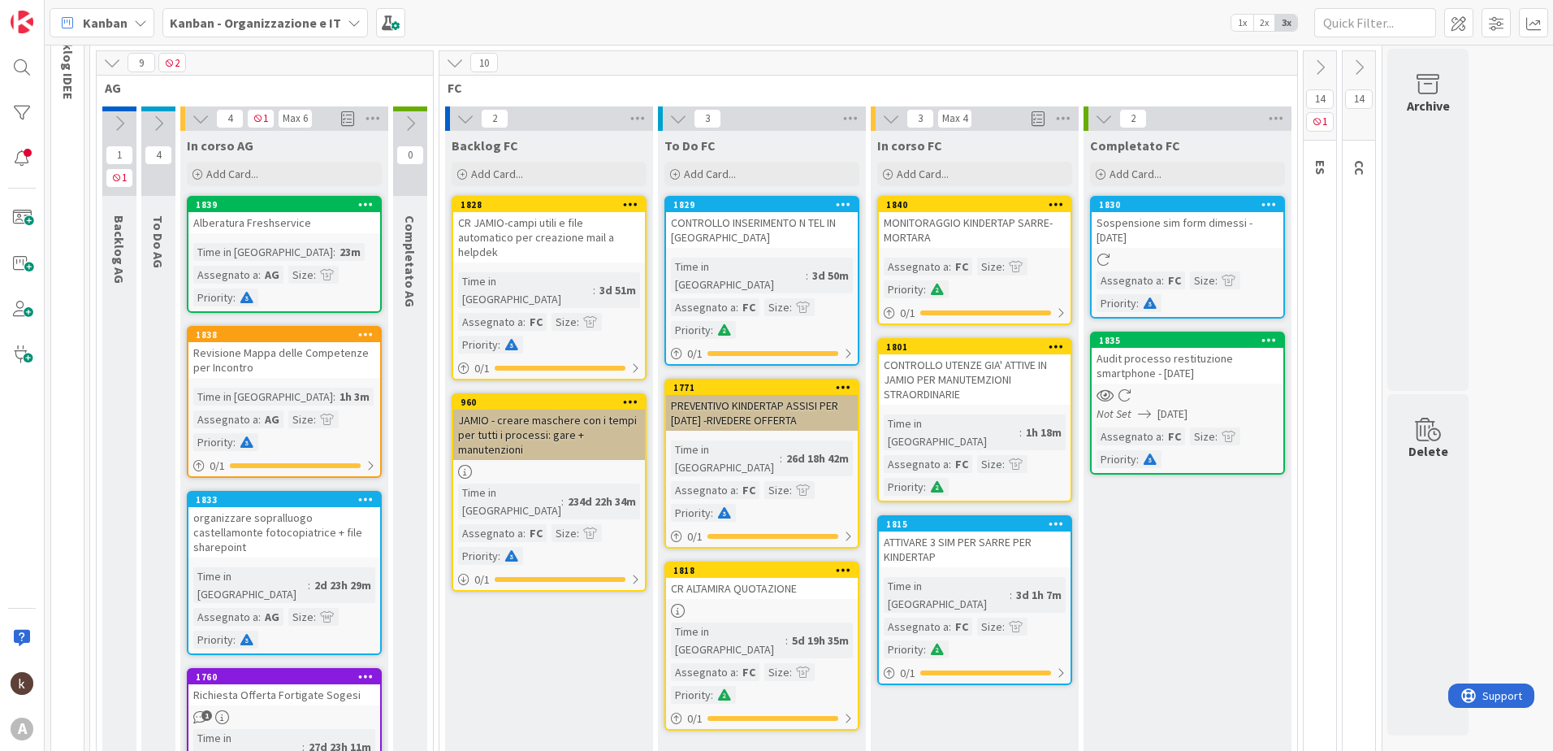
scroll to position [145, 0]
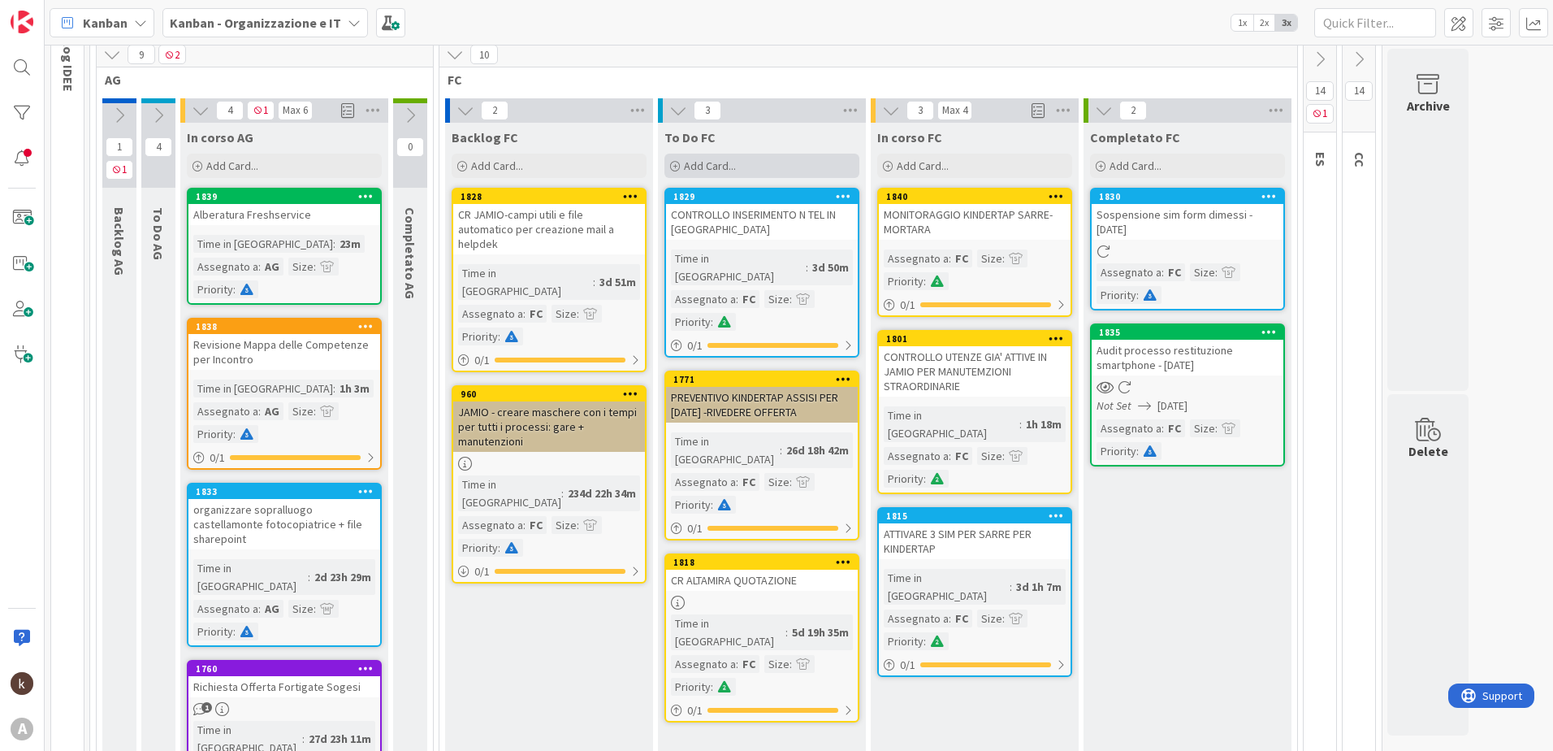
click at [717, 165] on span "Add Card..." at bounding box center [710, 165] width 52 height 15
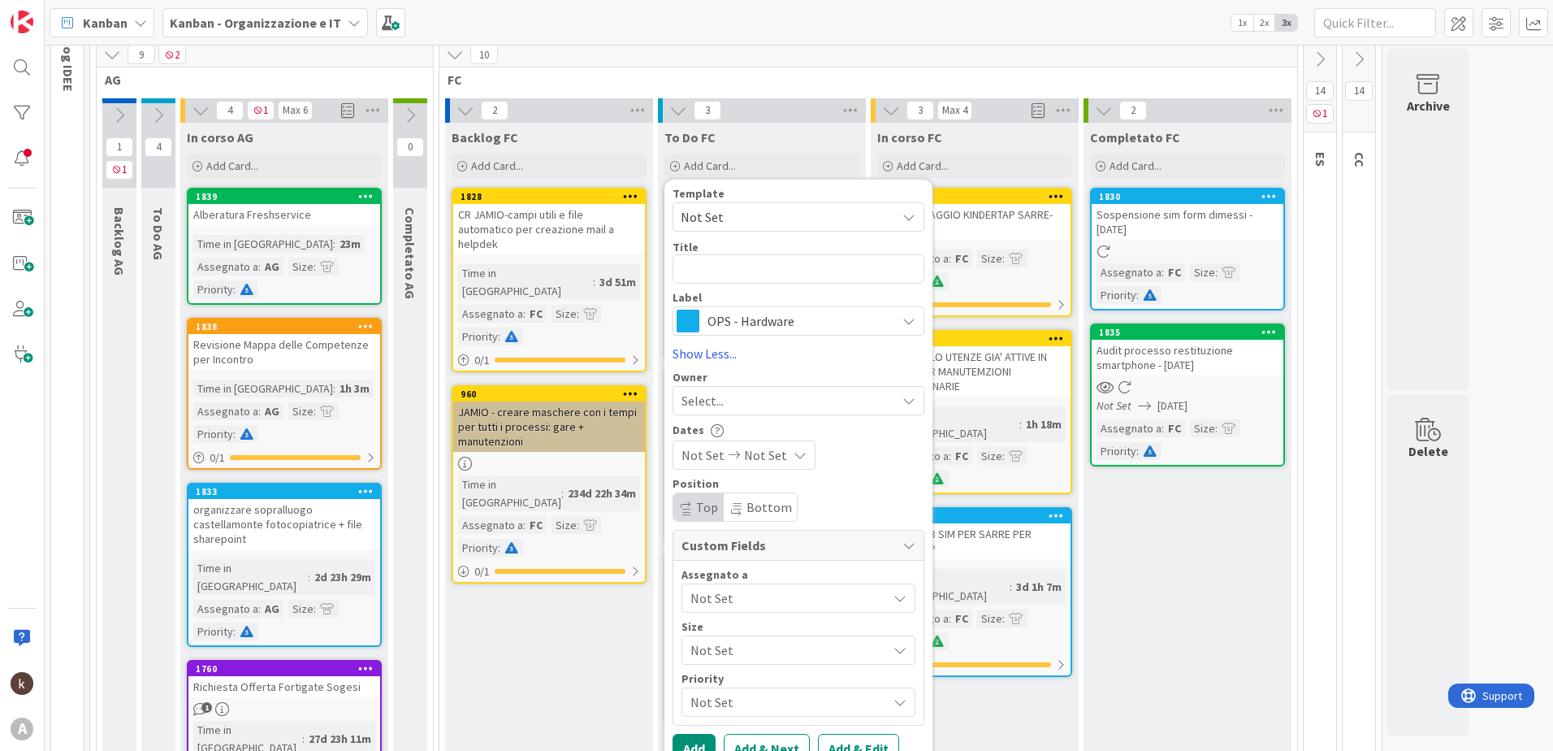
click at [760, 323] on span "OPS - Hardware" at bounding box center [797, 320] width 180 height 23
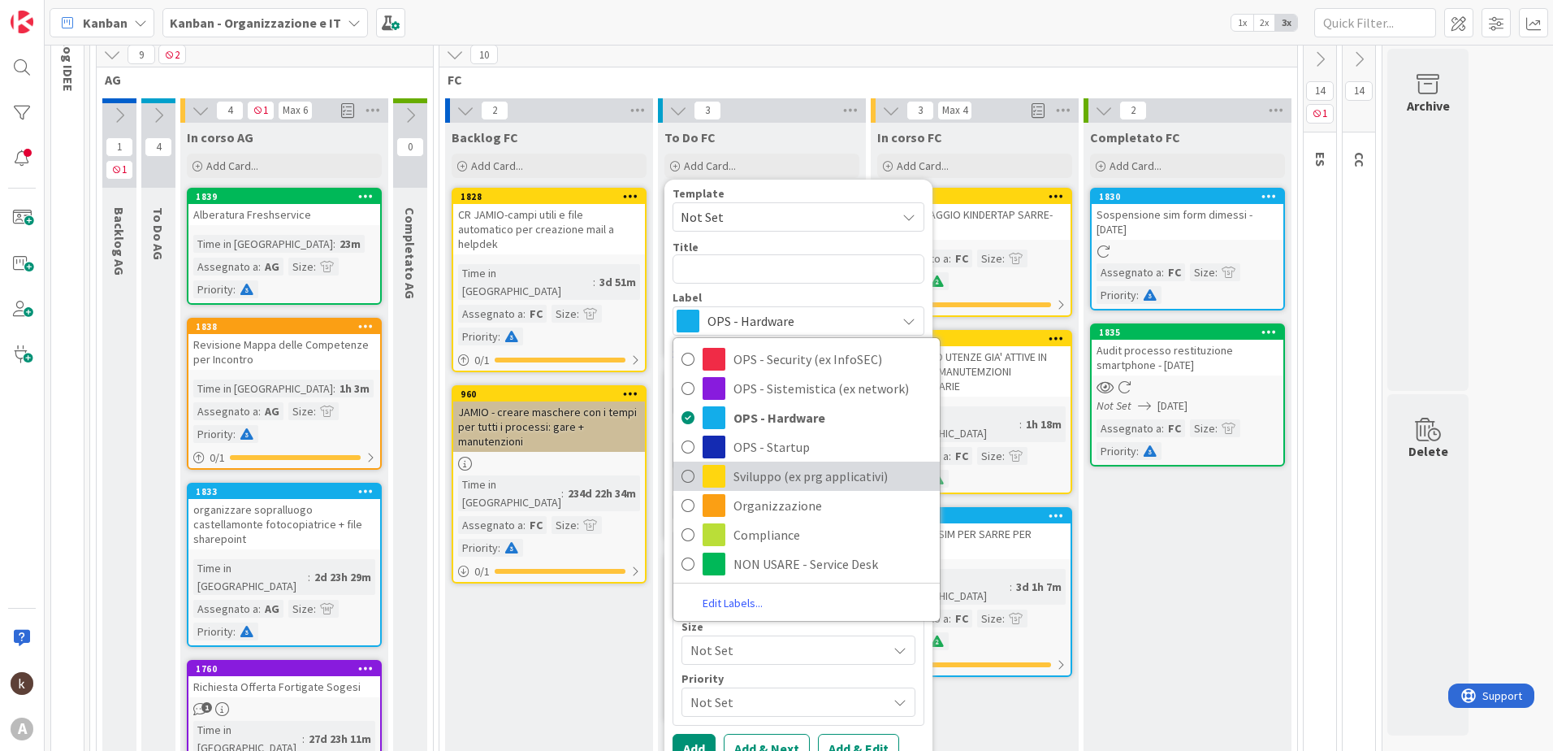
click at [771, 471] on span "Sviluppo (ex prg applicativi)" at bounding box center [832, 476] width 198 height 24
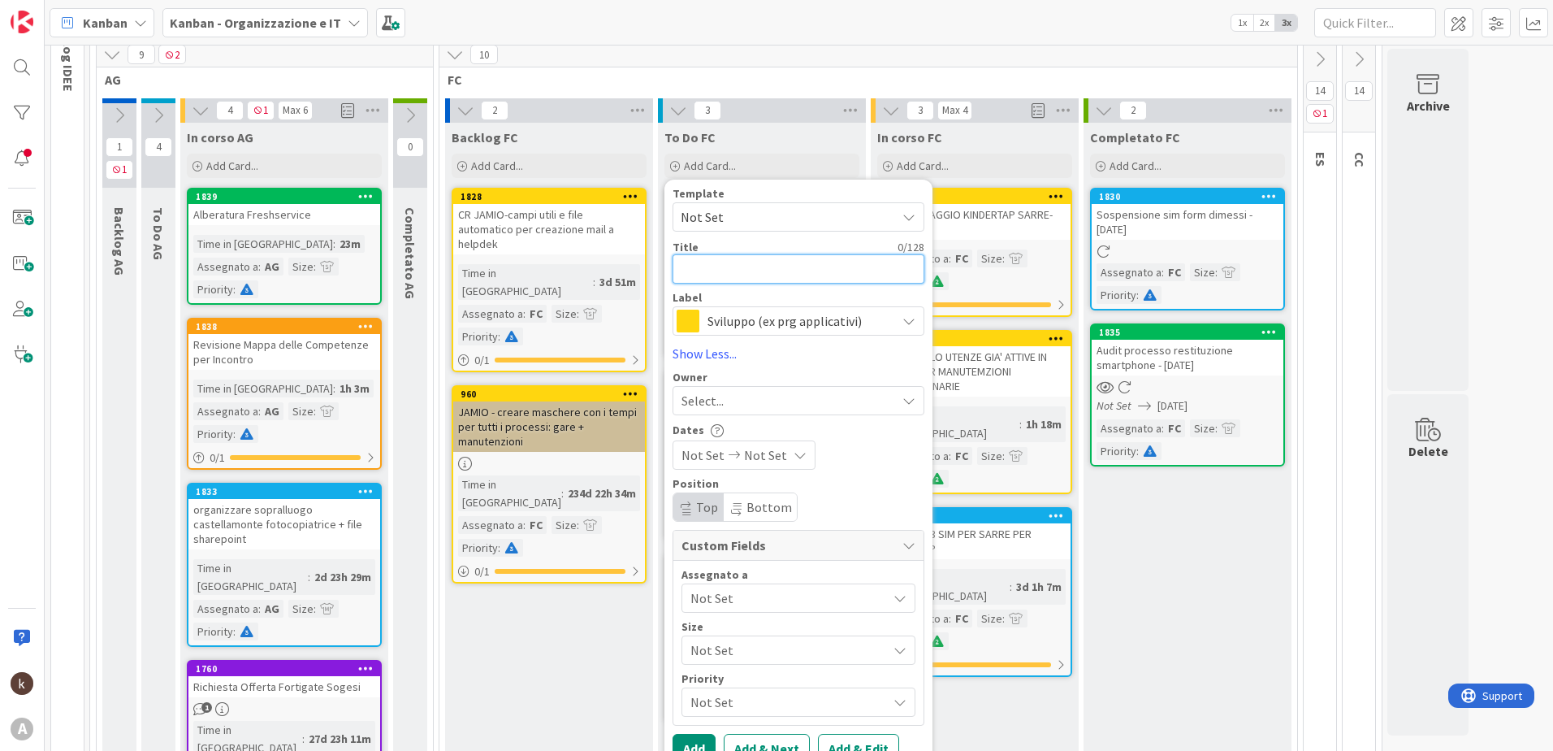
click at [700, 266] on textarea at bounding box center [799, 268] width 252 height 29
type textarea "x"
type textarea "O"
type textarea "x"
type textarea "OR"
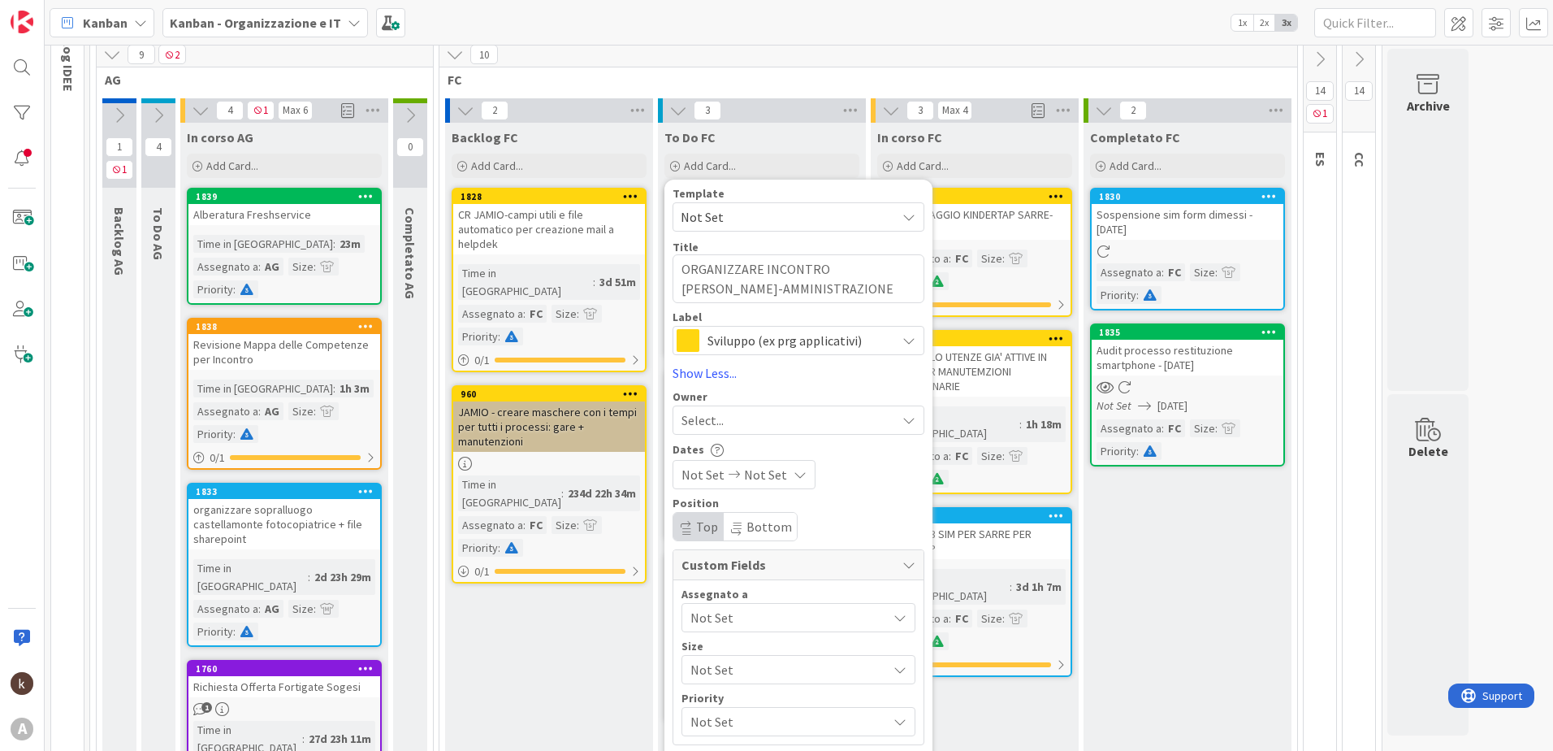
click at [725, 615] on span "Not Set" at bounding box center [788, 617] width 197 height 19
click at [740, 363] on link "Show Less..." at bounding box center [799, 372] width 252 height 19
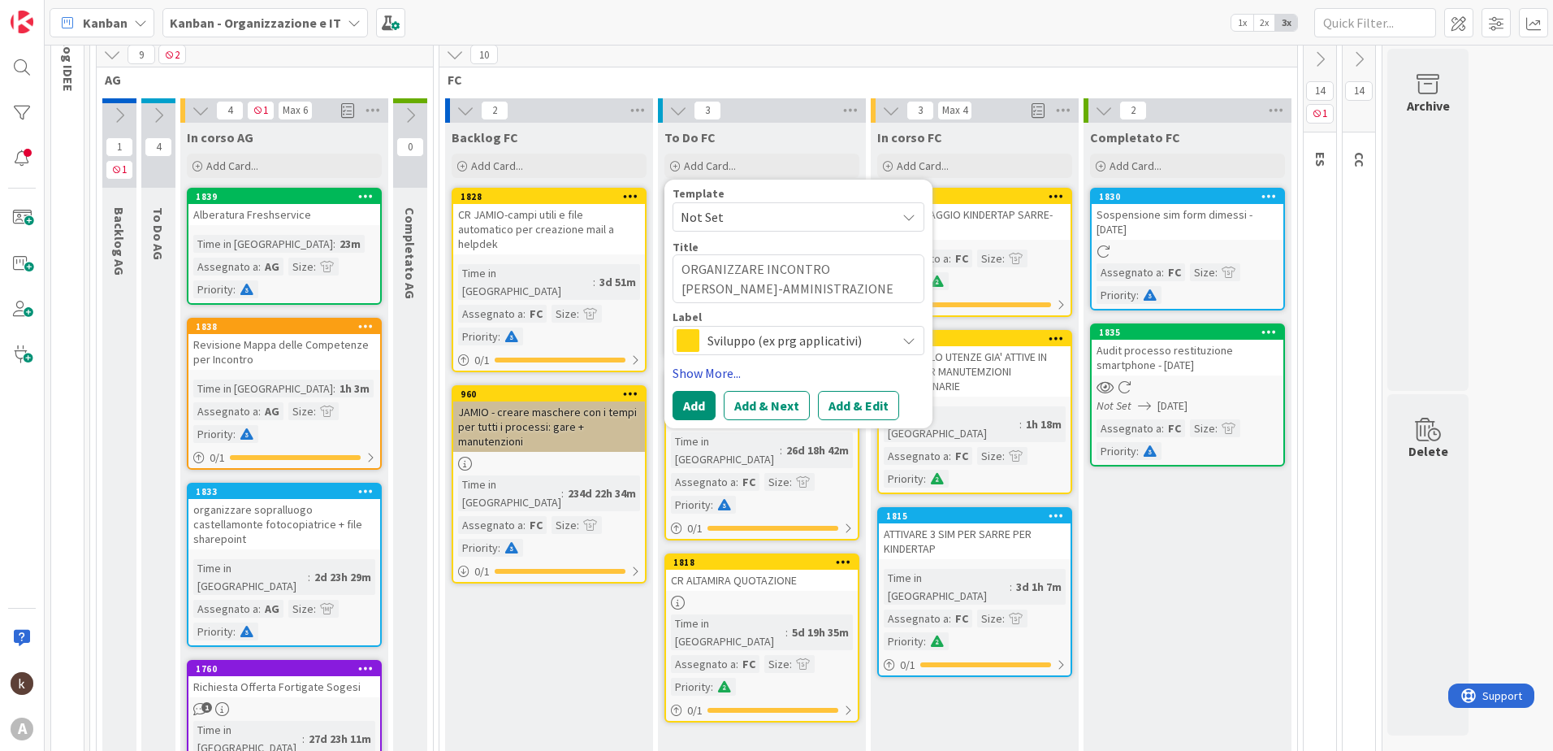
click at [704, 374] on link "Show More..." at bounding box center [799, 372] width 252 height 19
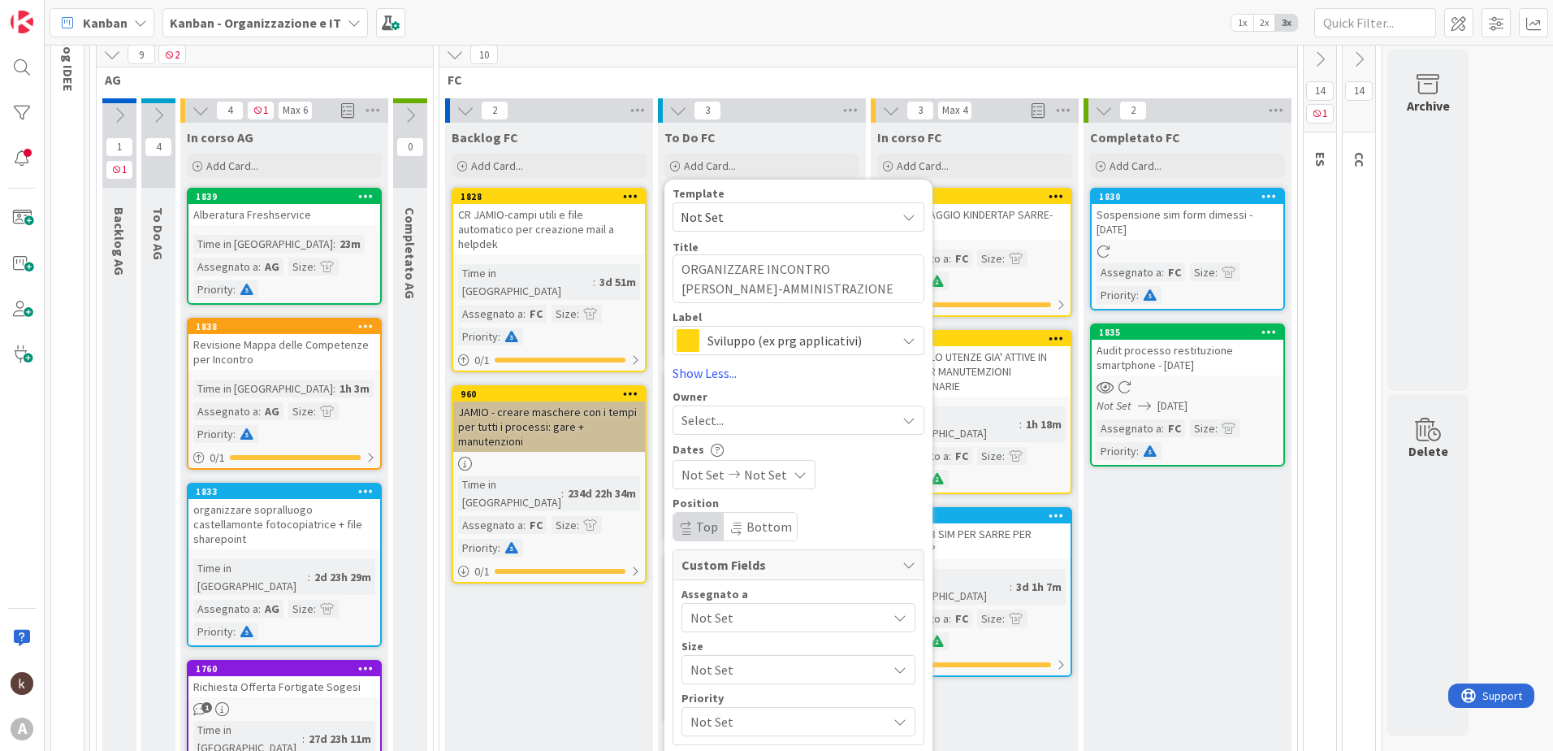
click at [708, 668] on span "Not Set" at bounding box center [784, 669] width 188 height 23
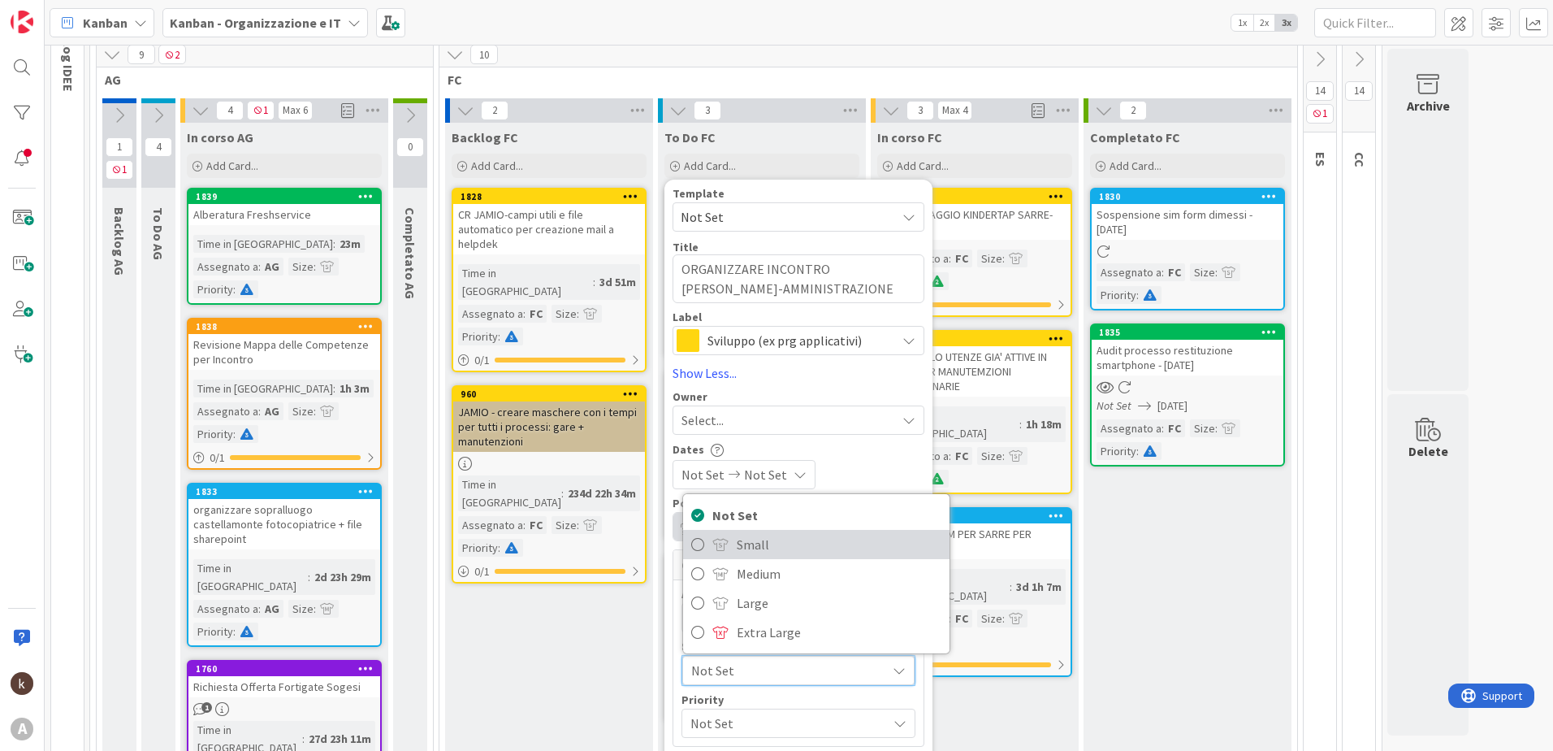
click at [735, 539] on link "Small" at bounding box center [816, 544] width 266 height 29
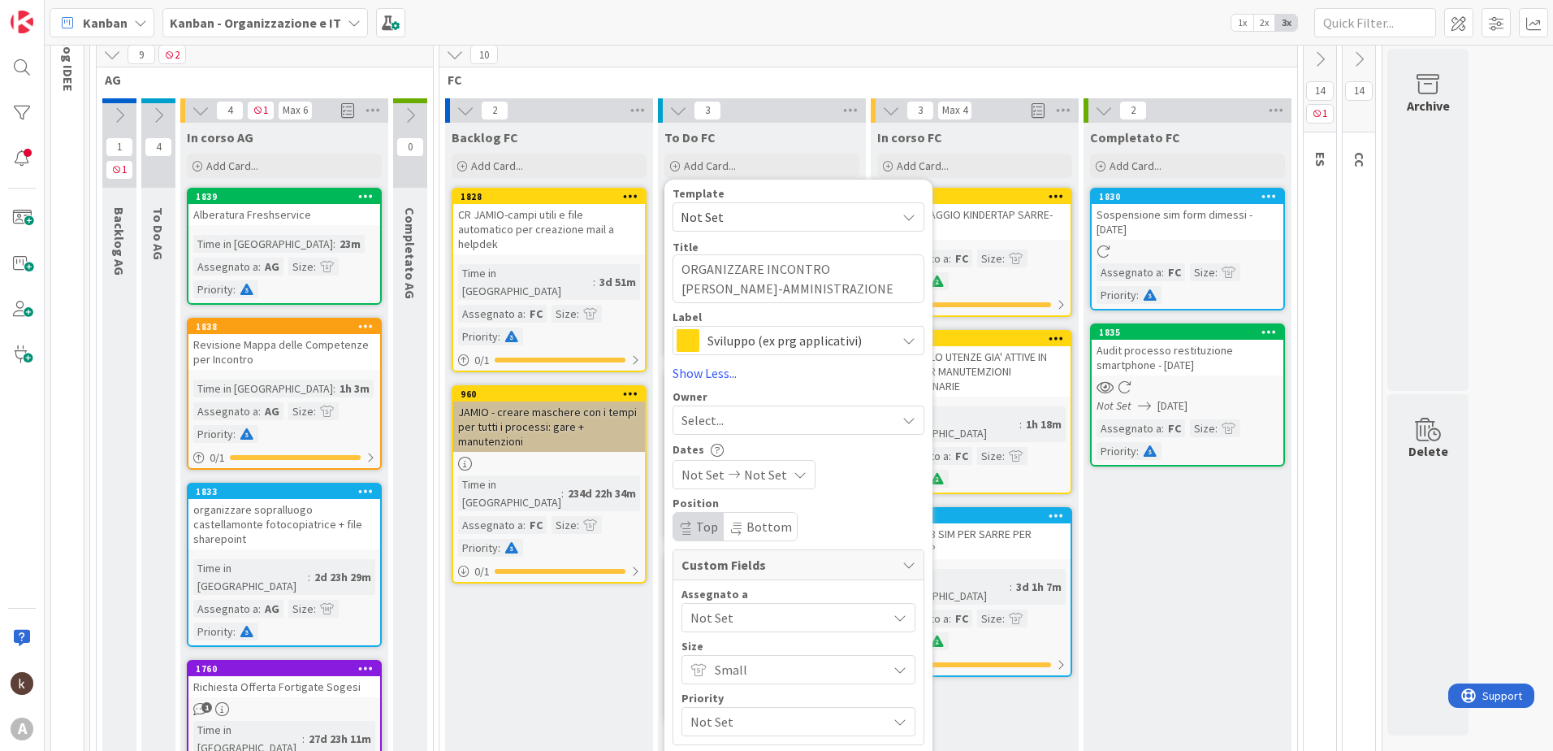
click at [719, 718] on span "Not Set" at bounding box center [784, 721] width 188 height 23
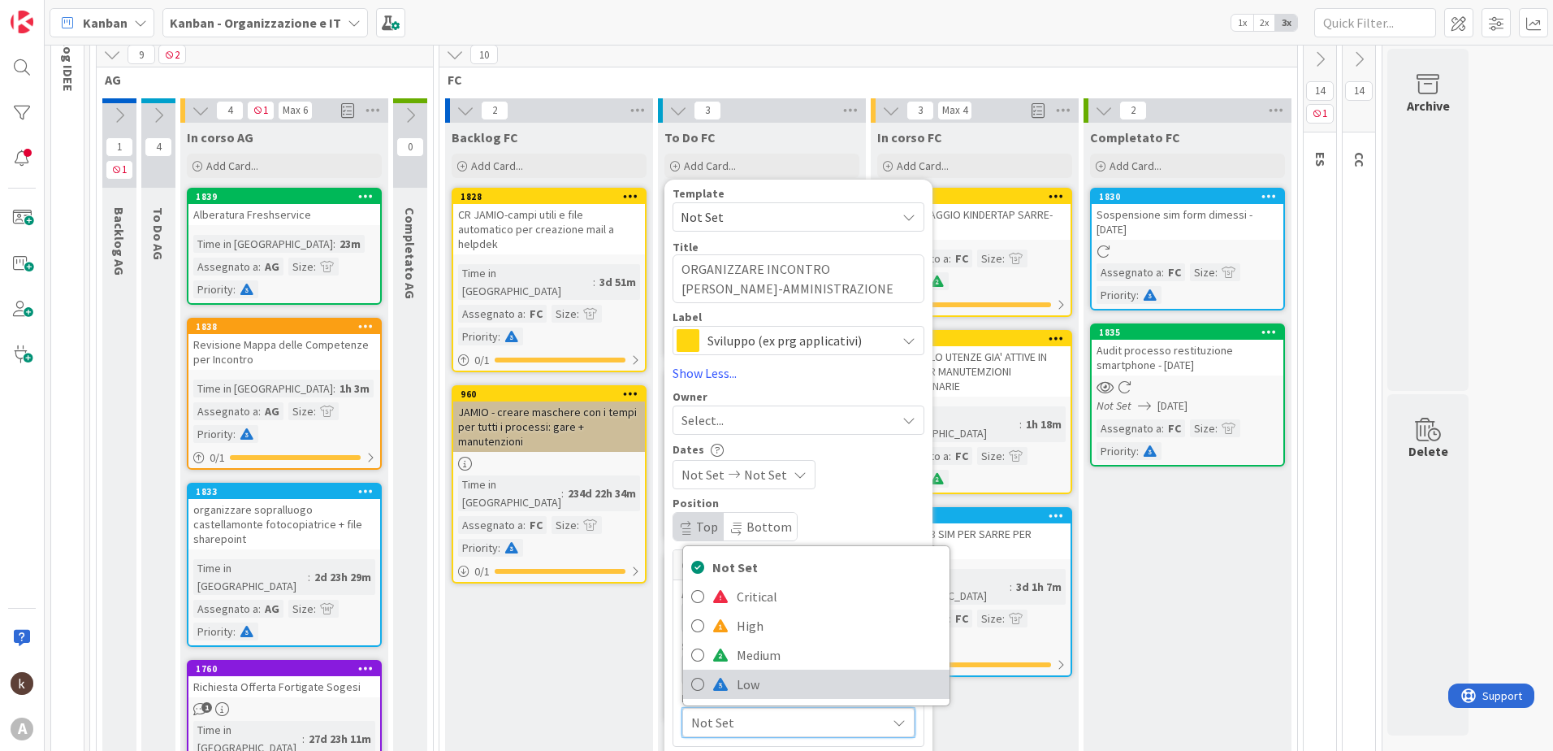
click at [714, 688] on span at bounding box center [720, 683] width 16 height 13
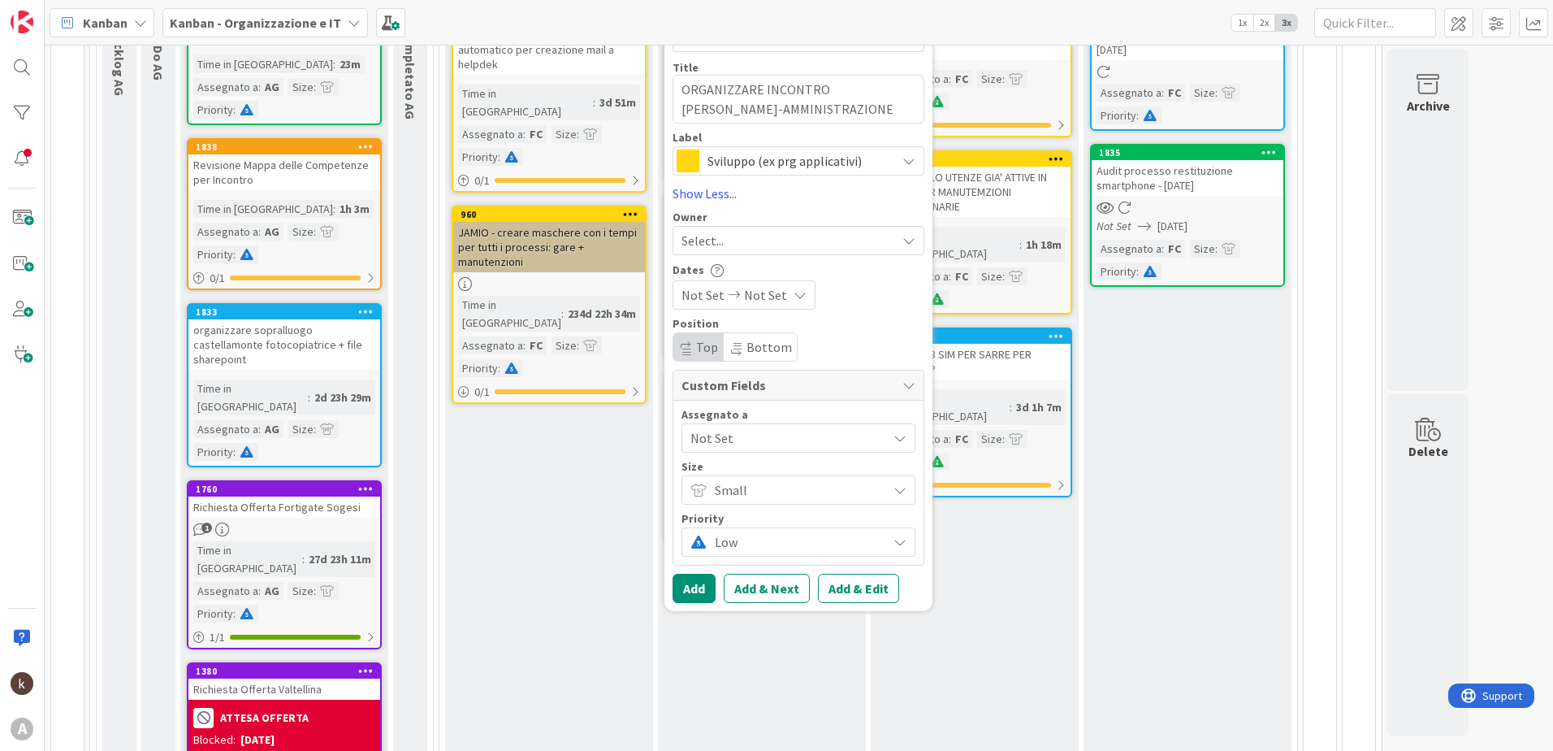
scroll to position [389, 0]
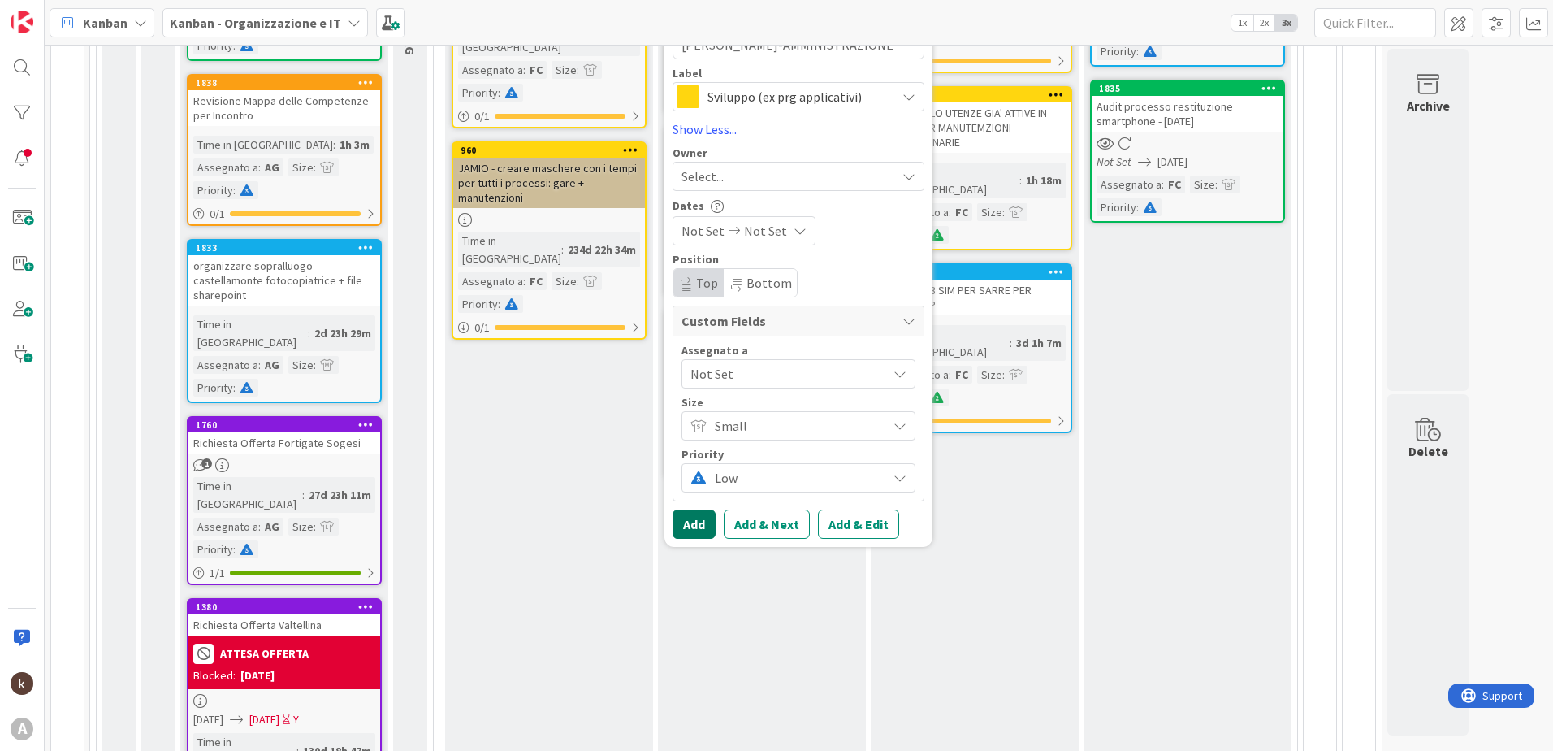
click at [692, 530] on button "Add" at bounding box center [694, 523] width 43 height 29
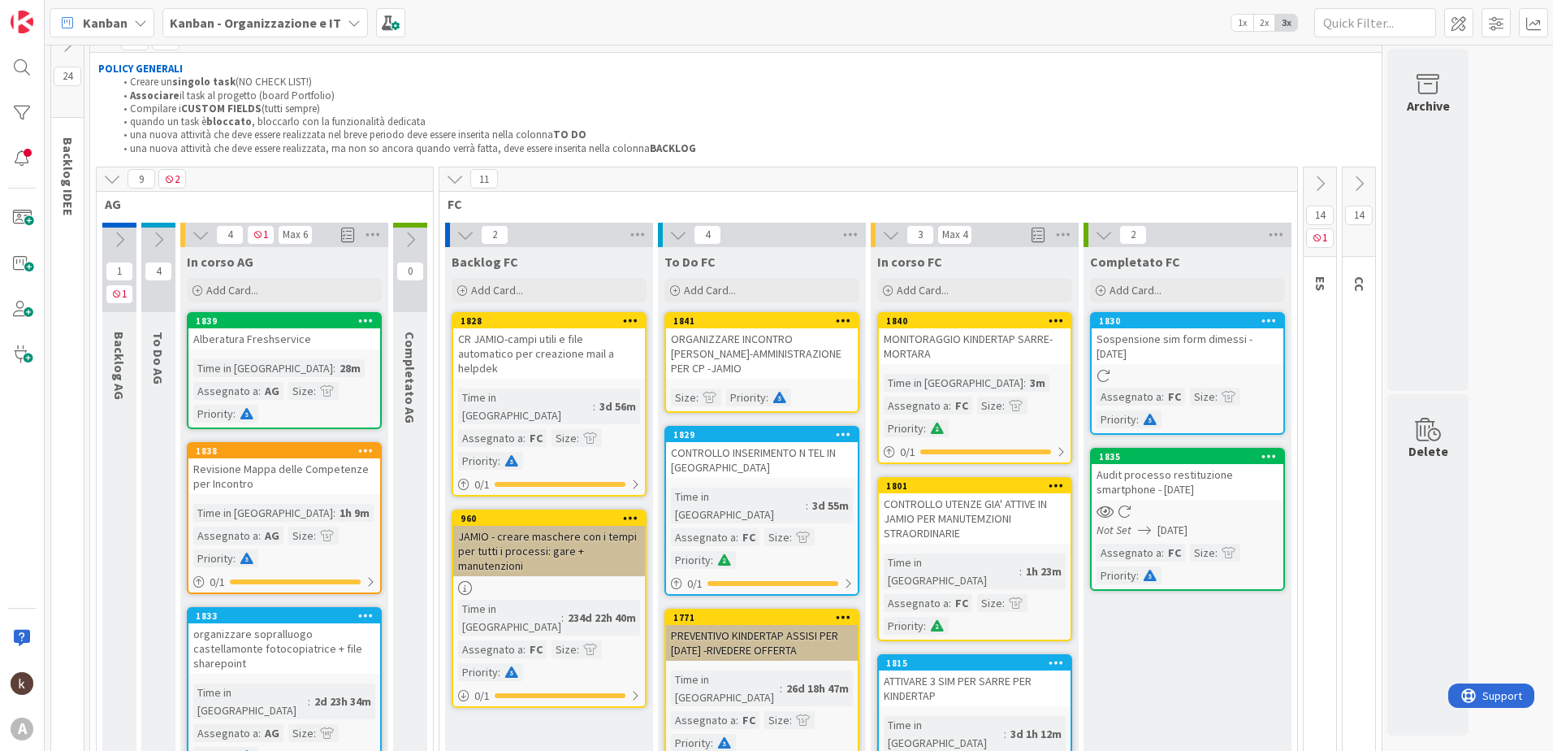
scroll to position [0, 0]
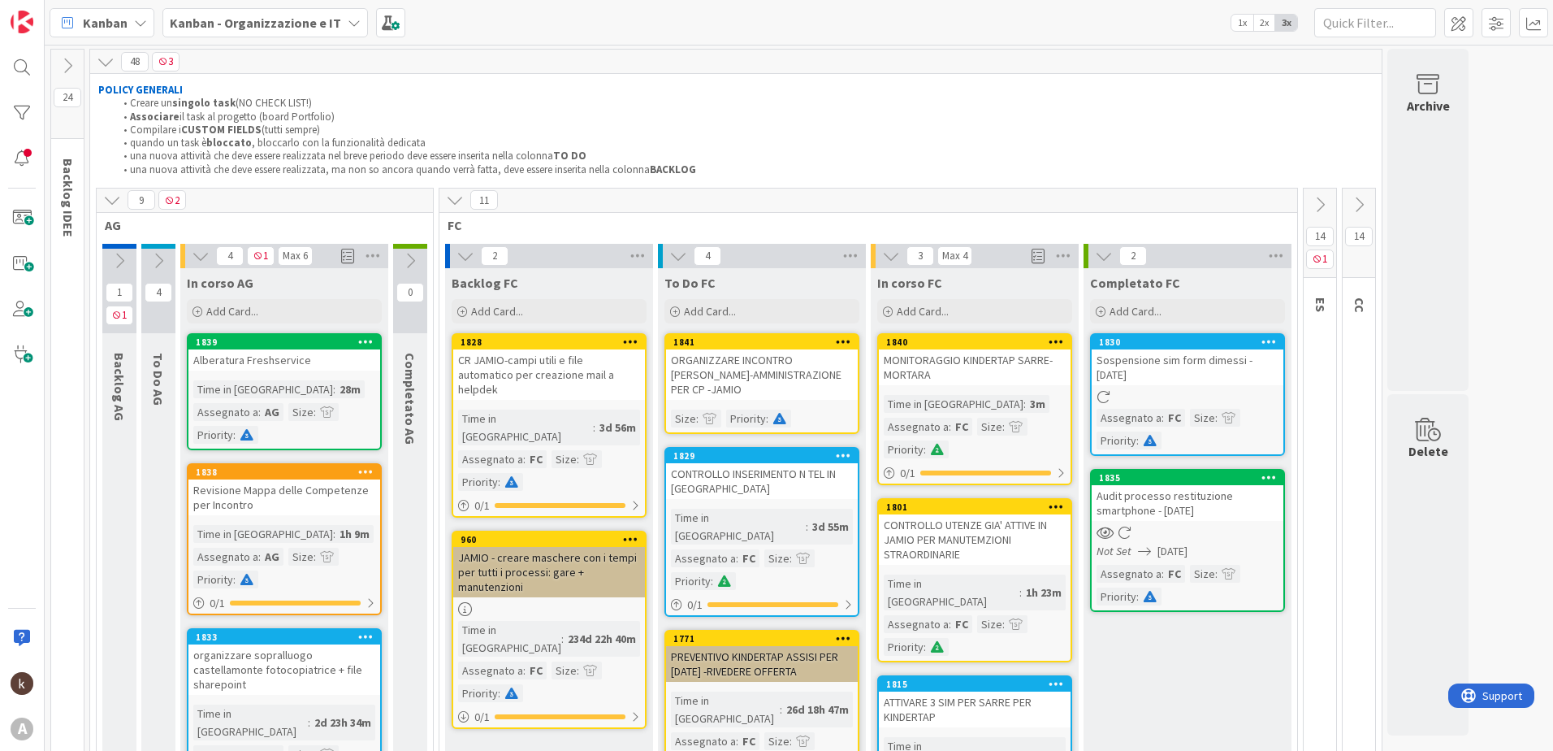
click at [757, 370] on div "ORGANIZZARE INCONTRO [PERSON_NAME]-AMMINISTRAZIONE PER CP -JAMIO" at bounding box center [762, 374] width 192 height 50
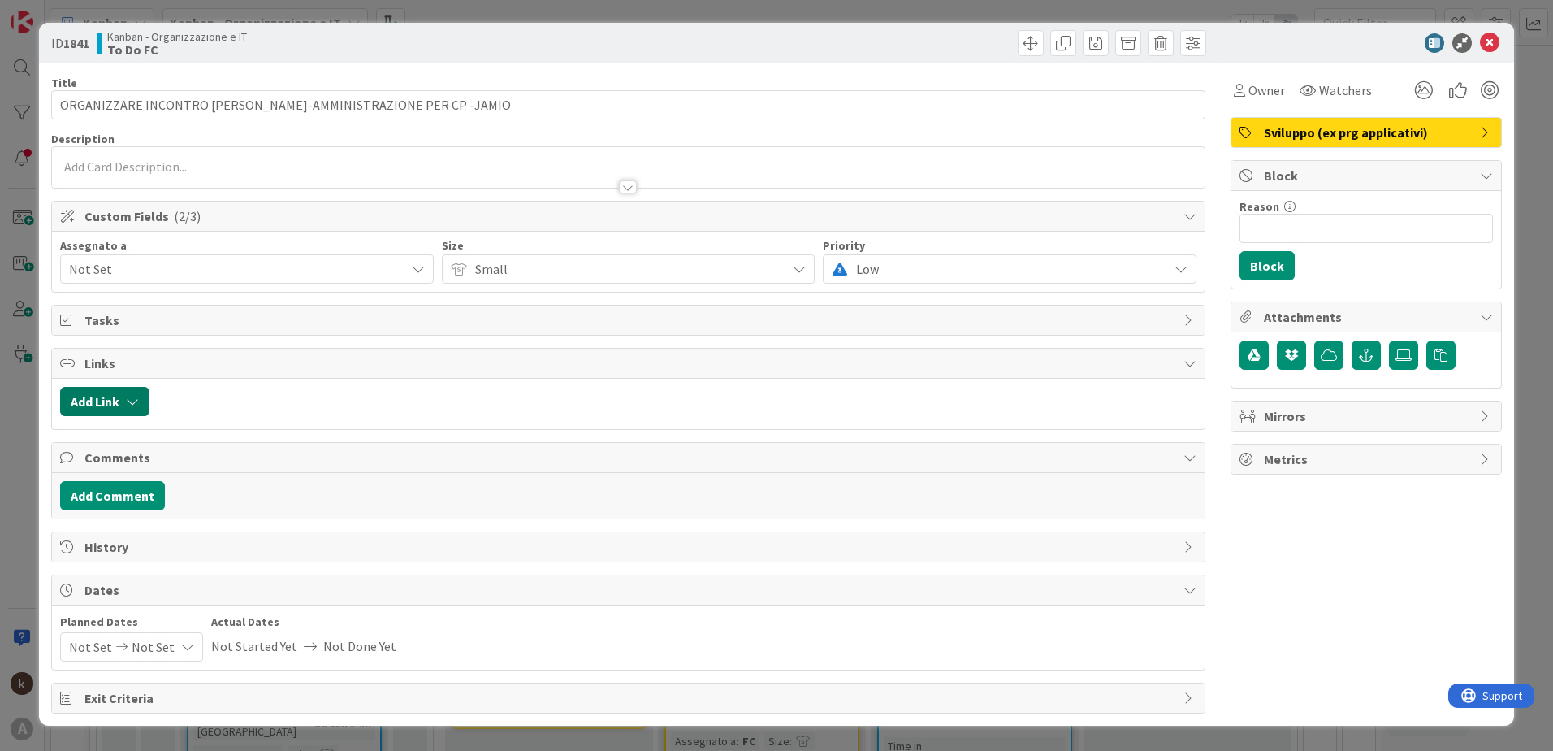
click at [118, 402] on button "Add Link" at bounding box center [104, 401] width 89 height 29
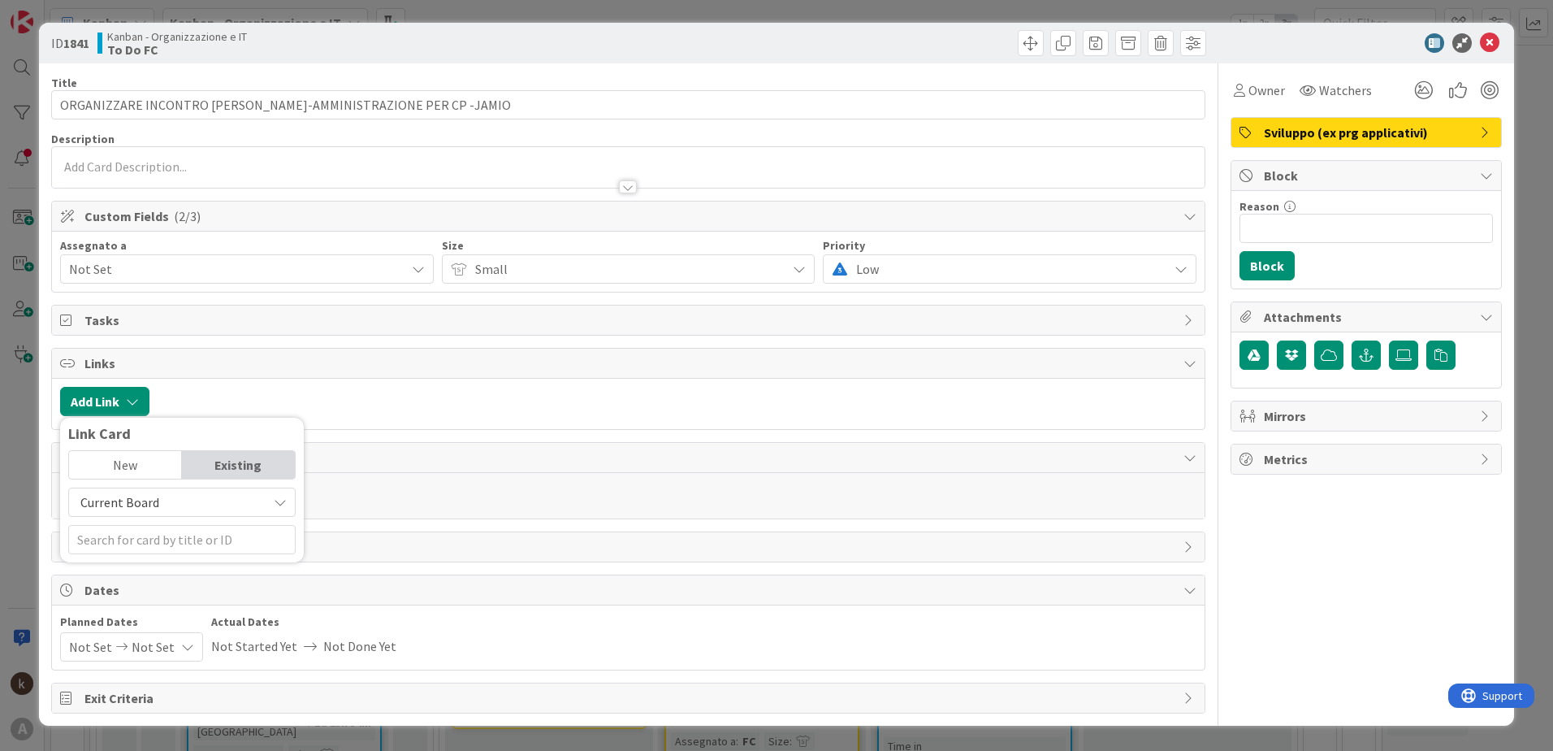
click at [135, 496] on span "Current Board" at bounding box center [119, 502] width 79 height 16
click at [147, 570] on span "All Boards" at bounding box center [190, 569] width 226 height 24
click at [138, 539] on input "text" at bounding box center [181, 539] width 227 height 29
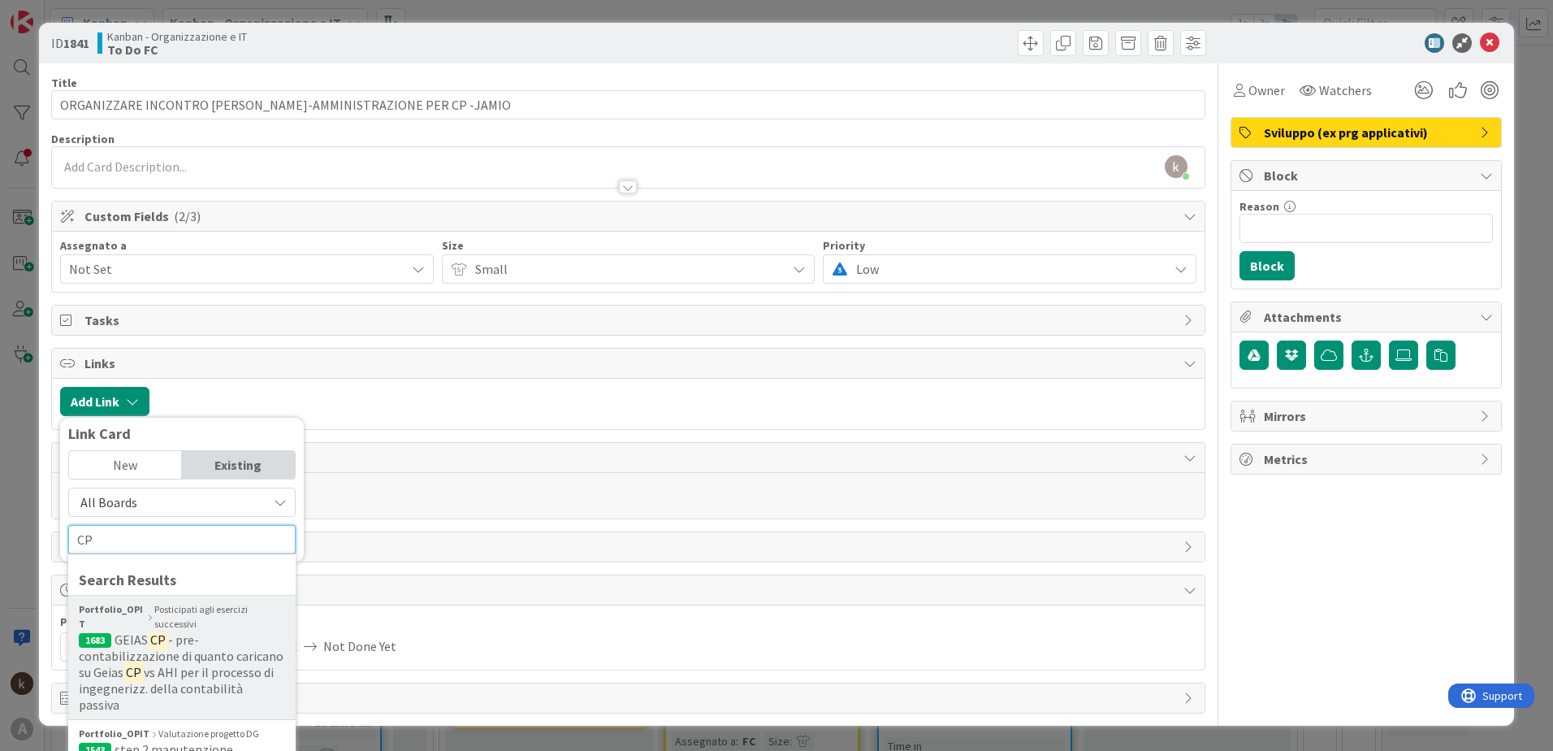
scroll to position [81, 0]
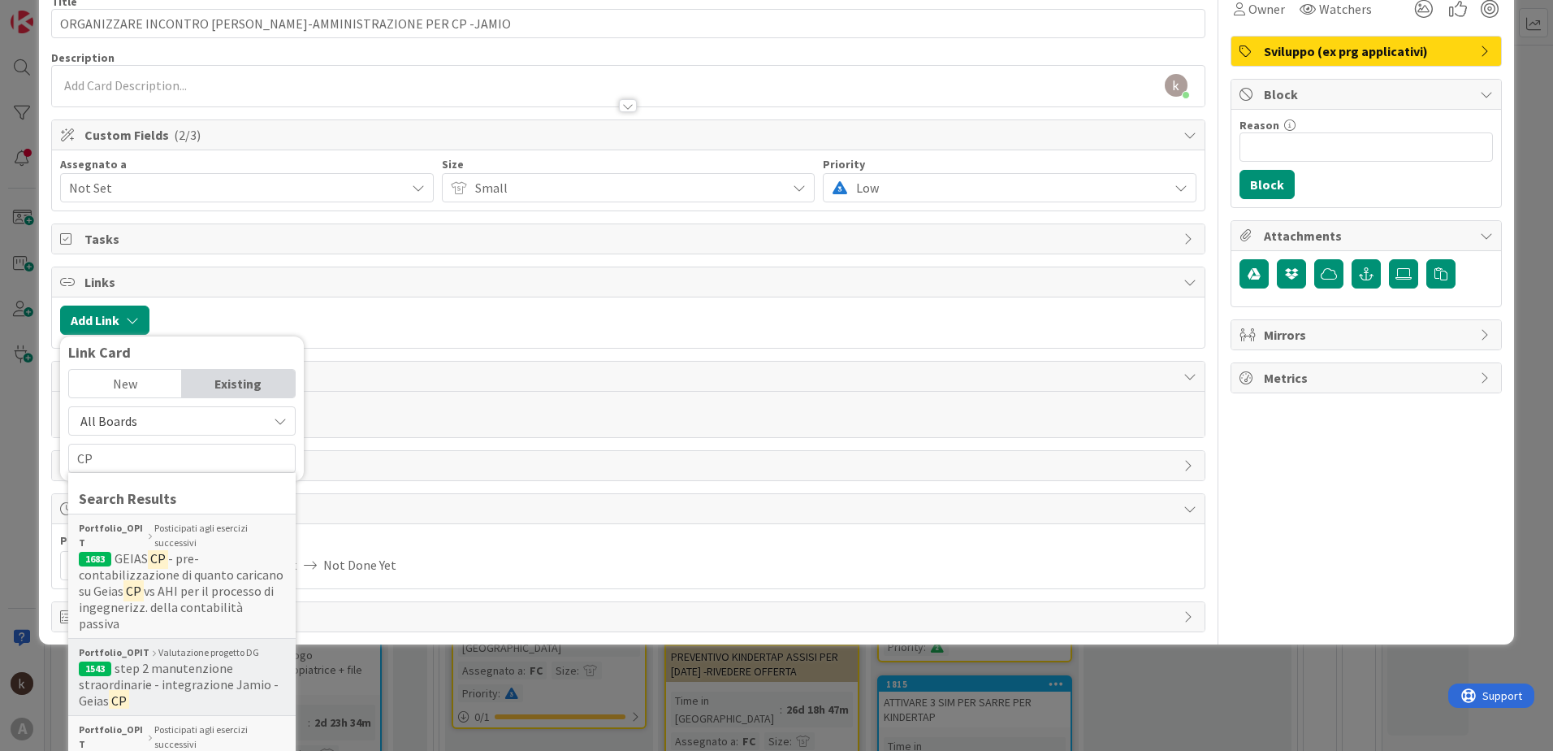
click at [169, 660] on span "step 2 manutenzione straordinarie - integrazione Jamio - Geias" at bounding box center [179, 684] width 200 height 49
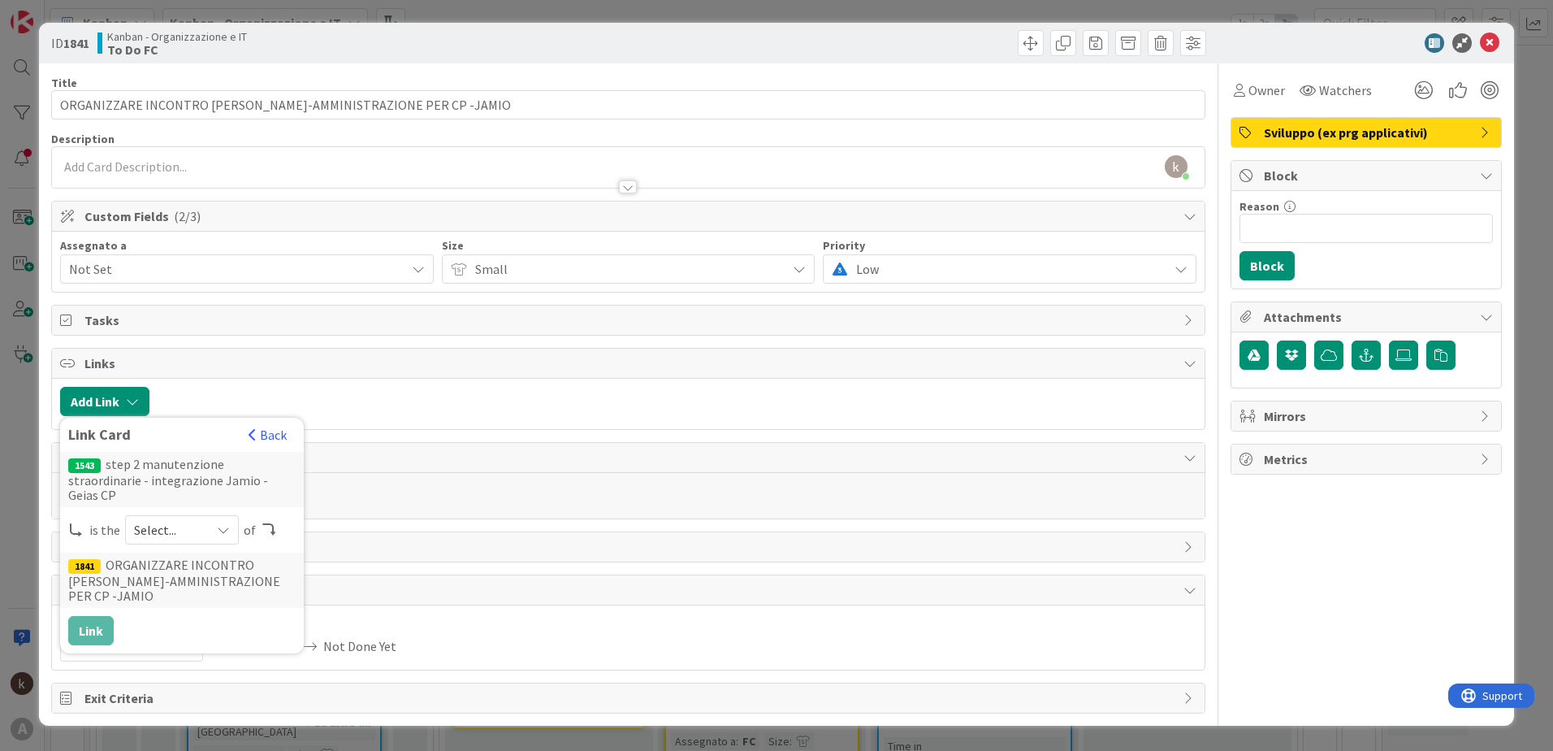
click at [180, 518] on span "Select..." at bounding box center [168, 529] width 68 height 23
click at [176, 556] on span "parent" at bounding box center [268, 568] width 184 height 24
click at [91, 616] on button "Link" at bounding box center [90, 630] width 45 height 29
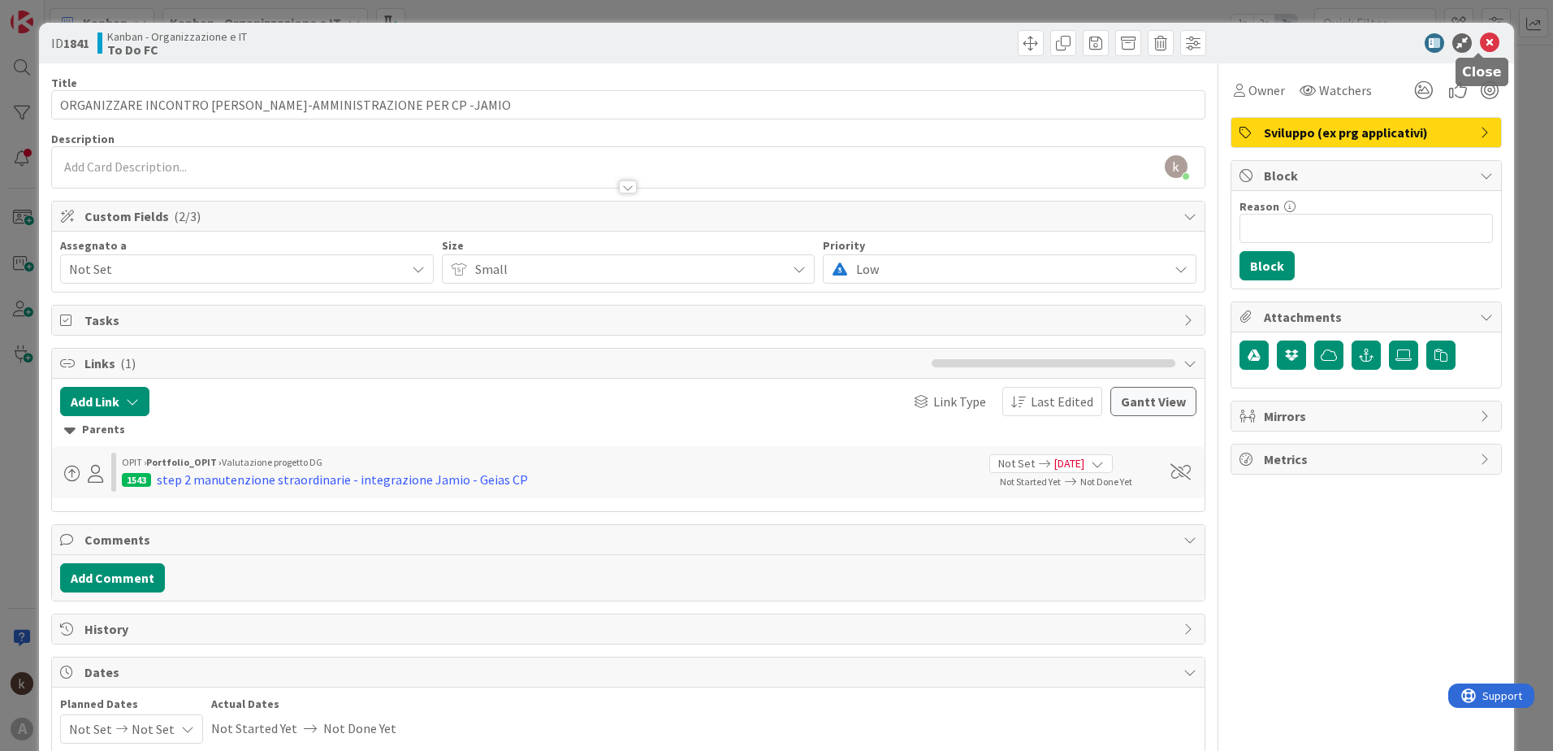
click at [1480, 46] on icon at bounding box center [1489, 42] width 19 height 19
